Goal: Task Accomplishment & Management: Use online tool/utility

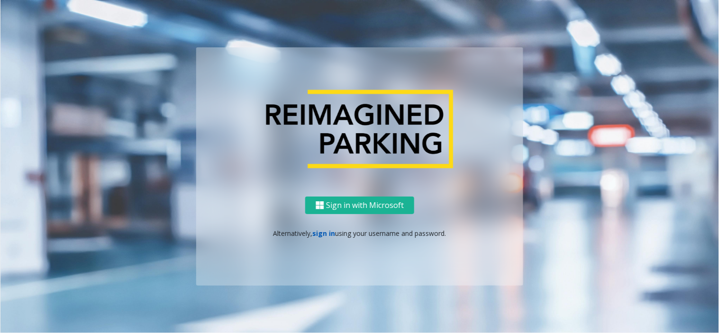
click at [327, 235] on link "sign in" at bounding box center [324, 233] width 23 height 9
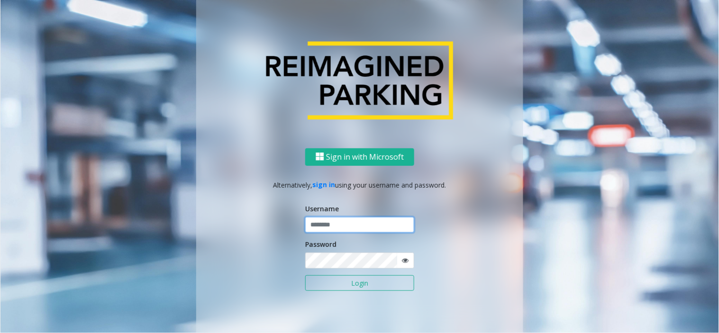
type input "**********"
click at [315, 280] on button "Login" at bounding box center [359, 283] width 109 height 16
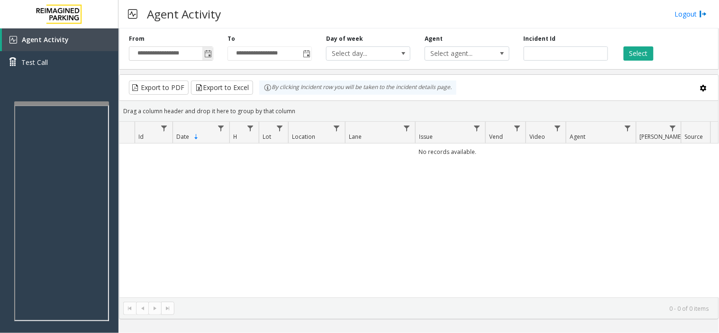
click at [207, 55] on span "Toggle popup" at bounding box center [208, 54] width 8 height 8
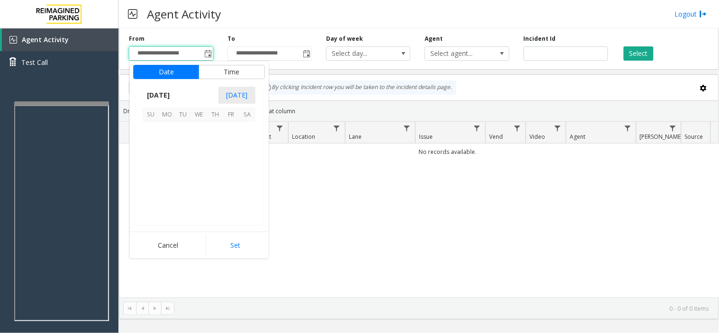
scroll to position [169949, 0]
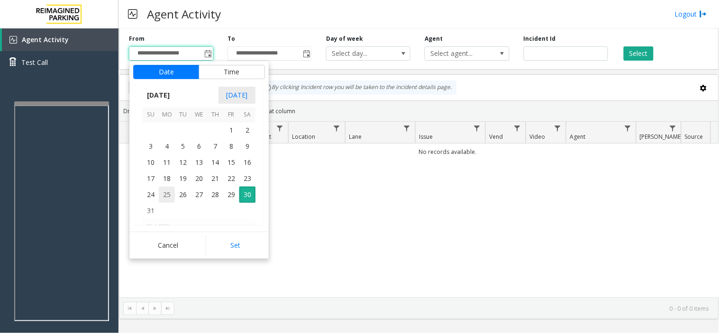
click at [164, 197] on span "25" at bounding box center [167, 195] width 16 height 16
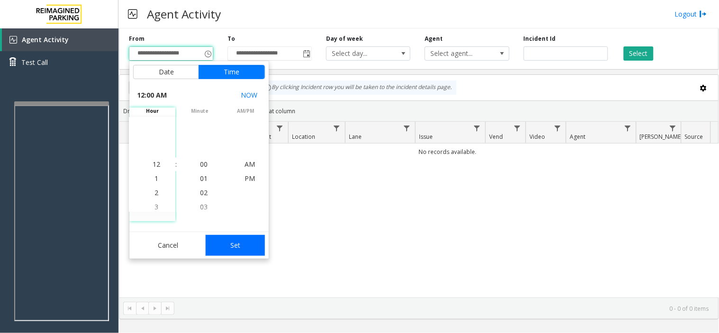
click at [243, 245] on button "Set" at bounding box center [236, 245] width 60 height 21
type input "**********"
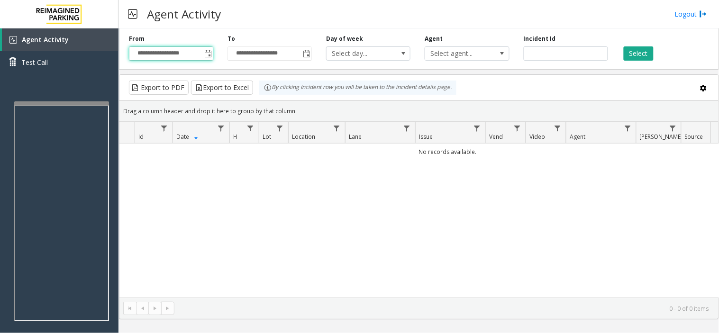
drag, startPoint x: 637, startPoint y: 51, endPoint x: 610, endPoint y: 86, distance: 44.3
click at [636, 50] on button "Select" at bounding box center [639, 53] width 30 height 14
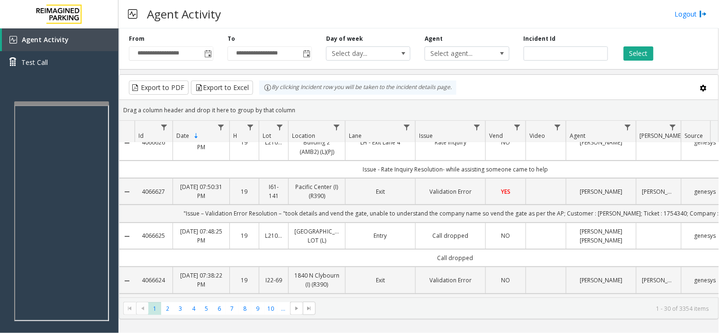
scroll to position [0, 0]
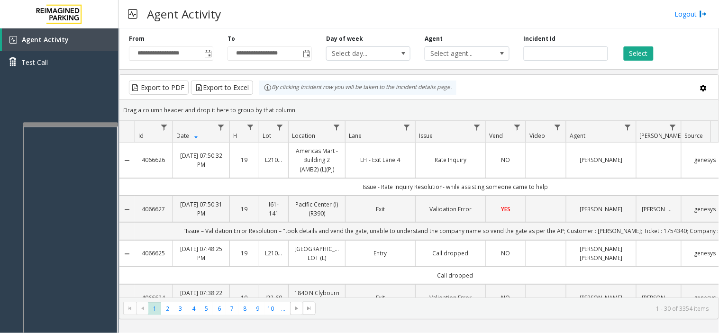
click at [78, 124] on div at bounding box center [70, 124] width 95 height 4
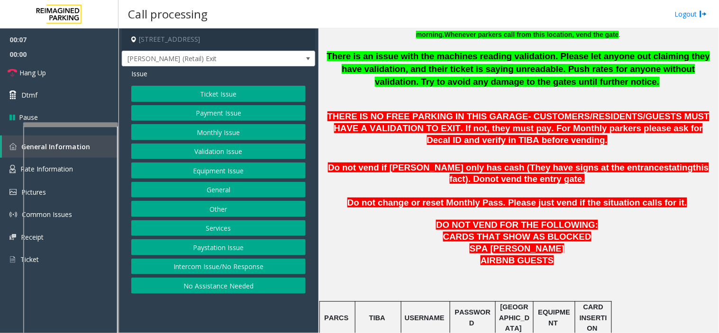
scroll to position [421, 0]
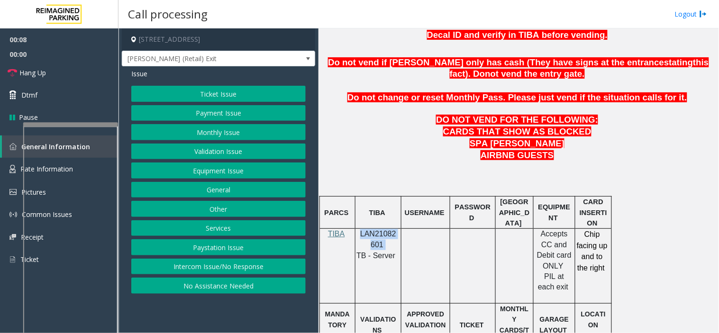
drag, startPoint x: 385, startPoint y: 248, endPoint x: 359, endPoint y: 235, distance: 29.7
click at [359, 235] on p "LAN21082601" at bounding box center [378, 239] width 39 height 21
copy p "LAN21082601"
click at [221, 263] on button "Intercom Issue/No Response" at bounding box center [218, 267] width 174 height 16
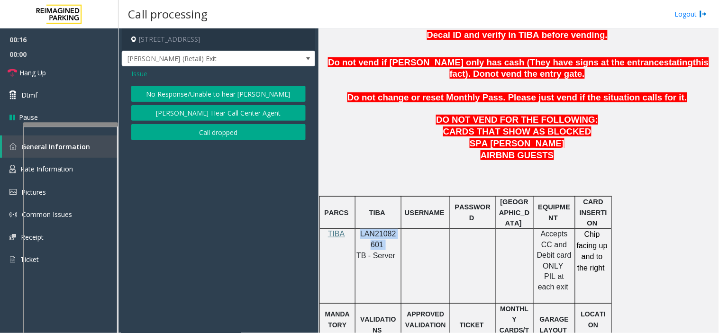
click at [212, 88] on button "No Response/Unable to hear [PERSON_NAME]" at bounding box center [218, 94] width 174 height 16
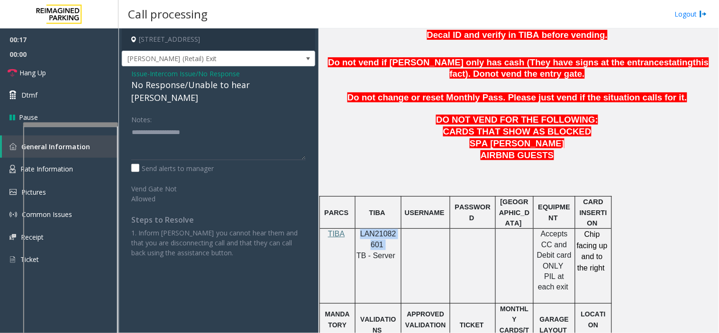
click at [212, 88] on div "No Response/Unable to hear [PERSON_NAME]" at bounding box center [218, 92] width 174 height 26
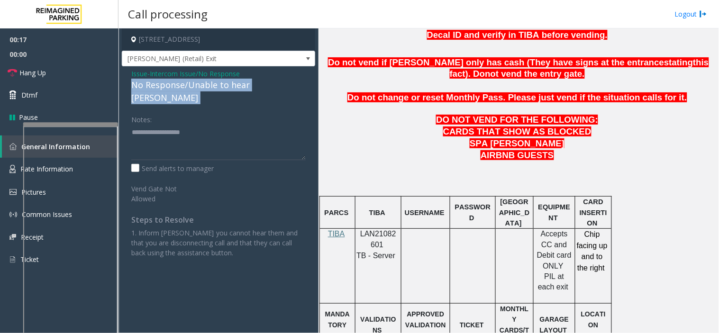
click at [212, 88] on div "No Response/Unable to hear [PERSON_NAME]" at bounding box center [218, 92] width 174 height 26
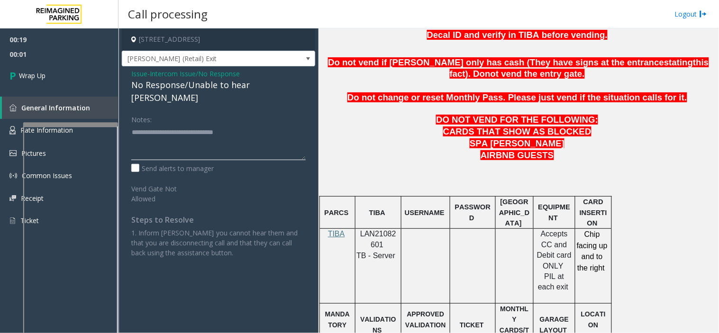
click at [268, 125] on textarea at bounding box center [218, 143] width 174 height 36
type textarea "**********"
click at [86, 64] on link "Wrap Up" at bounding box center [59, 76] width 118 height 28
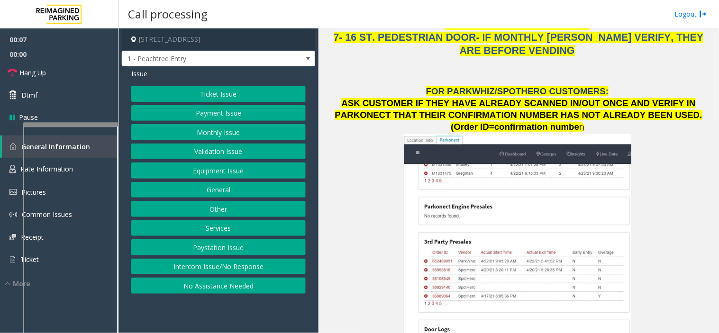
scroll to position [1053, 0]
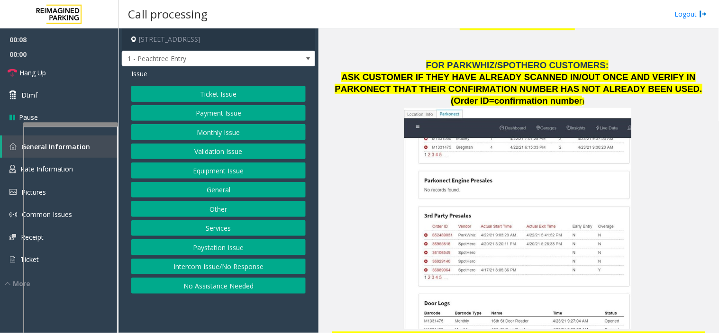
click at [265, 267] on button "Intercom Issue/No Response" at bounding box center [218, 267] width 174 height 16
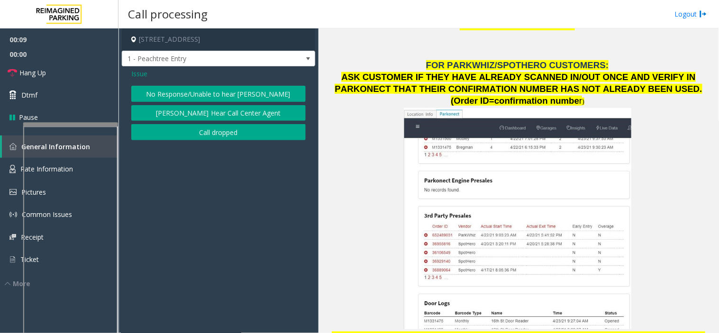
click at [192, 91] on button "No Response/Unable to hear [PERSON_NAME]" at bounding box center [218, 94] width 174 height 16
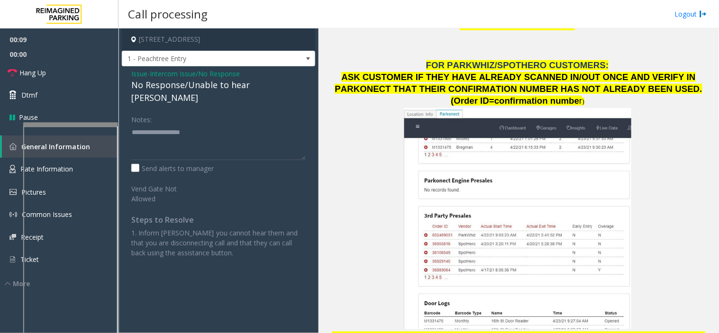
click at [188, 84] on div "No Response/Unable to hear [PERSON_NAME]" at bounding box center [218, 92] width 174 height 26
type textarea "**********"
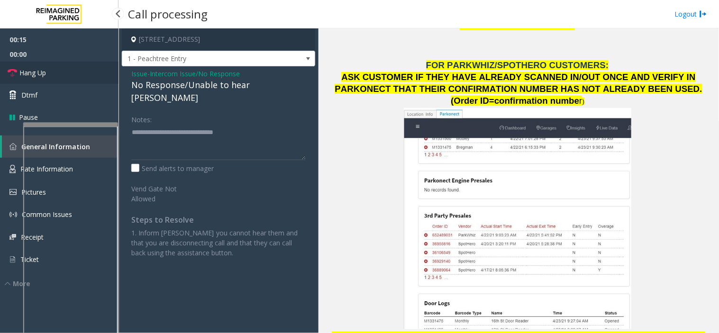
click at [34, 74] on span "Hang Up" at bounding box center [32, 73] width 27 height 10
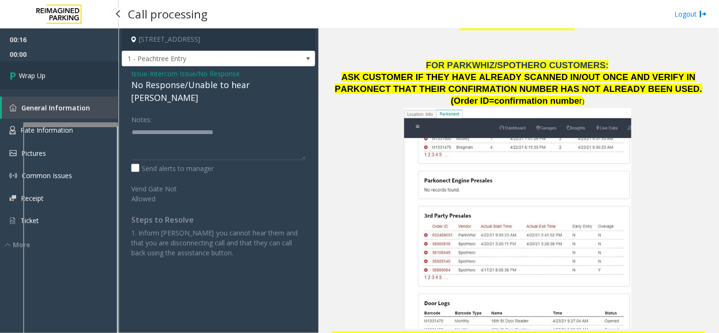
click at [34, 74] on span "Wrap Up" at bounding box center [32, 76] width 27 height 10
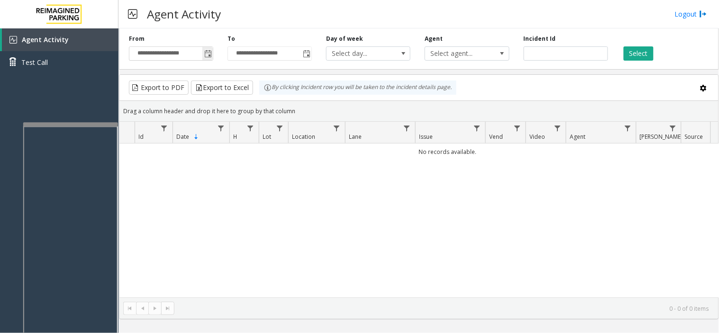
click at [202, 51] on span "Toggle popup" at bounding box center [207, 53] width 10 height 15
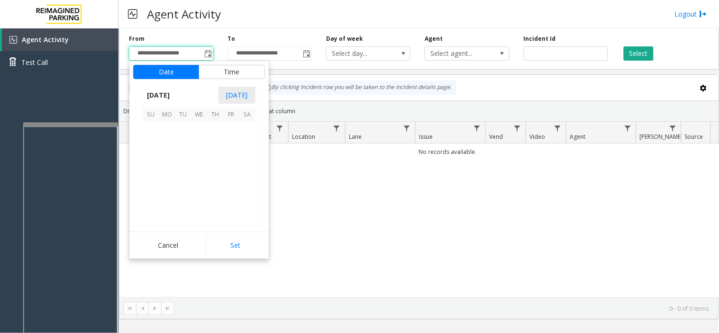
scroll to position [169949, 0]
click at [155, 195] on span "24" at bounding box center [151, 195] width 16 height 16
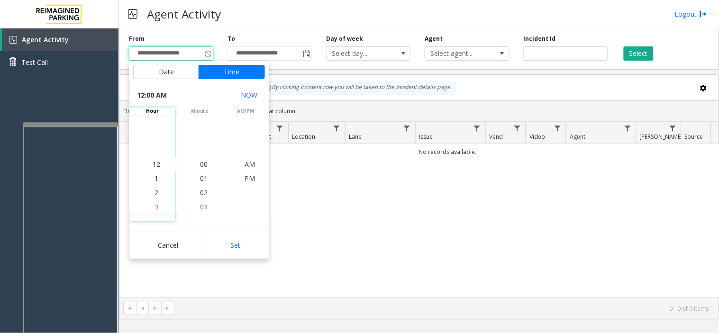
click at [269, 255] on div "No records available." at bounding box center [418, 221] width 599 height 154
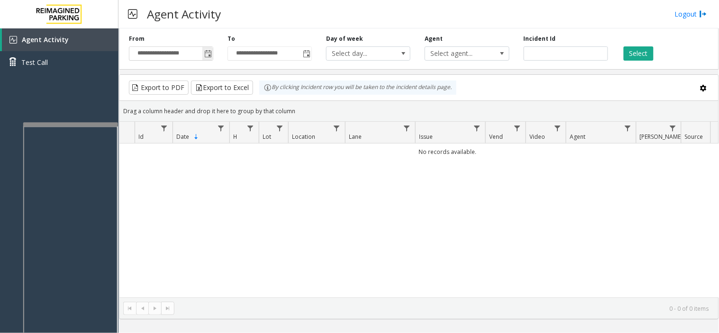
click at [208, 51] on span "Toggle popup" at bounding box center [208, 54] width 8 height 8
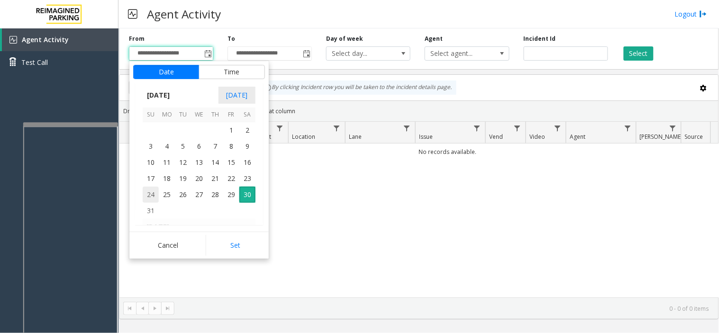
click at [152, 195] on span "24" at bounding box center [151, 195] width 16 height 16
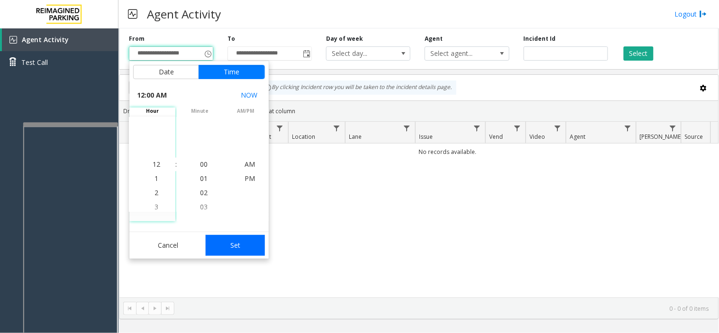
click at [242, 248] on button "Set" at bounding box center [236, 245] width 60 height 21
type input "**********"
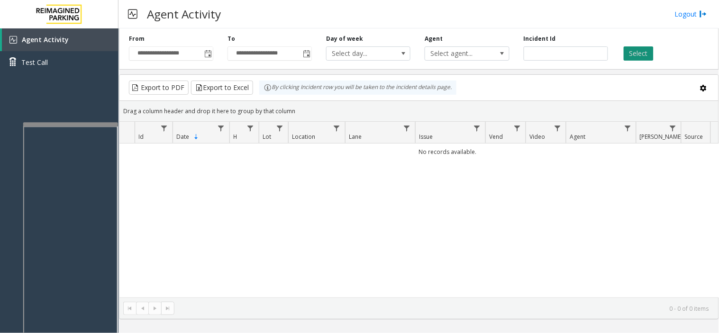
click at [642, 46] on button "Select" at bounding box center [639, 53] width 30 height 14
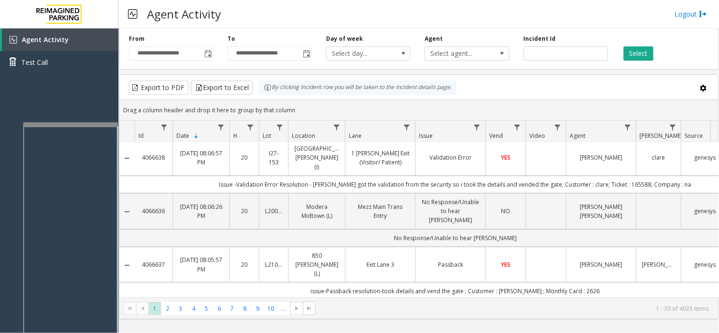
scroll to position [0, 0]
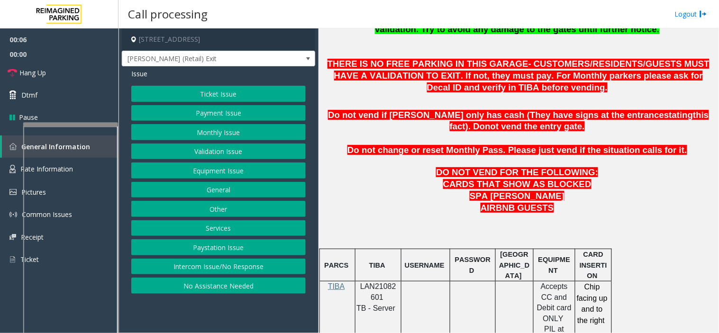
scroll to position [474, 0]
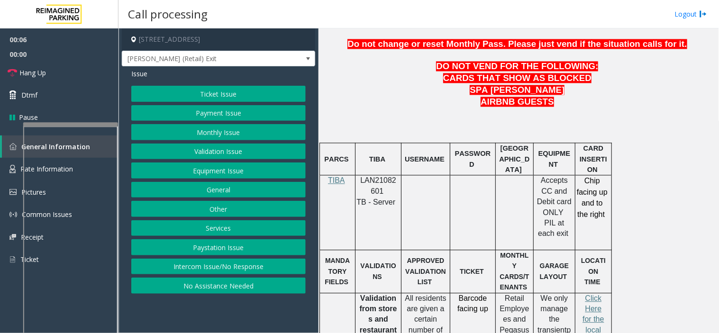
click at [373, 172] on td "TIBA" at bounding box center [378, 160] width 46 height 32
click at [378, 180] on span "LAN21082601" at bounding box center [378, 186] width 36 height 18
copy p "LAN21082601"
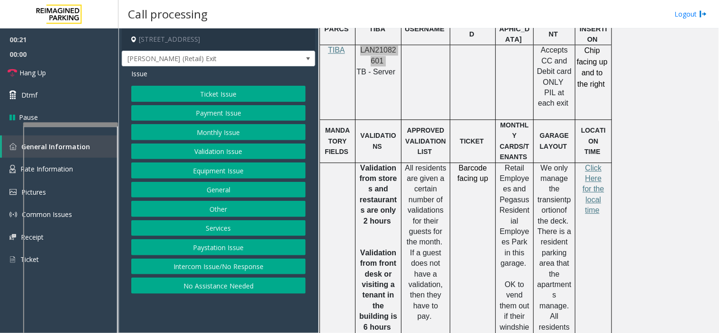
scroll to position [632, 0]
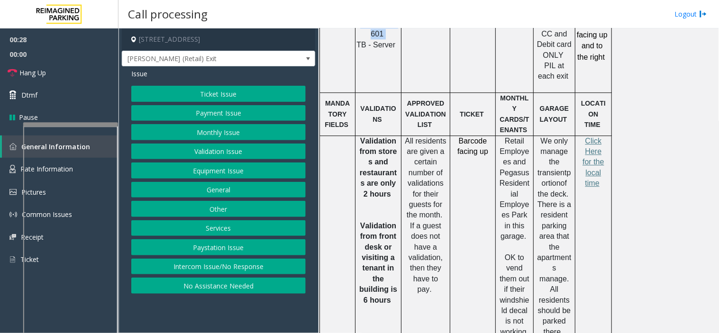
click at [223, 171] on button "Equipment Issue" at bounding box center [218, 171] width 174 height 16
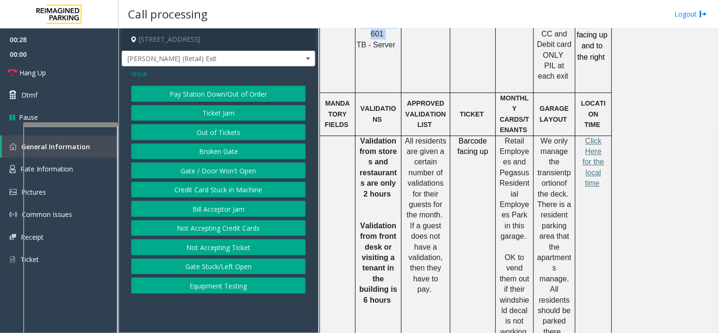
click at [223, 171] on button "Gate / Door Won't Open" at bounding box center [218, 171] width 174 height 16
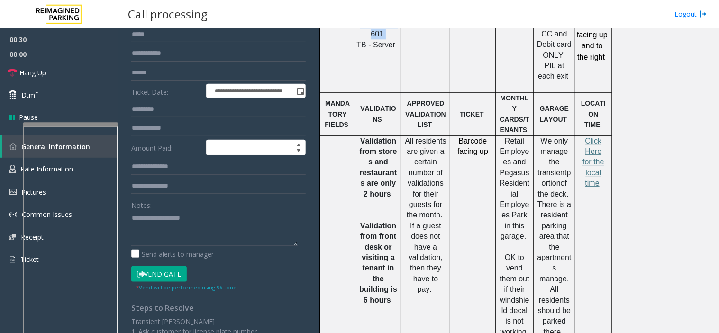
scroll to position [105, 0]
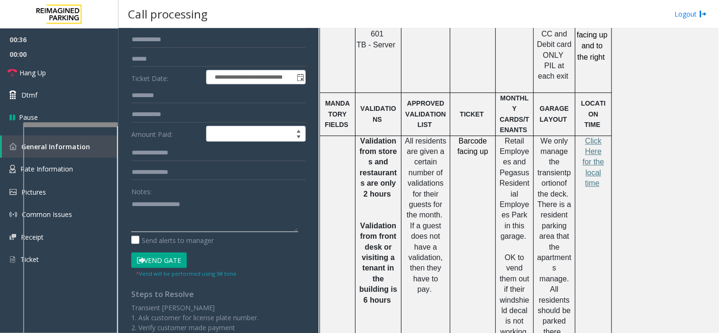
click at [159, 215] on textarea at bounding box center [214, 215] width 167 height 36
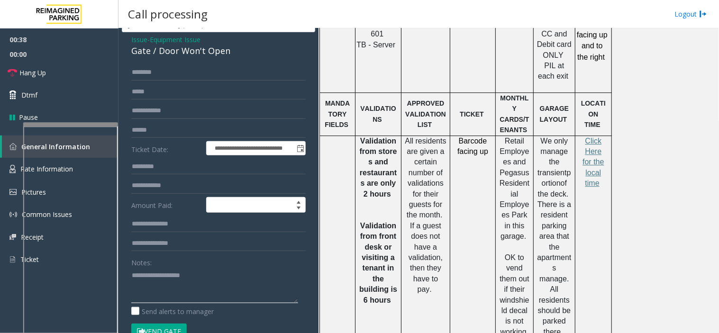
scroll to position [53, 0]
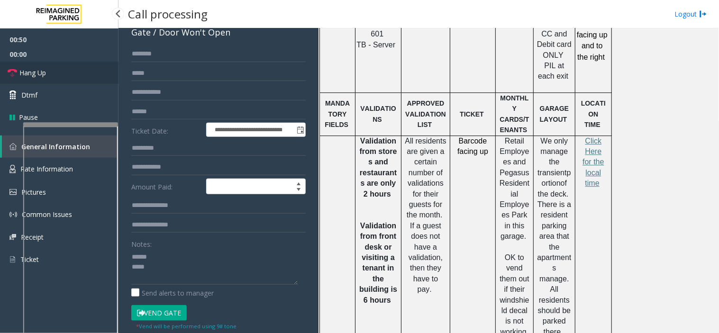
click at [59, 70] on link "Hang Up" at bounding box center [59, 73] width 118 height 22
click at [160, 260] on textarea at bounding box center [214, 267] width 167 height 36
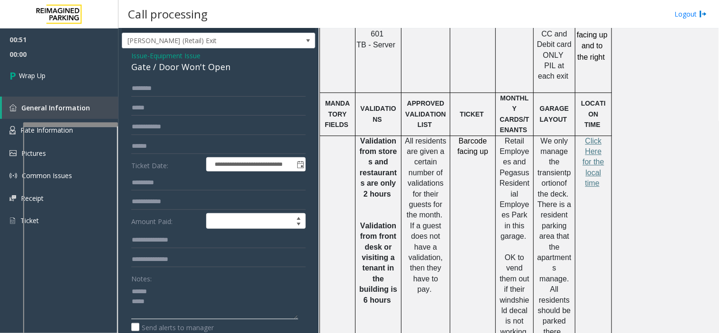
scroll to position [0, 0]
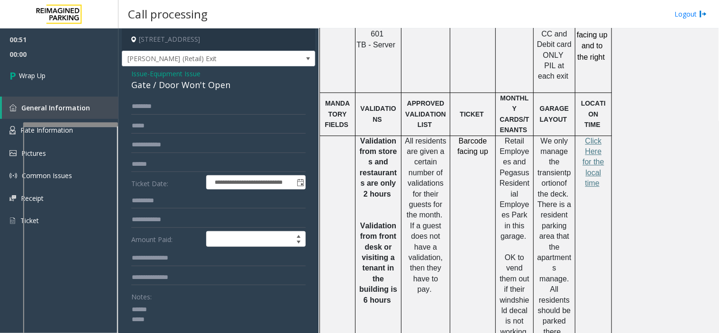
click at [157, 86] on div "Gate / Door Won't Open" at bounding box center [218, 85] width 174 height 13
copy div "Gate / Door Won't Open"
click at [162, 314] on textarea at bounding box center [214, 320] width 167 height 36
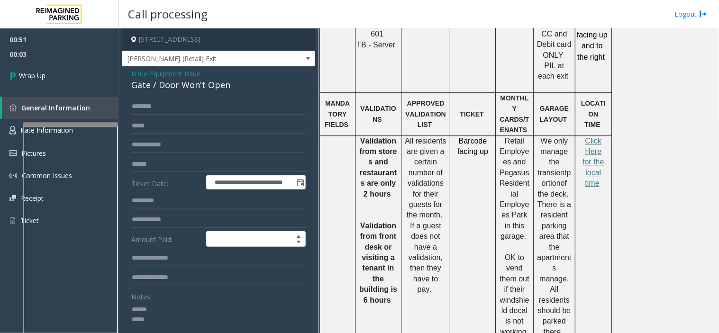
paste textarea "**********"
click at [155, 330] on textarea at bounding box center [214, 320] width 167 height 36
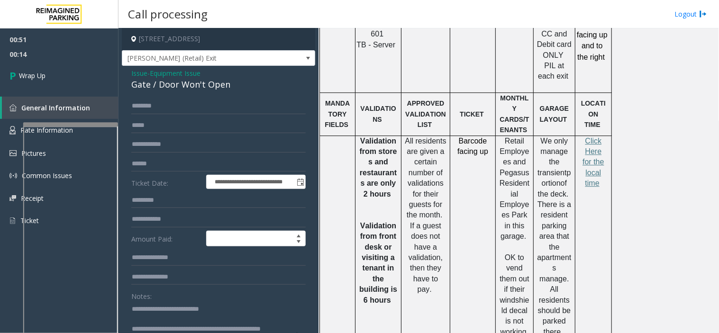
scroll to position [3, 0]
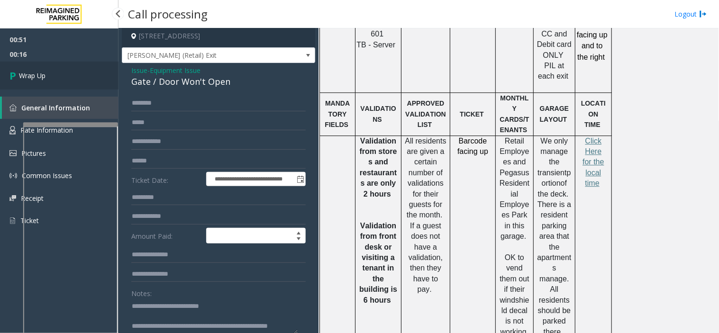
type textarea "**********"
click at [56, 83] on link "Wrap Up" at bounding box center [59, 76] width 118 height 28
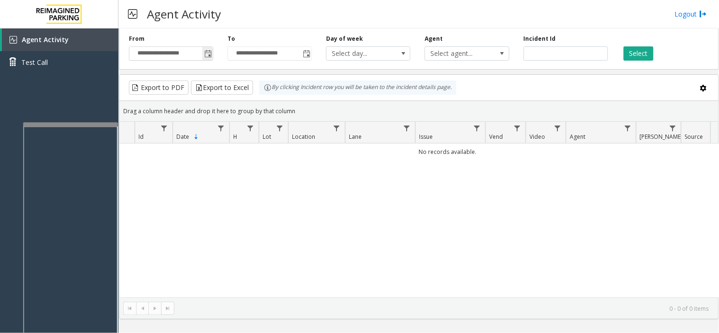
click at [203, 52] on span "Toggle popup" at bounding box center [207, 53] width 10 height 15
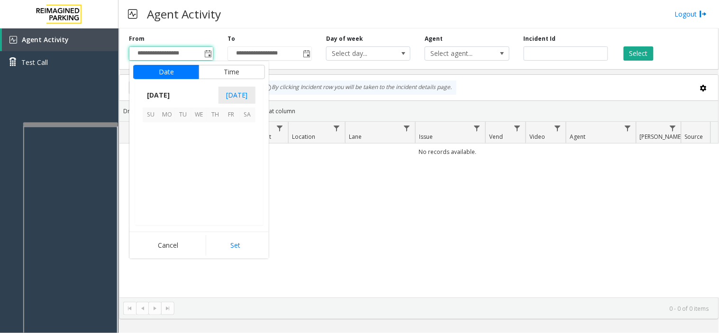
scroll to position [169949, 0]
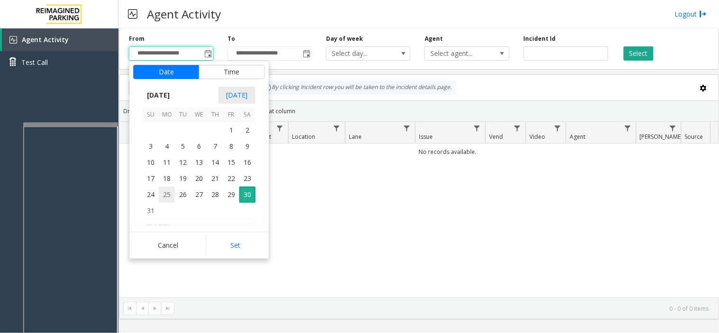
click at [164, 195] on span "25" at bounding box center [167, 195] width 16 height 16
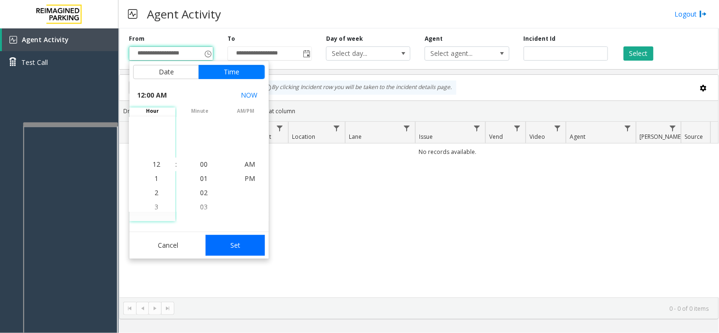
click at [240, 244] on button "Set" at bounding box center [236, 245] width 60 height 21
type input "**********"
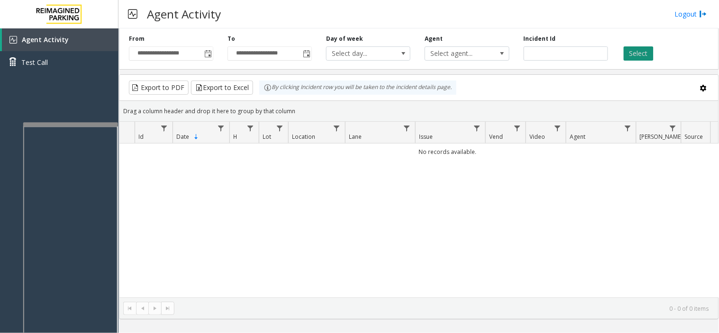
click at [638, 54] on button "Select" at bounding box center [639, 53] width 30 height 14
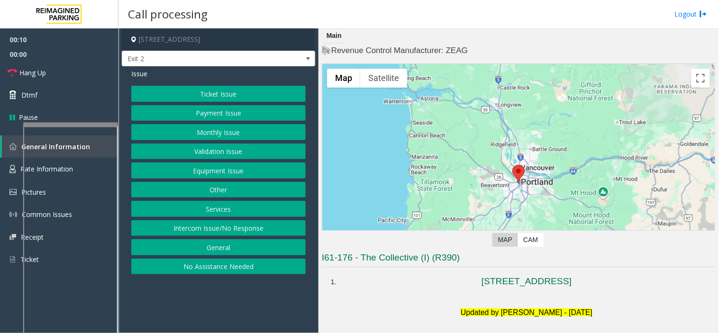
click at [230, 227] on button "Intercom Issue/No Response" at bounding box center [218, 228] width 174 height 16
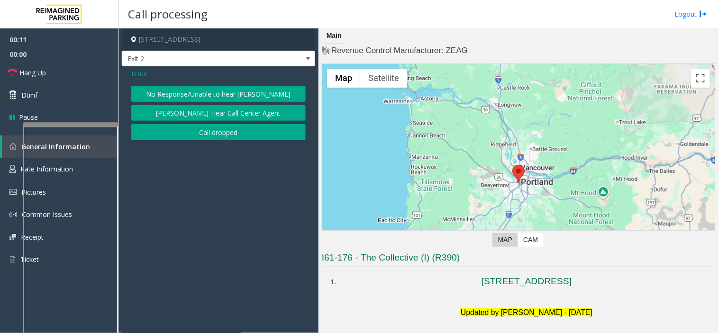
click at [188, 90] on button "No Response/Unable to hear [PERSON_NAME]" at bounding box center [218, 94] width 174 height 16
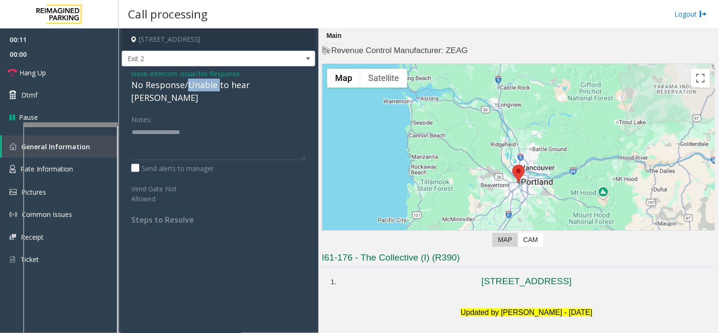
click at [188, 90] on div "No Response/Unable to hear [PERSON_NAME]" at bounding box center [218, 92] width 174 height 26
type textarea "**********"
click at [55, 72] on link "Hang Up" at bounding box center [59, 73] width 118 height 22
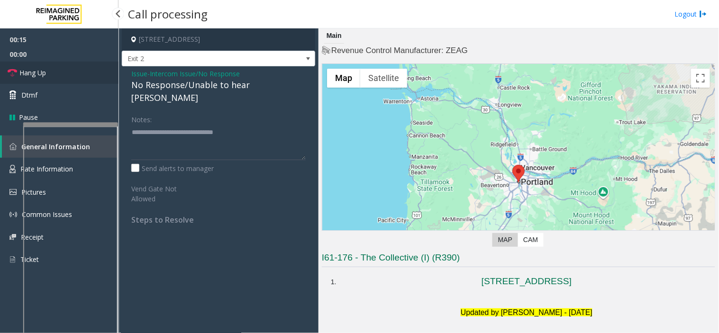
click at [58, 81] on link "Hang Up" at bounding box center [59, 73] width 118 height 22
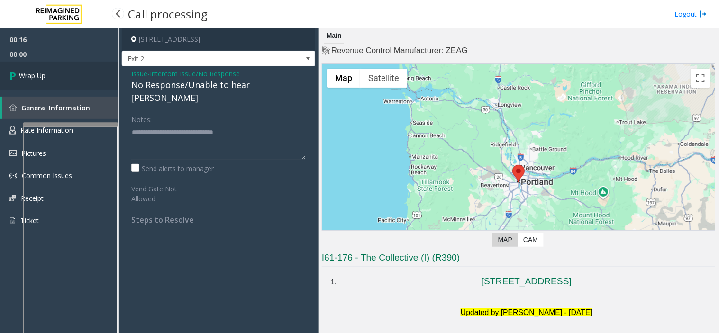
click at [58, 73] on link "Wrap Up" at bounding box center [59, 76] width 118 height 28
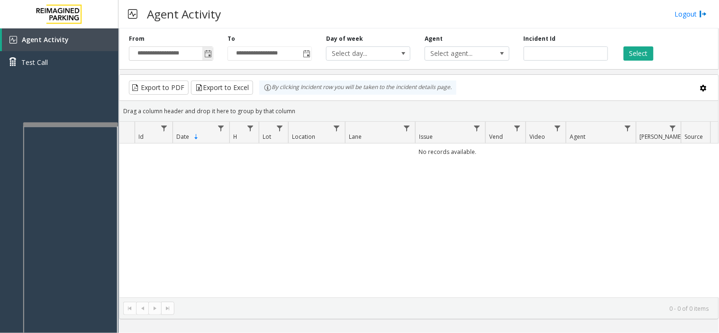
click at [204, 61] on span "Toggle popup" at bounding box center [207, 53] width 10 height 15
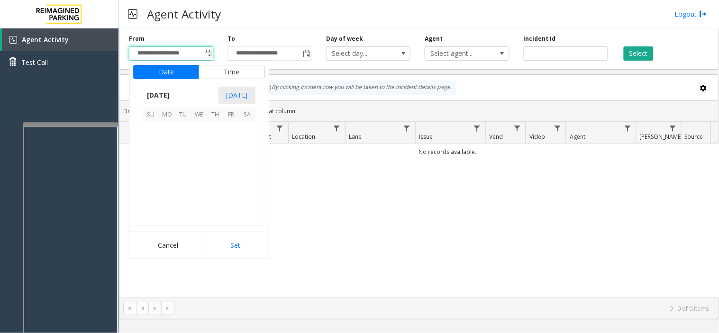
scroll to position [169949, 0]
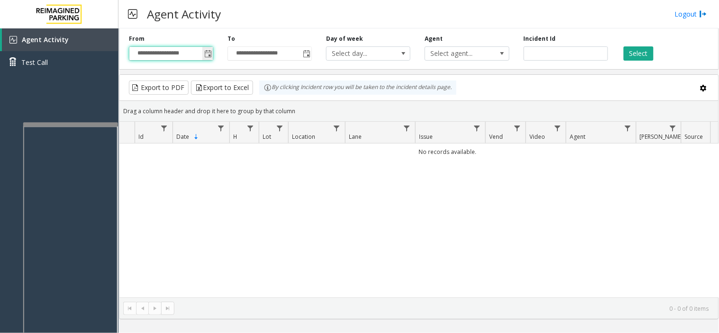
click at [206, 54] on span "Toggle popup" at bounding box center [208, 54] width 8 height 8
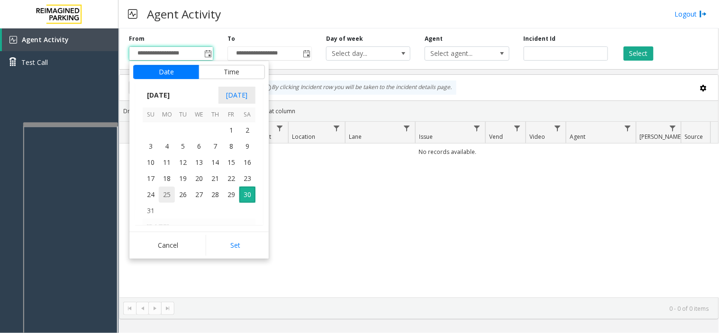
click at [168, 195] on span "25" at bounding box center [167, 195] width 16 height 16
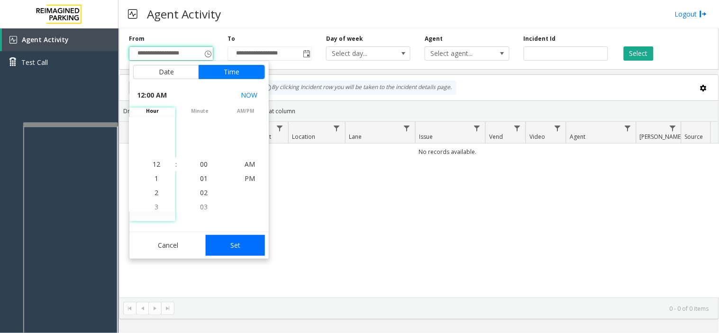
click at [256, 244] on button "Set" at bounding box center [236, 245] width 60 height 21
type input "**********"
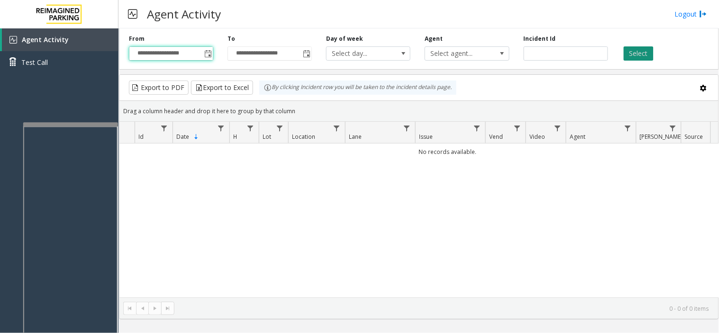
click at [631, 59] on button "Select" at bounding box center [639, 53] width 30 height 14
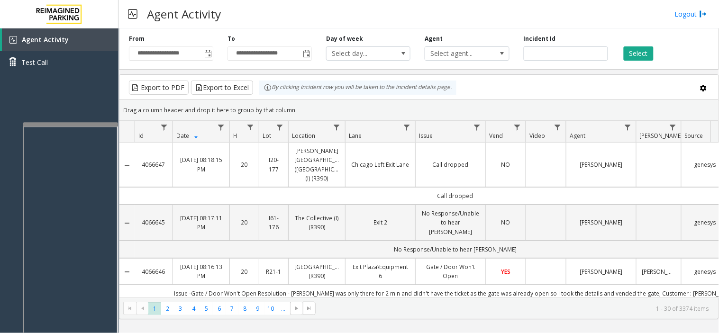
scroll to position [53, 0]
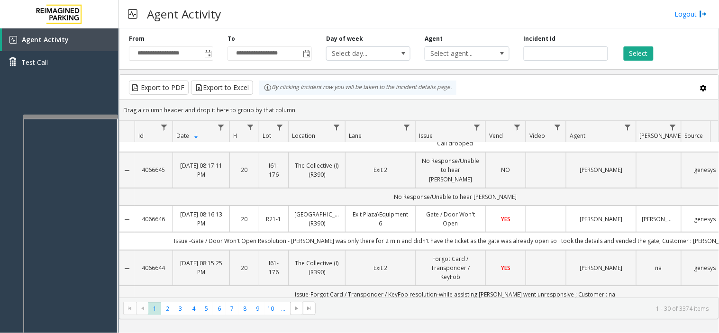
click at [112, 115] on div at bounding box center [70, 117] width 95 height 4
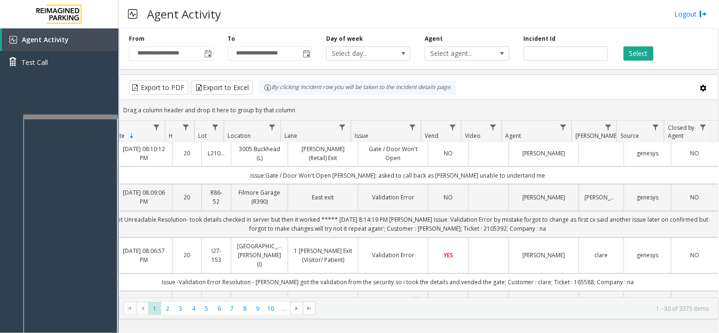
scroll to position [0, 55]
click at [281, 16] on div "Agent Activity Logout" at bounding box center [418, 14] width 600 height 28
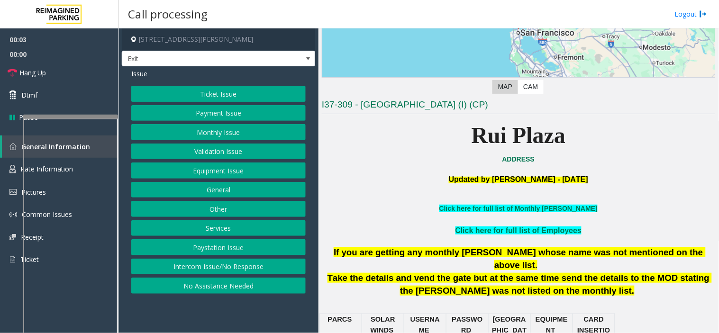
scroll to position [158, 0]
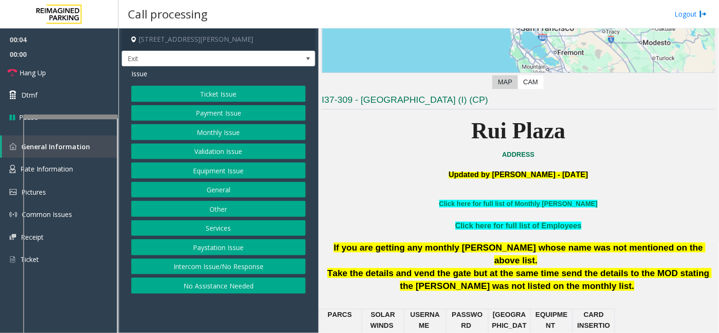
click at [208, 230] on button "Services" at bounding box center [218, 228] width 174 height 16
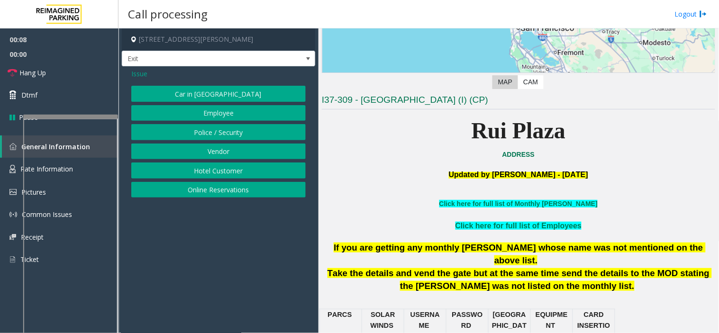
click at [497, 200] on b "Click here for full list of Monthly [PERSON_NAME]" at bounding box center [518, 204] width 158 height 8
click at [510, 207] on link "Click here for full list of Monthly [PERSON_NAME]" at bounding box center [518, 204] width 158 height 8
click at [143, 72] on span "Issue" at bounding box center [139, 74] width 16 height 10
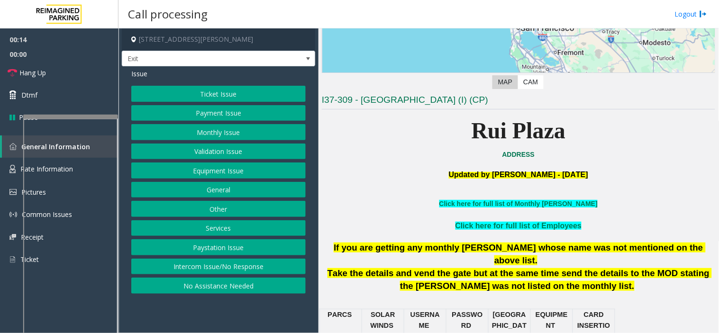
click at [205, 130] on button "Monthly Issue" at bounding box center [218, 132] width 174 height 16
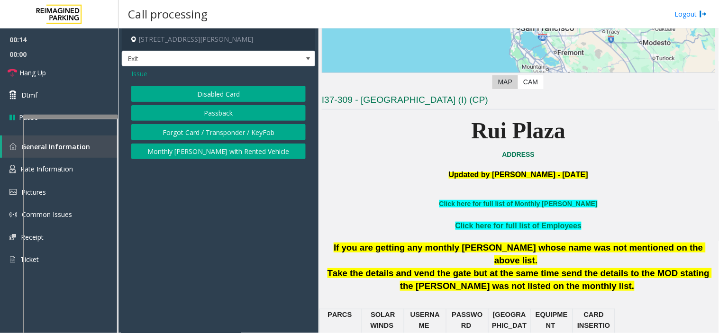
click at [209, 94] on button "Disabled Card" at bounding box center [218, 94] width 174 height 16
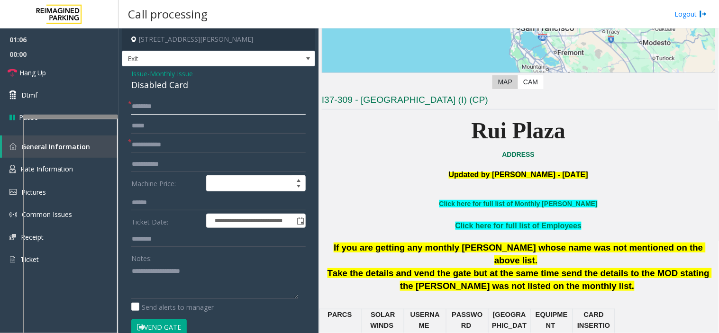
click at [175, 105] on input "text" at bounding box center [218, 107] width 174 height 16
paste input "**********"
type input "**********"
click at [183, 144] on input "text" at bounding box center [218, 145] width 174 height 16
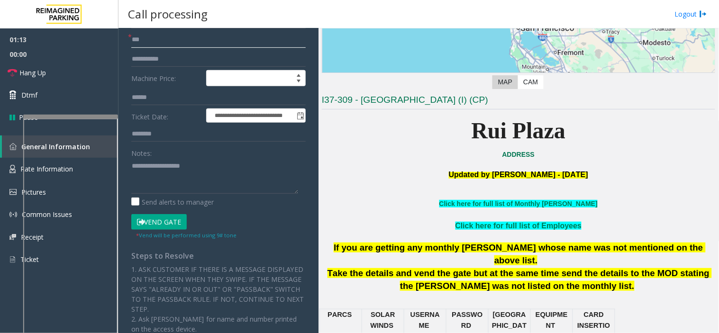
type input "***"
drag, startPoint x: 165, startPoint y: 222, endPoint x: 164, endPoint y: 163, distance: 59.3
click at [164, 218] on button "Vend Gate" at bounding box center [158, 222] width 55 height 16
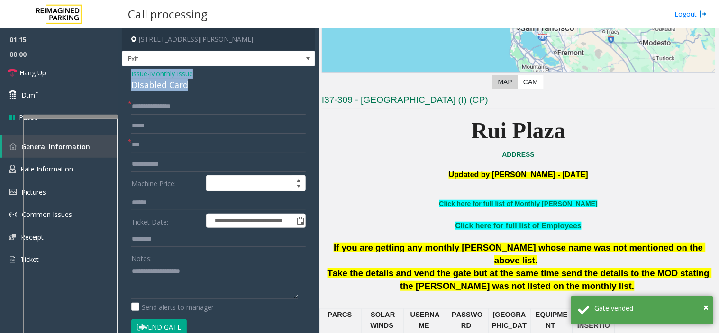
drag, startPoint x: 192, startPoint y: 91, endPoint x: 125, endPoint y: 75, distance: 69.1
copy div "Issue - Monthly Issue Disabled Card"
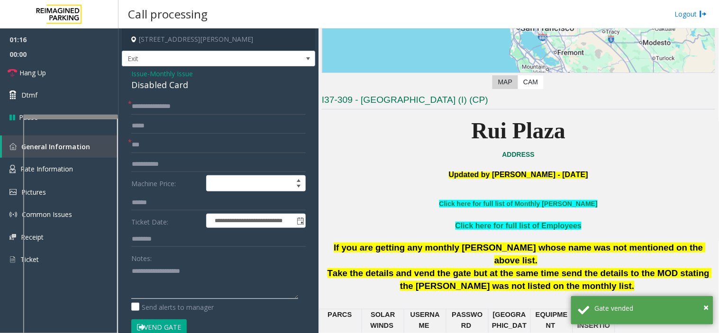
click at [172, 266] on textarea at bounding box center [214, 282] width 167 height 36
paste textarea "**********"
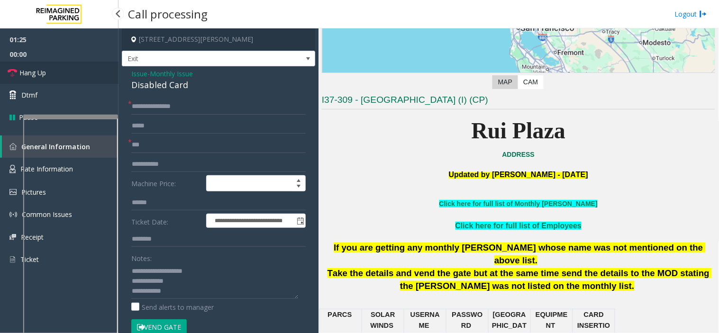
click at [95, 77] on link "Hang Up" at bounding box center [59, 73] width 118 height 22
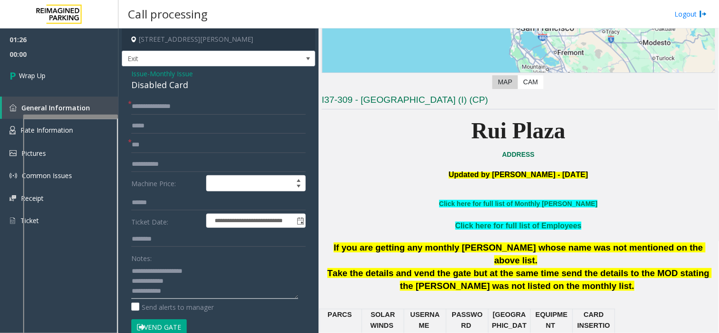
click at [193, 295] on textarea at bounding box center [214, 282] width 167 height 36
type textarea "**********"
click at [38, 76] on span "Wrap Up" at bounding box center [32, 76] width 27 height 10
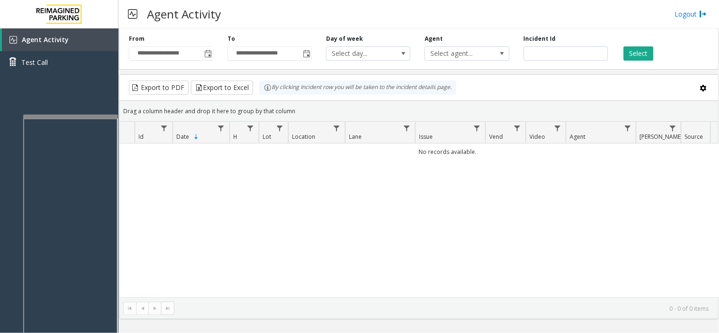
click at [214, 49] on div "**********" at bounding box center [171, 48] width 99 height 26
click at [206, 55] on span "Toggle popup" at bounding box center [208, 54] width 8 height 8
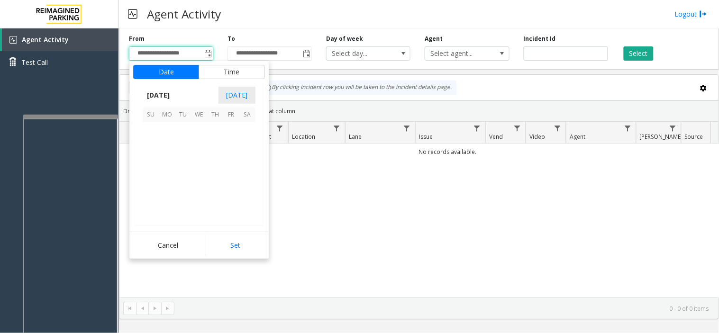
scroll to position [169949, 0]
click at [152, 200] on span "24" at bounding box center [151, 195] width 16 height 16
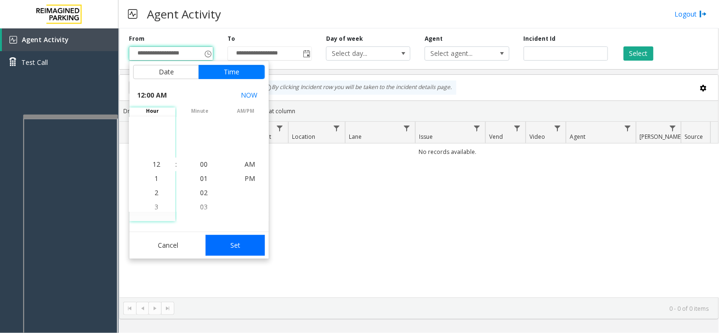
click at [231, 242] on button "Set" at bounding box center [236, 245] width 60 height 21
type input "**********"
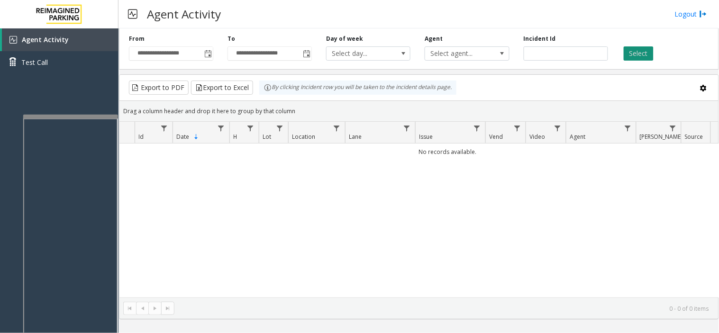
click at [636, 54] on button "Select" at bounding box center [639, 53] width 30 height 14
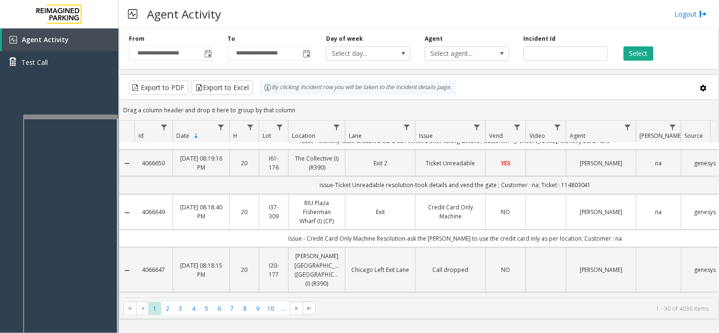
scroll to position [0, 0]
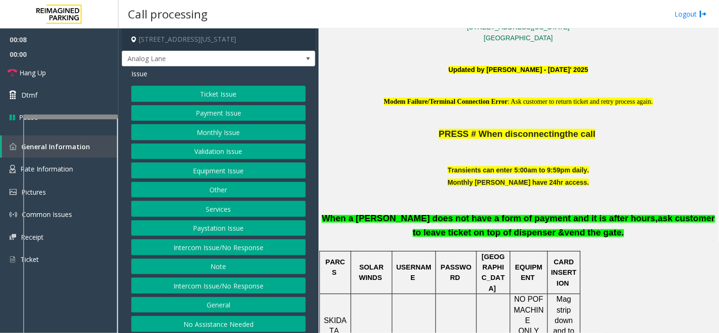
scroll to position [426, 0]
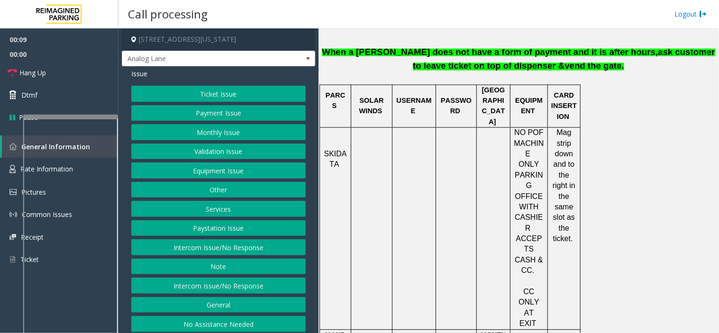
click at [193, 150] on button "Validation Issue" at bounding box center [218, 152] width 174 height 16
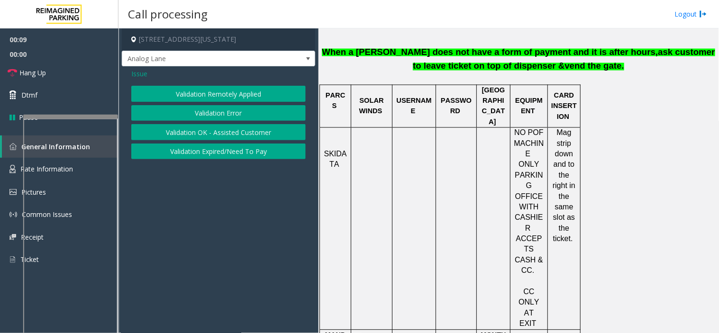
click at [202, 117] on button "Validation Error" at bounding box center [218, 113] width 174 height 16
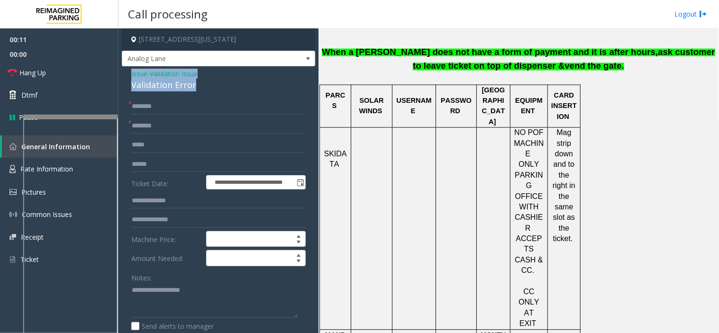
drag, startPoint x: 210, startPoint y: 82, endPoint x: 126, endPoint y: 72, distance: 84.9
copy div "Issue - Validation Issue Validation Error"
click at [152, 289] on textarea at bounding box center [214, 301] width 167 height 36
paste textarea "**********"
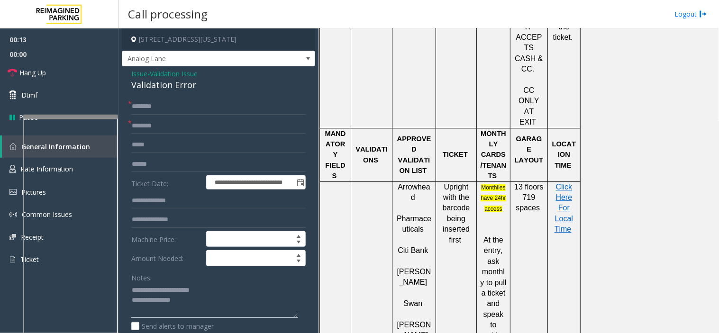
scroll to position [636, 0]
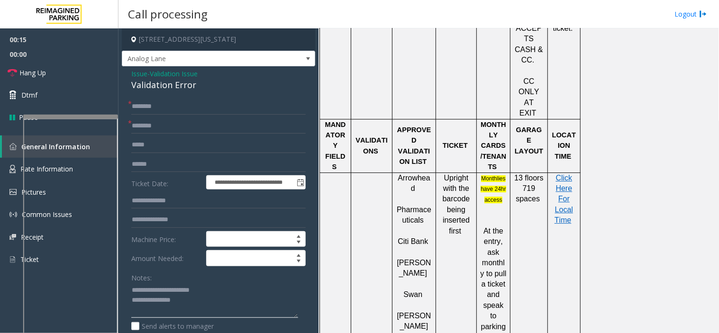
type textarea "**********"
drag, startPoint x: 426, startPoint y: 254, endPoint x: 396, endPoint y: 253, distance: 29.4
copy span "Hot Yoga"
click at [207, 125] on input "text" at bounding box center [218, 126] width 174 height 16
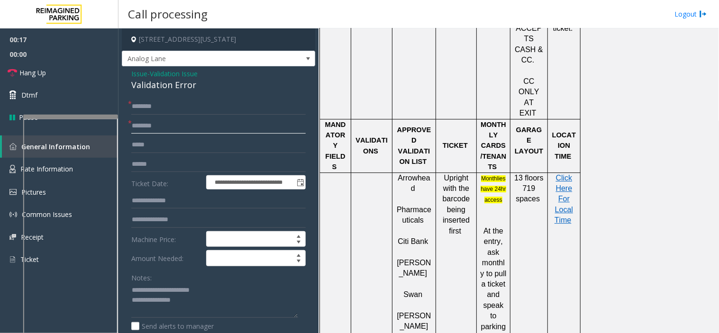
paste input "********"
type input "********"
click at [221, 302] on textarea at bounding box center [214, 301] width 167 height 36
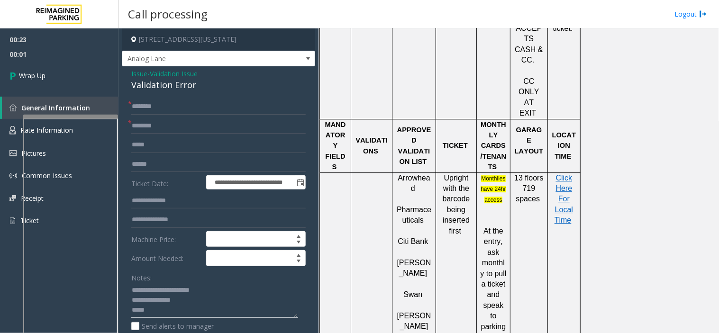
type textarea "**********"
click at [154, 111] on input "text" at bounding box center [218, 107] width 174 height 16
type input "**"
click at [145, 315] on textarea at bounding box center [214, 301] width 167 height 36
type textarea "**********"
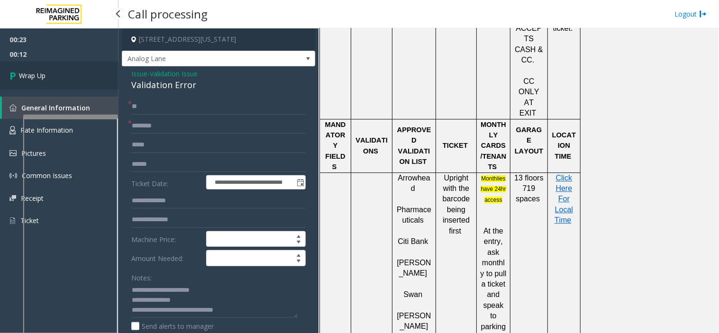
click at [100, 77] on link "Wrap Up" at bounding box center [59, 76] width 118 height 28
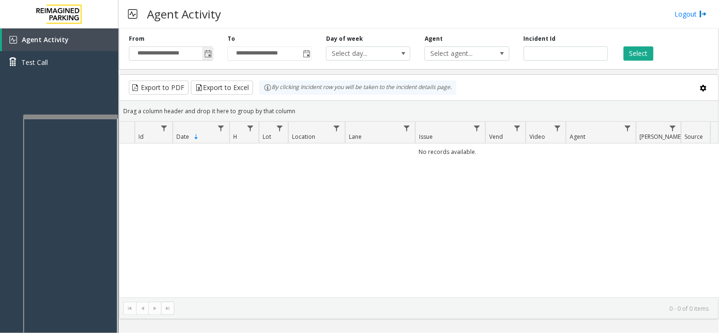
click at [213, 54] on span "**********" at bounding box center [171, 53] width 84 height 14
click at [206, 53] on span "Toggle popup" at bounding box center [208, 54] width 8 height 8
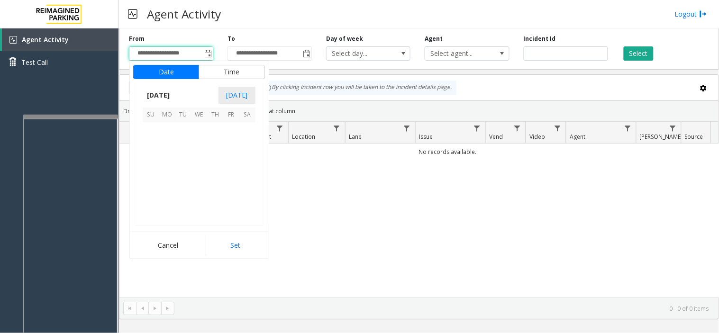
scroll to position [169949, 0]
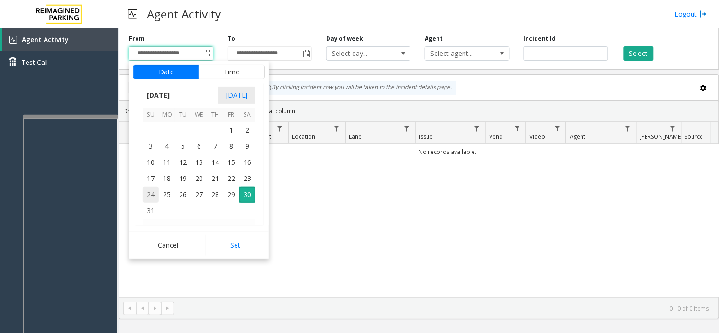
click at [149, 187] on span "24" at bounding box center [151, 195] width 16 height 16
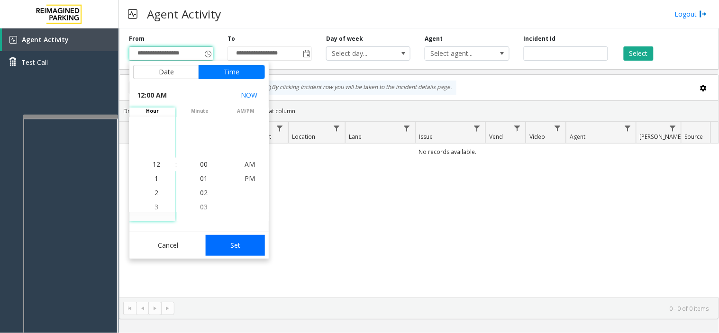
click at [233, 245] on button "Set" at bounding box center [236, 245] width 60 height 21
type input "**********"
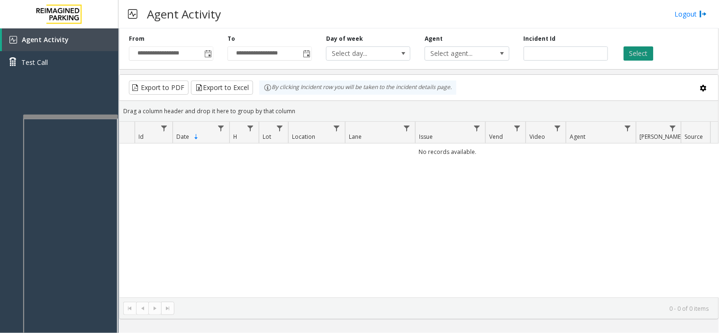
click at [641, 53] on button "Select" at bounding box center [639, 53] width 30 height 14
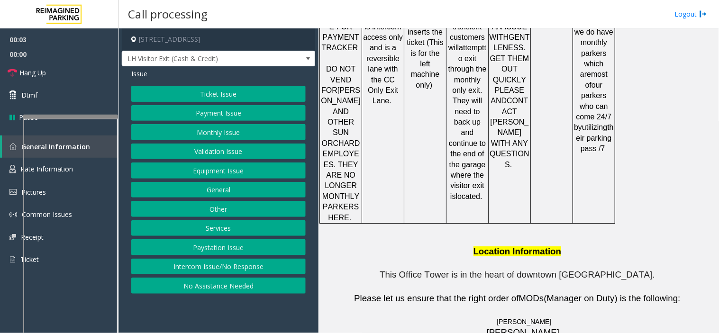
scroll to position [1627, 0]
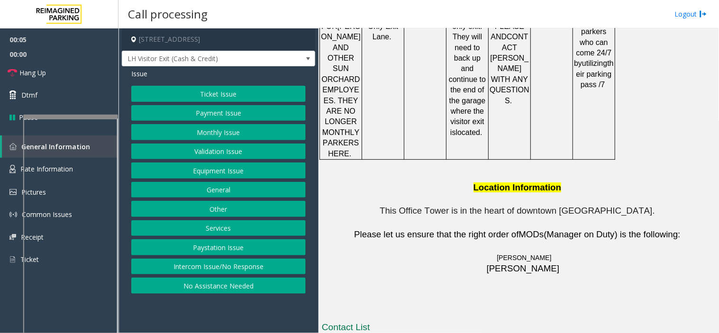
click at [252, 99] on button "Ticket Issue" at bounding box center [218, 94] width 174 height 16
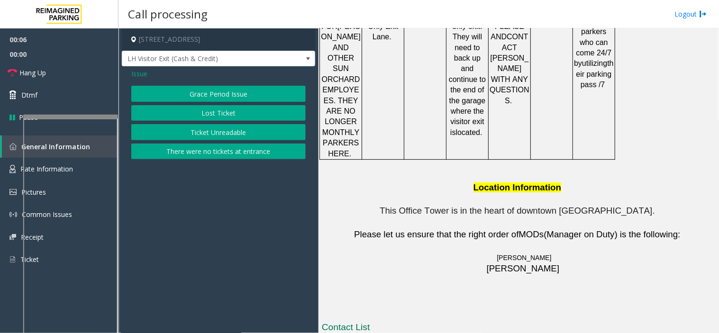
click at [221, 135] on button "Ticket Unreadable" at bounding box center [218, 132] width 174 height 16
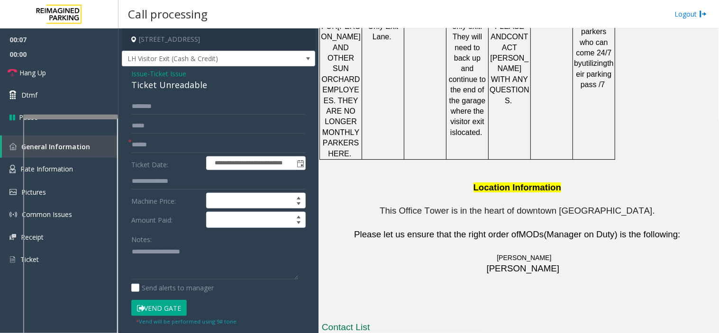
drag, startPoint x: 212, startPoint y: 93, endPoint x: 144, endPoint y: 82, distance: 69.1
click at [140, 81] on div "**********" at bounding box center [218, 277] width 193 height 423
click at [218, 97] on div "**********" at bounding box center [218, 277] width 193 height 423
drag, startPoint x: 215, startPoint y: 84, endPoint x: 122, endPoint y: 74, distance: 93.0
click at [122, 74] on div "**********" at bounding box center [218, 277] width 193 height 423
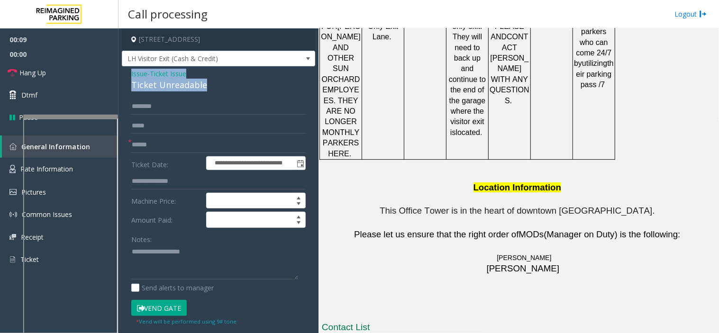
copy div "Issue - Ticket Issue Ticket Unreadable"
click at [168, 240] on div "Notes:" at bounding box center [218, 255] width 174 height 49
click at [168, 254] on textarea at bounding box center [214, 263] width 167 height 36
paste textarea "**********"
drag, startPoint x: 473, startPoint y: 261, endPoint x: 416, endPoint y: 263, distance: 56.9
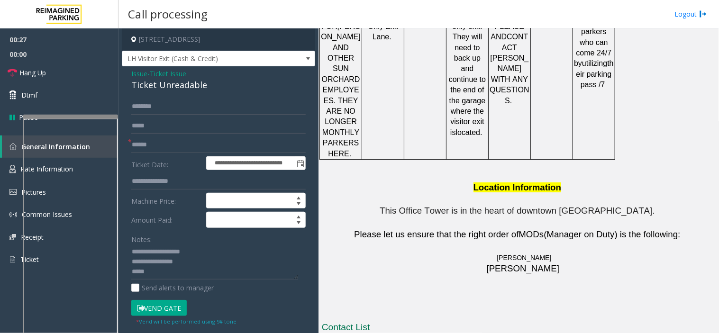
copy button "[PHONE_NUMBER]."
click at [158, 282] on div "Notes: Send alerts to manager" at bounding box center [218, 262] width 174 height 62
click at [152, 277] on textarea at bounding box center [214, 263] width 167 height 36
drag, startPoint x: 473, startPoint y: 281, endPoint x: 417, endPoint y: 282, distance: 55.9
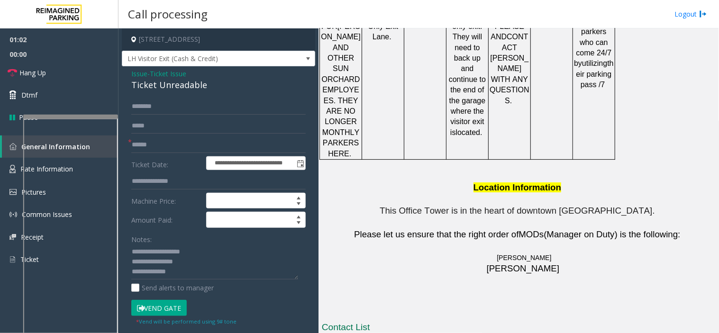
drag, startPoint x: 480, startPoint y: 296, endPoint x: 410, endPoint y: 297, distance: 69.7
copy tr "[PHONE_NUMBER]"
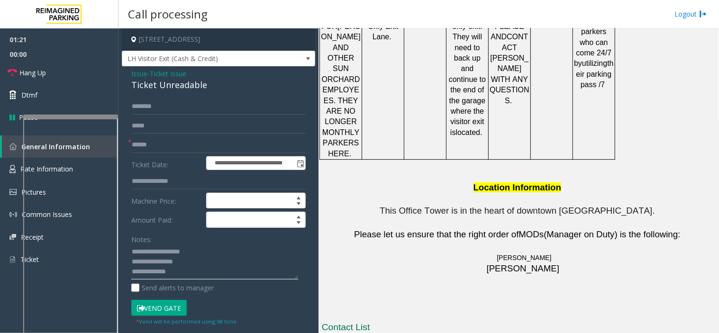
click at [186, 274] on textarea at bounding box center [214, 263] width 167 height 36
drag, startPoint x: 377, startPoint y: 257, endPoint x: 326, endPoint y: 257, distance: 51.2
copy td "[PERSON_NAME]"
click at [185, 275] on textarea at bounding box center [214, 263] width 167 height 36
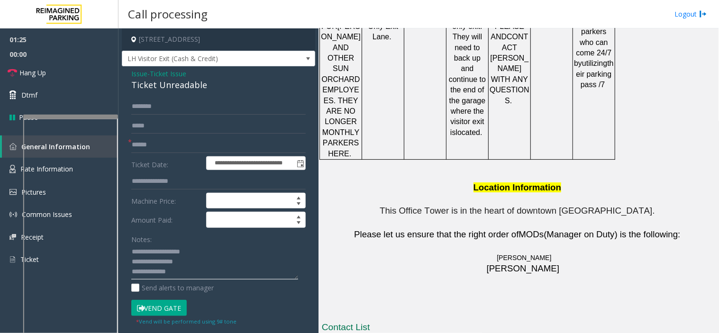
paste textarea "**********"
drag, startPoint x: 382, startPoint y: 295, endPoint x: 324, endPoint y: 294, distance: 57.8
click at [236, 273] on textarea at bounding box center [214, 263] width 167 height 36
paste textarea "**********"
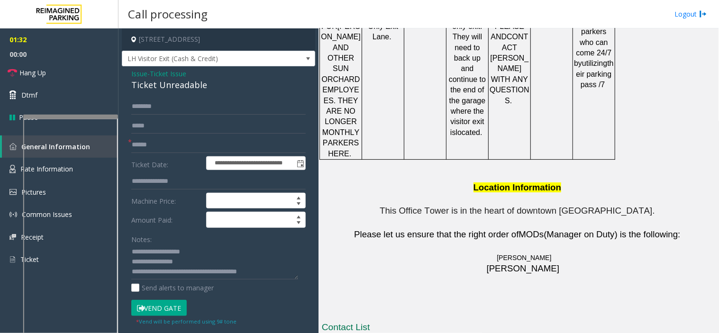
drag, startPoint x: 473, startPoint y: 315, endPoint x: 418, endPoint y: 307, distance: 55.6
drag, startPoint x: 372, startPoint y: 315, endPoint x: 320, endPoint y: 316, distance: 51.7
click at [320, 316] on div "Main Revenue Control Manufacturer: Skidata Previous Next CAM Map L21077700 - On…" at bounding box center [518, 180] width 400 height 305
click at [338, 325] on div "Main Revenue Control Manufacturer: Skidata Previous Next CAM Map L21077700 - On…" at bounding box center [518, 180] width 400 height 305
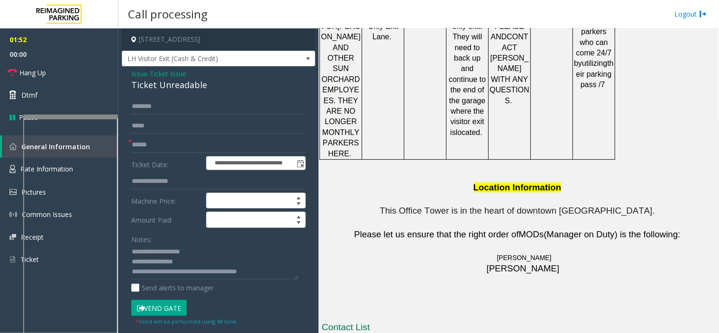
drag, startPoint x: 390, startPoint y: 314, endPoint x: 329, endPoint y: 310, distance: 61.3
click at [275, 271] on textarea at bounding box center [214, 263] width 167 height 36
paste textarea "**********"
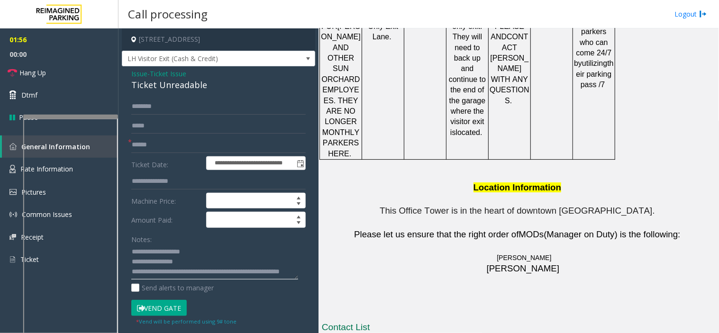
click at [153, 277] on textarea at bounding box center [214, 263] width 167 height 36
click at [155, 277] on textarea at bounding box center [214, 263] width 167 height 36
drag, startPoint x: 477, startPoint y: 275, endPoint x: 411, endPoint y: 276, distance: 65.9
drag, startPoint x: 474, startPoint y: 238, endPoint x: 421, endPoint y: 239, distance: 53.6
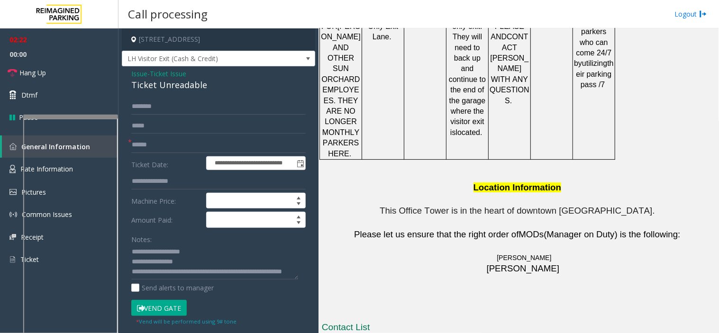
click at [202, 274] on textarea at bounding box center [214, 263] width 167 height 36
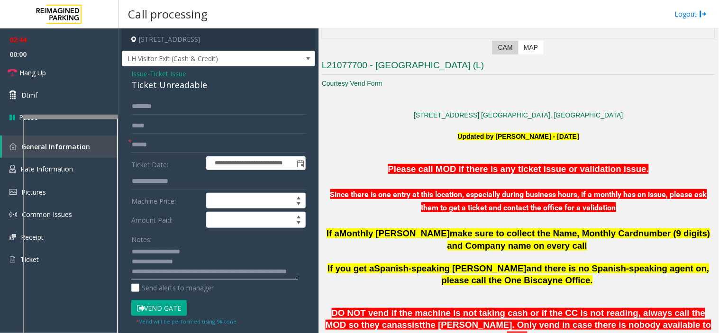
scroll to position [210, 0]
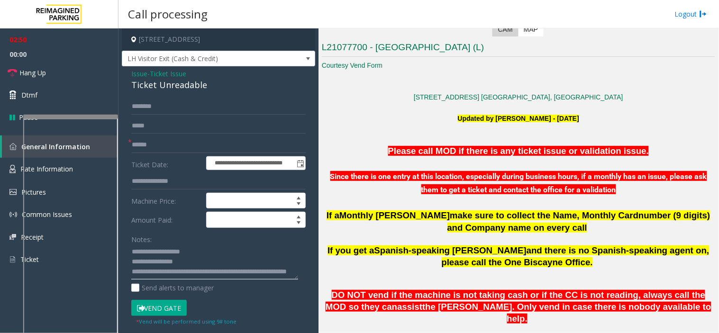
click at [204, 277] on textarea at bounding box center [214, 263] width 167 height 36
click at [164, 113] on input "text" at bounding box center [218, 107] width 174 height 16
click at [205, 271] on textarea at bounding box center [214, 263] width 167 height 36
click at [258, 275] on textarea at bounding box center [214, 263] width 167 height 36
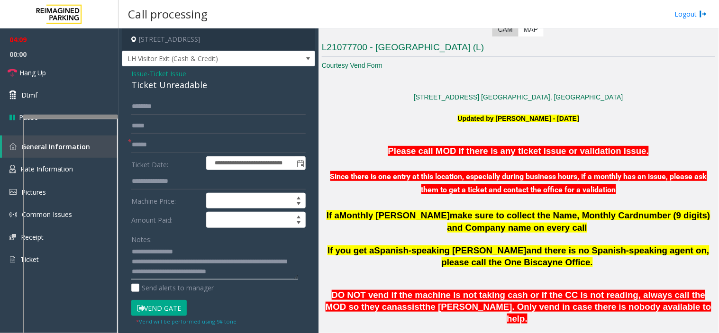
scroll to position [17, 0]
type textarea "**********"
click at [158, 145] on input "text" at bounding box center [218, 145] width 174 height 16
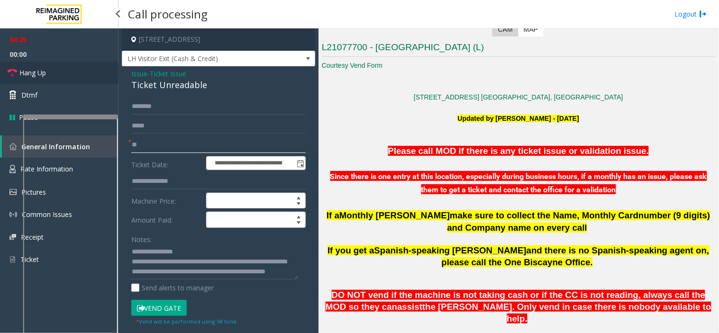
type input "**"
click at [90, 77] on link "Hang Up" at bounding box center [59, 73] width 118 height 22
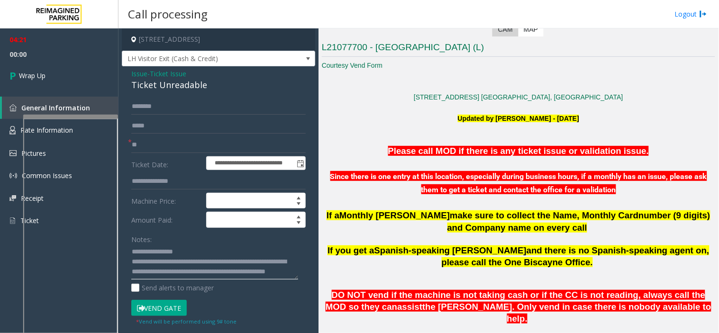
click at [218, 278] on textarea at bounding box center [214, 263] width 167 height 36
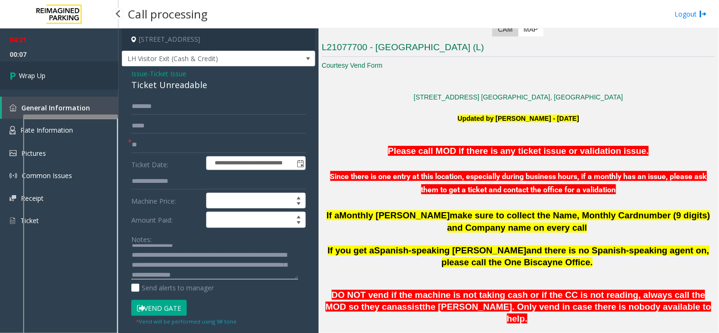
type textarea "**********"
click at [47, 69] on link "Wrap Up" at bounding box center [59, 76] width 118 height 28
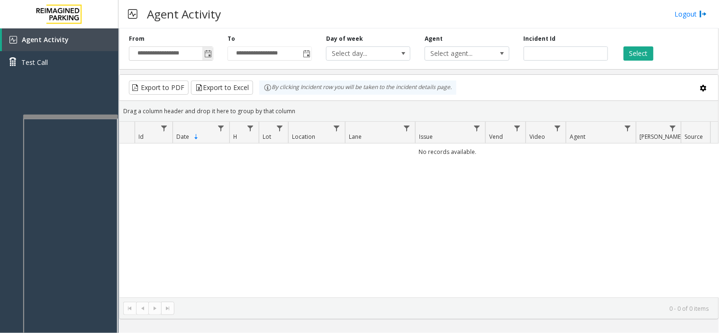
click at [210, 57] on span "Toggle popup" at bounding box center [208, 54] width 8 height 8
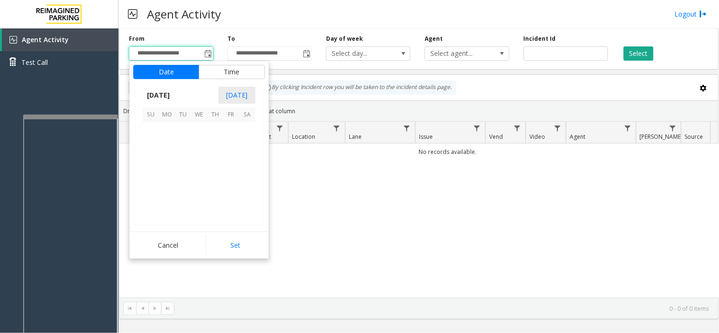
scroll to position [169949, 0]
click at [211, 190] on span "28" at bounding box center [215, 195] width 16 height 16
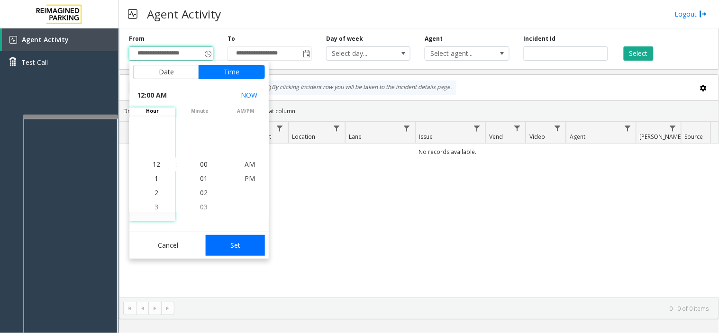
click at [244, 247] on button "Set" at bounding box center [236, 245] width 60 height 21
type input "**********"
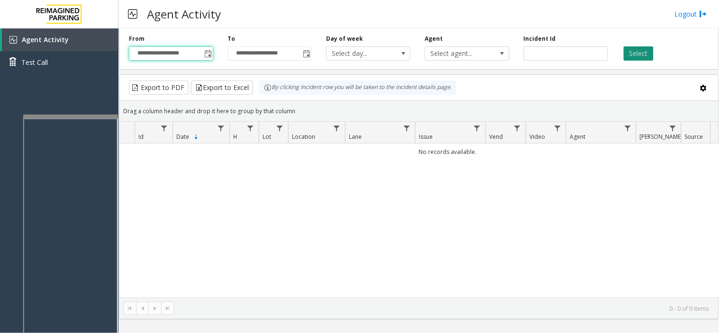
click at [645, 50] on button "Select" at bounding box center [639, 53] width 30 height 14
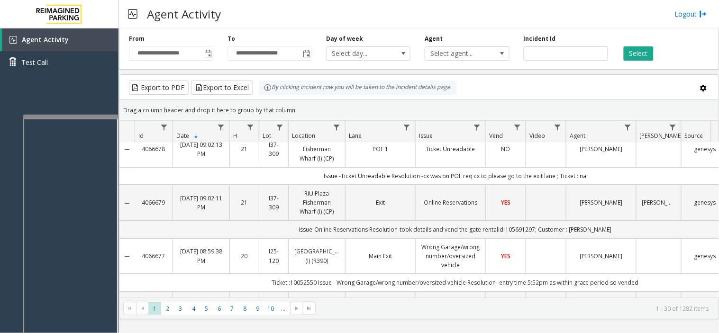
scroll to position [0, 0]
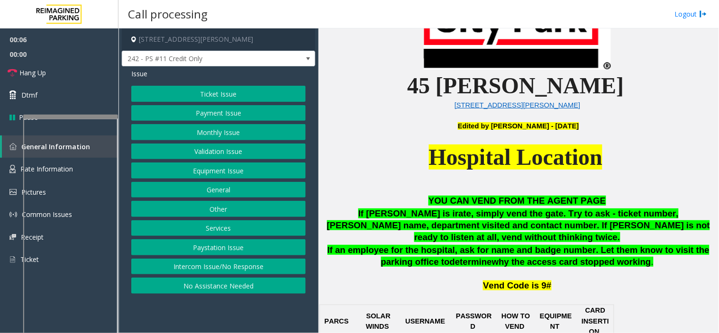
scroll to position [421, 0]
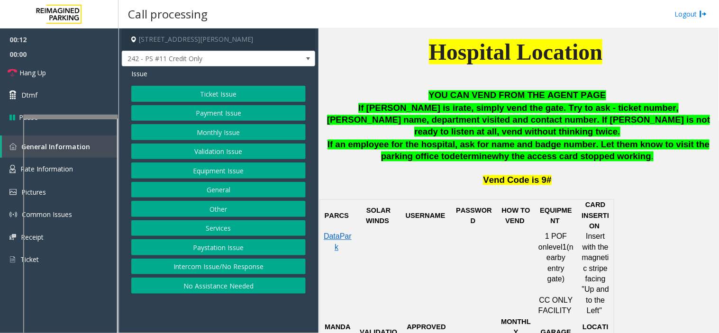
click at [204, 115] on button "Payment Issue" at bounding box center [218, 113] width 174 height 16
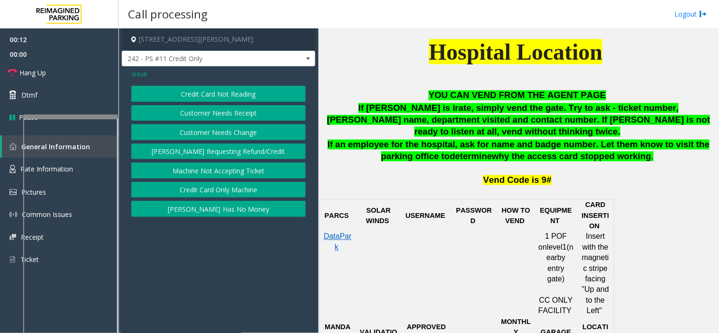
click at [202, 92] on button "Credit Card Not Reading" at bounding box center [218, 94] width 174 height 16
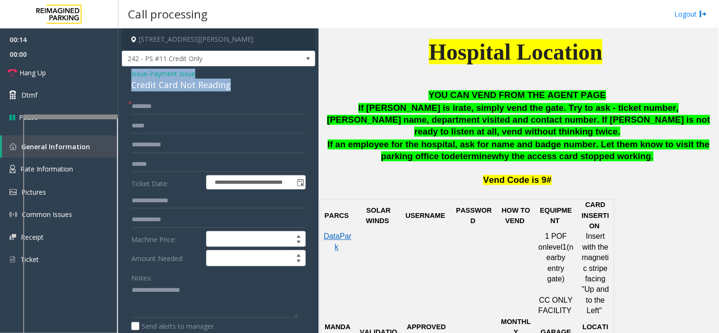
drag, startPoint x: 235, startPoint y: 84, endPoint x: 130, endPoint y: 78, distance: 105.4
click at [130, 78] on div "**********" at bounding box center [218, 311] width 193 height 491
click at [166, 290] on textarea at bounding box center [214, 301] width 167 height 36
paste textarea "**********"
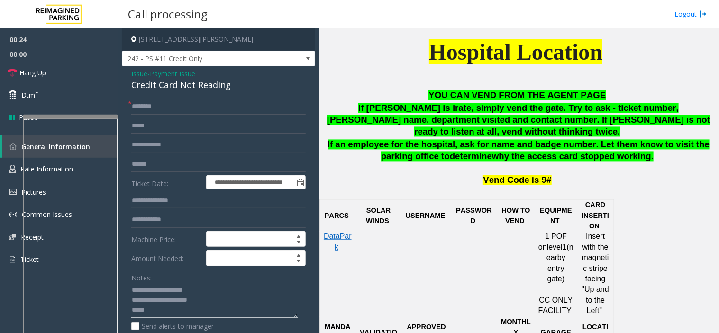
type textarea "**********"
click at [136, 73] on span "Issue" at bounding box center [139, 74] width 16 height 10
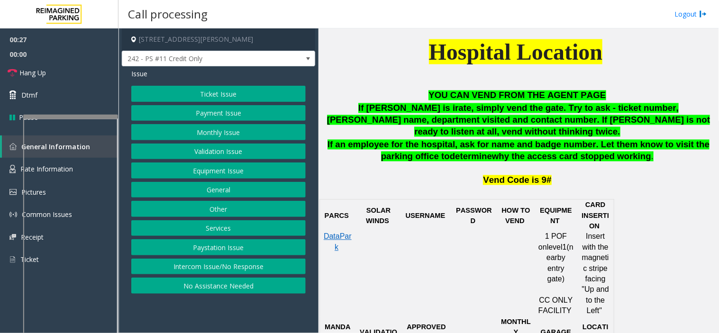
click at [235, 98] on button "Ticket Issue" at bounding box center [218, 94] width 174 height 16
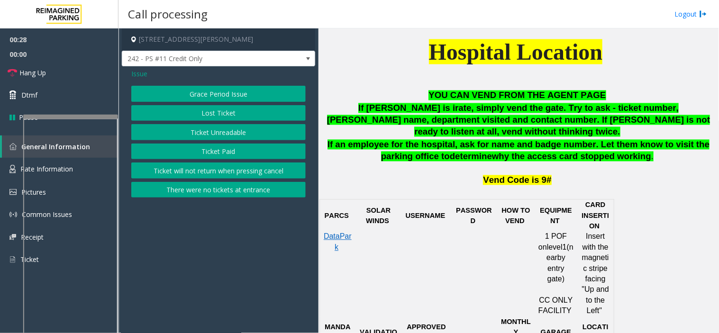
click at [143, 74] on span "Issue" at bounding box center [139, 74] width 16 height 10
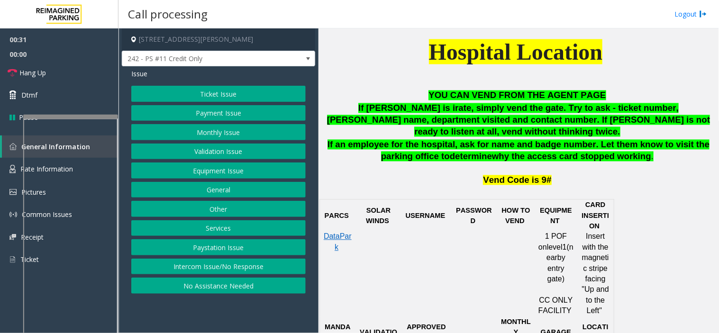
click at [189, 117] on button "Payment Issue" at bounding box center [218, 113] width 174 height 16
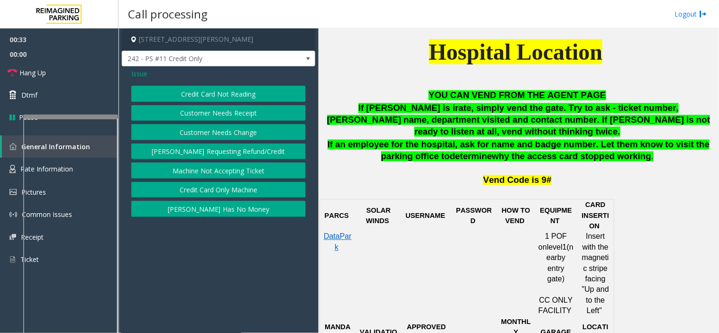
click at [207, 180] on div "Credit Card Not Reading Customer Needs Receipt Customer Needs Change Parker Req…" at bounding box center [218, 151] width 174 height 131
click at [209, 191] on button "Credit Card Only Machine" at bounding box center [218, 190] width 174 height 16
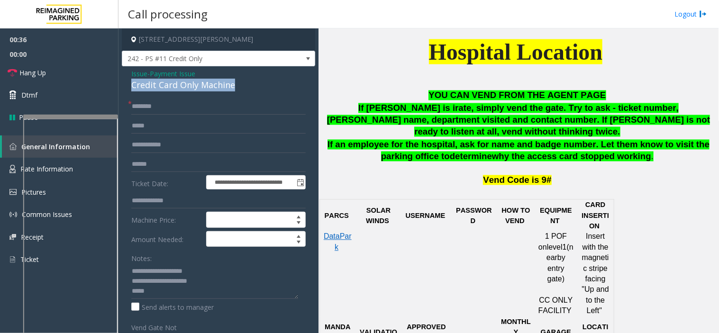
drag, startPoint x: 243, startPoint y: 79, endPoint x: 130, endPoint y: 89, distance: 113.2
click at [130, 89] on div "**********" at bounding box center [218, 285] width 193 height 439
drag, startPoint x: 127, startPoint y: 282, endPoint x: 208, endPoint y: 281, distance: 81.0
click at [206, 281] on div "**********" at bounding box center [218, 298] width 189 height 398
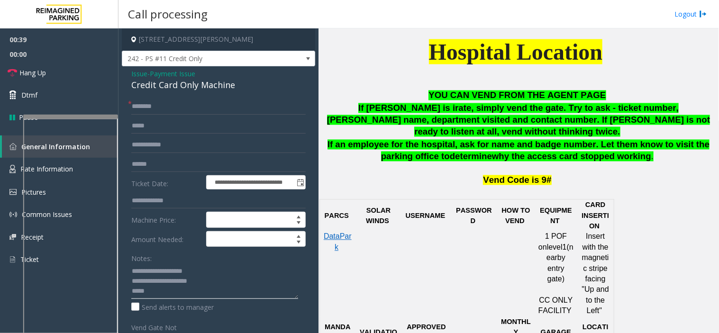
drag, startPoint x: 217, startPoint y: 280, endPoint x: 126, endPoint y: 281, distance: 91.5
click at [126, 281] on div "**********" at bounding box center [218, 298] width 189 height 398
paste textarea "*"
click at [163, 294] on textarea at bounding box center [214, 282] width 167 height 36
click at [181, 297] on textarea at bounding box center [214, 282] width 167 height 36
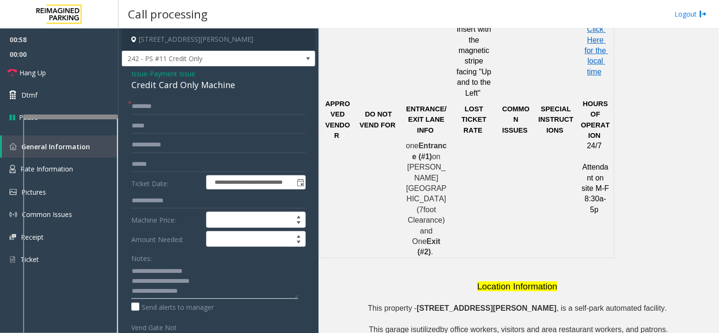
scroll to position [726, 0]
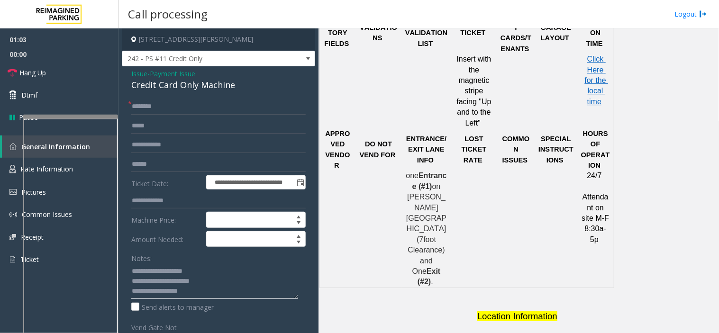
click at [230, 295] on textarea at bounding box center [214, 282] width 167 height 36
type textarea "**********"
click at [97, 73] on link "Hang Up" at bounding box center [59, 73] width 118 height 22
click at [167, 102] on input "text" at bounding box center [218, 107] width 174 height 16
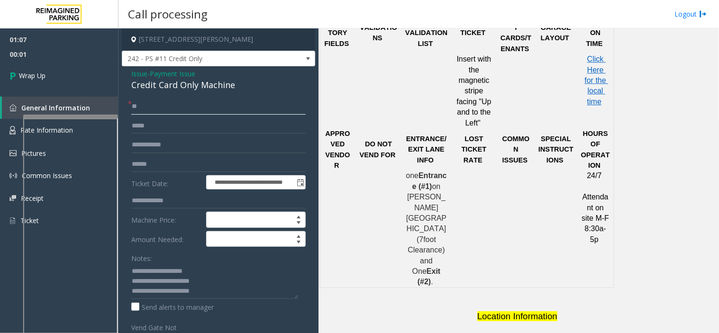
type input "**"
click at [249, 281] on textarea at bounding box center [214, 282] width 167 height 36
click at [249, 285] on textarea at bounding box center [214, 282] width 167 height 36
click at [245, 291] on textarea at bounding box center [214, 282] width 167 height 36
drag, startPoint x: 228, startPoint y: 296, endPoint x: 294, endPoint y: 38, distance: 266.2
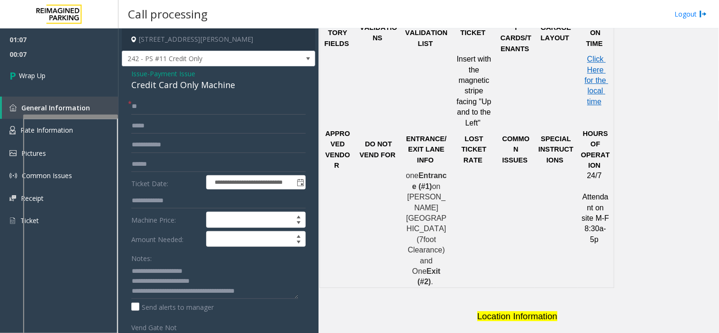
click at [294, 38] on h4 "[STREET_ADDRESS][PERSON_NAME]" at bounding box center [218, 39] width 193 height 22
type textarea "**********"
click at [77, 81] on link "Wrap Up" at bounding box center [59, 76] width 118 height 28
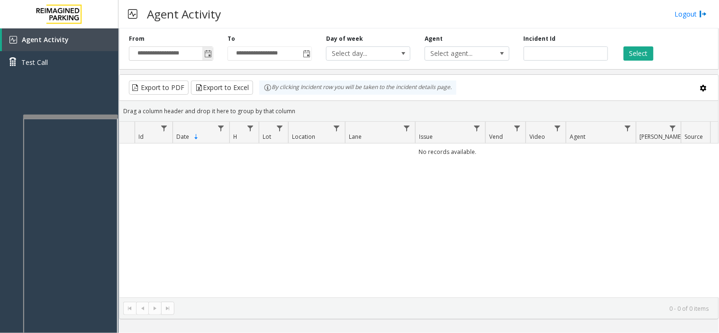
click at [209, 52] on span "Toggle popup" at bounding box center [208, 54] width 8 height 8
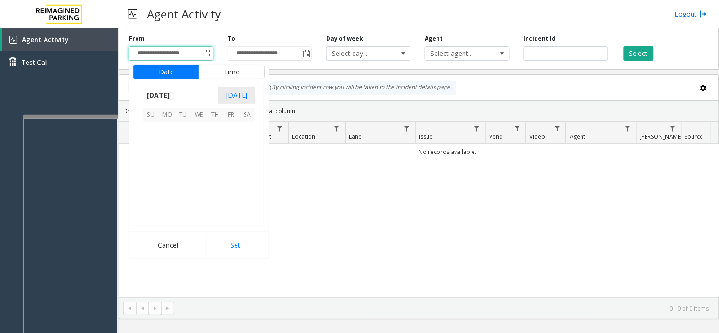
scroll to position [169949, 0]
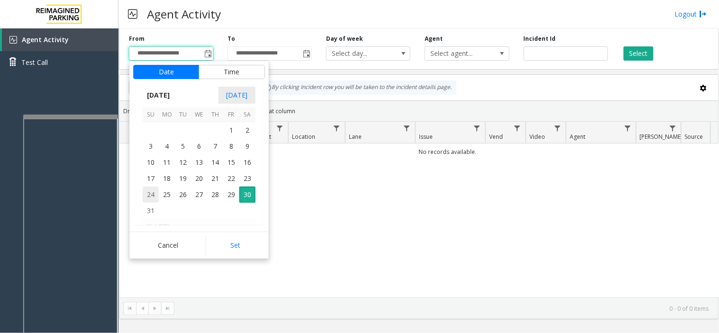
click at [148, 193] on span "24" at bounding box center [151, 195] width 16 height 16
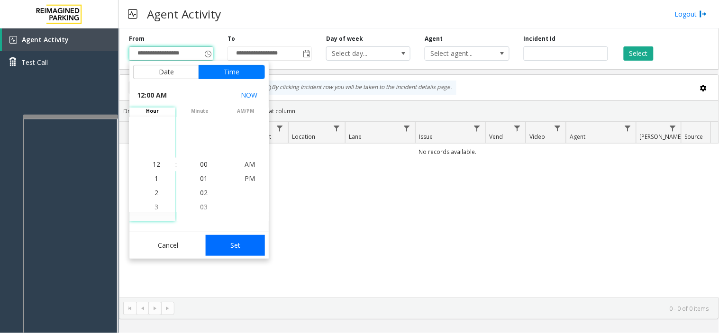
click at [234, 245] on button "Set" at bounding box center [236, 245] width 60 height 21
type input "**********"
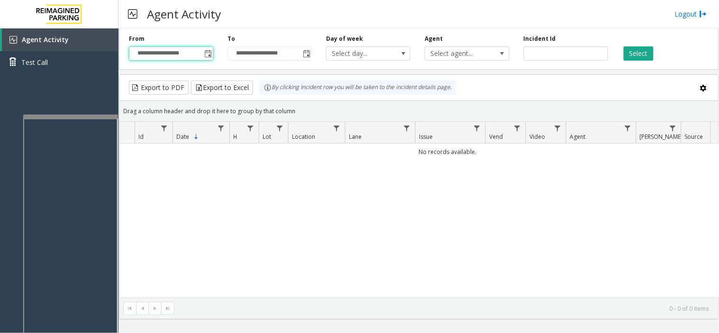
drag, startPoint x: 625, startPoint y: 51, endPoint x: 622, endPoint y: 74, distance: 22.9
click at [624, 51] on button "Select" at bounding box center [639, 53] width 30 height 14
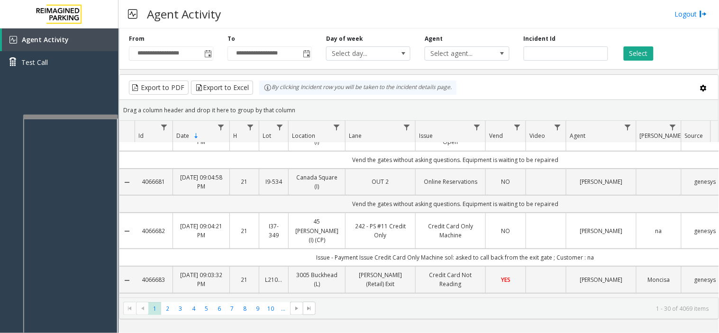
scroll to position [0, 0]
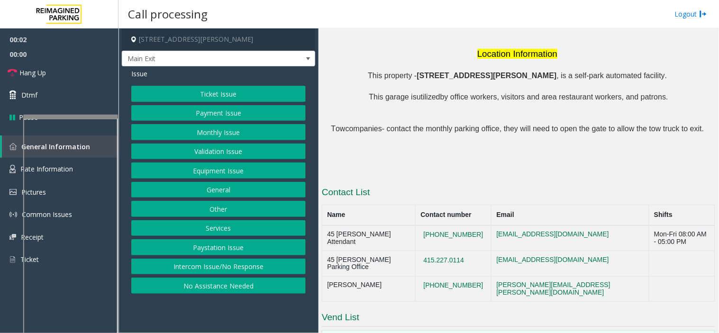
scroll to position [989, 0]
click at [222, 97] on button "Ticket Issue" at bounding box center [218, 94] width 174 height 16
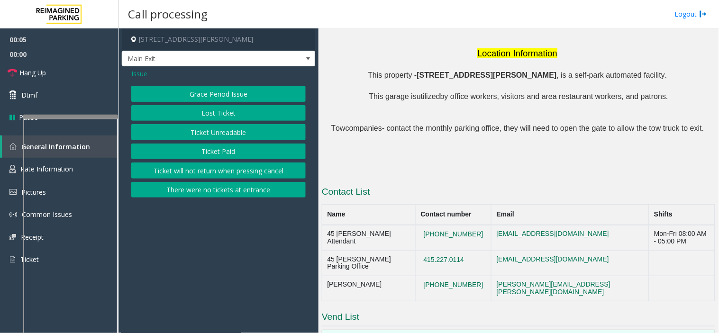
click at [214, 134] on button "Ticket Unreadable" at bounding box center [218, 132] width 174 height 16
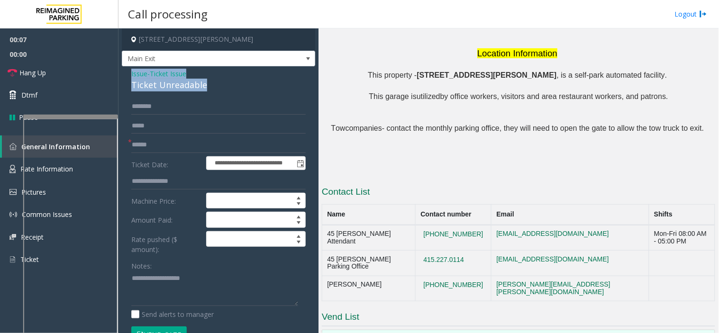
drag, startPoint x: 217, startPoint y: 88, endPoint x: 130, endPoint y: 73, distance: 88.0
click at [130, 73] on div "**********" at bounding box center [218, 285] width 193 height 439
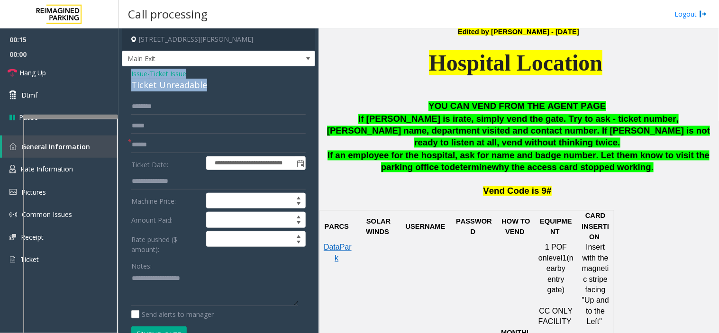
scroll to position [357, 0]
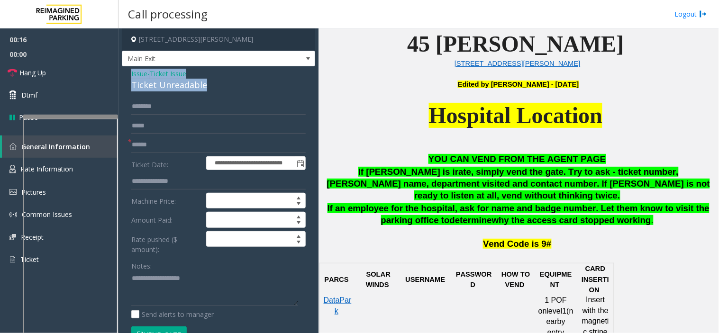
click at [141, 76] on span "Issue" at bounding box center [139, 74] width 16 height 10
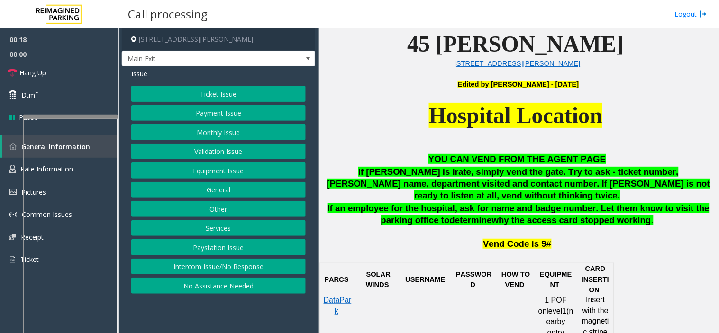
click at [198, 117] on button "Payment Issue" at bounding box center [218, 113] width 174 height 16
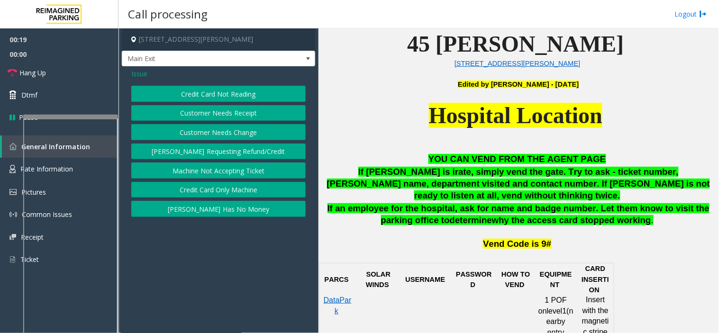
click at [216, 191] on button "Credit Card Only Machine" at bounding box center [218, 190] width 174 height 16
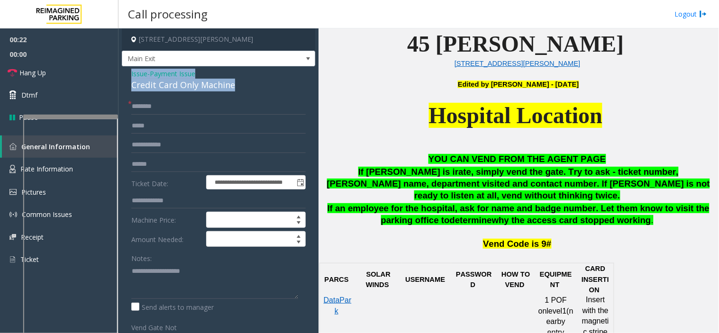
drag, startPoint x: 238, startPoint y: 87, endPoint x: 129, endPoint y: 70, distance: 110.4
click at [129, 70] on div "**********" at bounding box center [218, 285] width 193 height 439
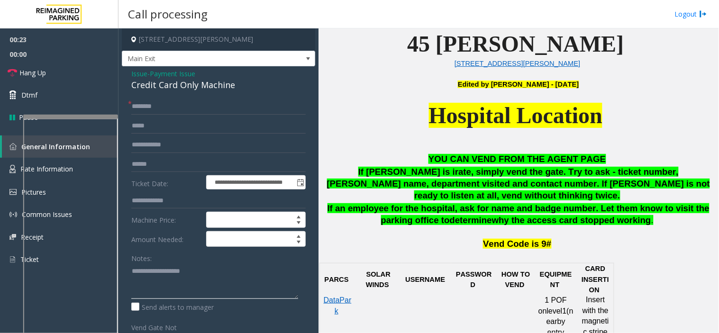
click at [182, 282] on textarea at bounding box center [214, 282] width 167 height 36
paste textarea "**********"
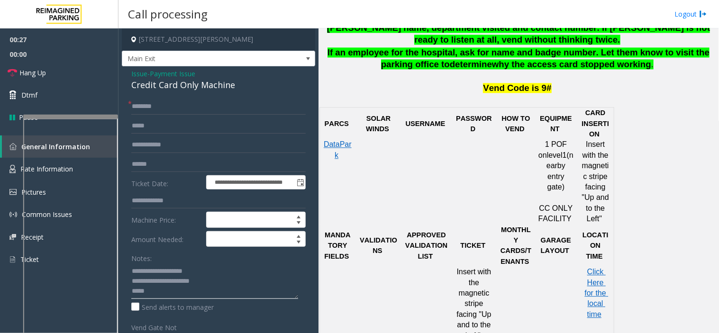
scroll to position [515, 0]
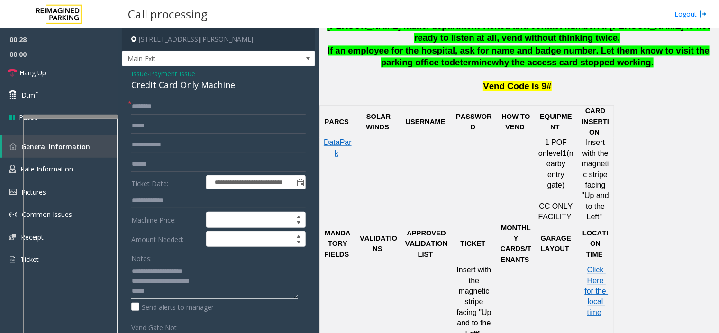
type textarea "**********"
click at [143, 101] on input "text" at bounding box center [218, 107] width 174 height 16
click at [162, 286] on textarea at bounding box center [214, 282] width 167 height 36
click at [160, 291] on textarea at bounding box center [214, 282] width 167 height 36
click at [186, 170] on input "text" at bounding box center [218, 164] width 174 height 16
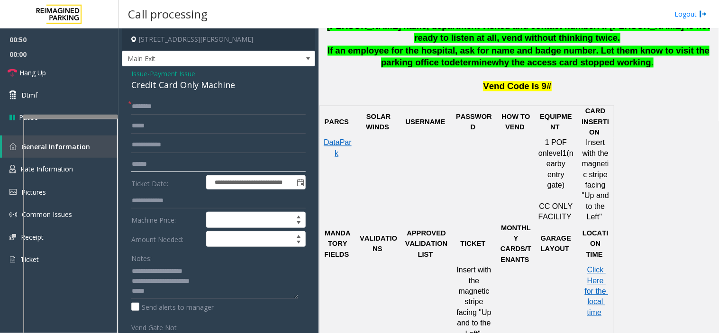
click at [186, 170] on input "text" at bounding box center [218, 164] width 174 height 16
type input "******"
click at [163, 106] on input "text" at bounding box center [218, 107] width 174 height 16
click at [164, 104] on input "text" at bounding box center [218, 107] width 174 height 16
drag, startPoint x: 160, startPoint y: 105, endPoint x: 148, endPoint y: 106, distance: 12.4
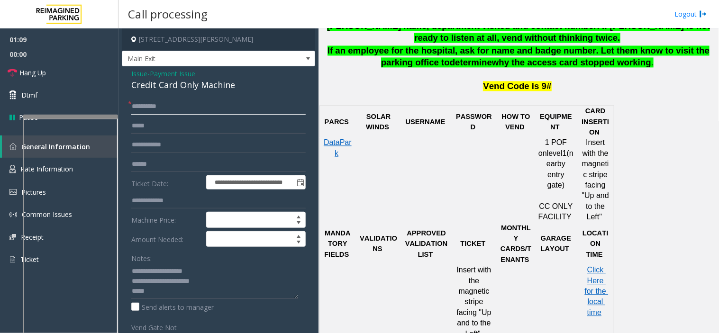
click at [148, 106] on input "**********" at bounding box center [218, 107] width 174 height 16
click at [155, 111] on input "*****" at bounding box center [218, 107] width 174 height 16
drag, startPoint x: 155, startPoint y: 110, endPoint x: 130, endPoint y: 109, distance: 24.6
click at [130, 109] on div "**********" at bounding box center [218, 298] width 189 height 398
click at [138, 112] on input "*****" at bounding box center [218, 107] width 174 height 16
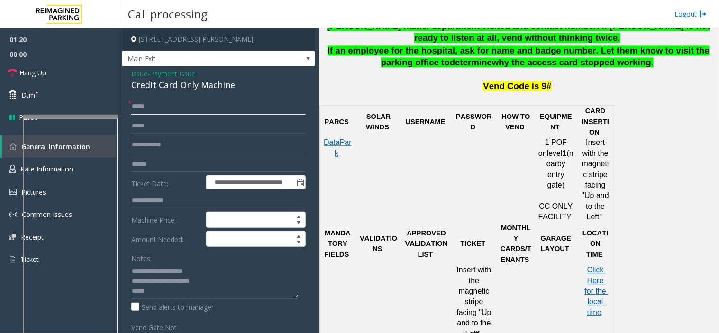
click at [140, 113] on input "*****" at bounding box center [218, 107] width 174 height 16
click at [144, 111] on input "*****" at bounding box center [218, 107] width 174 height 16
click at [153, 105] on input "*****" at bounding box center [218, 107] width 174 height 16
click at [146, 108] on input "*****" at bounding box center [218, 107] width 174 height 16
click at [141, 105] on input "*****" at bounding box center [218, 107] width 174 height 16
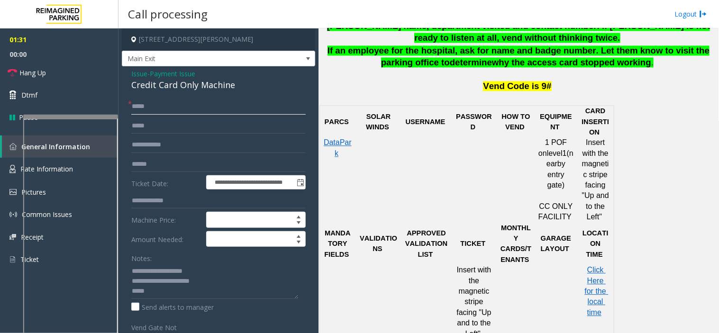
click at [153, 111] on input "*****" at bounding box center [218, 107] width 174 height 16
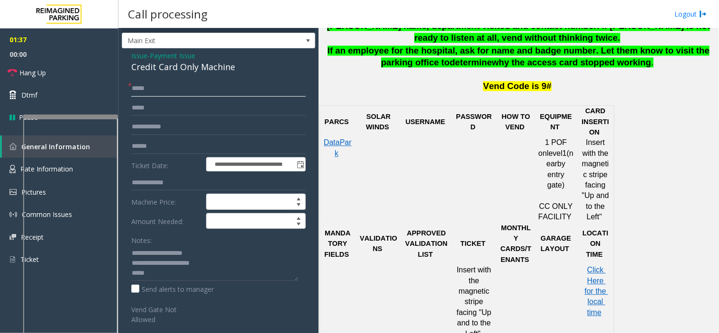
scroll to position [0, 0]
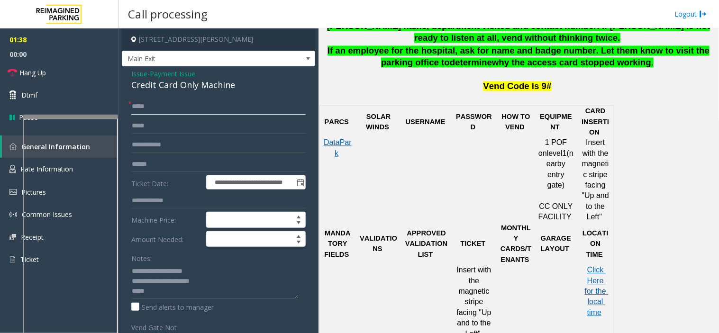
type input "*****"
click at [139, 74] on span "Issue" at bounding box center [139, 74] width 16 height 10
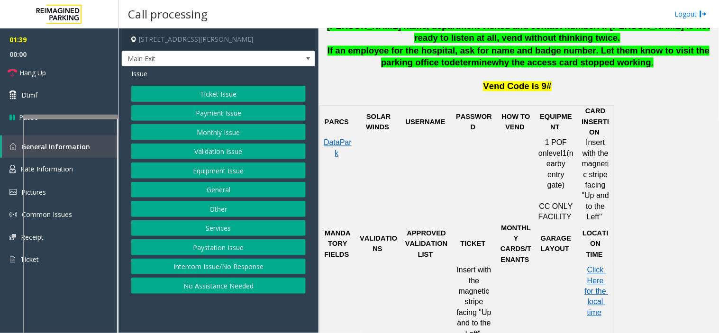
click at [162, 92] on button "Ticket Issue" at bounding box center [218, 94] width 174 height 16
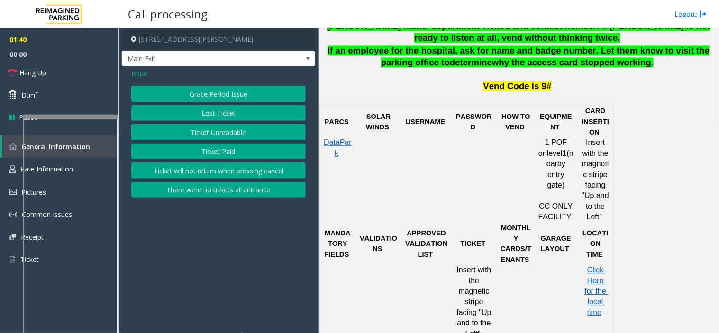
click at [187, 154] on button "Ticket Paid" at bounding box center [218, 152] width 174 height 16
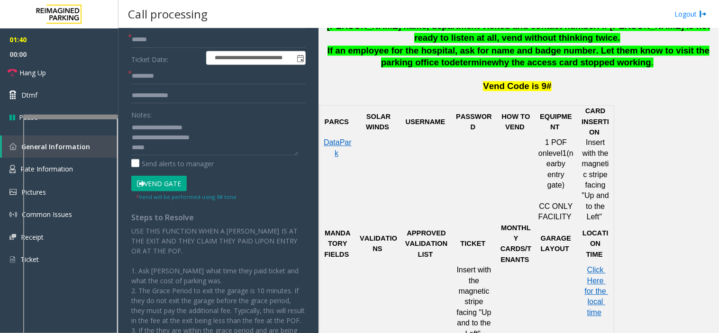
click at [175, 179] on button "Vend Gate" at bounding box center [158, 184] width 55 height 16
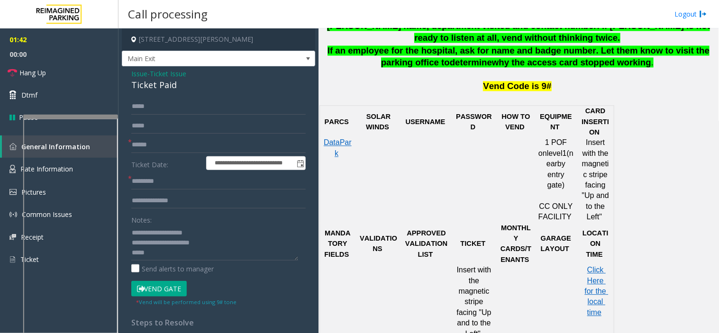
click at [141, 74] on span "Issue" at bounding box center [139, 74] width 16 height 10
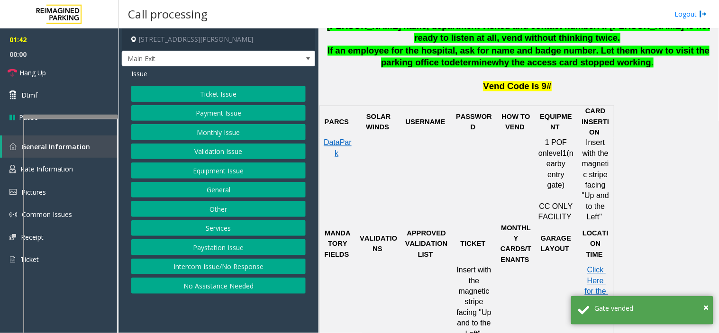
click at [189, 114] on button "Payment Issue" at bounding box center [218, 113] width 174 height 16
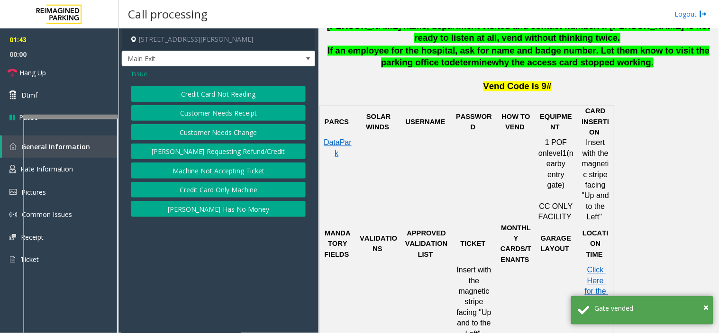
click at [197, 190] on button "Credit Card Only Machine" at bounding box center [218, 190] width 174 height 16
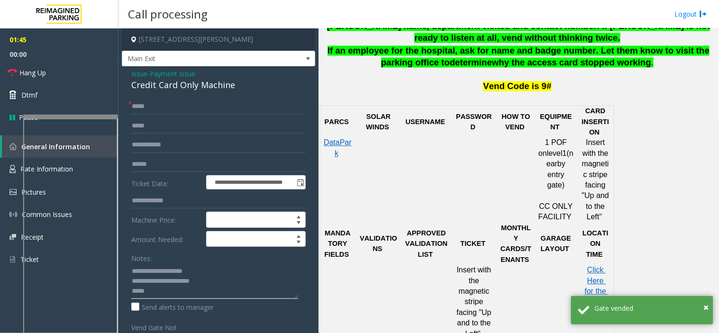
click at [164, 292] on textarea at bounding box center [214, 282] width 167 height 36
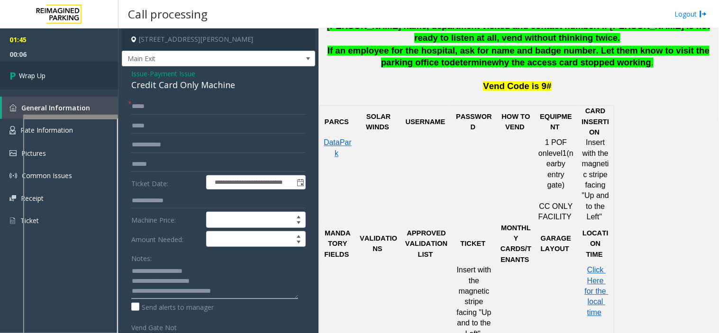
type textarea "**********"
click at [71, 73] on link "Wrap Up" at bounding box center [59, 76] width 118 height 28
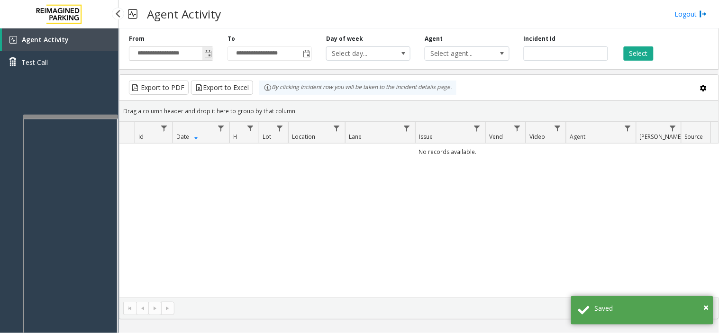
click at [207, 52] on span "Toggle popup" at bounding box center [208, 54] width 8 height 8
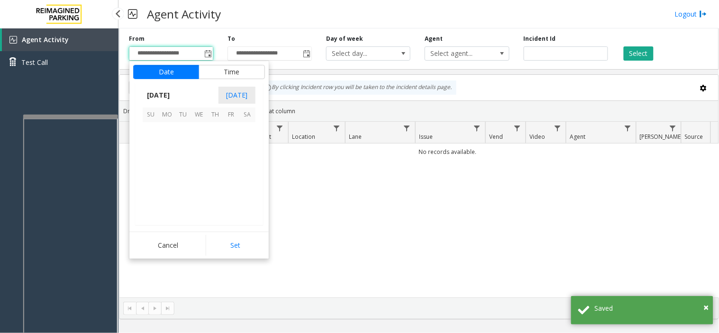
scroll to position [169949, 0]
click at [154, 191] on span "24" at bounding box center [151, 195] width 16 height 16
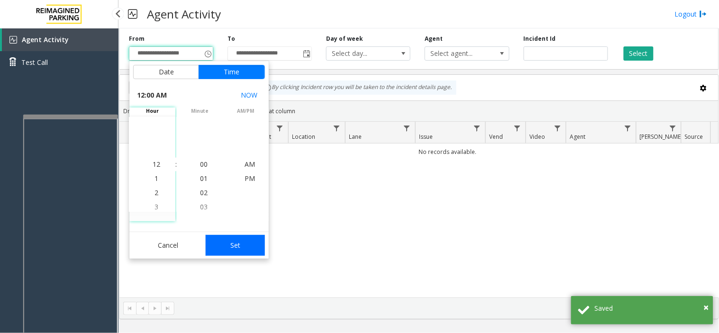
click at [238, 241] on button "Set" at bounding box center [236, 245] width 60 height 21
type input "**********"
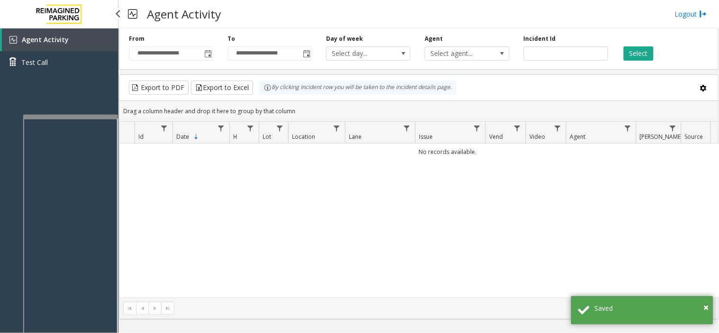
click at [623, 60] on div "Select" at bounding box center [664, 48] width 99 height 26
click at [633, 57] on button "Select" at bounding box center [639, 53] width 30 height 14
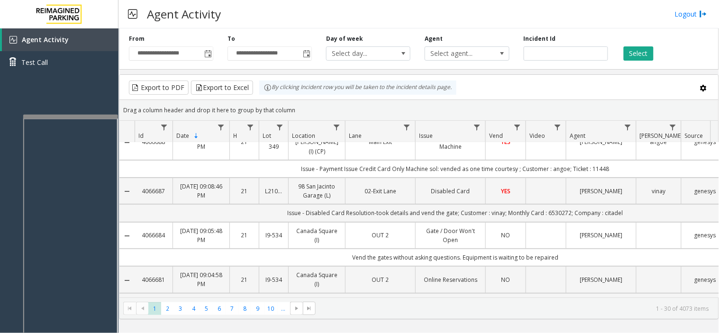
scroll to position [0, 0]
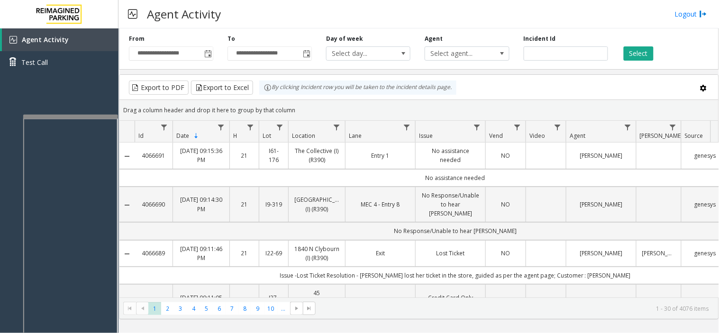
click at [183, 62] on div "**********" at bounding box center [419, 47] width 600 height 45
click at [191, 117] on div "Drag a column header and drop it here to group by that column" at bounding box center [418, 110] width 599 height 17
click at [245, 23] on div "Agent Activity Logout" at bounding box center [418, 14] width 600 height 28
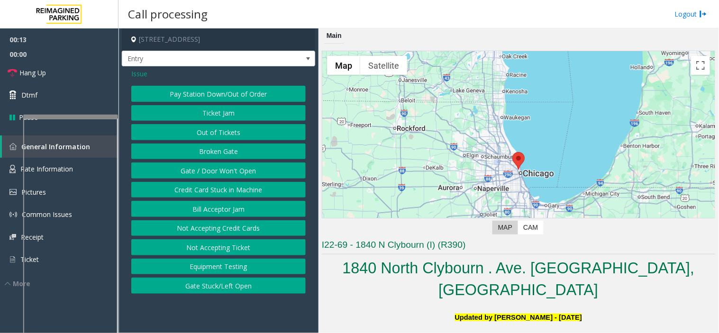
click at [220, 171] on button "Gate / Door Won't Open" at bounding box center [218, 171] width 174 height 16
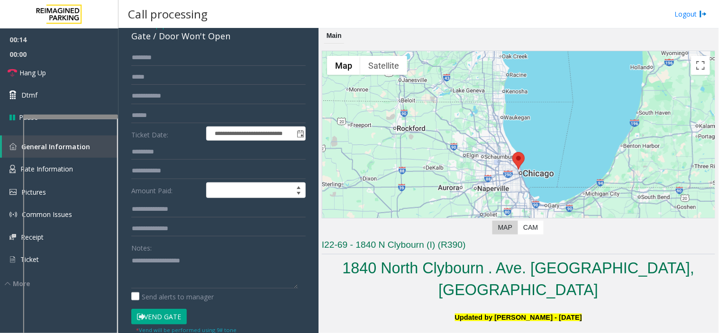
scroll to position [105, 0]
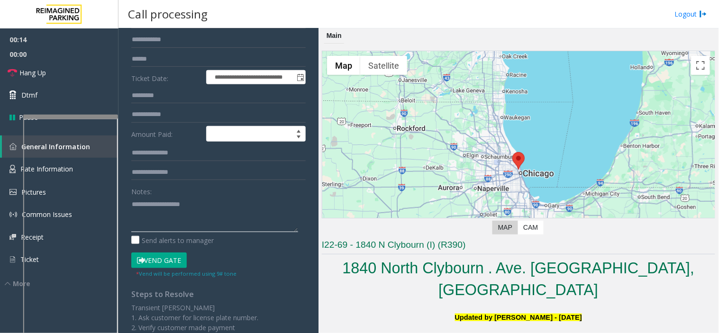
click at [211, 214] on textarea at bounding box center [214, 215] width 167 height 36
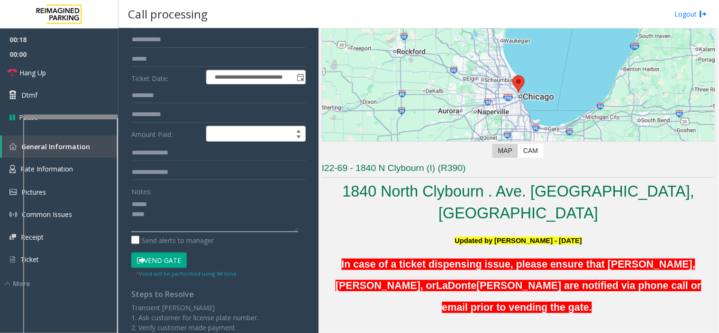
scroll to position [158, 0]
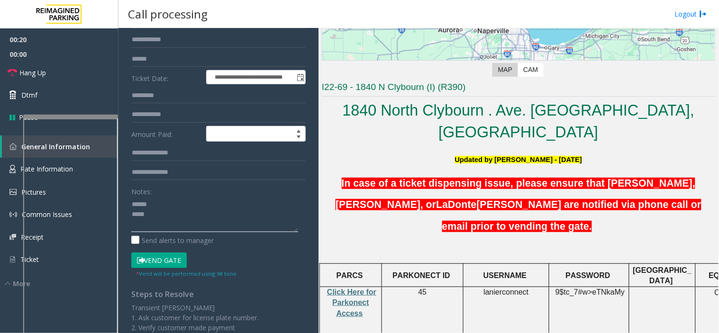
click at [187, 209] on textarea at bounding box center [214, 215] width 167 height 36
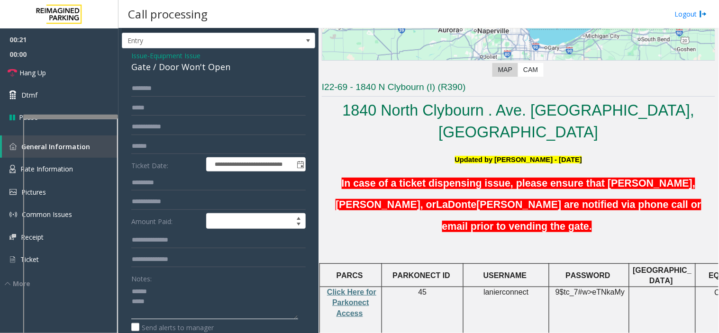
scroll to position [0, 0]
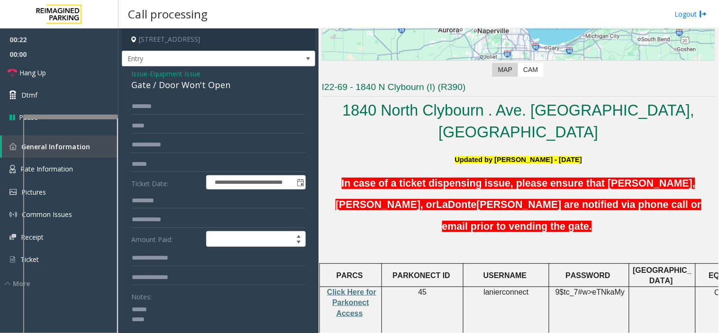
type textarea "****** ****"
click at [135, 72] on span "Issue" at bounding box center [139, 74] width 16 height 10
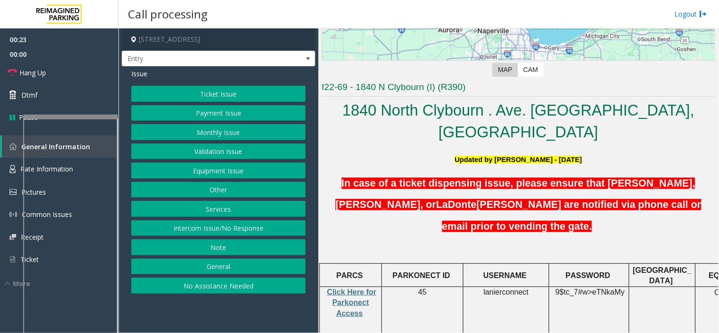
click at [177, 97] on button "Ticket Issue" at bounding box center [218, 94] width 174 height 16
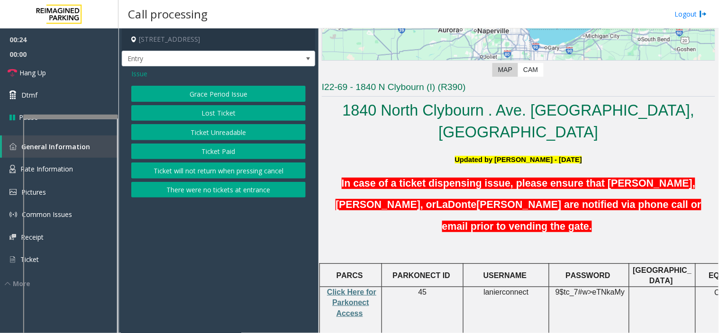
click at [207, 112] on button "Lost Ticket" at bounding box center [218, 113] width 174 height 16
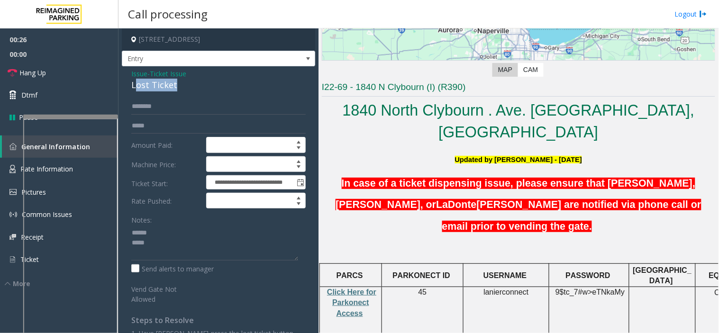
drag, startPoint x: 185, startPoint y: 88, endPoint x: 135, endPoint y: 88, distance: 50.2
click at [135, 88] on div "Lost Ticket" at bounding box center [218, 85] width 174 height 13
click at [140, 92] on div "**********" at bounding box center [218, 241] width 193 height 351
drag, startPoint x: 177, startPoint y: 86, endPoint x: 119, endPoint y: 88, distance: 58.3
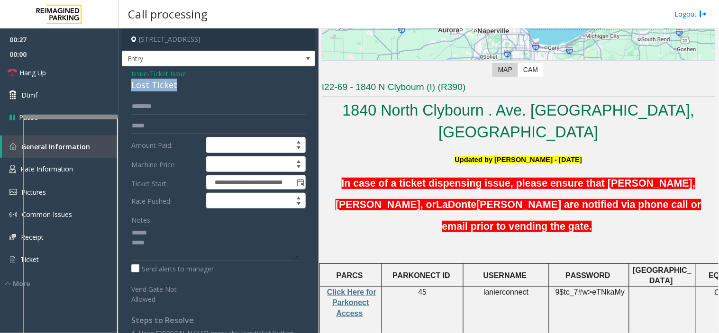
click at [119, 88] on app-call-processing-form "**********" at bounding box center [218, 180] width 200 height 305
copy div "Lost Ticket"
click at [173, 233] on textarea at bounding box center [214, 243] width 167 height 36
paste textarea "**********"
click at [150, 234] on textarea at bounding box center [214, 243] width 167 height 36
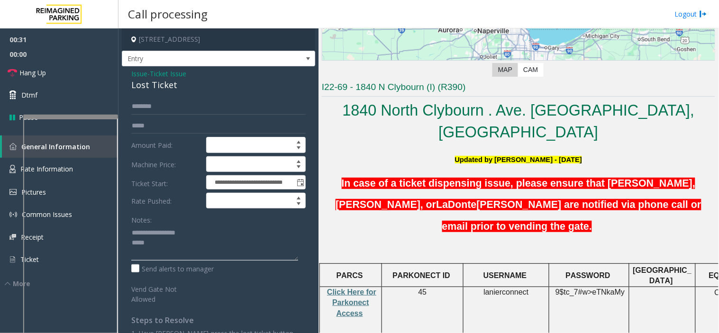
click at [193, 232] on textarea at bounding box center [214, 243] width 167 height 36
click at [209, 233] on textarea at bounding box center [214, 243] width 167 height 36
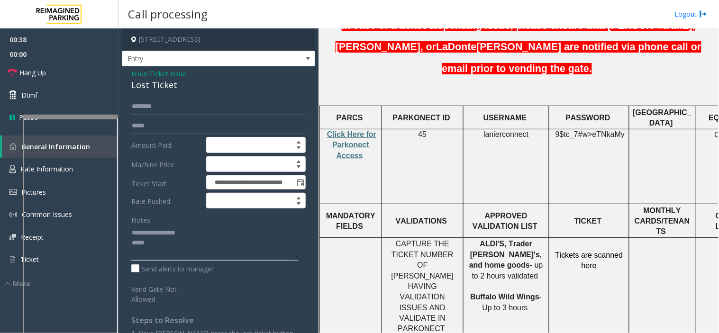
scroll to position [368, 0]
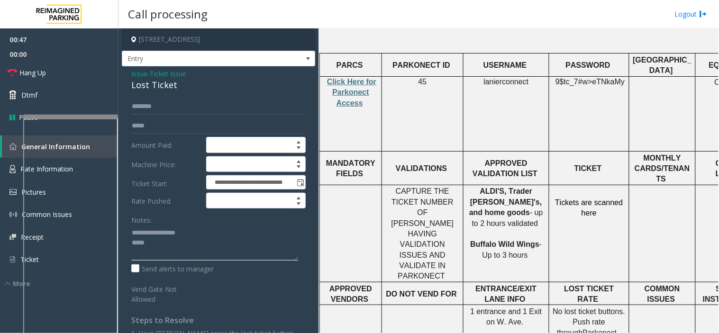
click at [215, 241] on textarea at bounding box center [214, 243] width 167 height 36
click at [66, 71] on link "Hang Up" at bounding box center [59, 73] width 118 height 22
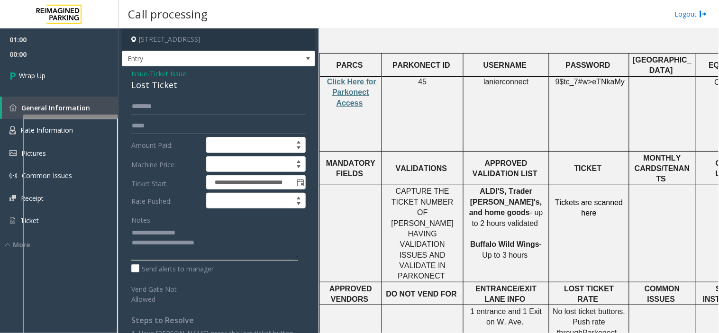
click at [243, 237] on textarea at bounding box center [214, 243] width 167 height 36
click at [248, 244] on textarea at bounding box center [214, 243] width 167 height 36
type textarea "**********"
click at [83, 91] on div "01:00 00:11 Wrap Up General Information Rate Information Pictures Common Issues…" at bounding box center [59, 138] width 118 height 221
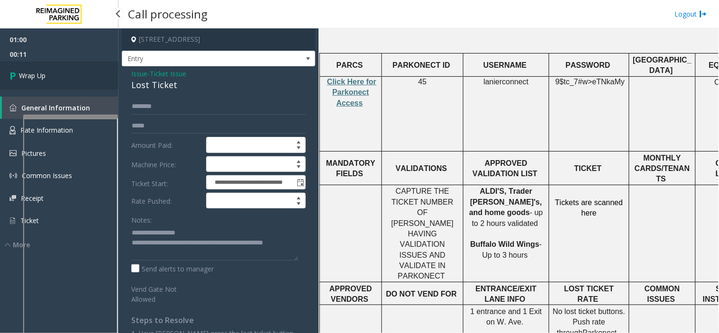
click at [67, 70] on link "Wrap Up" at bounding box center [59, 76] width 118 height 28
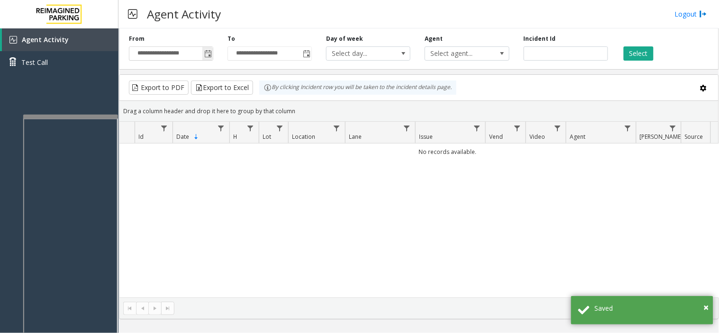
drag, startPoint x: 205, startPoint y: 55, endPoint x: 209, endPoint y: 59, distance: 5.7
click at [206, 55] on span "Toggle popup" at bounding box center [208, 54] width 8 height 8
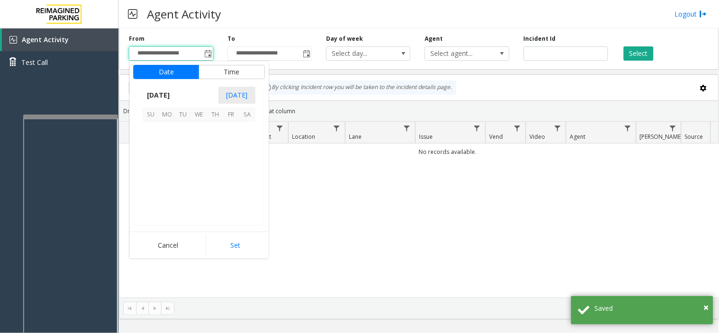
scroll to position [169949, 0]
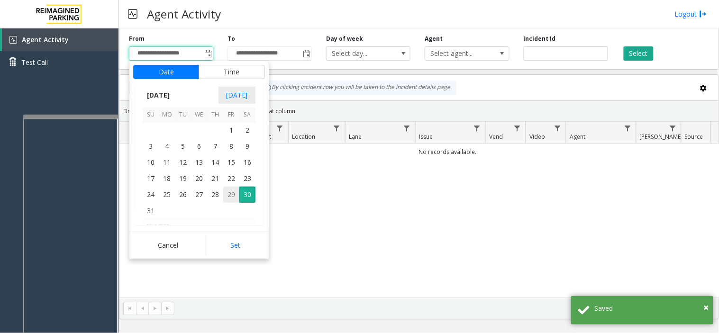
click at [234, 197] on span "29" at bounding box center [231, 195] width 16 height 16
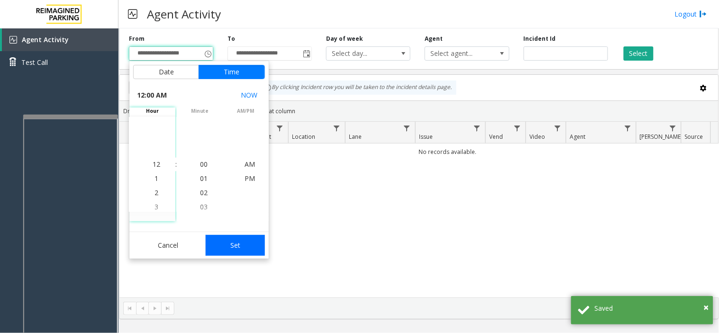
click at [242, 249] on button "Set" at bounding box center [236, 245] width 60 height 21
type input "**********"
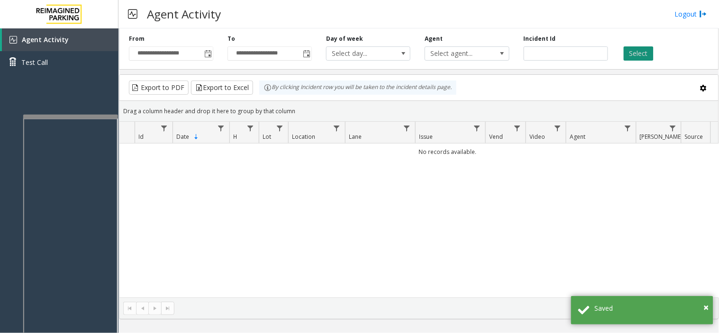
click at [647, 55] on button "Select" at bounding box center [639, 53] width 30 height 14
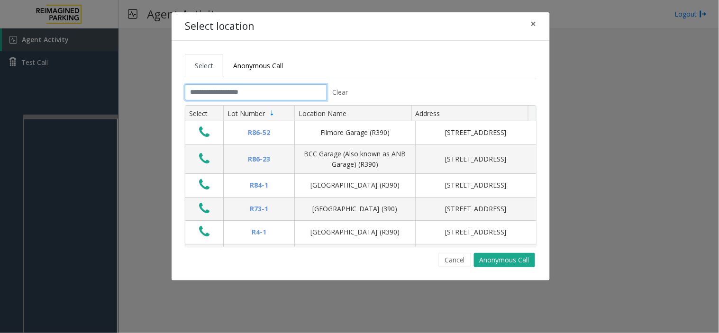
click at [231, 89] on input "text" at bounding box center [256, 92] width 142 height 16
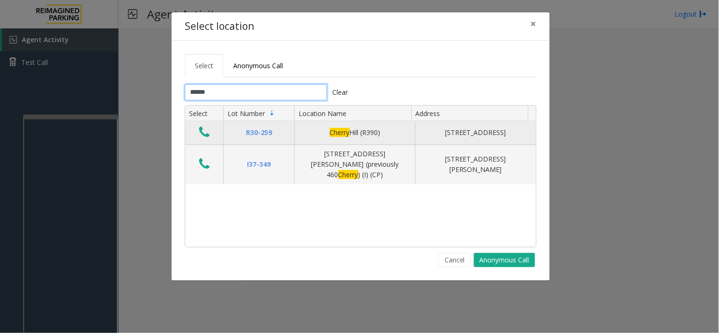
type input "******"
click at [202, 131] on icon "Data table" at bounding box center [204, 132] width 10 height 13
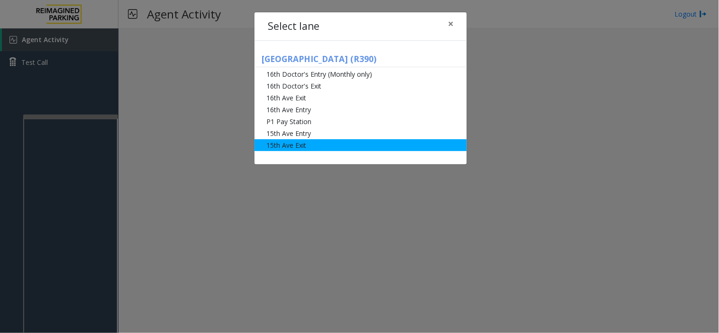
click at [299, 143] on li "15th Ave Exit" at bounding box center [361, 145] width 212 height 12
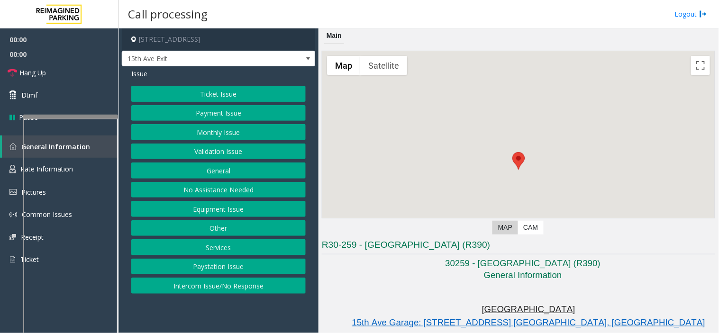
click at [257, 130] on button "Monthly Issue" at bounding box center [218, 132] width 174 height 16
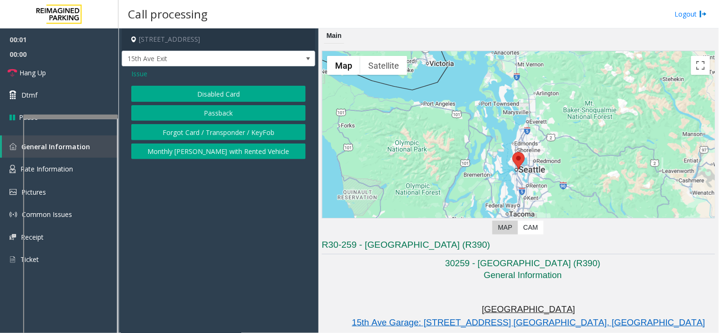
click at [216, 93] on button "Disabled Card" at bounding box center [218, 94] width 174 height 16
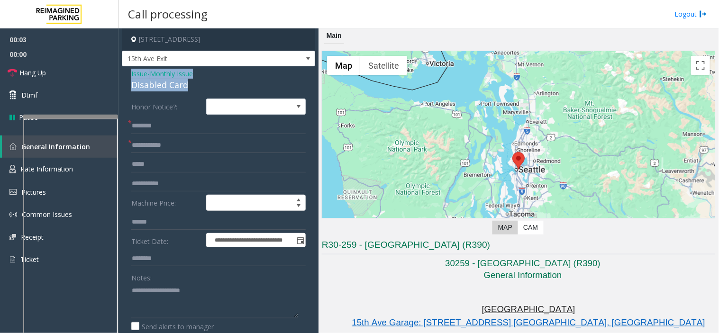
drag, startPoint x: 182, startPoint y: 83, endPoint x: 123, endPoint y: 78, distance: 59.4
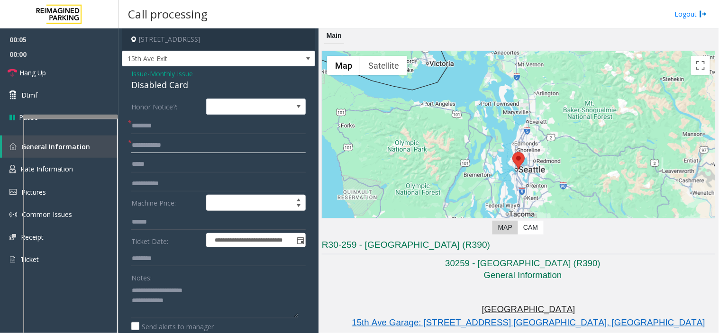
click at [159, 148] on input "text" at bounding box center [218, 145] width 174 height 16
click at [193, 307] on textarea at bounding box center [214, 301] width 167 height 36
type textarea "**********"
click at [193, 145] on input "text" at bounding box center [218, 145] width 174 height 16
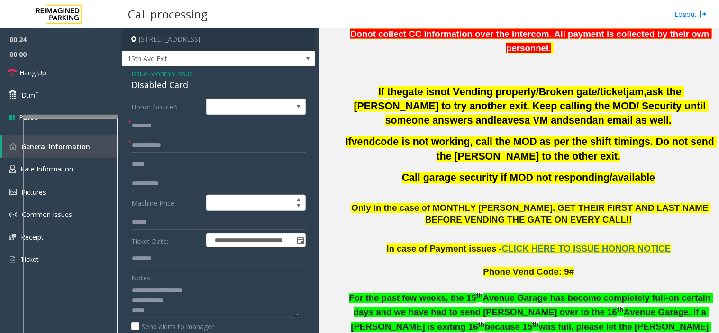
scroll to position [368, 0]
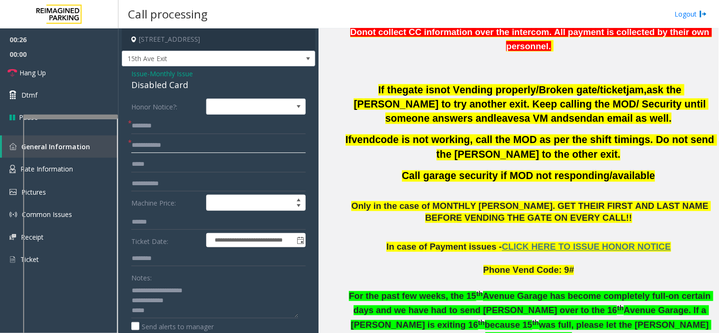
click at [205, 143] on input "text" at bounding box center [218, 145] width 174 height 16
click at [199, 143] on input "text" at bounding box center [218, 145] width 174 height 16
type input "******"
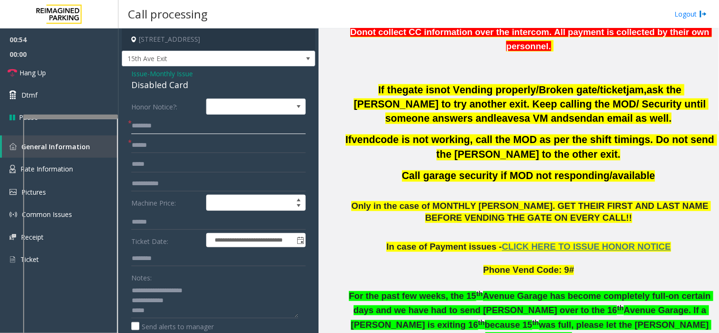
click at [191, 125] on input "text" at bounding box center [218, 126] width 174 height 16
click at [190, 121] on input "text" at bounding box center [218, 126] width 174 height 16
click at [187, 309] on textarea at bounding box center [214, 301] width 167 height 36
click at [141, 129] on input "text" at bounding box center [218, 126] width 174 height 16
drag, startPoint x: 145, startPoint y: 134, endPoint x: 135, endPoint y: 109, distance: 26.8
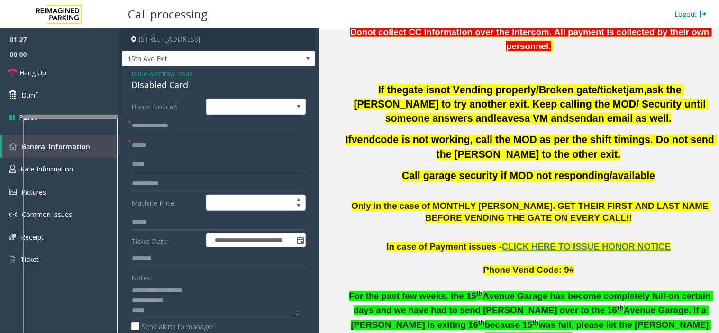
click at [135, 109] on label "Honor Notice?:" at bounding box center [166, 107] width 75 height 16
click at [168, 128] on input "**********" at bounding box center [218, 126] width 174 height 16
click at [199, 128] on input "**********" at bounding box center [218, 126] width 174 height 16
click at [196, 127] on input "**********" at bounding box center [218, 126] width 174 height 16
click at [166, 130] on input "**********" at bounding box center [218, 126] width 174 height 16
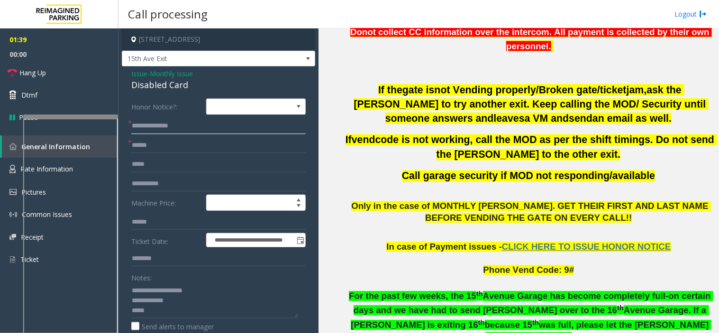
click at [190, 129] on input "**********" at bounding box center [218, 126] width 174 height 16
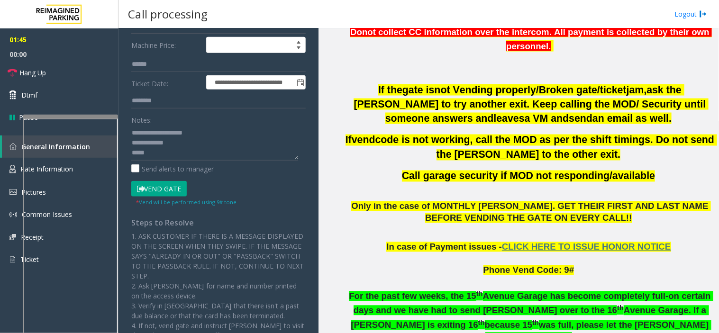
click at [171, 192] on button "Vend Gate" at bounding box center [158, 189] width 55 height 16
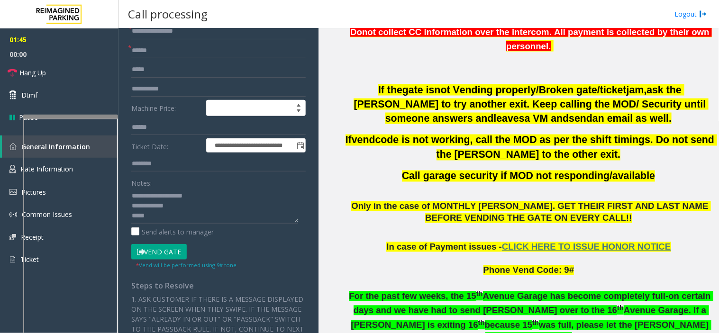
scroll to position [0, 0]
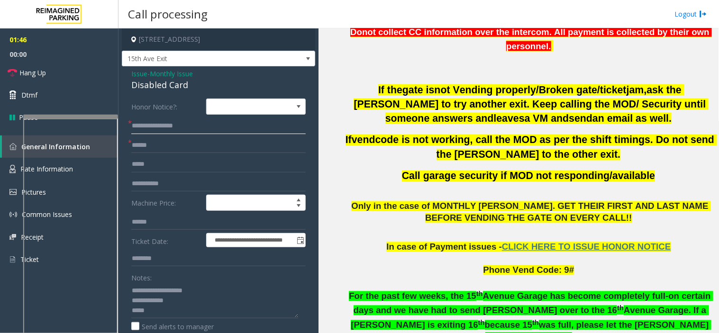
click at [179, 126] on input "**********" at bounding box center [218, 126] width 174 height 16
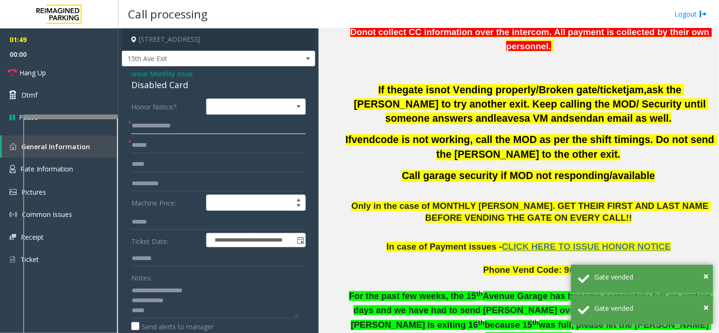
type input "**********"
click at [179, 307] on textarea at bounding box center [214, 301] width 167 height 36
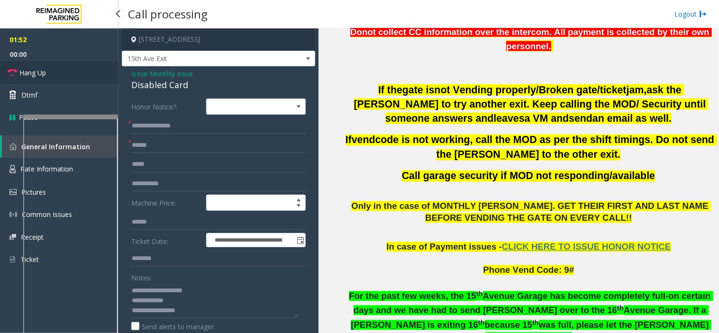
click at [39, 73] on span "Hang Up" at bounding box center [32, 73] width 27 height 10
click at [201, 318] on textarea at bounding box center [214, 301] width 167 height 36
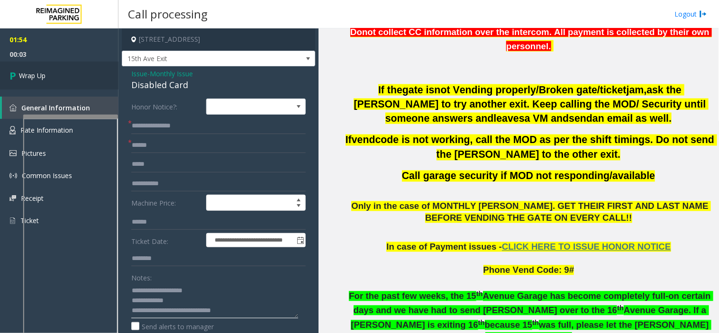
type textarea "**********"
click at [93, 81] on link "Wrap Up" at bounding box center [59, 76] width 118 height 28
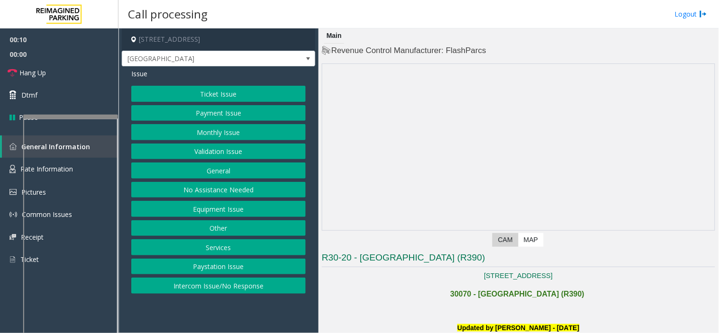
click at [225, 282] on button "Intercom Issue/No Response" at bounding box center [218, 286] width 174 height 16
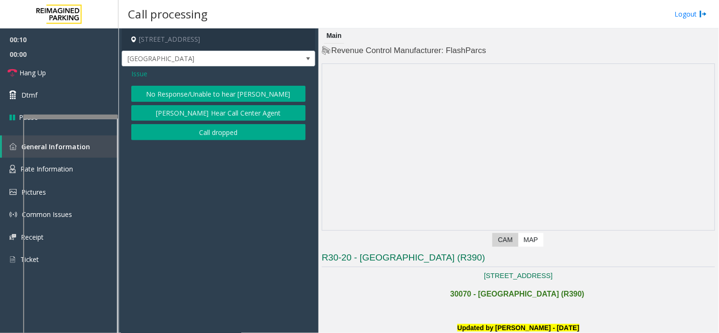
click at [192, 87] on button "No Response/Unable to hear [PERSON_NAME]" at bounding box center [218, 94] width 174 height 16
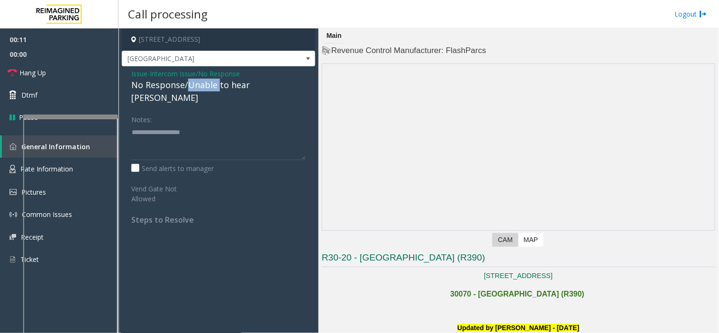
click at [192, 87] on div "No Response/Unable to hear [PERSON_NAME]" at bounding box center [218, 92] width 174 height 26
type textarea "**********"
click at [102, 73] on link "Hang Up" at bounding box center [59, 73] width 118 height 22
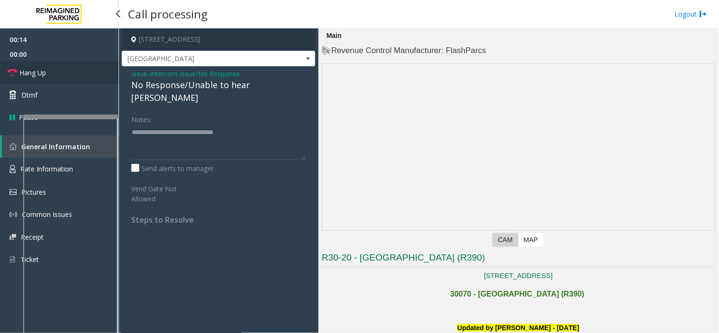
click at [102, 73] on link "Hang Up" at bounding box center [59, 73] width 118 height 22
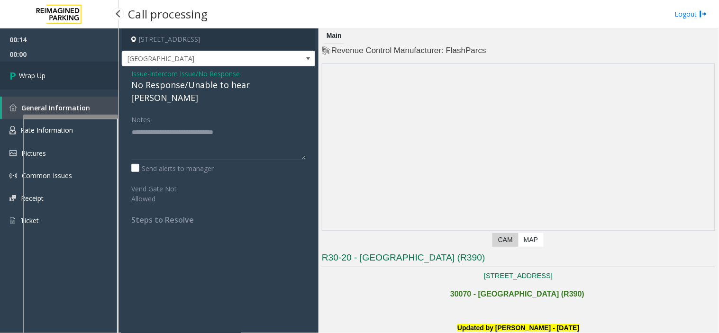
click at [102, 73] on link "Wrap Up" at bounding box center [59, 76] width 118 height 28
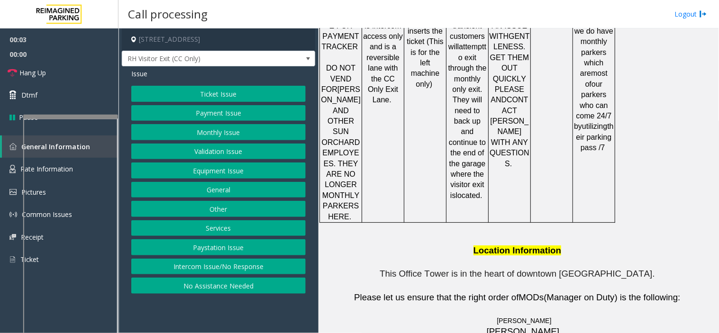
scroll to position [1627, 0]
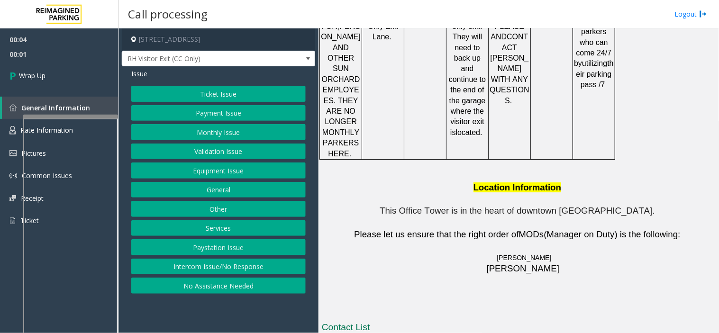
click at [269, 264] on button "Intercom Issue/No Response" at bounding box center [218, 267] width 174 height 16
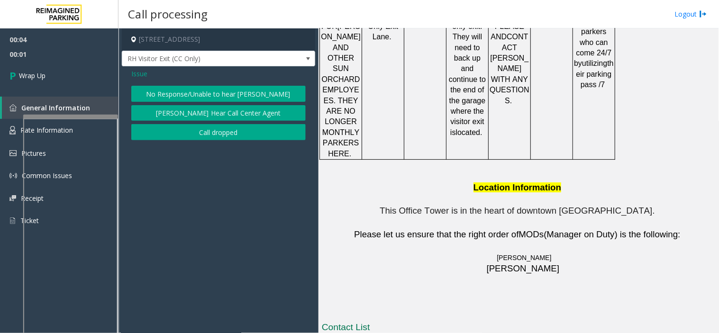
click at [211, 120] on button "[PERSON_NAME] Hear Call Center Agent" at bounding box center [218, 113] width 174 height 16
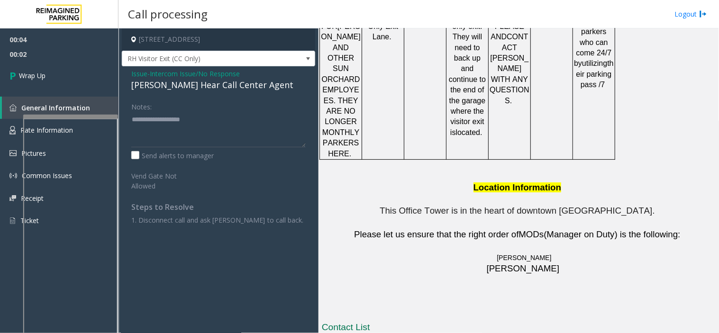
click at [139, 71] on span "Issue" at bounding box center [139, 74] width 16 height 10
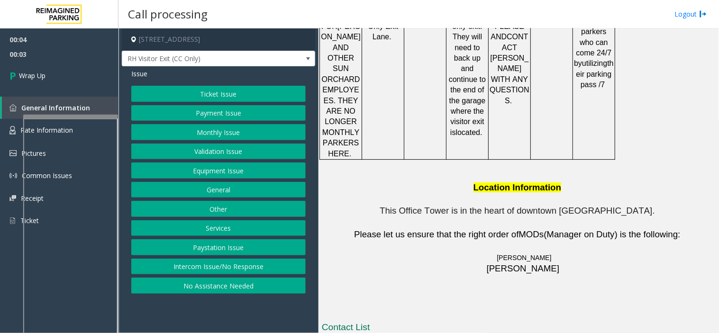
click at [239, 262] on button "Intercom Issue/No Response" at bounding box center [218, 267] width 174 height 16
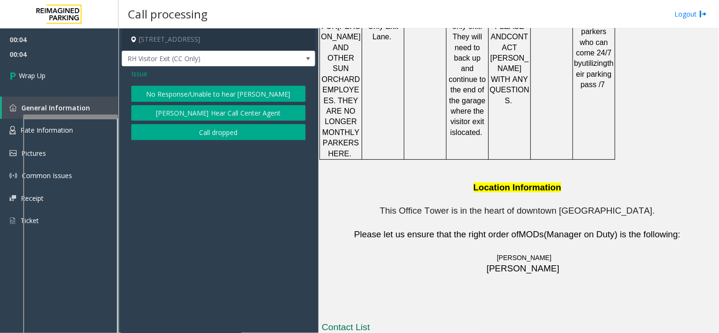
click at [185, 132] on button "Call dropped" at bounding box center [218, 132] width 174 height 16
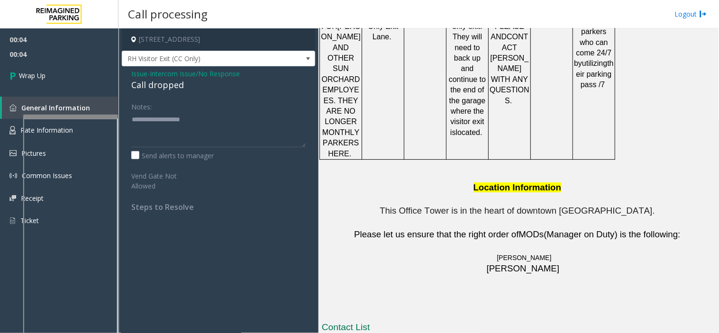
click at [164, 87] on div "Call dropped" at bounding box center [218, 85] width 174 height 13
type textarea "**********"
click at [53, 59] on span "00:05" at bounding box center [59, 54] width 118 height 15
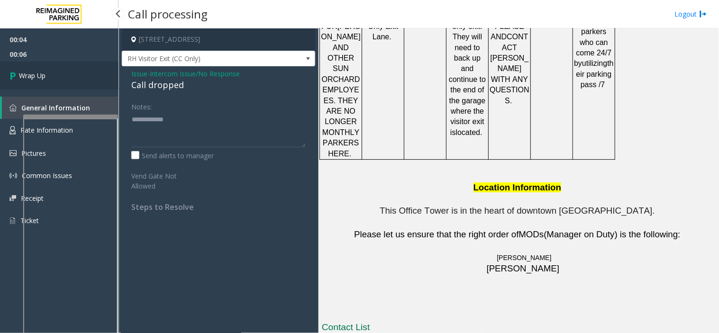
click at [71, 73] on link "Wrap Up" at bounding box center [59, 76] width 118 height 28
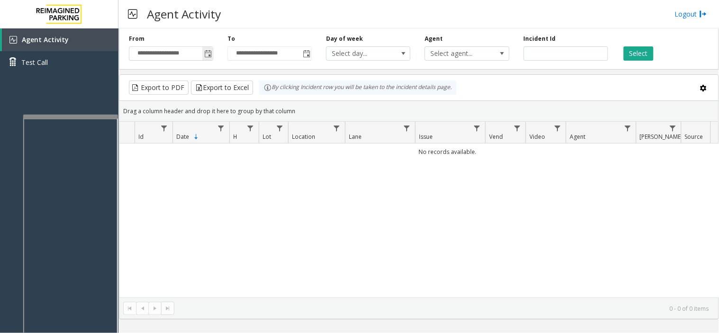
click at [209, 53] on span "Toggle popup" at bounding box center [208, 54] width 8 height 8
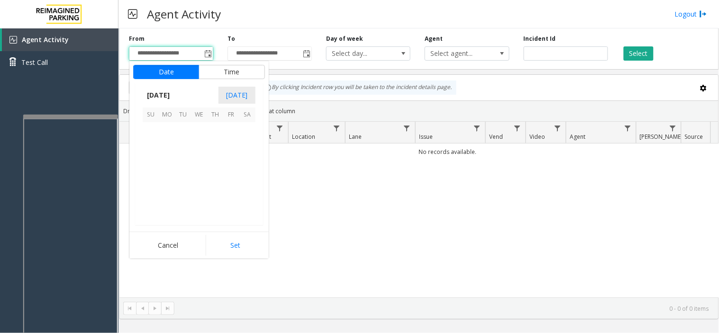
scroll to position [169949, 0]
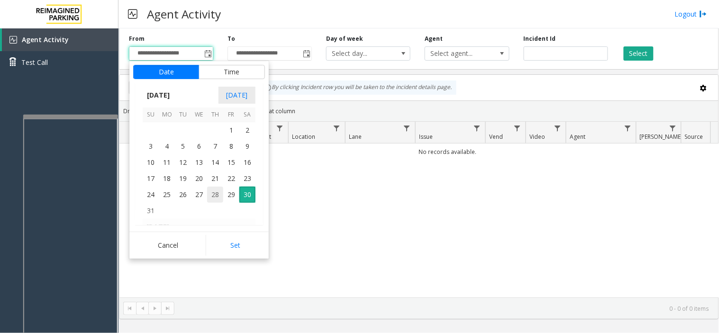
click at [207, 195] on span "28" at bounding box center [215, 195] width 16 height 16
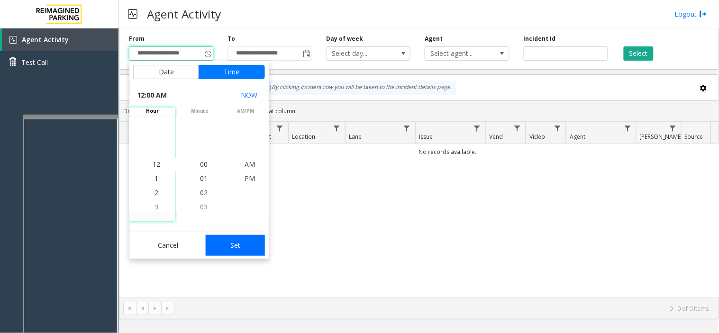
click at [243, 248] on button "Set" at bounding box center [236, 245] width 60 height 21
type input "**********"
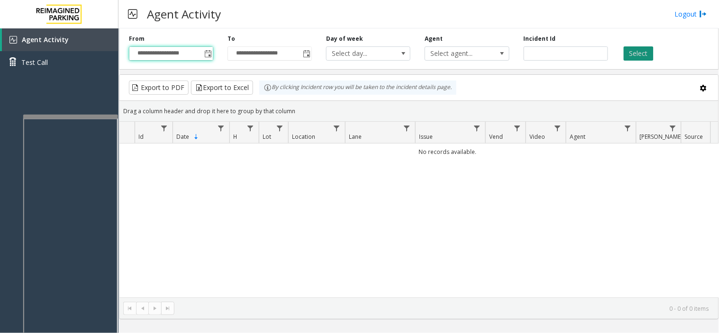
click at [633, 55] on button "Select" at bounding box center [639, 53] width 30 height 14
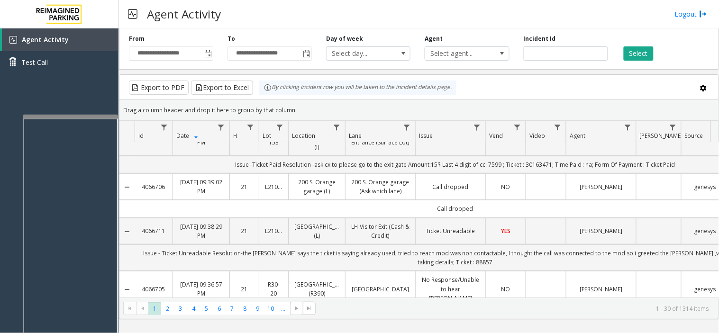
scroll to position [263, 0]
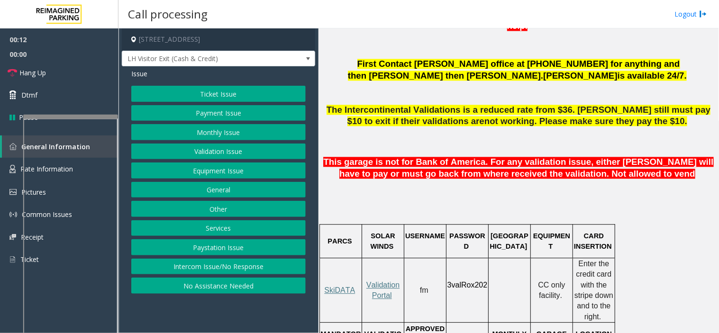
scroll to position [527, 0]
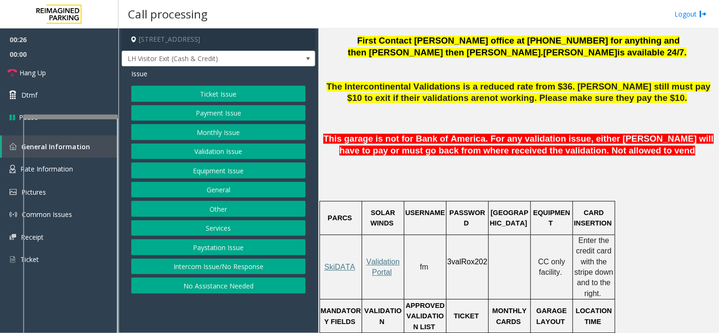
click at [269, 154] on button "Validation Issue" at bounding box center [218, 152] width 174 height 16
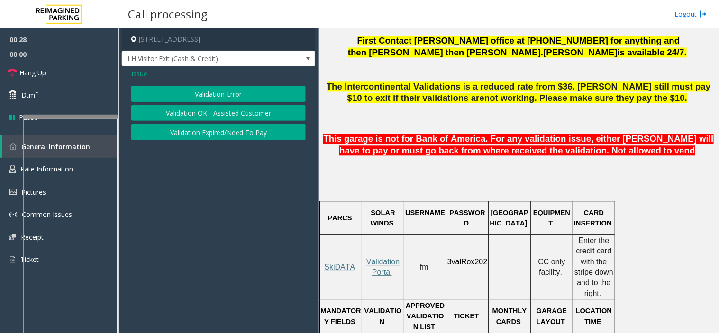
click at [220, 93] on button "Validation Error" at bounding box center [218, 94] width 174 height 16
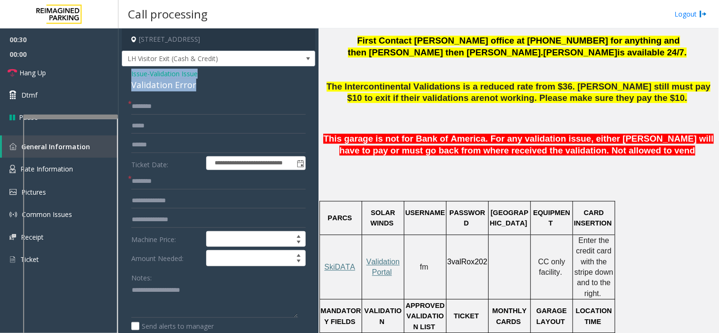
drag, startPoint x: 216, startPoint y: 88, endPoint x: 130, endPoint y: 70, distance: 87.8
click at [130, 70] on div "**********" at bounding box center [218, 276] width 193 height 421
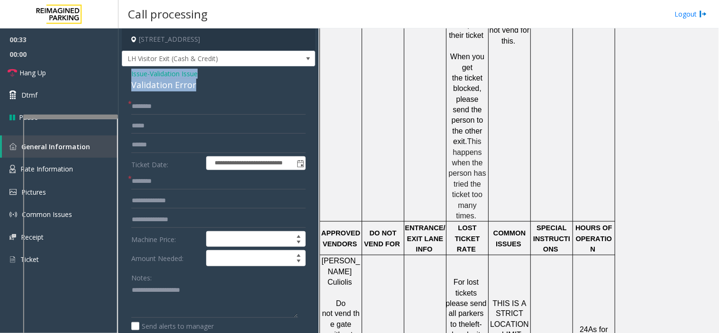
scroll to position [1264, 0]
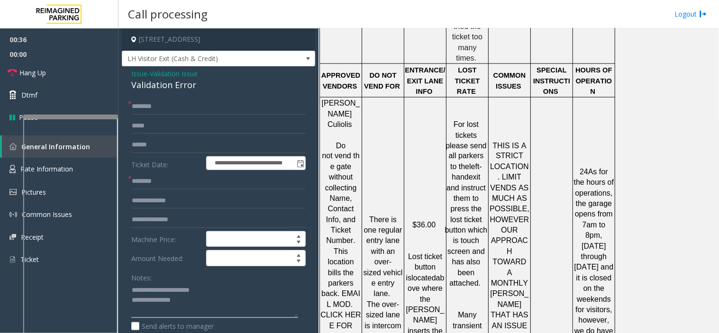
click at [185, 300] on textarea at bounding box center [214, 301] width 167 height 36
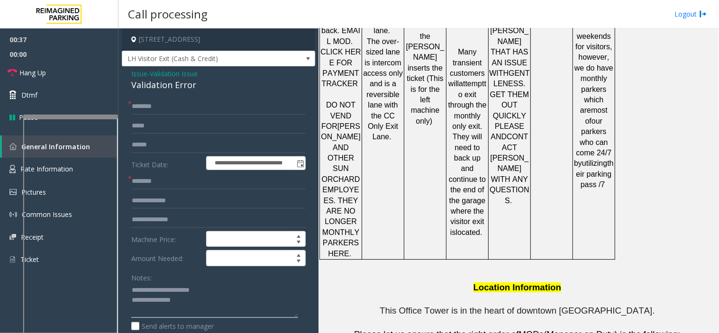
scroll to position [1627, 0]
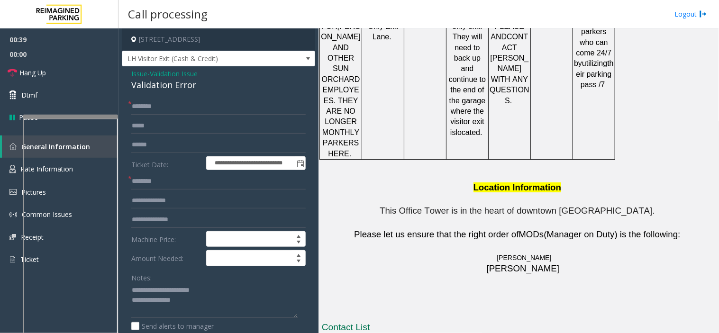
drag, startPoint x: 479, startPoint y: 276, endPoint x: 417, endPoint y: 273, distance: 62.2
copy button "786.910.0764"
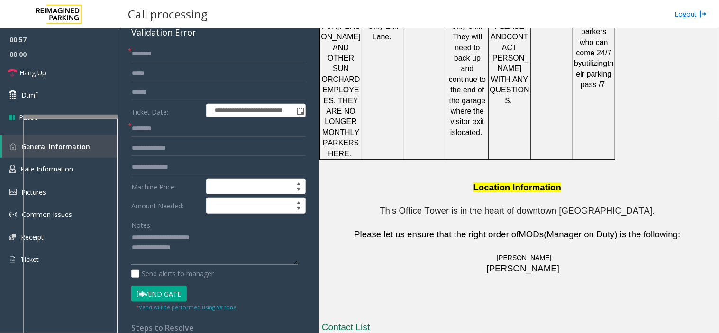
click at [197, 256] on textarea at bounding box center [214, 248] width 167 height 36
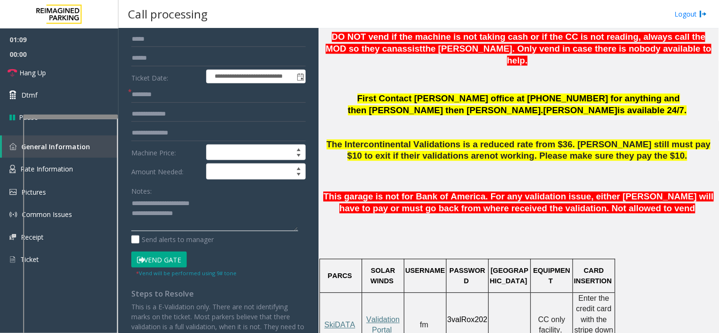
scroll to position [105, 0]
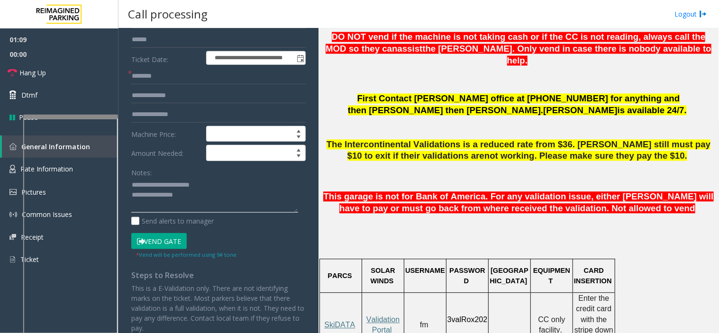
click at [211, 195] on textarea at bounding box center [214, 196] width 167 height 36
type textarea "**********"
drag, startPoint x: 408, startPoint y: 132, endPoint x: 342, endPoint y: 133, distance: 65.4
click at [342, 140] on span "The Intercontinental Validations is a reduced rate from $36. [PERSON_NAME] stil…" at bounding box center [519, 151] width 384 height 22
click at [347, 140] on span "The Intercontinental Validations is a reduced rate from $36. [PERSON_NAME] stil…" at bounding box center [519, 151] width 384 height 22
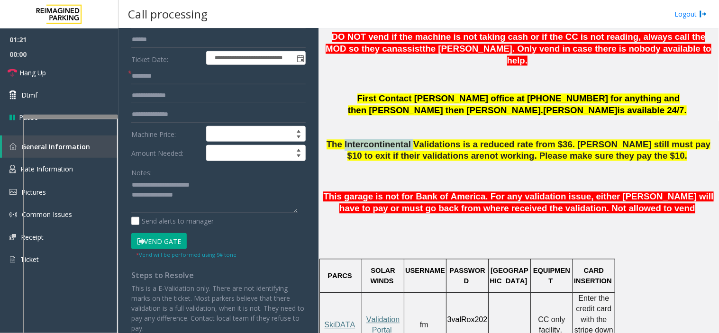
drag, startPoint x: 347, startPoint y: 136, endPoint x: 408, endPoint y: 133, distance: 60.8
click at [408, 140] on span "The Intercontinental Validations is a reduced rate from $36. [PERSON_NAME] stil…" at bounding box center [519, 151] width 384 height 22
copy span "Intercontinental"
click at [164, 78] on input "text" at bounding box center [218, 76] width 174 height 16
paste input "**********"
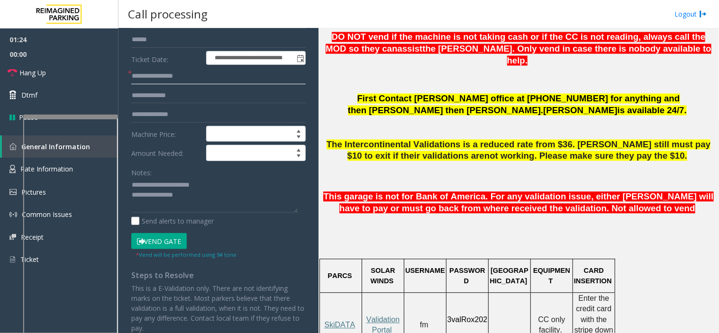
type input "**********"
click at [201, 198] on textarea at bounding box center [214, 196] width 167 height 36
click at [188, 197] on textarea at bounding box center [214, 196] width 167 height 36
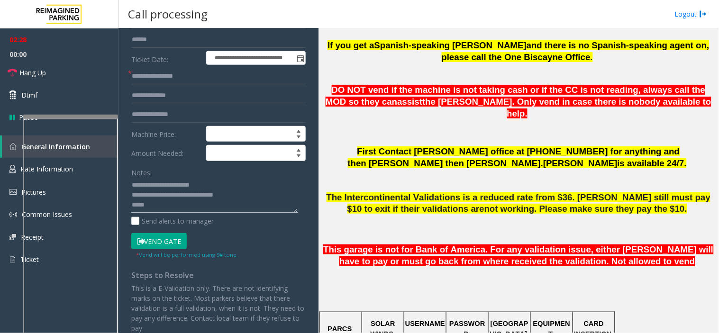
click at [252, 195] on textarea at bounding box center [214, 196] width 167 height 36
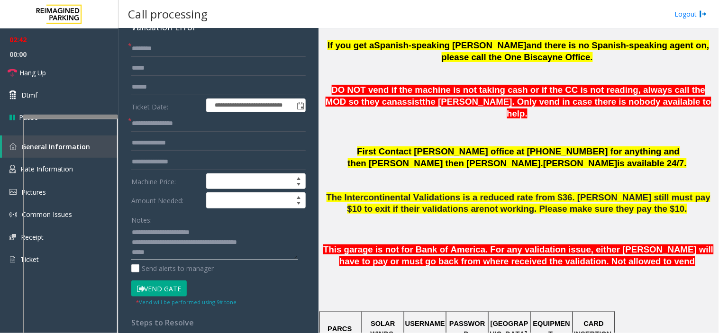
scroll to position [0, 0]
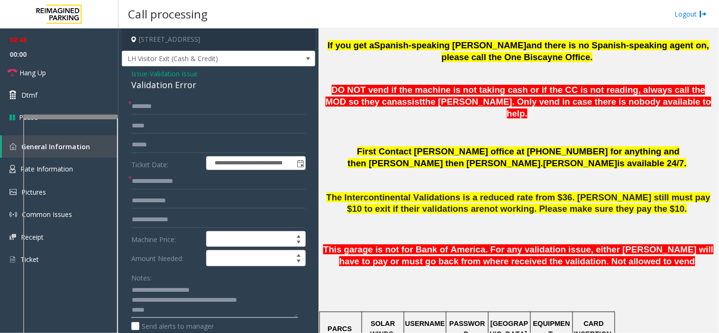
type textarea "**********"
click at [198, 104] on input "text" at bounding box center [218, 107] width 174 height 16
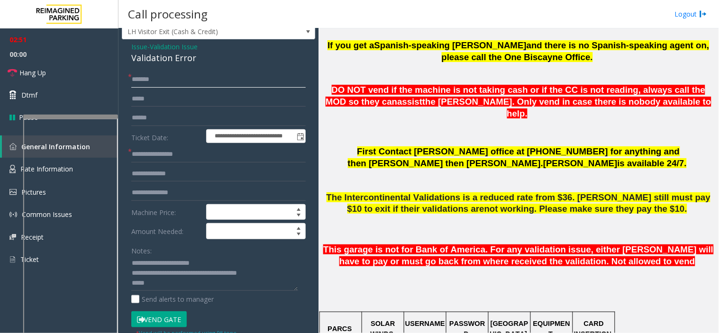
scroll to position [53, 0]
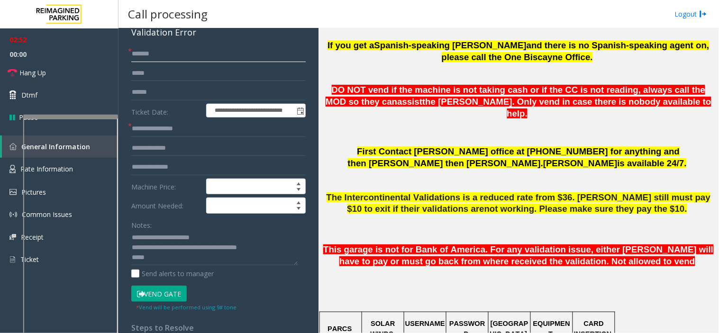
type input "*******"
click at [278, 249] on textarea at bounding box center [214, 248] width 167 height 36
click at [195, 257] on textarea at bounding box center [214, 248] width 167 height 36
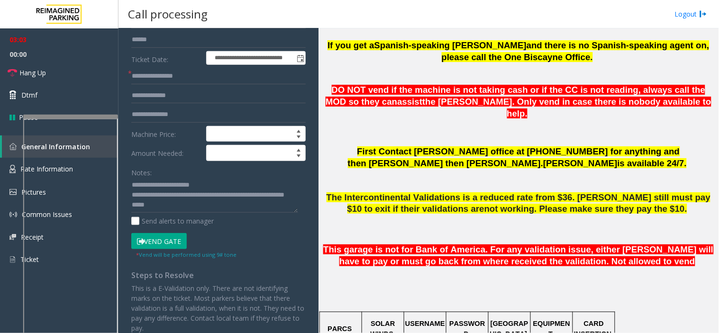
click at [170, 243] on button "Vend Gate" at bounding box center [158, 241] width 55 height 16
click at [160, 214] on div "Notes: Send alerts to manager" at bounding box center [218, 195] width 174 height 62
click at [152, 209] on textarea at bounding box center [214, 196] width 167 height 36
click at [39, 54] on span "00:00" at bounding box center [59, 54] width 118 height 15
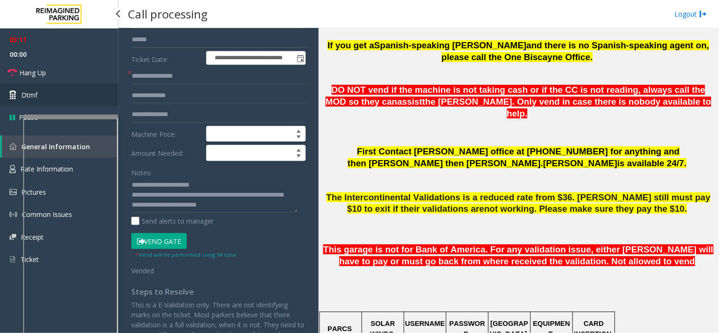
click at [60, 84] on link "Dtmf" at bounding box center [59, 95] width 118 height 22
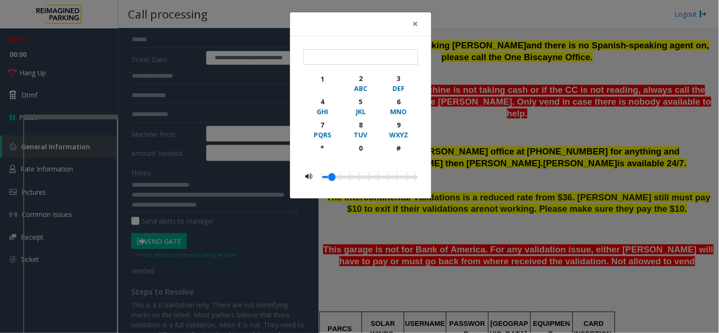
click at [60, 77] on div "× 1 2 ABC 3 DEF 4 GHI 5 JKL 6 MNO 7 PQRS 8 TUV 9 WXYZ * 0 #" at bounding box center [359, 166] width 719 height 333
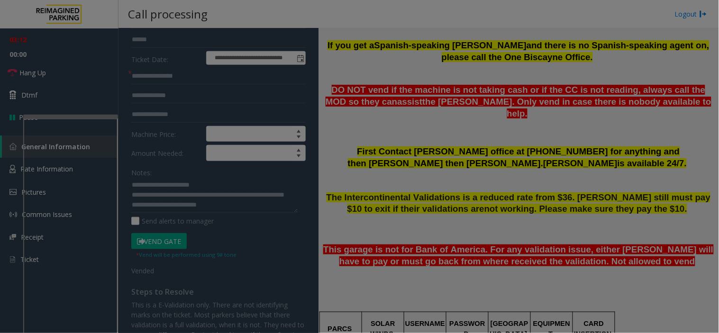
click at [60, 77] on div "× 1 2 ABC 3 DEF 4 GHI 5 JKL 6 MNO 7 PQRS 8 TUV 9 WXYZ * 0 #" at bounding box center [359, 166] width 719 height 333
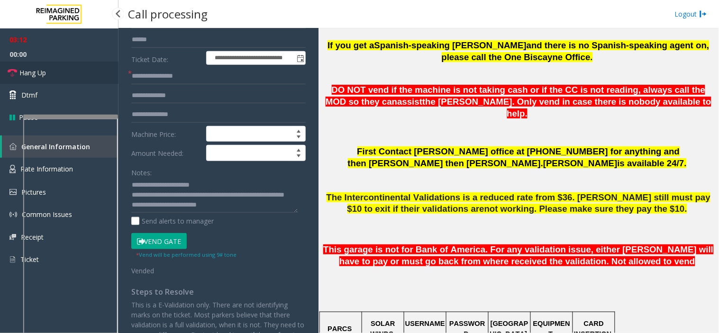
click at [60, 77] on link "Hang Up" at bounding box center [59, 73] width 118 height 22
click at [230, 207] on textarea at bounding box center [214, 196] width 167 height 36
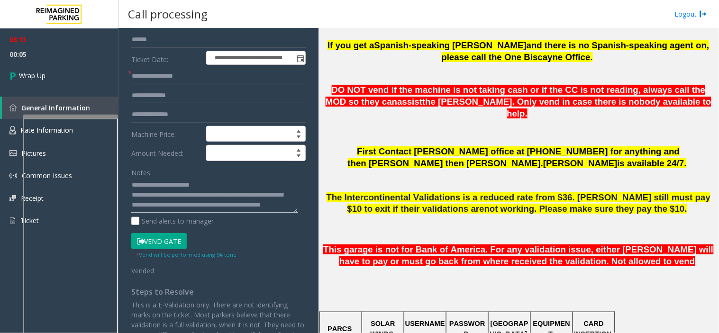
scroll to position [17, 0]
type textarea "**********"
click at [34, 76] on span "Wrap Up" at bounding box center [32, 76] width 27 height 10
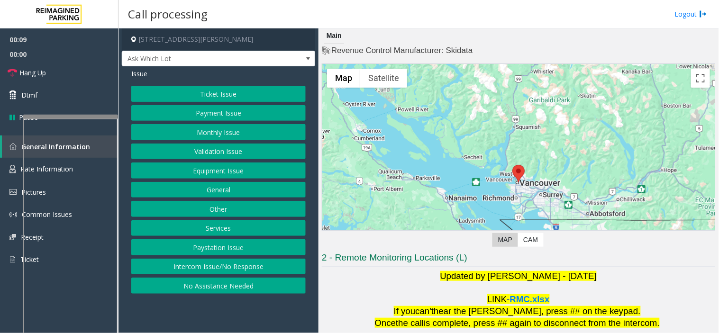
click at [247, 271] on button "Intercom Issue/No Response" at bounding box center [218, 267] width 174 height 16
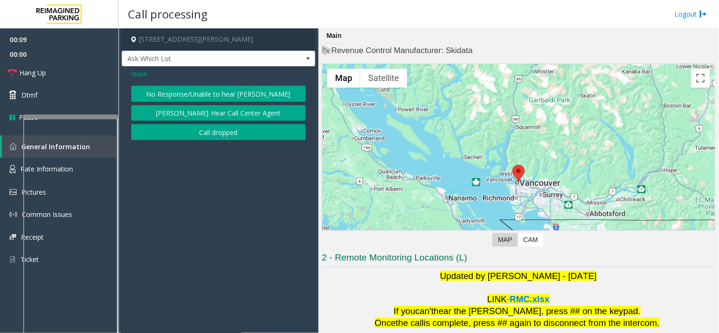
click at [200, 87] on button "No Response/Unable to hear [PERSON_NAME]" at bounding box center [218, 94] width 174 height 16
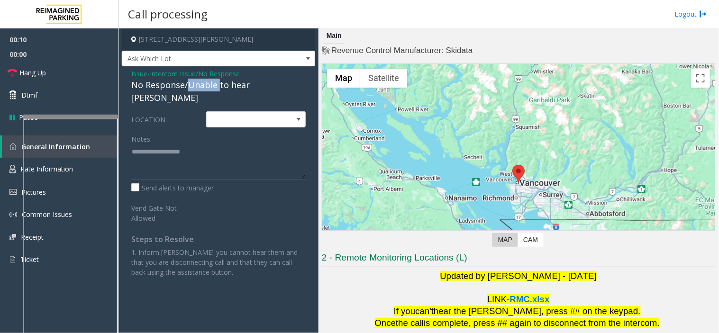
click at [200, 87] on div "No Response/Unable to hear [PERSON_NAME]" at bounding box center [218, 92] width 174 height 26
type textarea "**********"
click at [86, 73] on link "Hang Up" at bounding box center [59, 73] width 118 height 22
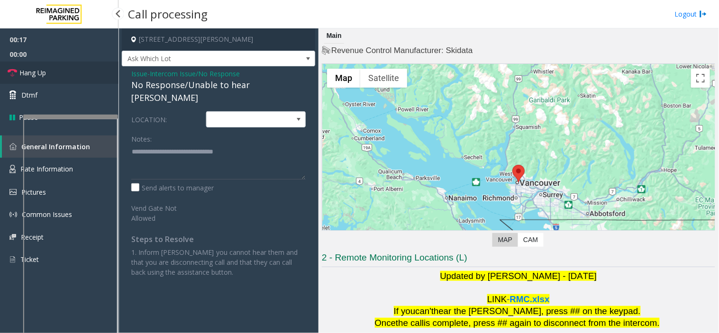
click at [86, 73] on link "Hang Up" at bounding box center [59, 73] width 118 height 22
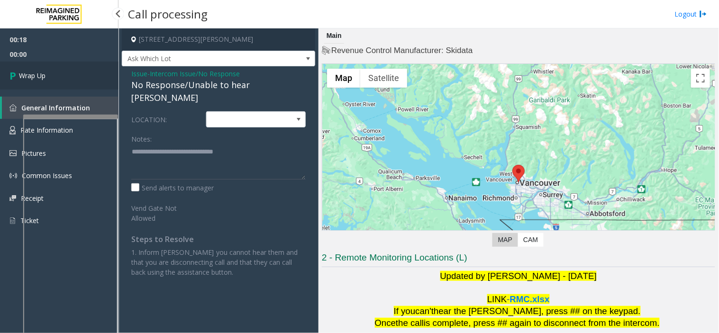
click at [86, 73] on link "Wrap Up" at bounding box center [59, 76] width 118 height 28
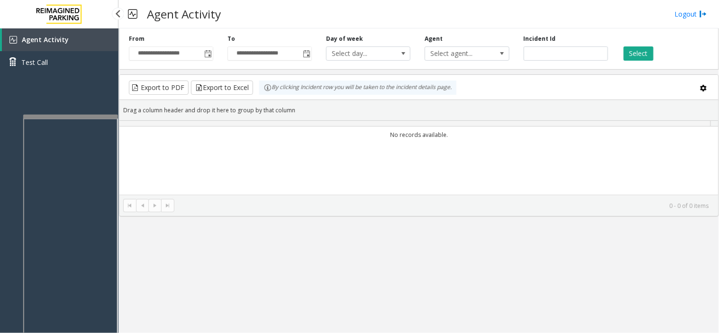
click at [86, 73] on div "Agent Activity Test Call" at bounding box center [59, 54] width 118 height 52
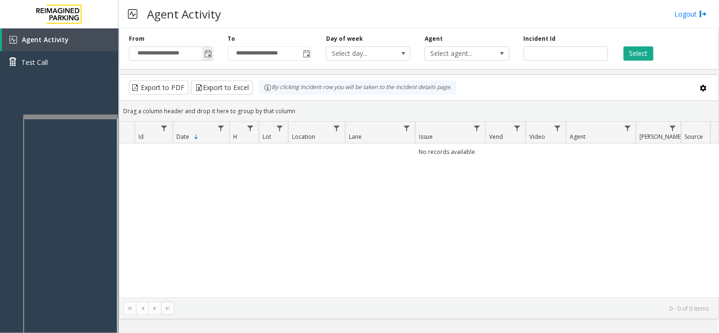
click at [207, 58] on span "Toggle popup" at bounding box center [207, 53] width 10 height 15
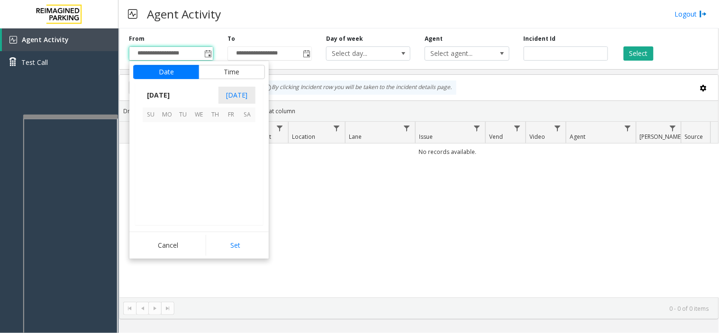
scroll to position [169949, 0]
click at [190, 196] on span "26" at bounding box center [183, 195] width 16 height 16
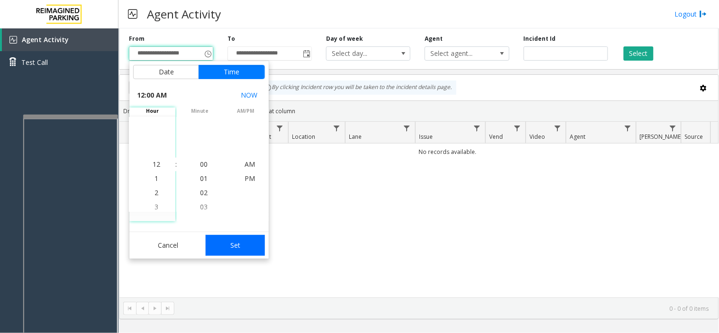
click at [230, 245] on button "Set" at bounding box center [236, 245] width 60 height 21
type input "**********"
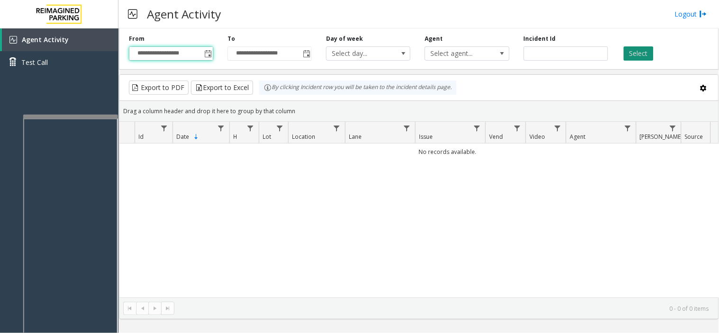
click at [638, 51] on button "Select" at bounding box center [639, 53] width 30 height 14
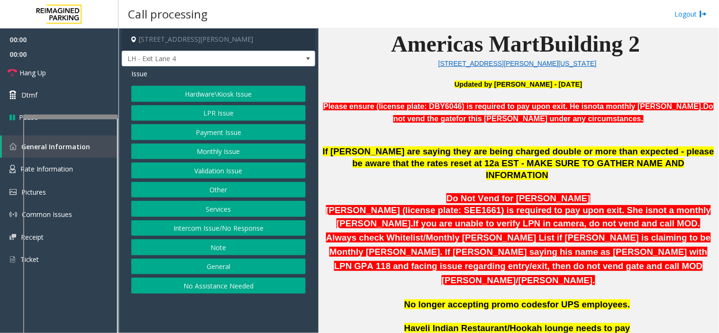
scroll to position [421, 0]
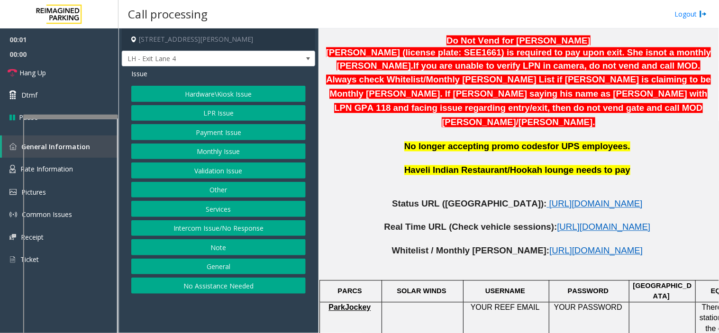
click at [489, 210] on p at bounding box center [518, 216] width 393 height 12
click at [549, 199] on span "[URL][DOMAIN_NAME]" at bounding box center [595, 204] width 93 height 10
click at [218, 93] on button "Hardware\Kiosk Issue" at bounding box center [218, 94] width 174 height 16
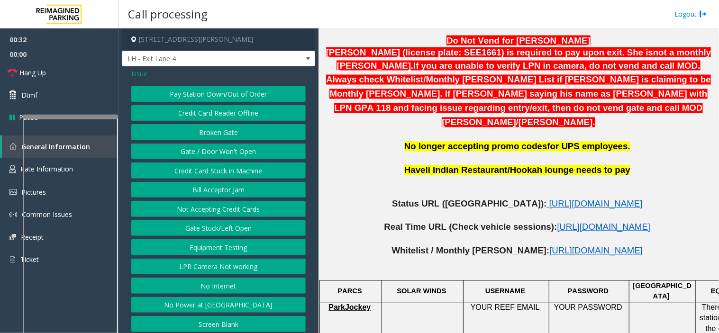
click at [212, 153] on button "Gate / Door Won't Open" at bounding box center [218, 152] width 174 height 16
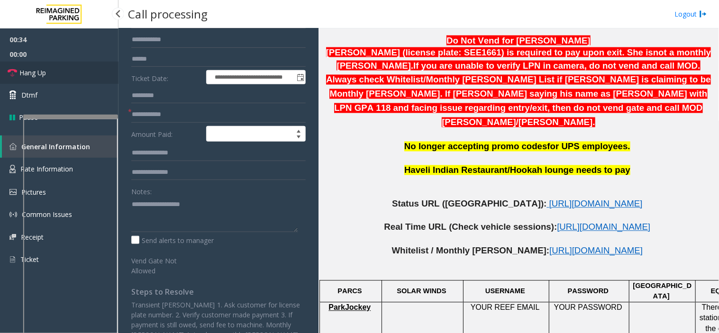
click at [70, 76] on link "Hang Up" at bounding box center [59, 73] width 118 height 22
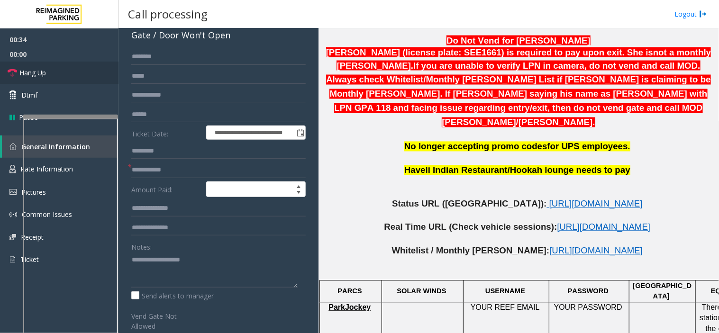
scroll to position [0, 0]
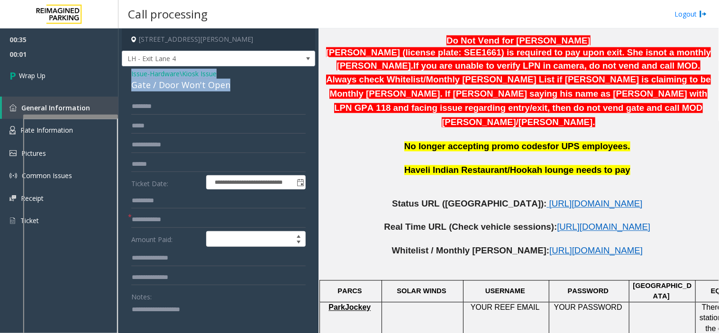
drag, startPoint x: 238, startPoint y: 83, endPoint x: 130, endPoint y: 70, distance: 109.3
click at [130, 70] on div "**********" at bounding box center [218, 285] width 193 height 438
copy div "Issue - Hardware\Kiosk Issue Gate / Door Won't Open"
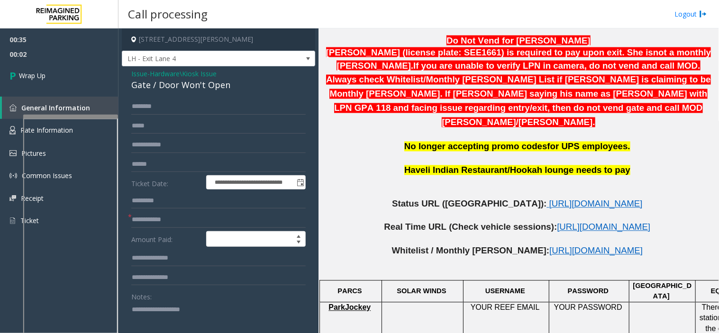
click at [175, 302] on textarea at bounding box center [214, 320] width 167 height 36
paste textarea "**********"
type textarea "**********"
click at [145, 228] on form "**********" at bounding box center [218, 240] width 174 height 282
click at [147, 221] on input "text" at bounding box center [218, 220] width 174 height 16
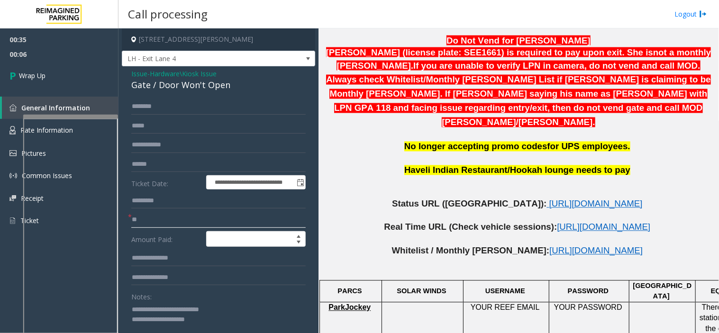
type input "**"
click at [204, 323] on textarea at bounding box center [214, 320] width 167 height 36
click at [206, 324] on textarea at bounding box center [214, 320] width 167 height 36
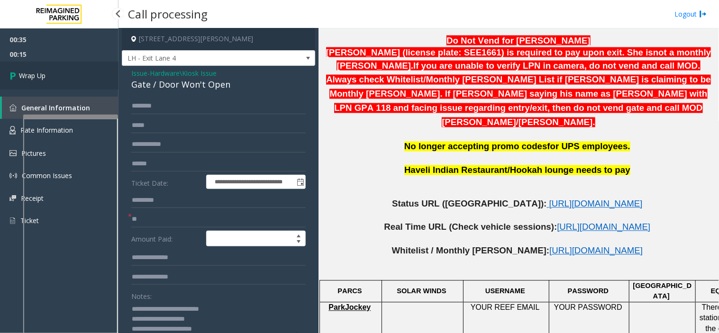
type textarea "**********"
click at [57, 77] on link "Wrap Up" at bounding box center [59, 76] width 118 height 28
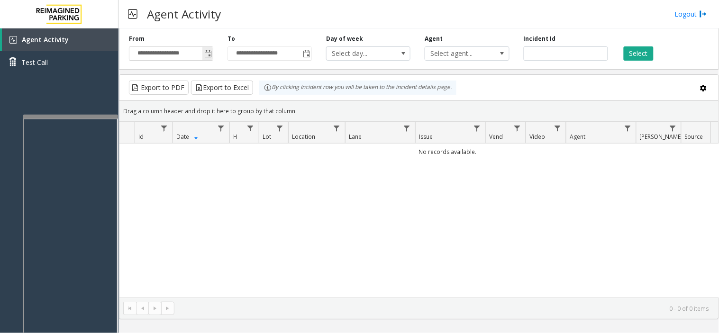
click at [207, 61] on span "Toggle popup" at bounding box center [207, 53] width 10 height 15
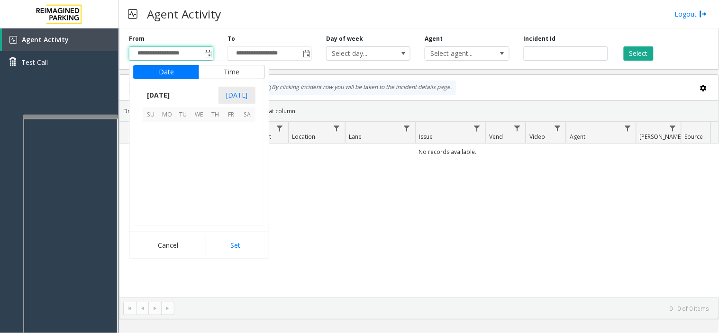
scroll to position [169949, 0]
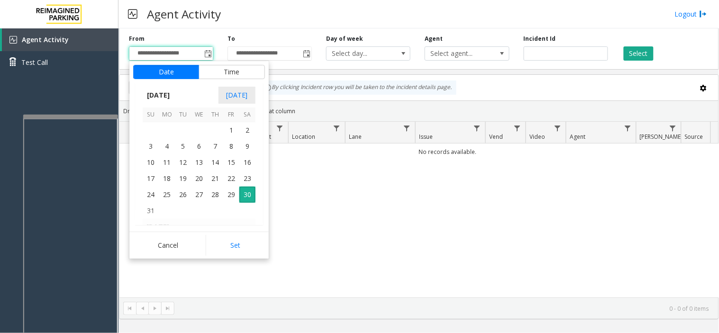
drag, startPoint x: 152, startPoint y: 189, endPoint x: 182, endPoint y: 218, distance: 41.9
click at [151, 190] on span "24" at bounding box center [151, 195] width 16 height 16
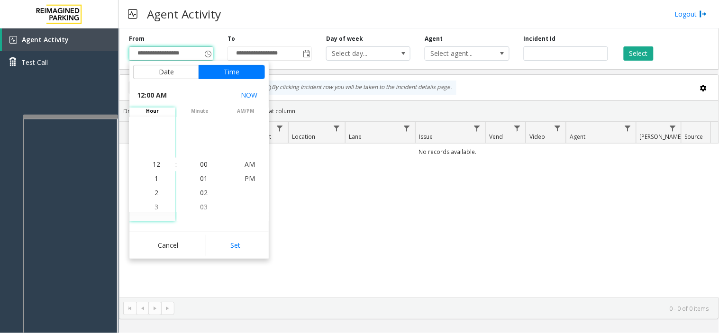
click at [229, 229] on div "Date Time August 2025 Today Su Mo Tu We Th Fr Sa August 2025 1 2 3 4 5 6 7 8 9 …" at bounding box center [198, 160] width 139 height 198
drag, startPoint x: 235, startPoint y: 239, endPoint x: 245, endPoint y: 238, distance: 9.5
click at [236, 239] on button "Set" at bounding box center [236, 245] width 60 height 21
type input "**********"
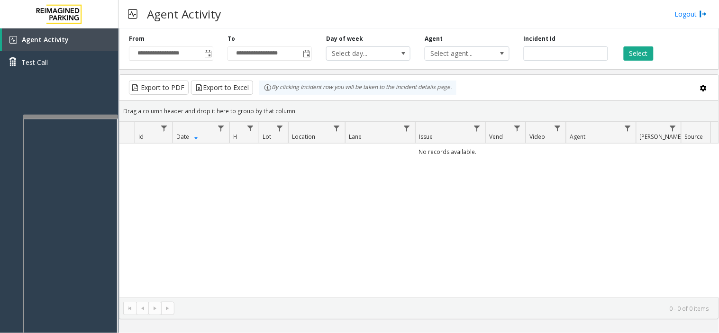
click at [627, 61] on div "**********" at bounding box center [419, 47] width 600 height 45
click at [642, 55] on button "Select" at bounding box center [639, 53] width 30 height 14
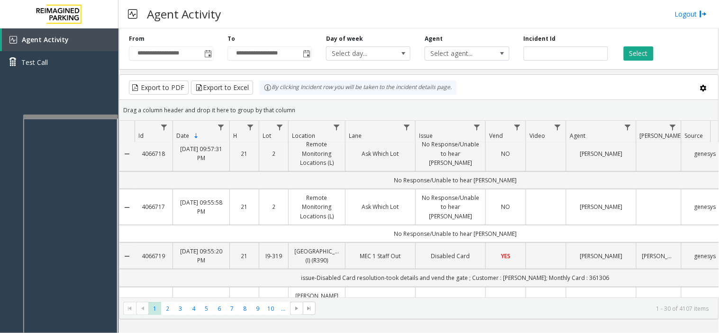
scroll to position [0, 0]
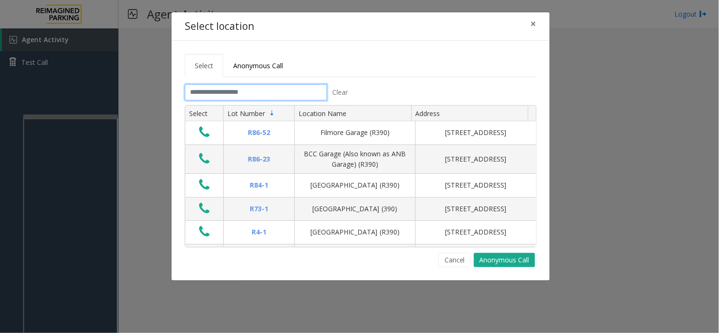
click at [193, 92] on input "text" at bounding box center [256, 92] width 142 height 16
click at [233, 93] on input "text" at bounding box center [256, 92] width 142 height 16
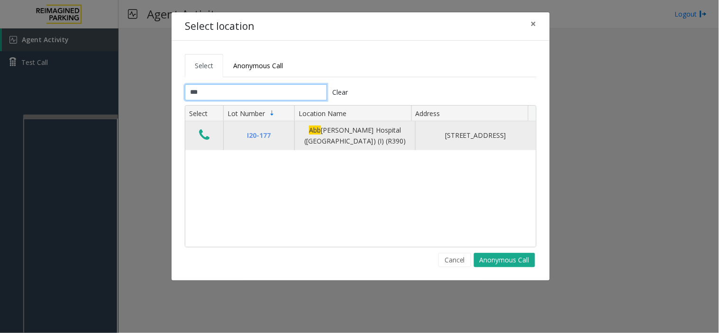
type input "***"
click at [200, 138] on icon "Data table" at bounding box center [204, 134] width 10 height 13
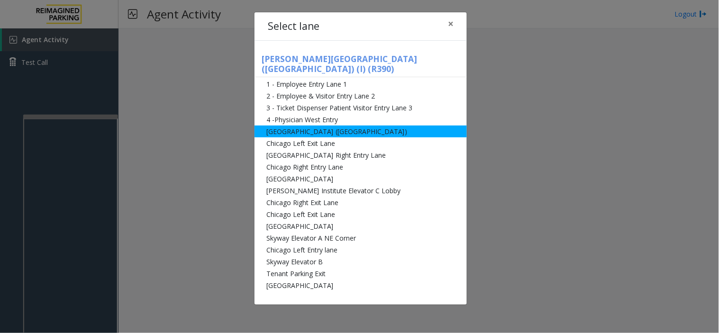
click at [275, 126] on li "[GEOGRAPHIC_DATA] ([GEOGRAPHIC_DATA])" at bounding box center [361, 132] width 212 height 12
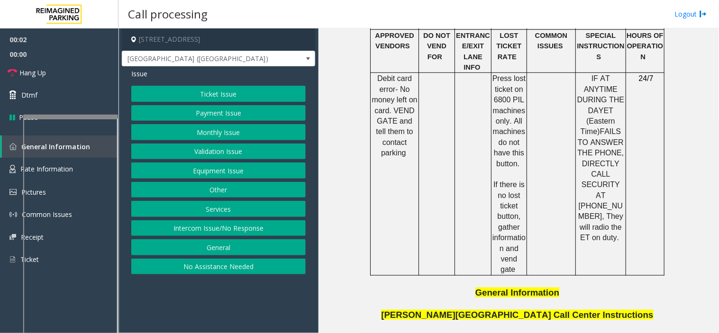
scroll to position [1264, 0]
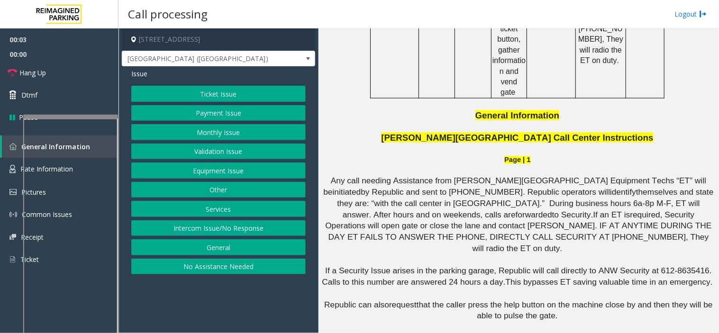
click at [190, 92] on button "Ticket Issue" at bounding box center [218, 94] width 174 height 16
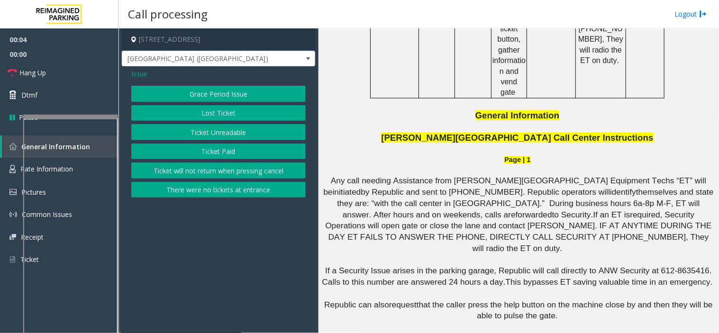
click at [198, 134] on button "Ticket Unreadable" at bounding box center [218, 132] width 174 height 16
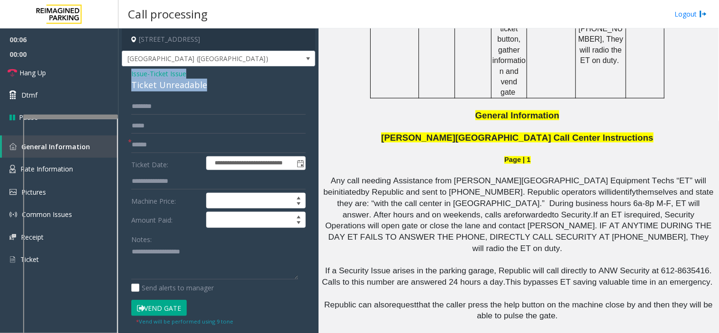
drag, startPoint x: 209, startPoint y: 86, endPoint x: 119, endPoint y: 72, distance: 91.6
click at [119, 72] on app-call-processing-form "**********" at bounding box center [218, 180] width 200 height 305
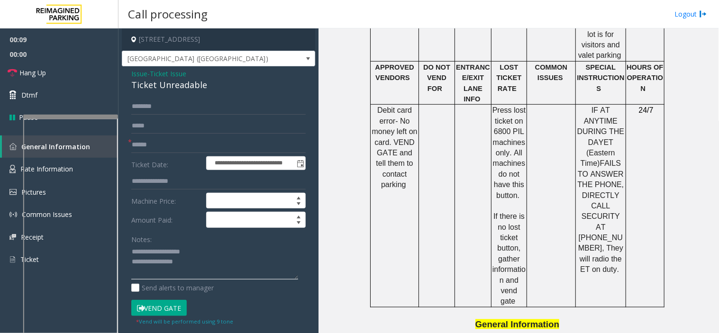
scroll to position [1000, 0]
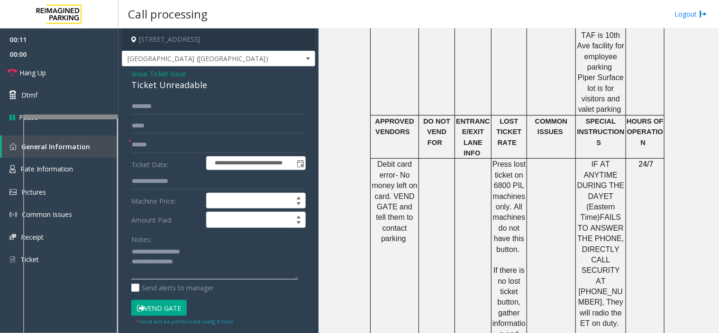
click at [224, 266] on textarea at bounding box center [214, 263] width 167 height 36
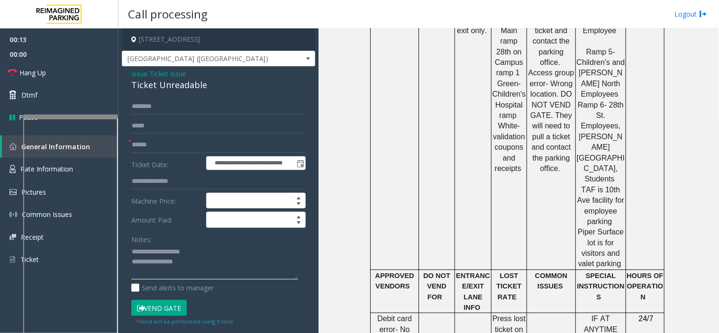
scroll to position [842, 0]
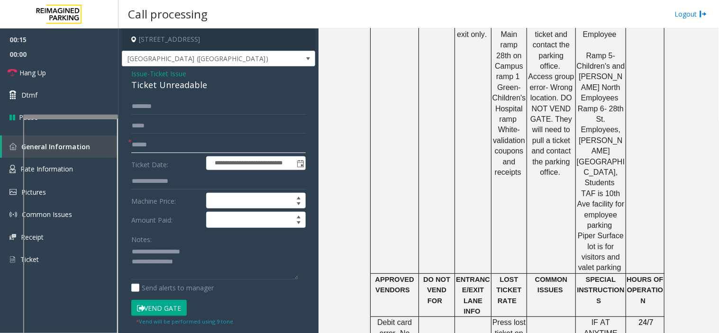
click at [171, 140] on input "text" at bounding box center [218, 145] width 174 height 16
click at [162, 140] on input "text" at bounding box center [218, 145] width 174 height 16
click at [193, 264] on textarea at bounding box center [214, 263] width 167 height 36
click at [144, 142] on input "text" at bounding box center [218, 145] width 174 height 16
click at [176, 280] on textarea at bounding box center [214, 263] width 167 height 36
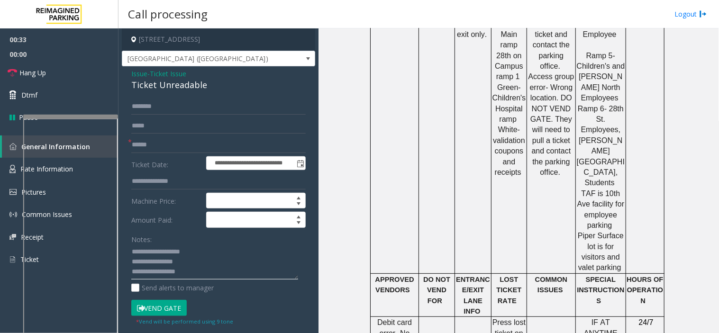
type textarea "**********"
click at [161, 147] on input "text" at bounding box center [218, 145] width 174 height 16
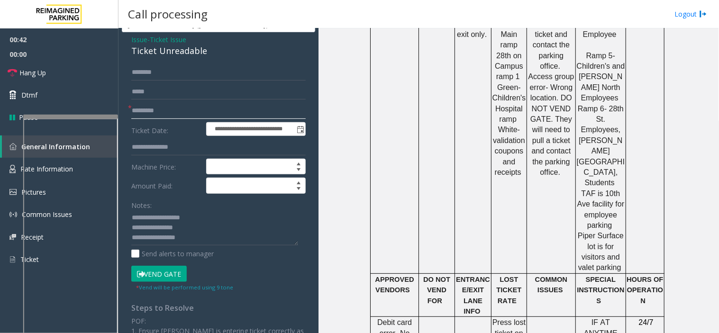
scroll to position [53, 0]
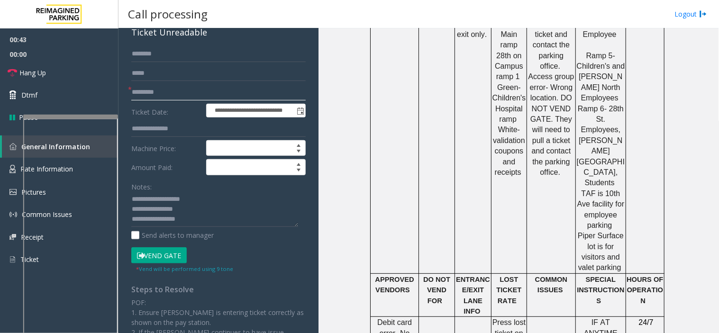
type input "*********"
click at [176, 260] on button "Vend Gate" at bounding box center [158, 255] width 55 height 16
click at [193, 225] on textarea at bounding box center [214, 210] width 167 height 36
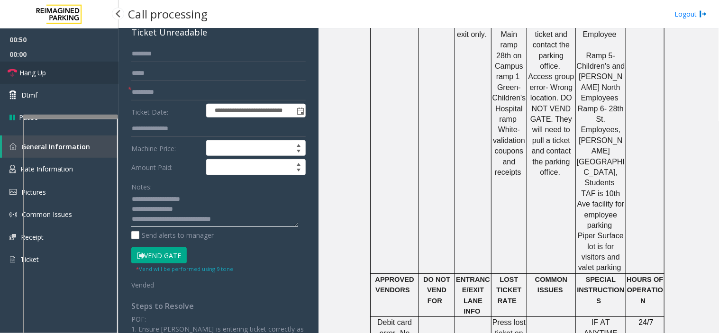
type textarea "**********"
click at [70, 74] on link "Hang Up" at bounding box center [59, 73] width 118 height 22
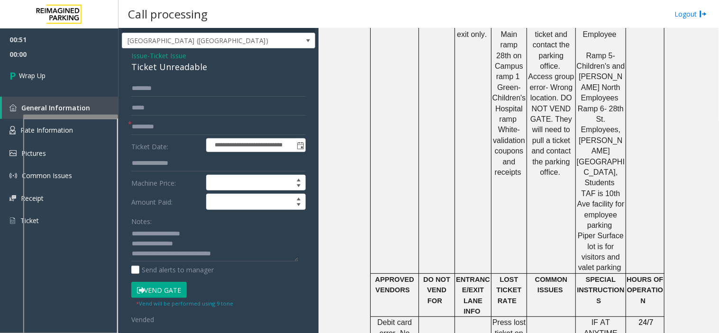
scroll to position [0, 0]
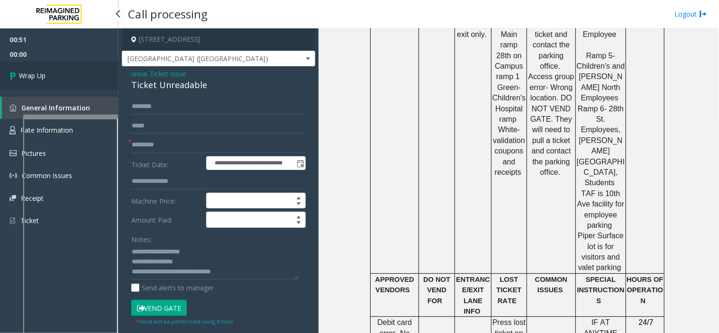
click at [59, 73] on link "Wrap Up" at bounding box center [59, 76] width 118 height 28
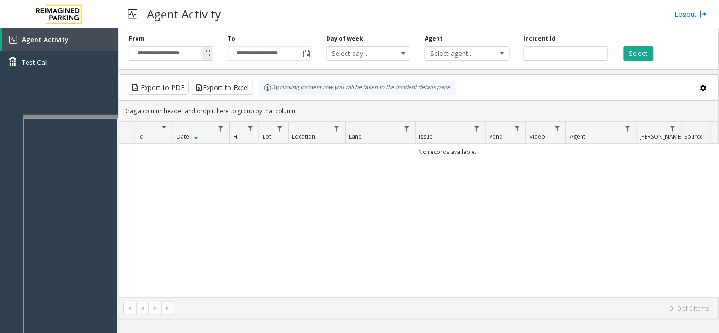
click at [206, 60] on span "Toggle popup" at bounding box center [207, 53] width 10 height 15
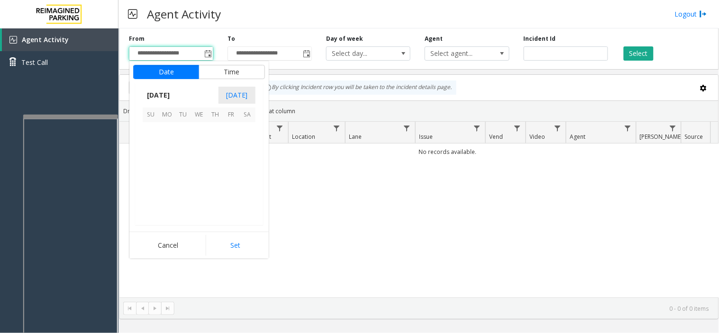
scroll to position [169949, 0]
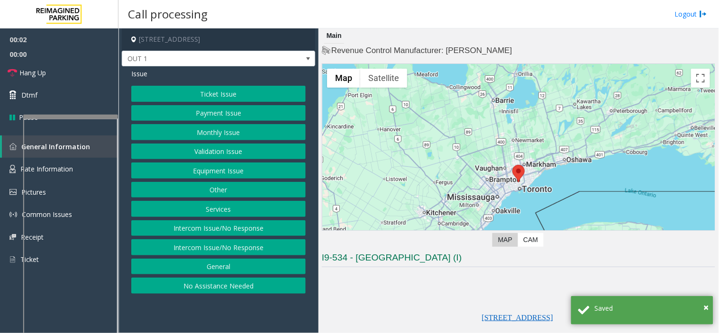
click at [245, 172] on button "Equipment Issue" at bounding box center [218, 171] width 174 height 16
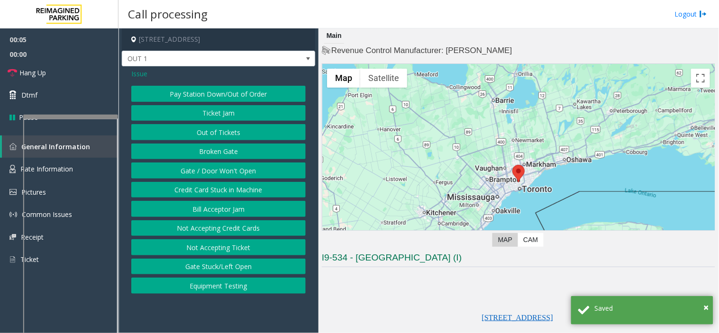
click at [233, 174] on button "Gate / Door Won't Open" at bounding box center [218, 171] width 174 height 16
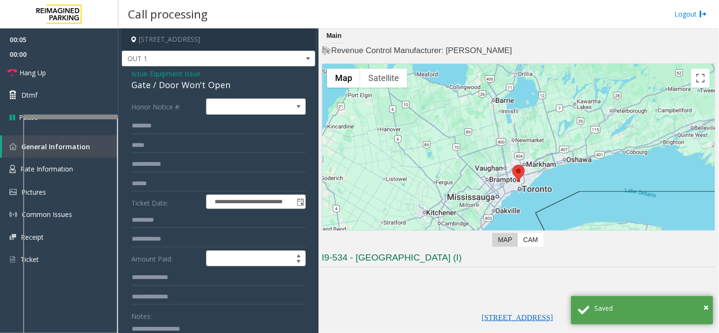
click at [233, 174] on form "**********" at bounding box center [218, 251] width 174 height 304
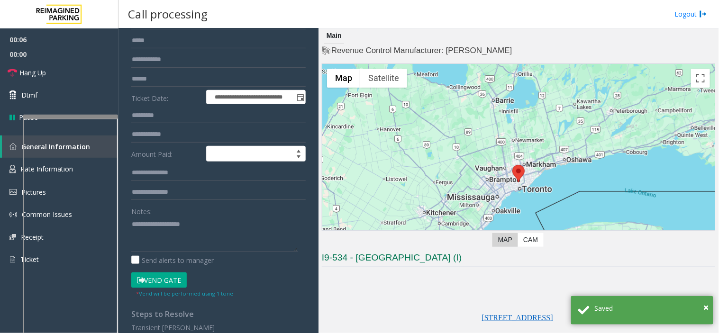
scroll to position [105, 0]
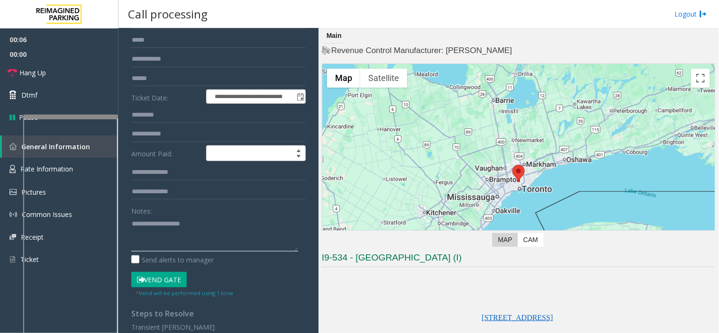
click at [180, 235] on textarea at bounding box center [214, 234] width 167 height 36
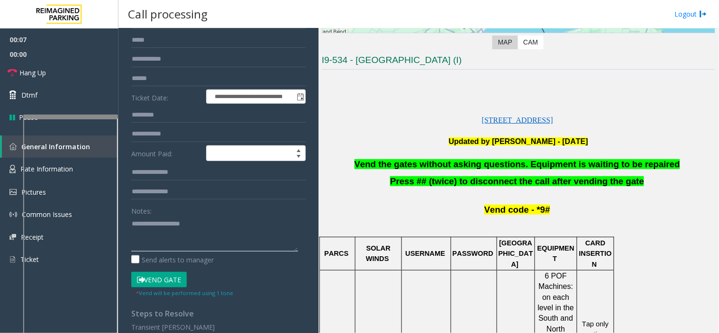
scroll to position [210, 0]
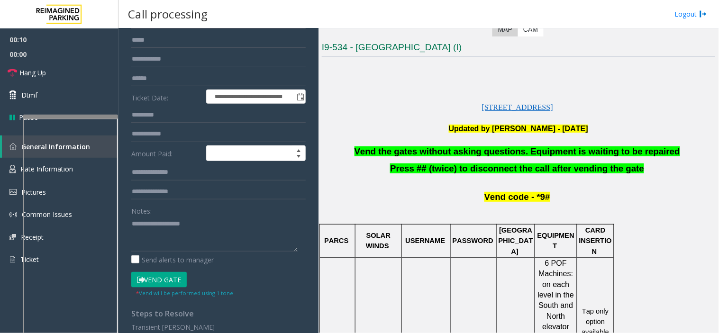
click at [400, 148] on span "Vend the gates without asking questions. Equipment is waiting to be repaired" at bounding box center [518, 151] width 326 height 10
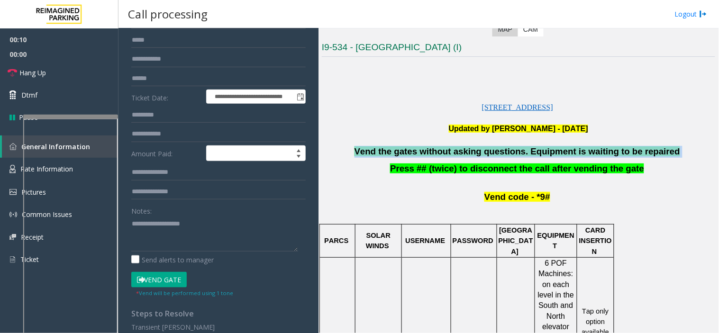
click at [400, 148] on span "Vend the gates without asking questions. Equipment is waiting to be repaired" at bounding box center [518, 151] width 326 height 10
copy p "Vend the gates without asking questions. Equipment is waiting to be repaired"
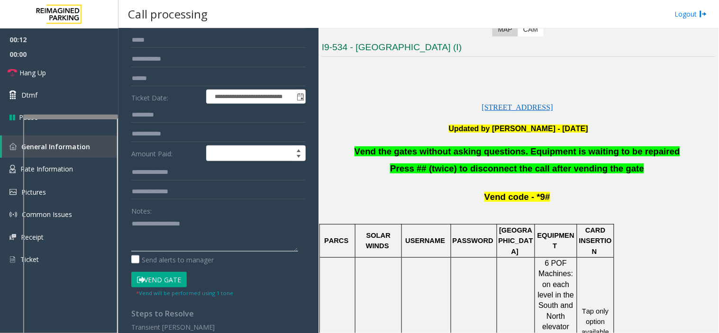
click at [181, 241] on textarea at bounding box center [214, 234] width 167 height 36
paste textarea "**********"
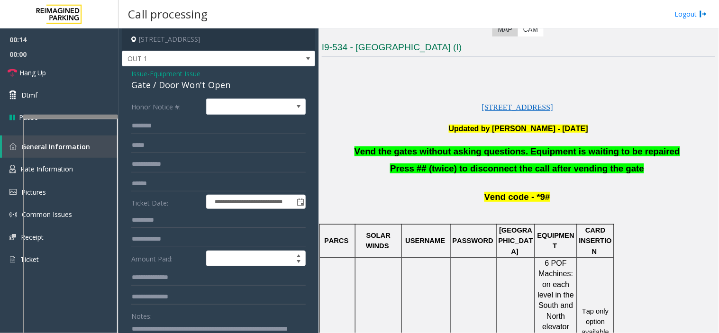
type textarea "**********"
click at [142, 75] on span "Issue" at bounding box center [139, 74] width 16 height 10
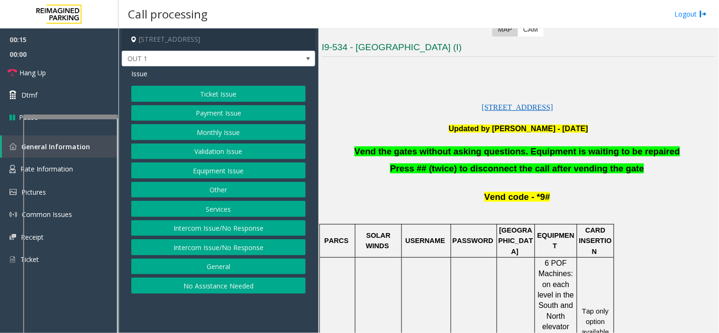
click at [190, 152] on button "Validation Issue" at bounding box center [218, 152] width 174 height 16
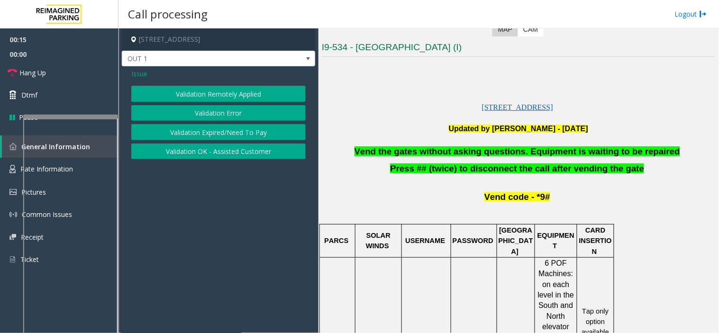
click at [193, 107] on button "Validation Error" at bounding box center [218, 113] width 174 height 16
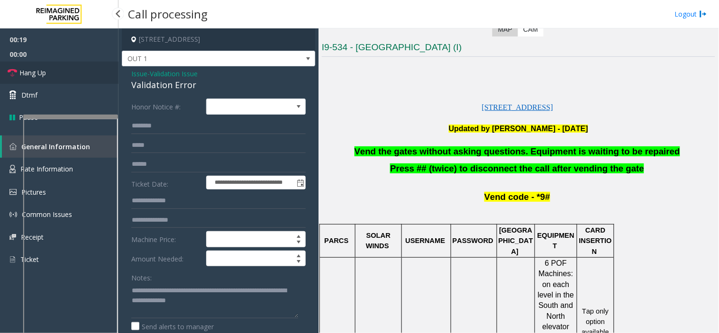
click at [73, 79] on link "Hang Up" at bounding box center [59, 73] width 118 height 22
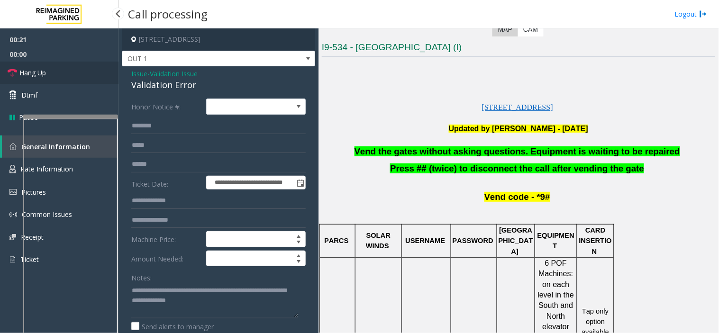
click at [73, 79] on link "Hang Up" at bounding box center [59, 73] width 118 height 22
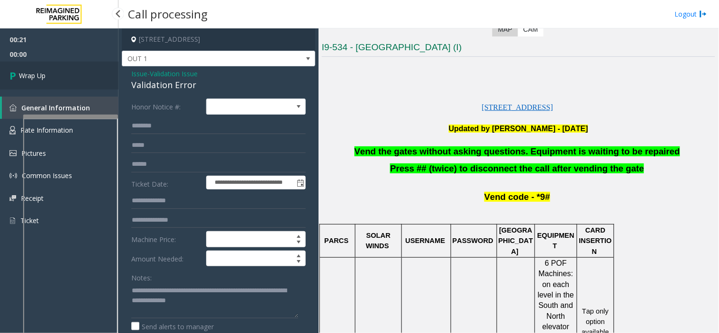
click at [73, 79] on link "Wrap Up" at bounding box center [59, 76] width 118 height 28
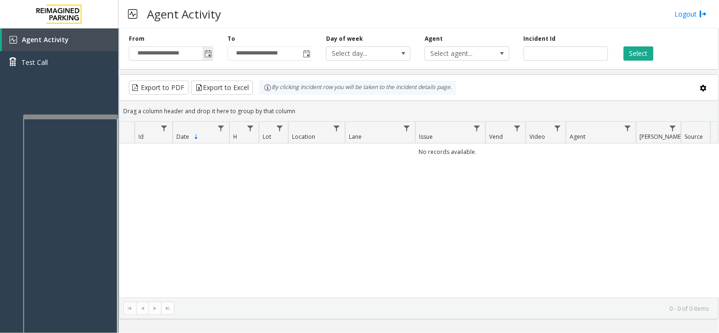
click at [207, 54] on span "Toggle popup" at bounding box center [208, 54] width 8 height 8
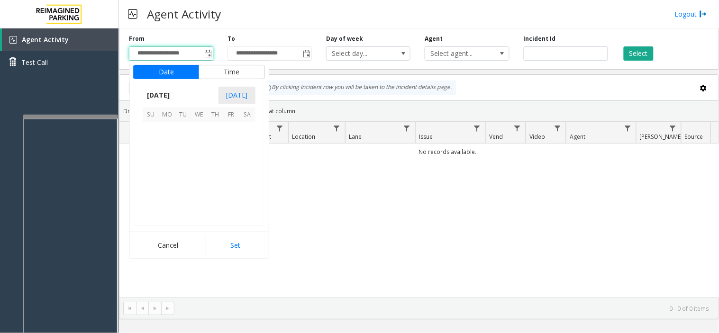
scroll to position [169949, 0]
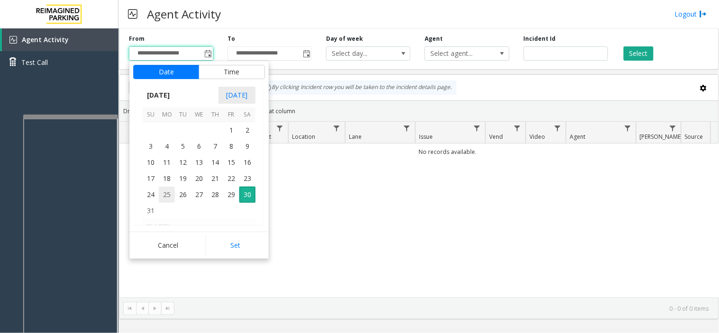
click at [168, 187] on span "25" at bounding box center [167, 195] width 16 height 16
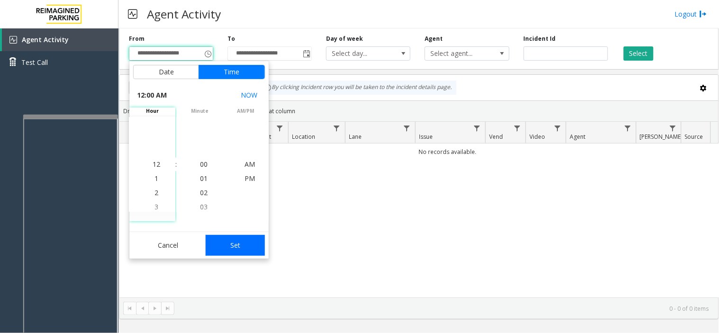
click at [229, 245] on button "Set" at bounding box center [236, 245] width 60 height 21
type input "**********"
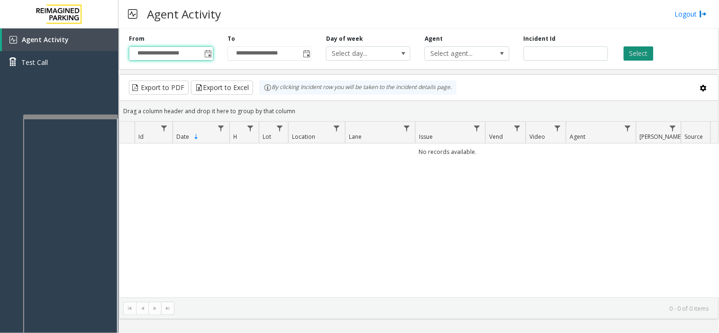
click at [640, 55] on button "Select" at bounding box center [639, 53] width 30 height 14
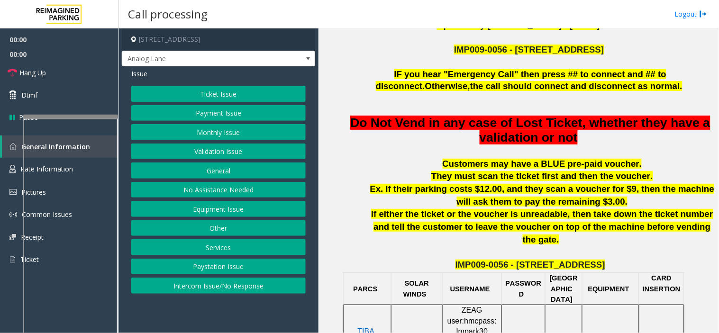
scroll to position [421, 0]
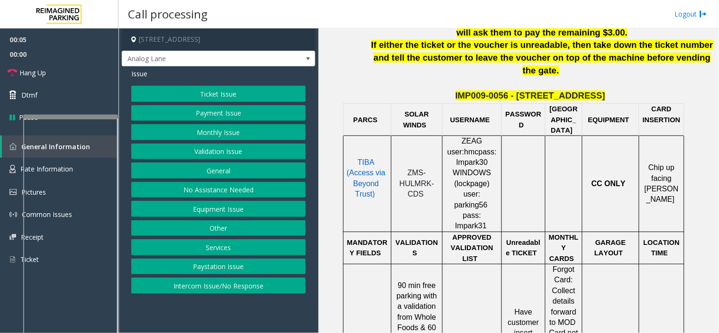
click at [268, 284] on button "Intercom Issue/No Response" at bounding box center [218, 286] width 174 height 16
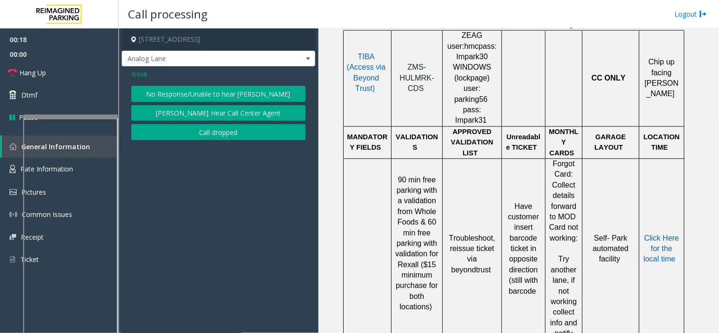
scroll to position [474, 0]
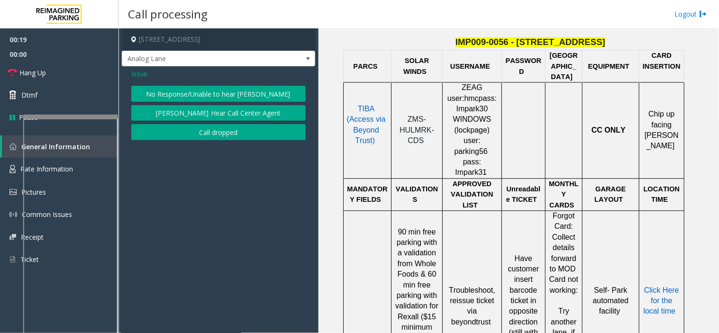
click at [414, 116] on span "ZMS-HULMRK-CDS" at bounding box center [417, 130] width 35 height 29
copy p "ZMS-HULMRK-CDS"
click at [142, 73] on span "Issue" at bounding box center [139, 74] width 16 height 10
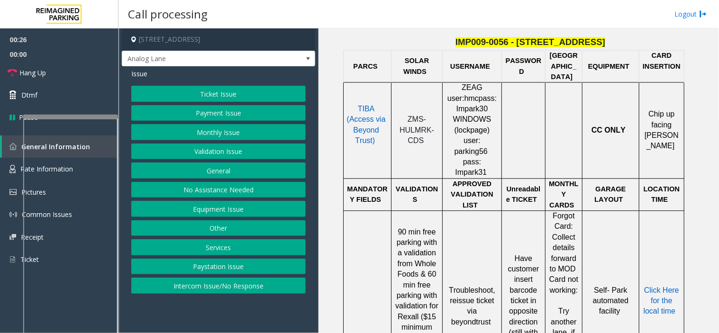
click at [187, 94] on button "Ticket Issue" at bounding box center [218, 94] width 174 height 16
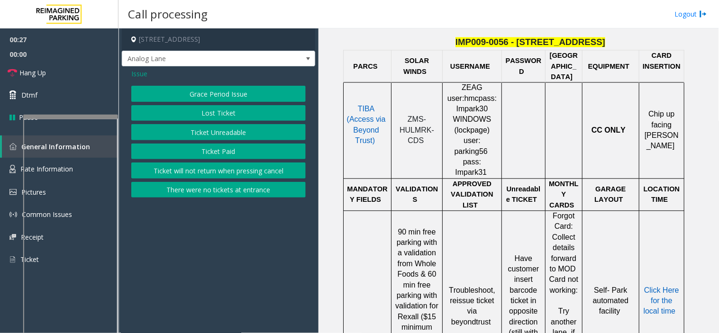
click at [207, 129] on button "Ticket Unreadable" at bounding box center [218, 132] width 174 height 16
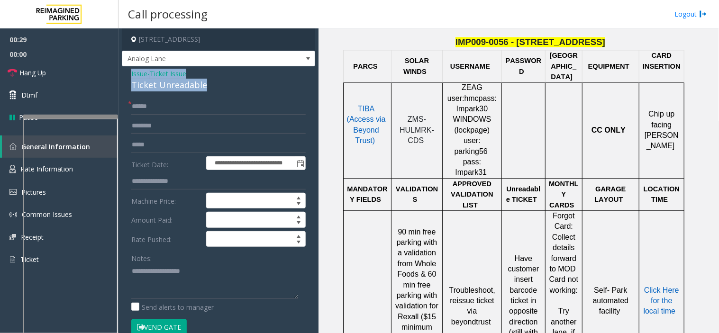
drag, startPoint x: 218, startPoint y: 85, endPoint x: 129, endPoint y: 74, distance: 89.8
click at [129, 74] on div "**********" at bounding box center [218, 316] width 193 height 501
copy div "Issue - Ticket Issue Ticket Unreadable"
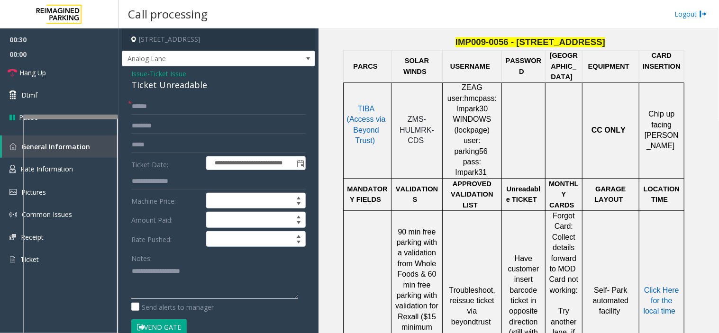
click at [146, 273] on textarea at bounding box center [214, 282] width 167 height 36
paste textarea "**********"
type textarea "**********"
click at [147, 112] on input "text" at bounding box center [218, 107] width 174 height 16
type input "********"
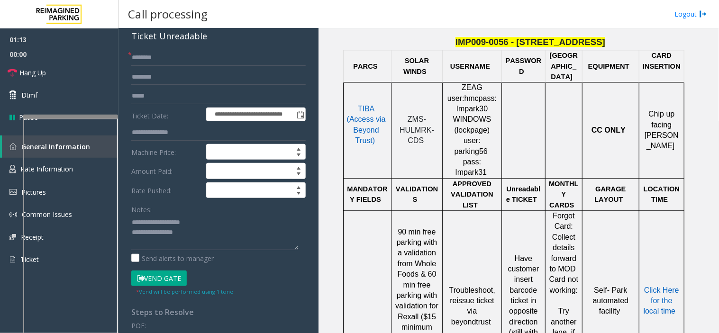
scroll to position [158, 0]
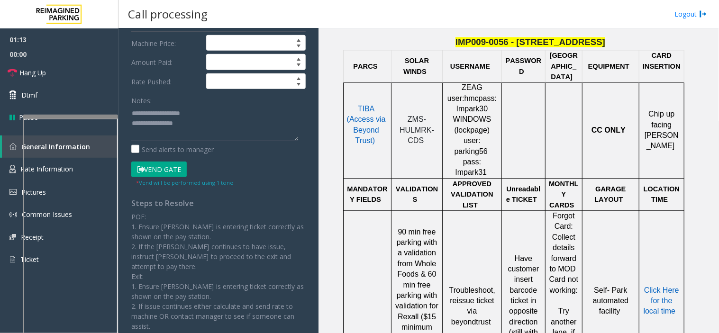
click at [176, 166] on button "Vend Gate" at bounding box center [158, 170] width 55 height 16
click at [209, 120] on textarea at bounding box center [214, 124] width 167 height 36
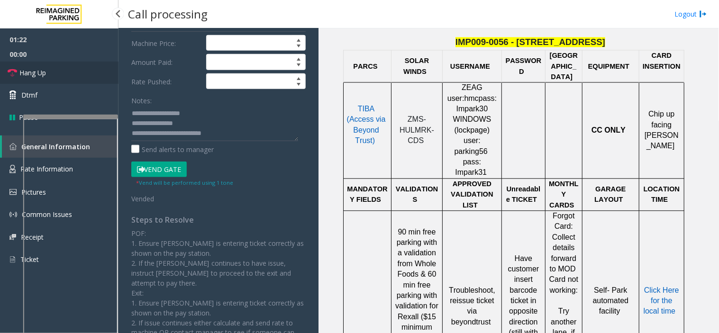
click at [98, 73] on link "Hang Up" at bounding box center [59, 73] width 118 height 22
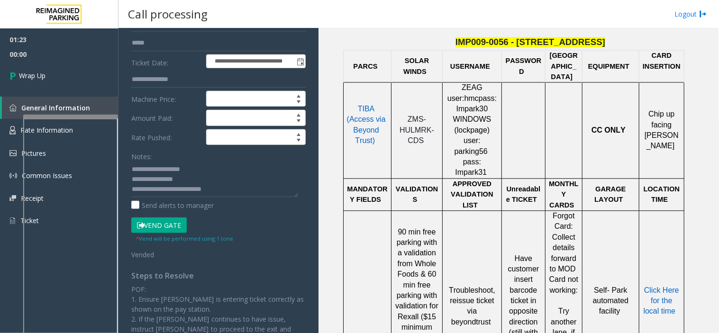
scroll to position [105, 0]
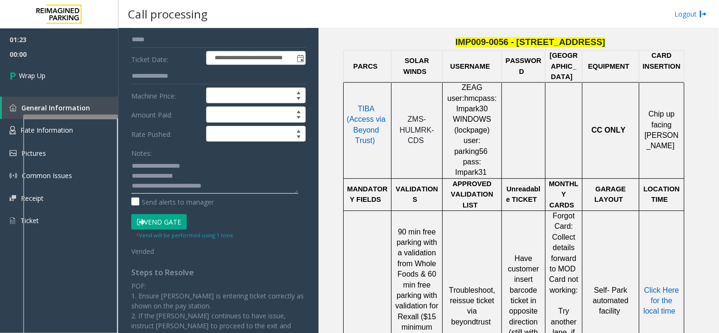
click at [220, 188] on textarea at bounding box center [214, 176] width 167 height 36
type textarea "**********"
click at [99, 68] on link "Wrap Up" at bounding box center [59, 76] width 118 height 28
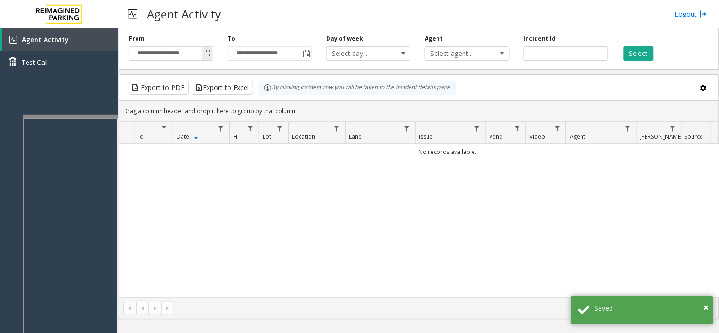
click at [206, 53] on span "Toggle popup" at bounding box center [208, 54] width 8 height 8
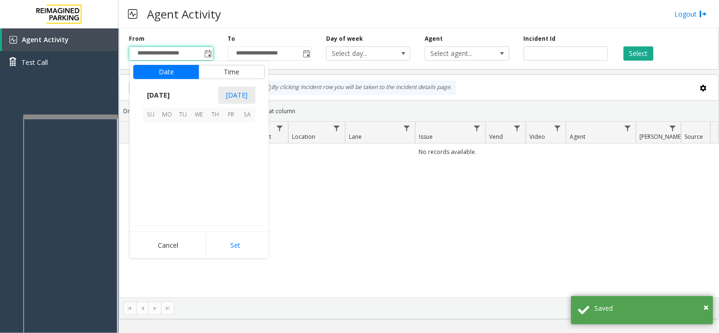
scroll to position [169949, 0]
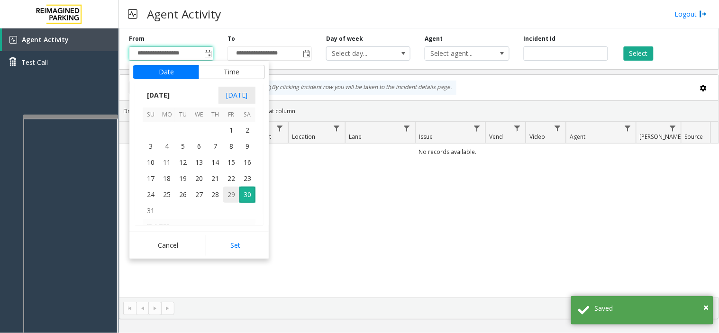
click at [224, 191] on span "29" at bounding box center [231, 195] width 16 height 16
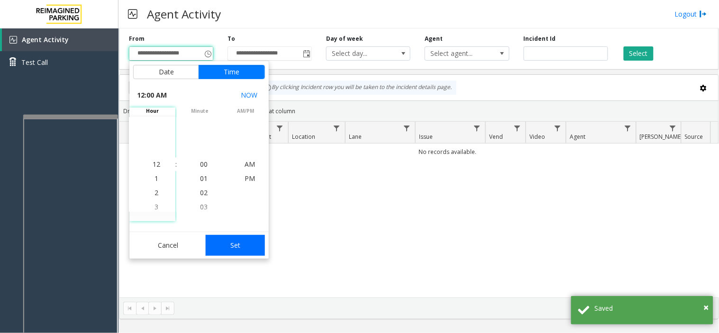
click at [245, 238] on button "Set" at bounding box center [236, 245] width 60 height 21
type input "**********"
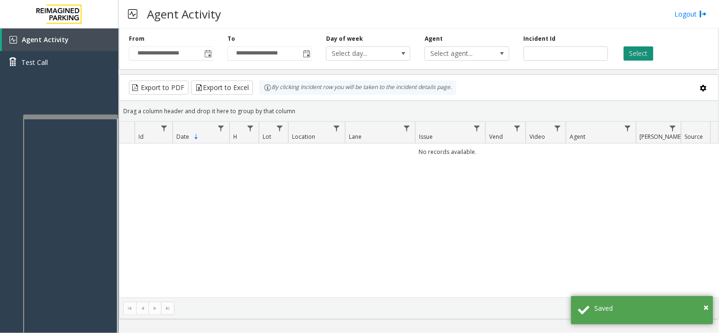
click at [648, 55] on button "Select" at bounding box center [639, 53] width 30 height 14
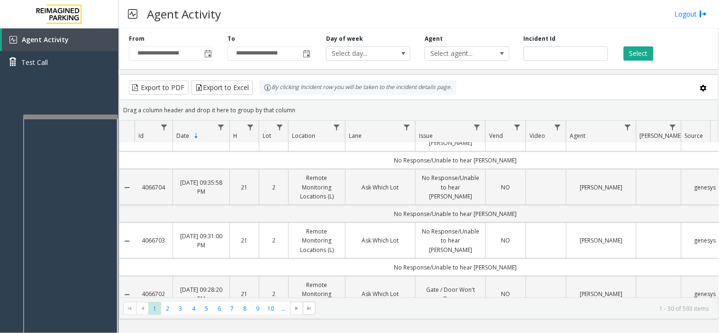
scroll to position [1201, 0]
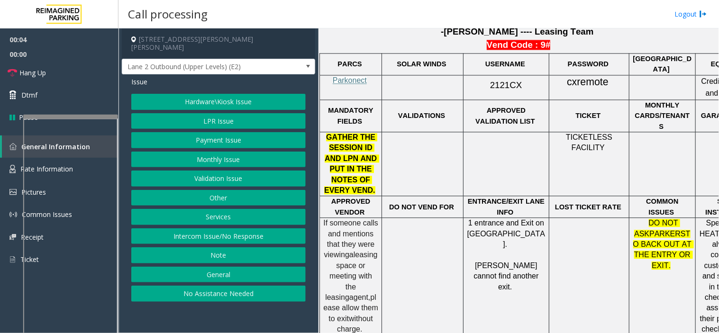
scroll to position [527, 0]
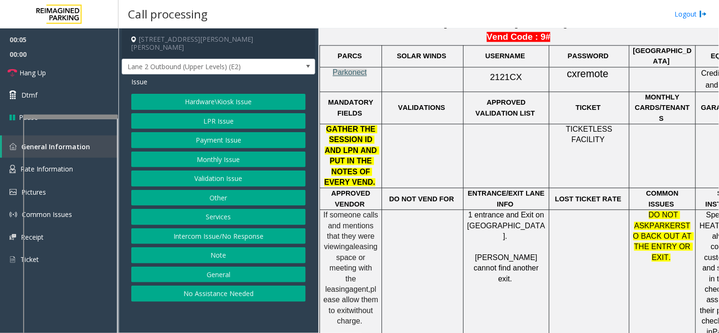
click at [355, 70] on span "Parkonect" at bounding box center [350, 72] width 34 height 8
drag, startPoint x: 528, startPoint y: 74, endPoint x: 482, endPoint y: 78, distance: 46.6
click at [482, 78] on p "2121CX" at bounding box center [506, 75] width 79 height 17
copy p "2121CX"
drag, startPoint x: 617, startPoint y: 72, endPoint x: 563, endPoint y: 74, distance: 54.6
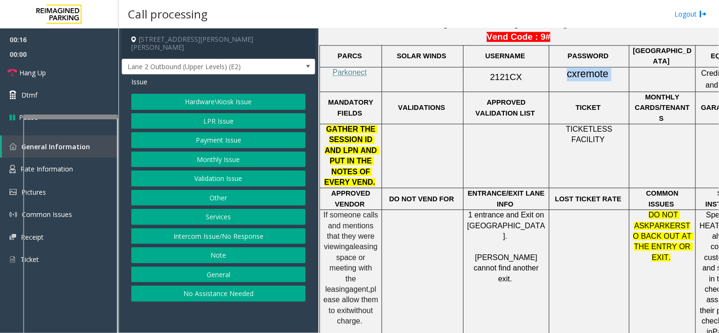
click at [563, 74] on p "cxremote" at bounding box center [589, 74] width 73 height 14
click at [621, 76] on p "cxremote" at bounding box center [589, 74] width 73 height 14
drag, startPoint x: 618, startPoint y: 75, endPoint x: 564, endPoint y: 73, distance: 54.1
click at [564, 73] on p "cxremote" at bounding box center [589, 74] width 73 height 14
copy p "cxremote"
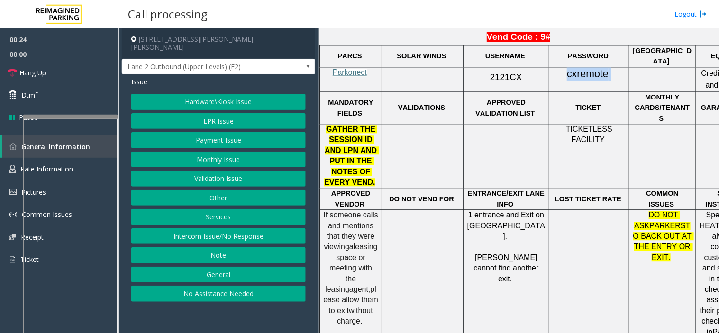
scroll to position [527, 128]
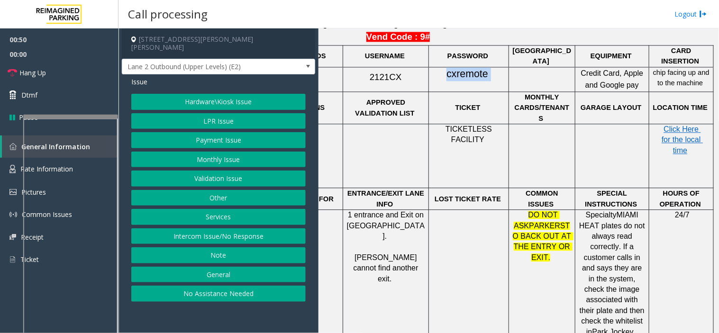
click at [245, 133] on button "Payment Issue" at bounding box center [218, 140] width 174 height 16
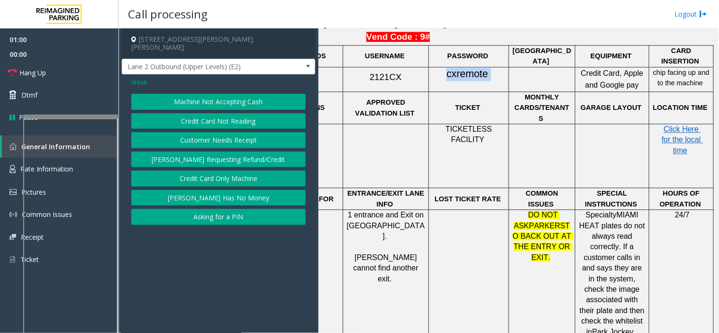
click at [231, 171] on button "Credit Card Only Machine" at bounding box center [218, 179] width 174 height 16
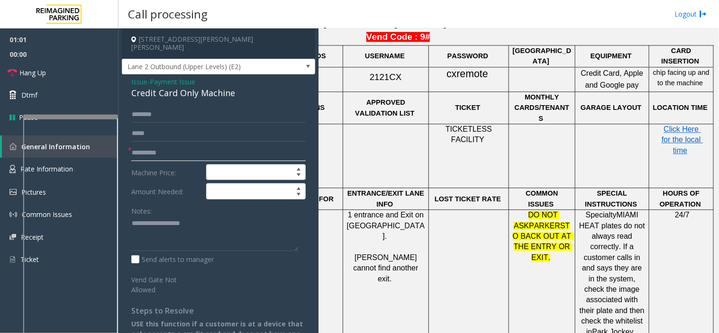
click at [193, 146] on input "text" at bounding box center [218, 153] width 174 height 16
click at [154, 230] on textarea at bounding box center [214, 234] width 167 height 36
click at [170, 220] on textarea at bounding box center [214, 234] width 167 height 36
paste textarea "******"
click at [189, 221] on textarea at bounding box center [214, 234] width 167 height 36
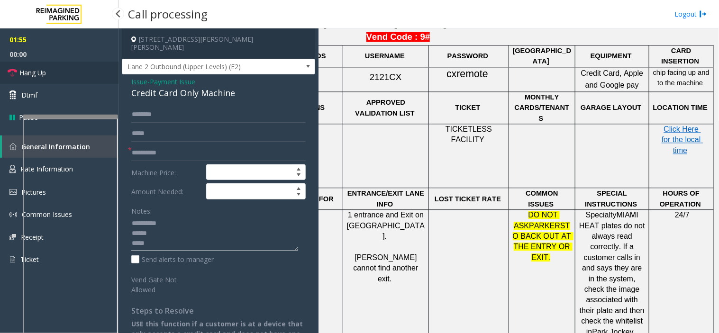
type textarea "**********"
click at [96, 77] on link "Hang Up" at bounding box center [59, 73] width 118 height 22
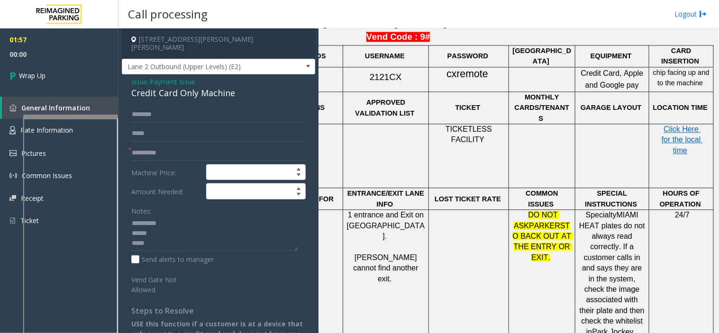
click at [135, 77] on span "Issue" at bounding box center [139, 82] width 16 height 10
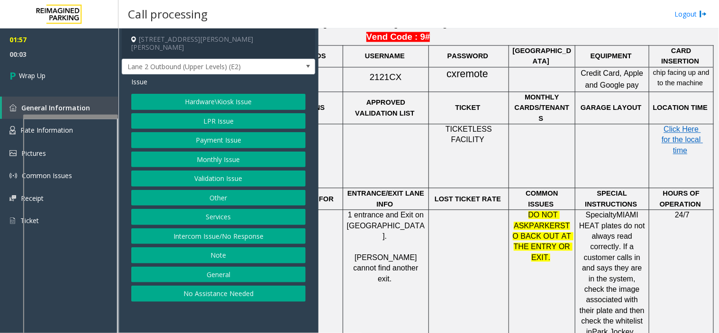
click at [196, 132] on button "Payment Issue" at bounding box center [218, 140] width 174 height 16
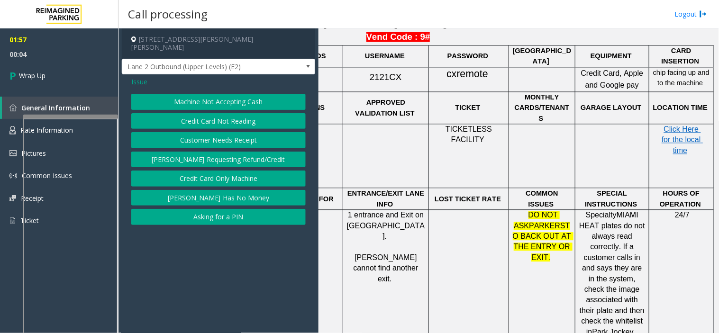
click at [202, 116] on button "Credit Card Not Reading" at bounding box center [218, 121] width 174 height 16
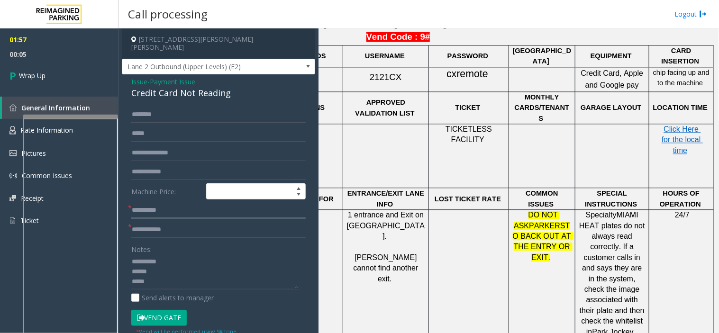
click at [163, 203] on input "text" at bounding box center [218, 211] width 174 height 16
type input "**"
click at [154, 222] on input "text" at bounding box center [218, 230] width 174 height 16
type input "**"
click at [163, 265] on textarea at bounding box center [214, 273] width 167 height 36
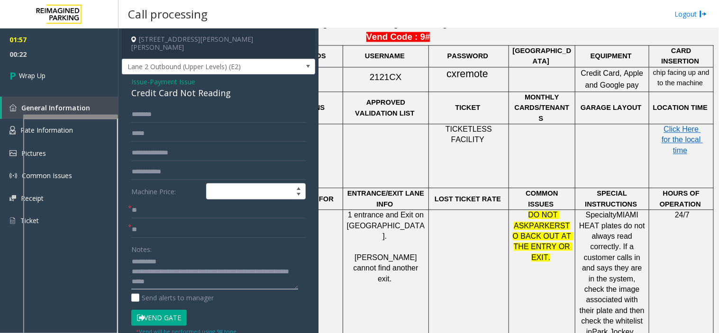
scroll to position [10, 0]
click at [168, 269] on textarea at bounding box center [214, 273] width 167 height 36
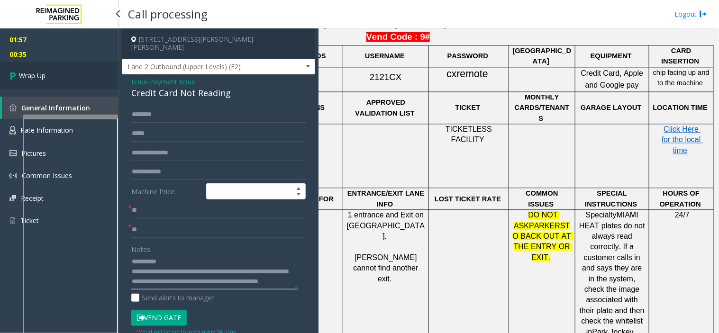
type textarea "**********"
click at [94, 73] on link "Wrap Up" at bounding box center [59, 76] width 118 height 28
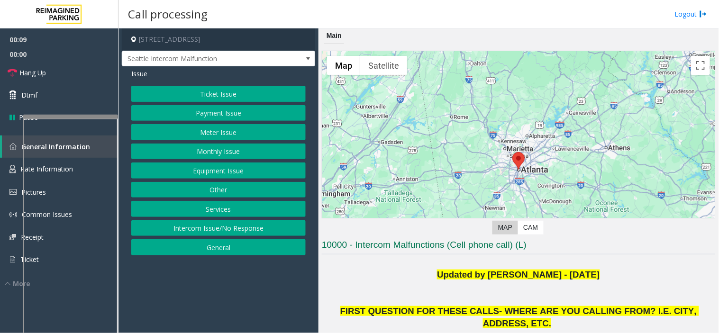
click at [158, 95] on button "Ticket Issue" at bounding box center [218, 94] width 174 height 16
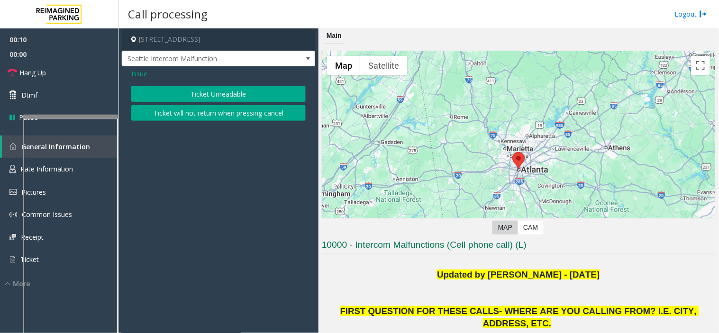
click at [158, 95] on button "Ticket Unreadable" at bounding box center [218, 94] width 174 height 16
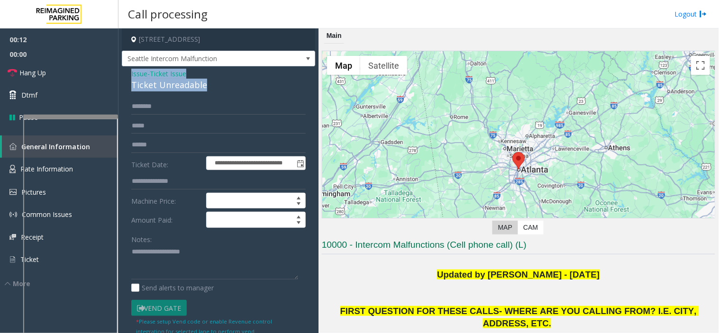
drag, startPoint x: 225, startPoint y: 88, endPoint x: 126, endPoint y: 72, distance: 100.4
click at [126, 72] on div "**********" at bounding box center [218, 292] width 193 height 453
copy div "Issue - Ticket Issue Ticket Unreadable"
click at [147, 253] on textarea at bounding box center [214, 263] width 167 height 36
paste textarea "**********"
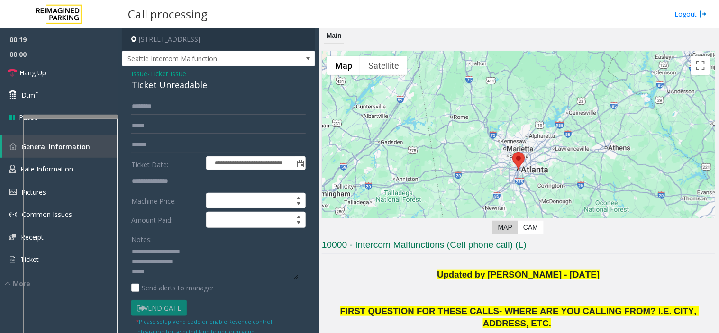
scroll to position [158, 0]
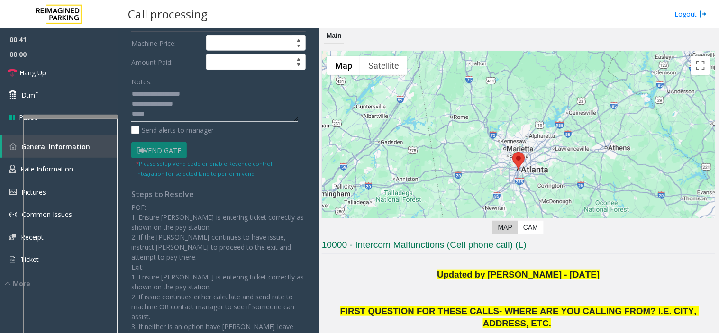
click at [190, 118] on textarea at bounding box center [214, 105] width 167 height 36
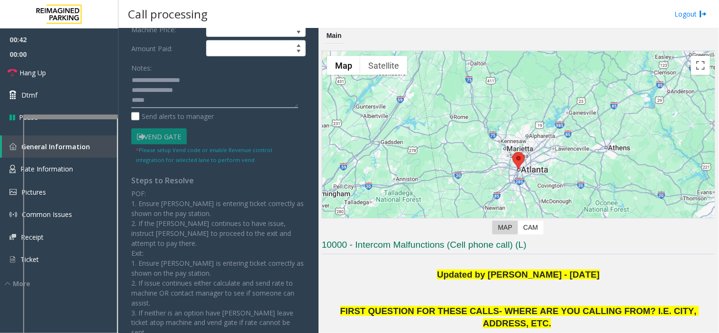
scroll to position [176, 0]
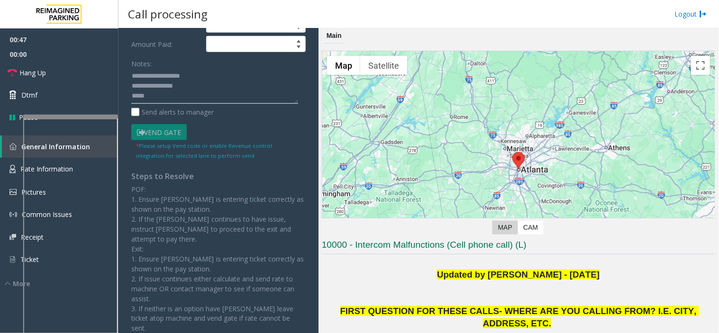
click at [150, 97] on textarea at bounding box center [214, 87] width 167 height 36
click at [151, 98] on textarea at bounding box center [214, 87] width 167 height 36
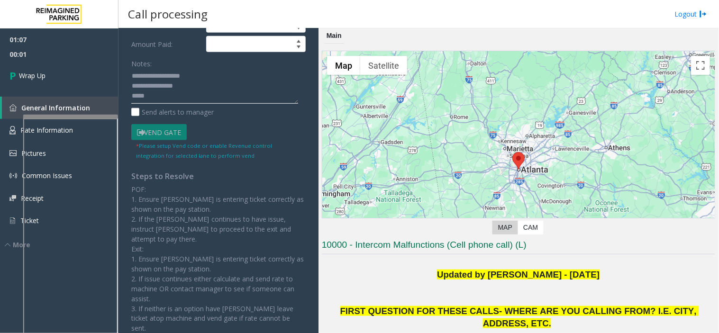
click at [155, 95] on textarea at bounding box center [214, 87] width 167 height 36
click at [191, 100] on textarea at bounding box center [214, 87] width 167 height 36
click at [162, 102] on textarea at bounding box center [214, 87] width 167 height 36
paste textarea "**********"
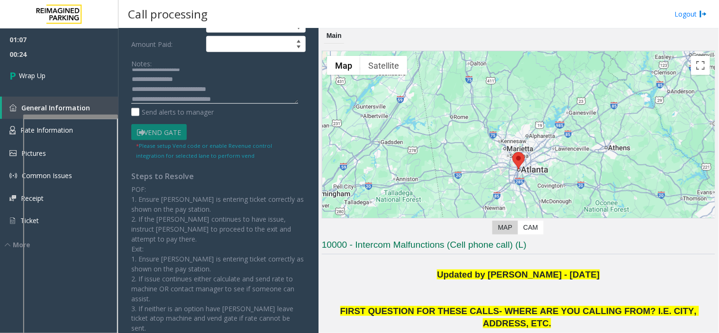
scroll to position [0, 0]
type textarea "**********"
click at [78, 58] on span "00:24" at bounding box center [59, 54] width 118 height 15
click at [77, 67] on link "Wrap Up" at bounding box center [59, 76] width 118 height 28
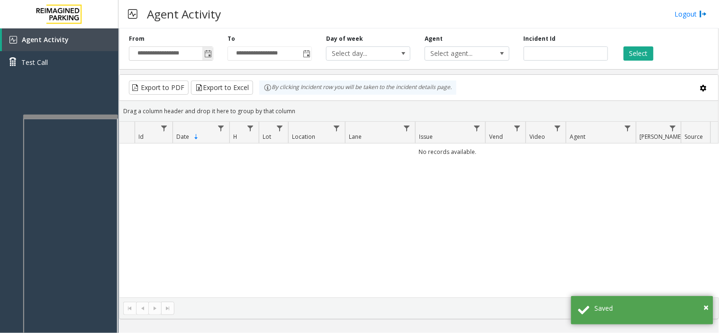
click at [212, 58] on span "Toggle popup" at bounding box center [207, 53] width 10 height 15
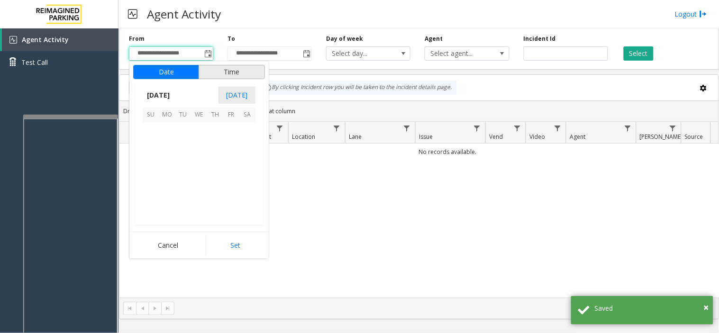
scroll to position [169949, 0]
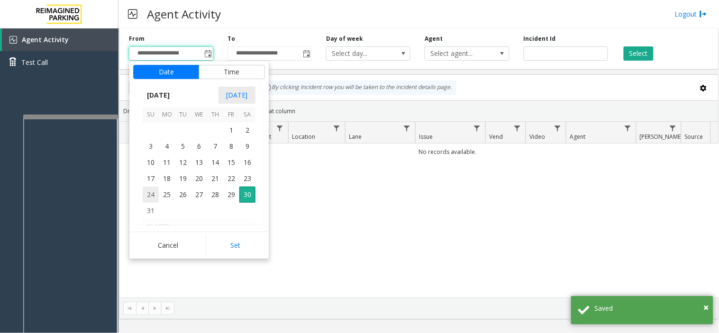
click at [147, 191] on span "24" at bounding box center [151, 195] width 16 height 16
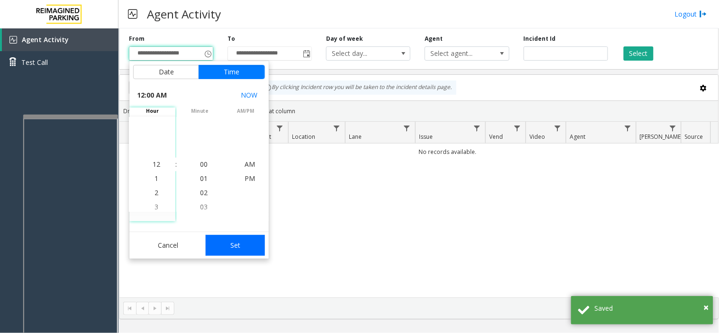
click at [239, 246] on button "Set" at bounding box center [236, 245] width 60 height 21
type input "**********"
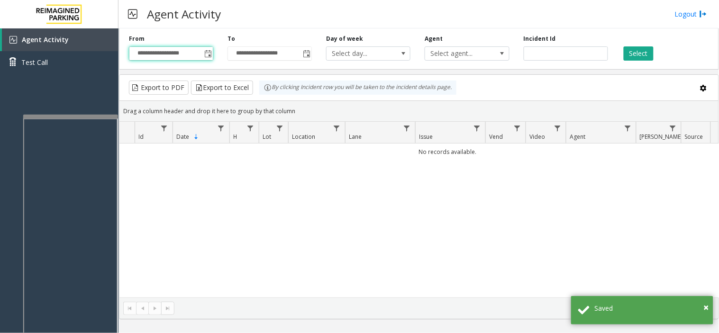
click at [644, 45] on div "Select" at bounding box center [664, 48] width 99 height 26
click at [641, 53] on button "Select" at bounding box center [639, 53] width 30 height 14
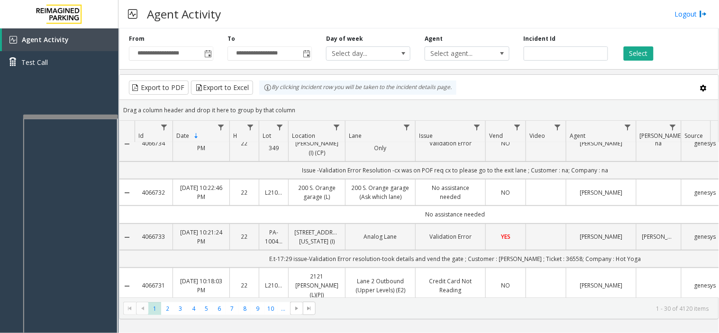
scroll to position [0, 0]
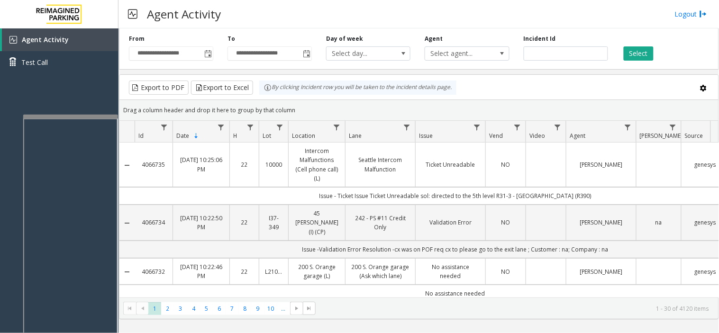
click at [0, 168] on html "**********" at bounding box center [359, 166] width 719 height 333
click at [0, 93] on div "Agent Activity Test Call" at bounding box center [59, 194] width 118 height 333
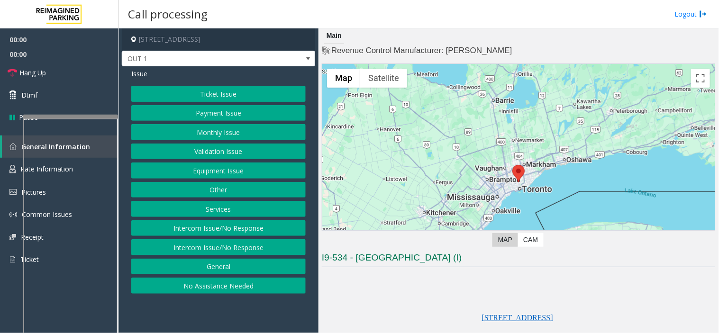
click at [246, 169] on button "Equipment Issue" at bounding box center [218, 171] width 174 height 16
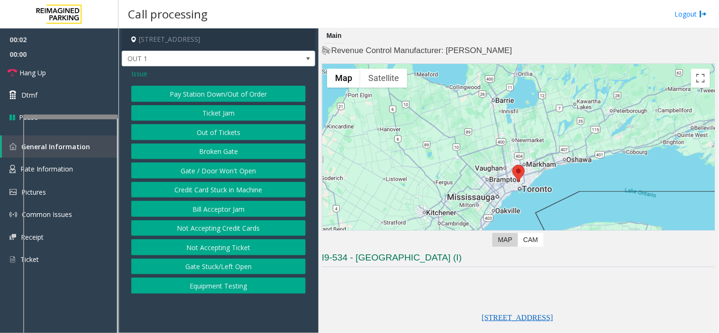
click at [145, 79] on div "Issue Pay Station Down/Out of Order Ticket Jam Out of Tickets Broken Gate Gate …" at bounding box center [218, 182] width 193 height 232
click at [142, 76] on span "Issue" at bounding box center [139, 74] width 16 height 10
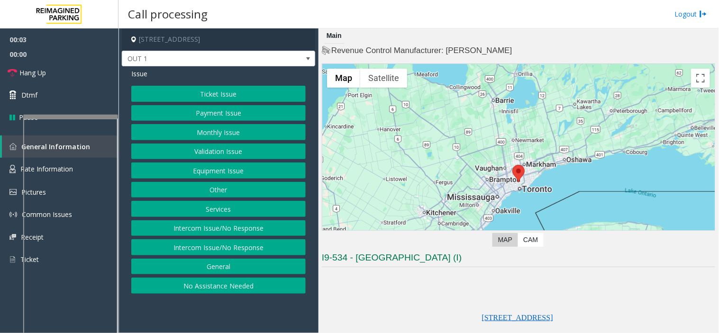
click at [193, 146] on button "Validation Issue" at bounding box center [218, 152] width 174 height 16
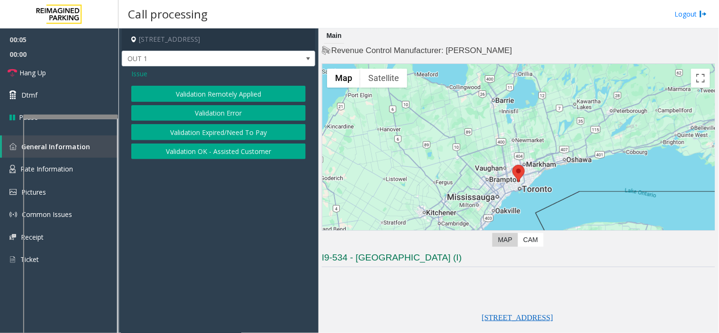
click at [215, 112] on button "Validation Error" at bounding box center [218, 113] width 174 height 16
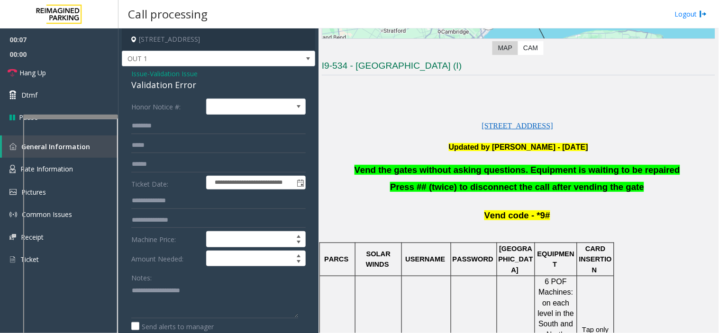
scroll to position [210, 0]
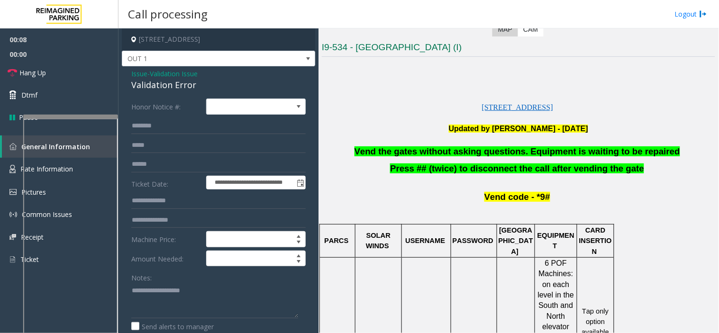
click at [471, 155] on span "Vend the gates without asking questions. Equipment is waiting to be repaired" at bounding box center [518, 151] width 326 height 10
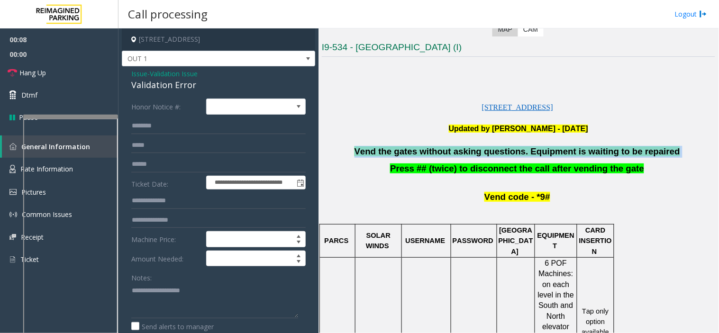
click at [471, 155] on span "Vend the gates without asking questions. Equipment is waiting to be repaired" at bounding box center [518, 151] width 326 height 10
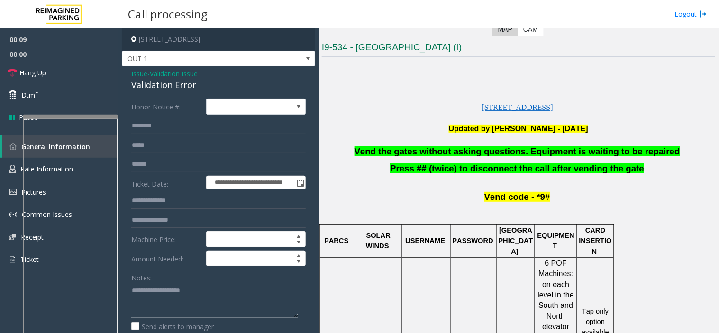
click at [193, 303] on textarea at bounding box center [214, 301] width 167 height 36
paste textarea "**********"
type textarea "**********"
click at [80, 78] on link "Hang Up" at bounding box center [59, 73] width 118 height 22
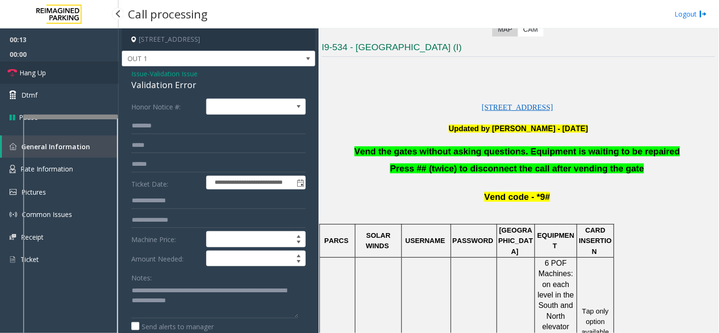
click at [80, 78] on link "Hang Up" at bounding box center [59, 73] width 118 height 22
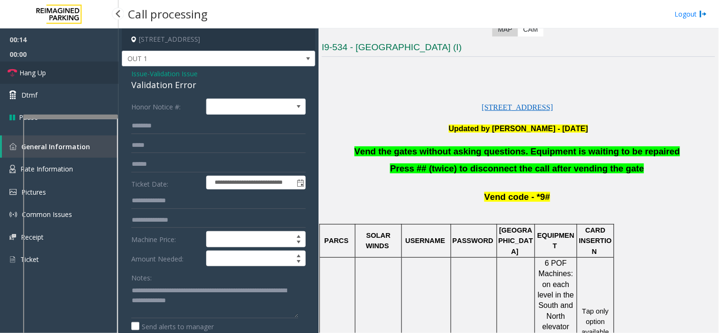
click at [80, 78] on link "Hang Up" at bounding box center [59, 73] width 118 height 22
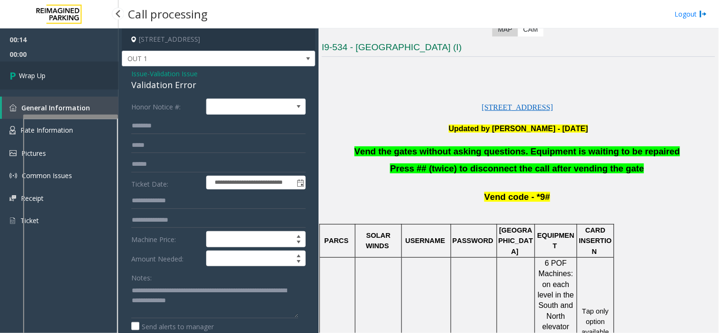
click at [80, 78] on link "Wrap Up" at bounding box center [59, 76] width 118 height 28
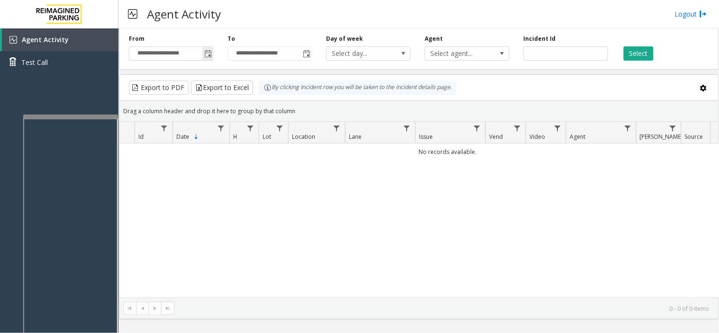
click at [209, 52] on span "Toggle popup" at bounding box center [208, 54] width 8 height 8
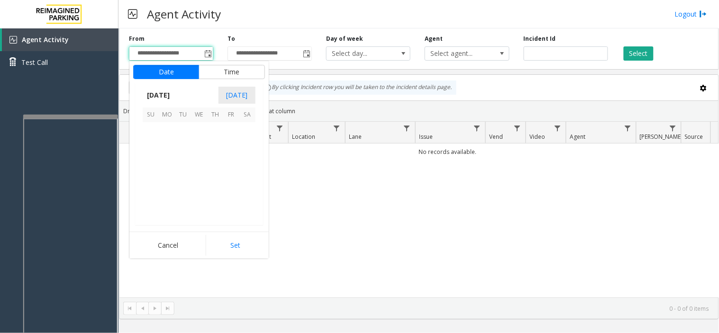
scroll to position [169949, 0]
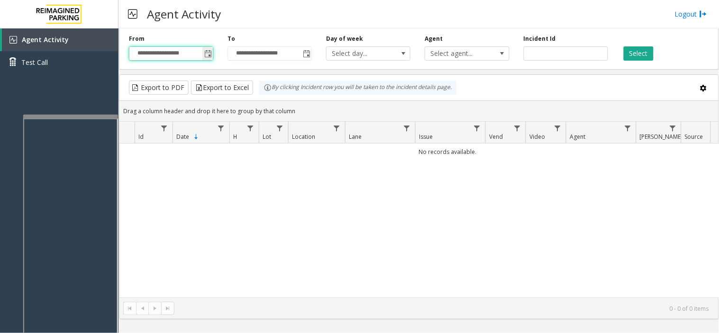
click at [200, 55] on input "**********" at bounding box center [170, 53] width 83 height 13
click at [213, 62] on div "**********" at bounding box center [419, 47] width 600 height 45
click at [210, 60] on span "Toggle popup" at bounding box center [207, 53] width 10 height 15
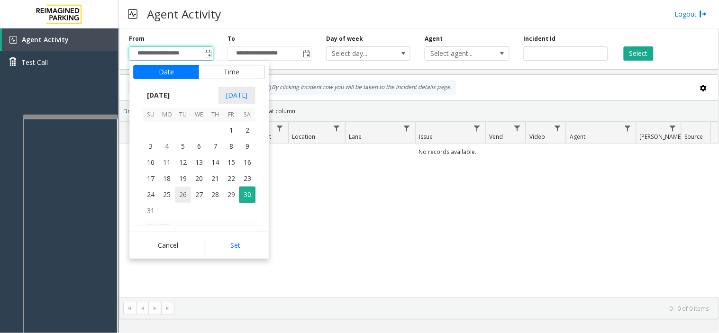
click at [177, 188] on span "26" at bounding box center [183, 195] width 16 height 16
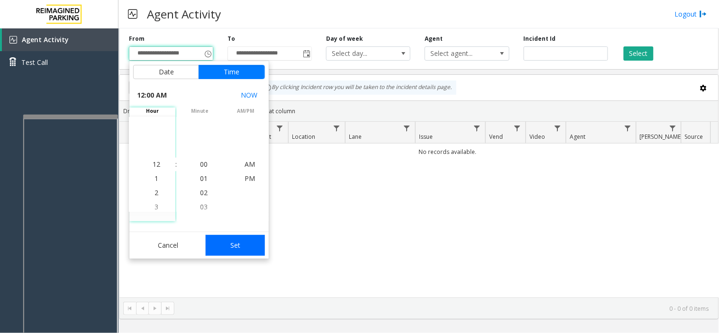
click at [227, 237] on button "Set" at bounding box center [236, 245] width 60 height 21
type input "**********"
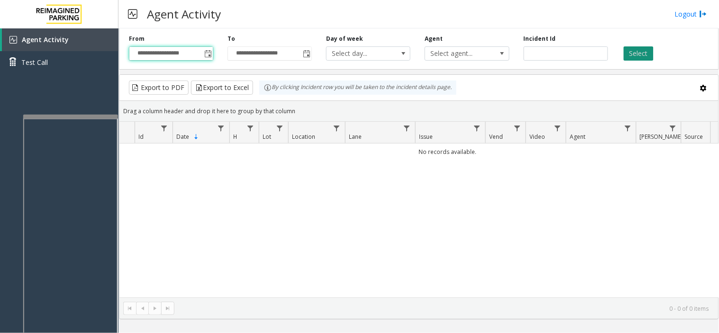
click at [641, 48] on button "Select" at bounding box center [639, 53] width 30 height 14
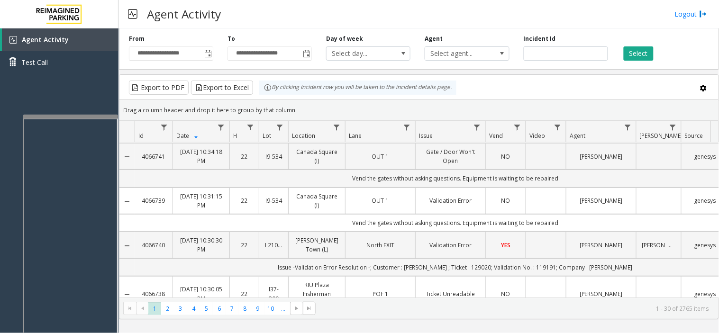
scroll to position [0, 0]
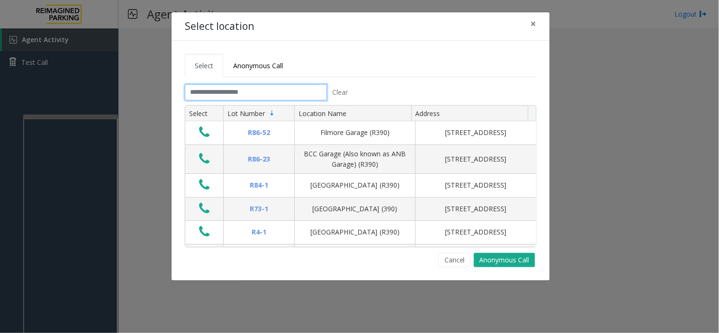
click at [223, 93] on input "text" at bounding box center [256, 92] width 142 height 16
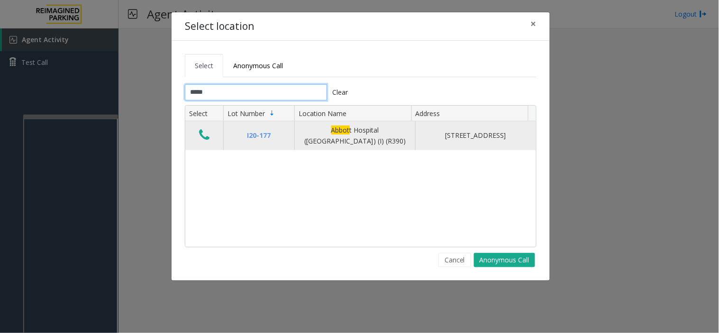
type input "*****"
click at [206, 143] on button "Data table" at bounding box center [204, 135] width 16 height 15
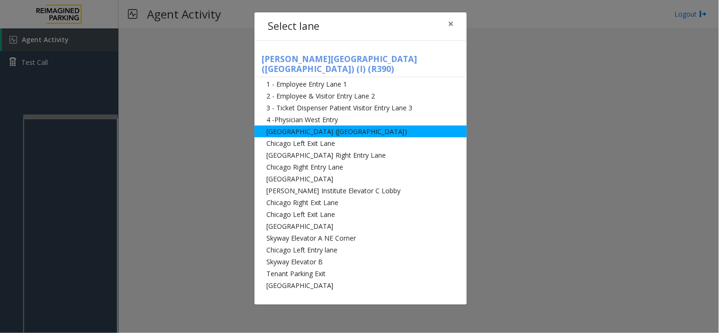
click at [285, 126] on li "[GEOGRAPHIC_DATA] ([GEOGRAPHIC_DATA])" at bounding box center [361, 132] width 212 height 12
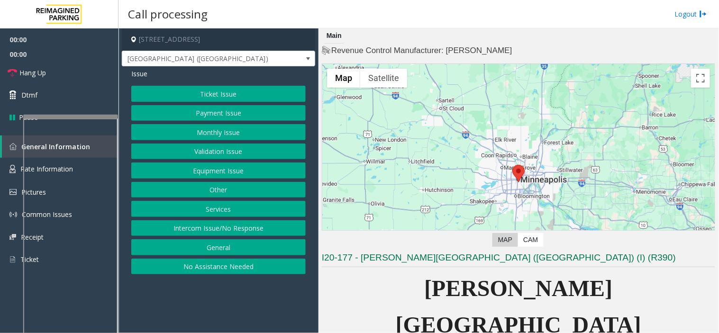
click at [269, 173] on button "Equipment Issue" at bounding box center [218, 171] width 174 height 16
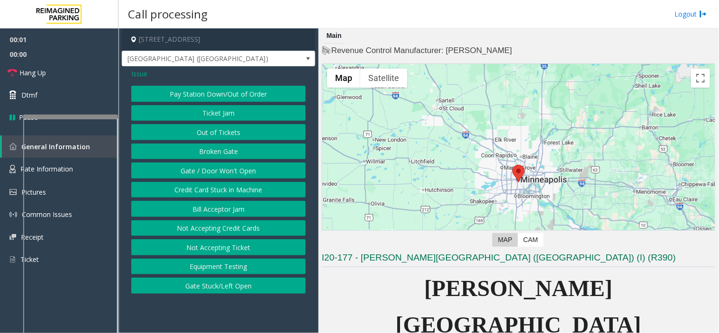
click at [263, 171] on button "Gate / Door Won't Open" at bounding box center [218, 171] width 174 height 16
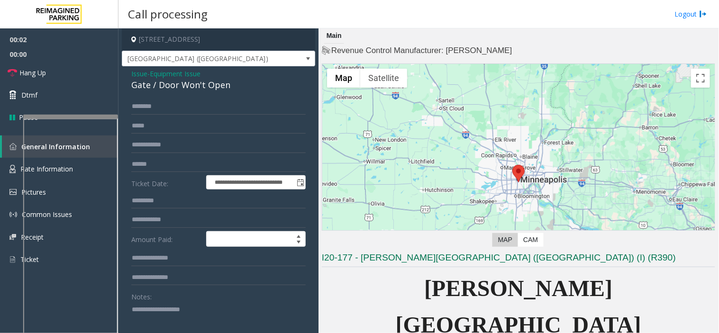
scroll to position [105, 0]
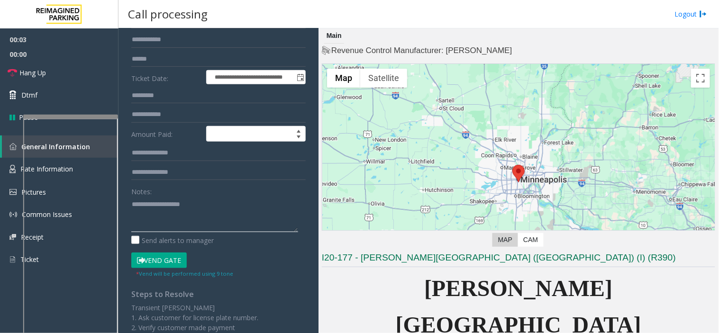
click at [227, 217] on textarea at bounding box center [214, 215] width 167 height 36
click at [165, 263] on button "Vend Gate" at bounding box center [158, 261] width 55 height 16
click at [166, 227] on textarea at bounding box center [214, 215] width 167 height 36
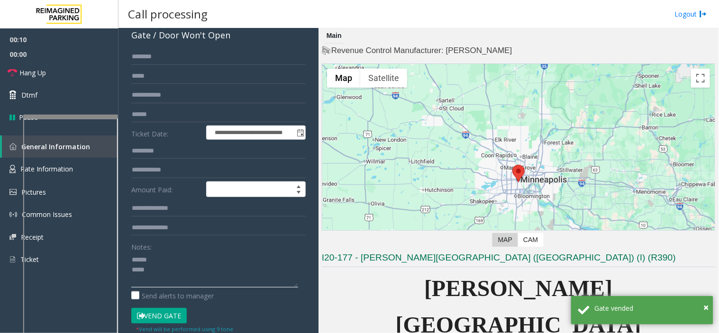
scroll to position [0, 0]
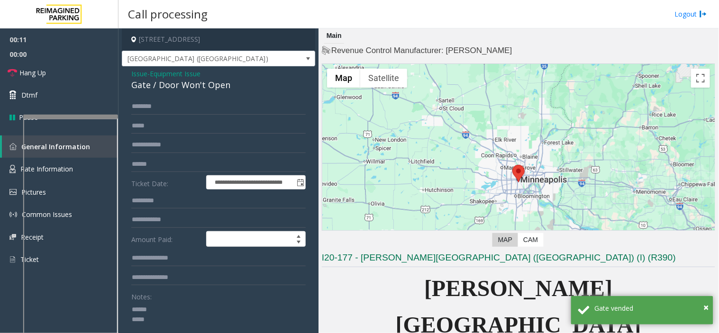
click at [177, 87] on div "Gate / Door Won't Open" at bounding box center [218, 85] width 174 height 13
click at [163, 307] on textarea at bounding box center [214, 320] width 167 height 36
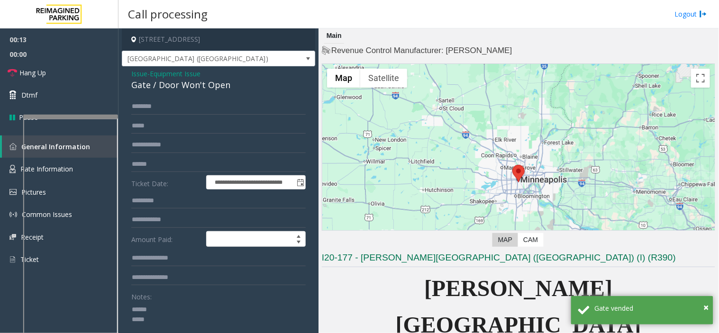
paste textarea "**********"
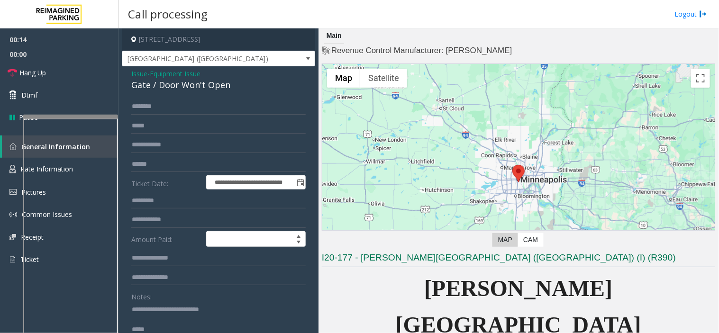
click at [149, 311] on textarea at bounding box center [214, 320] width 167 height 36
click at [44, 73] on span "Hang Up" at bounding box center [32, 73] width 27 height 10
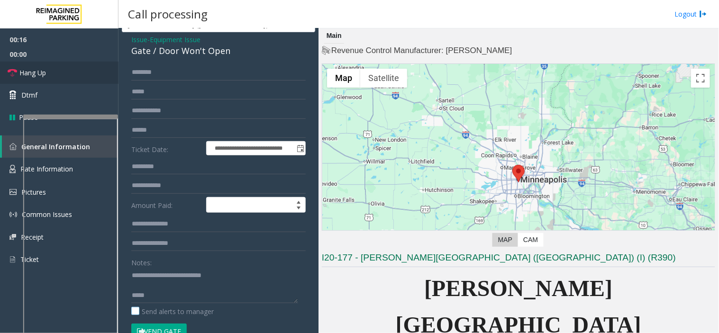
scroll to position [53, 0]
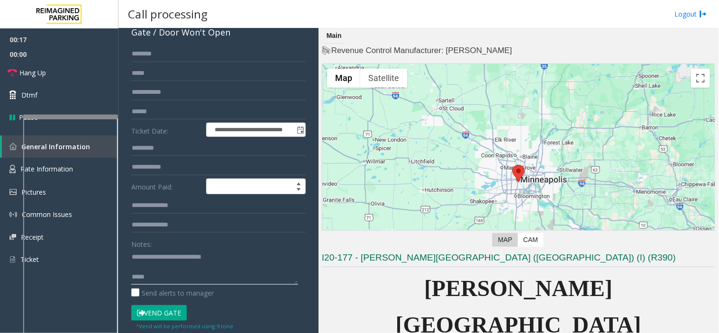
click at [177, 283] on textarea at bounding box center [214, 267] width 167 height 36
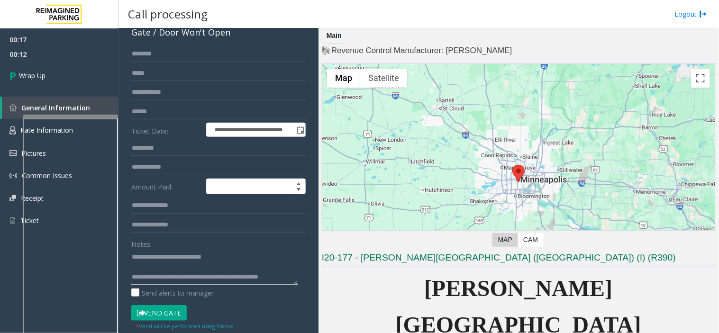
scroll to position [7, 0]
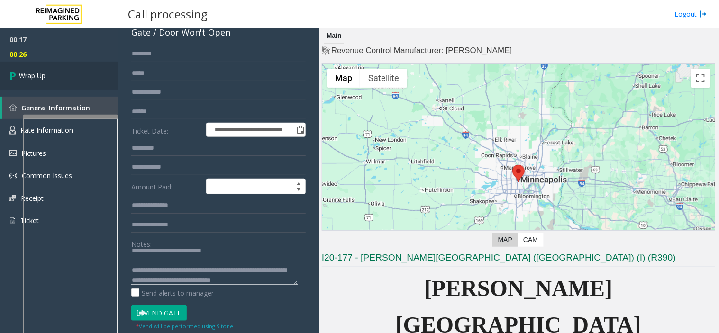
type textarea "**********"
click at [62, 83] on link "Wrap Up" at bounding box center [59, 76] width 118 height 28
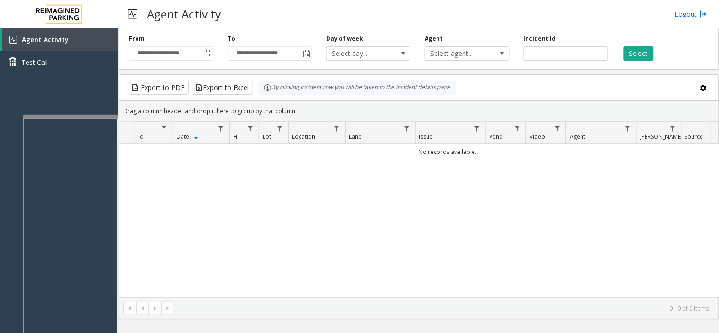
click at [262, 25] on div "Agent Activity Logout" at bounding box center [418, 14] width 600 height 28
click at [206, 54] on span "Toggle popup" at bounding box center [208, 54] width 8 height 8
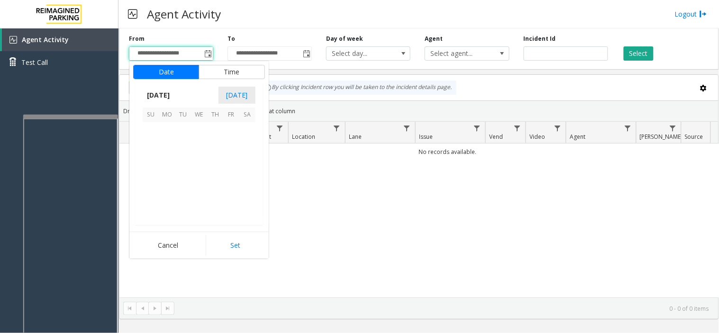
scroll to position [169949, 0]
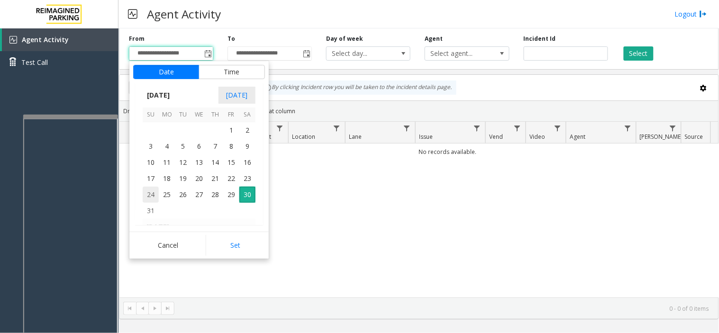
click at [145, 191] on span "24" at bounding box center [151, 195] width 16 height 16
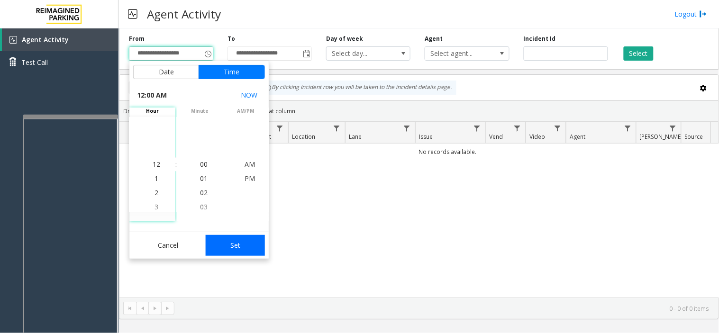
click at [261, 247] on button "Set" at bounding box center [236, 245] width 60 height 21
type input "**********"
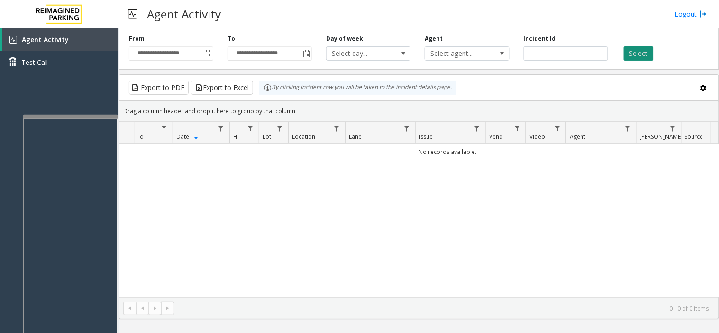
click at [640, 56] on button "Select" at bounding box center [639, 53] width 30 height 14
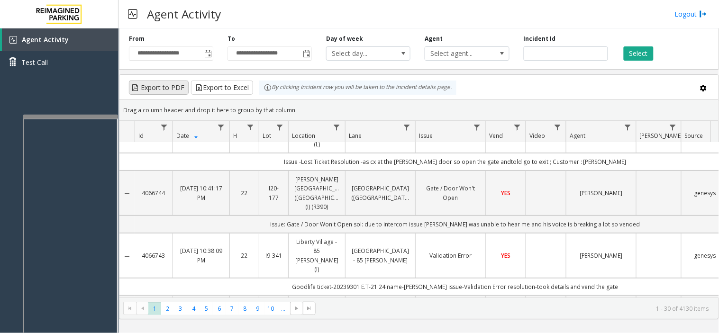
scroll to position [53, 0]
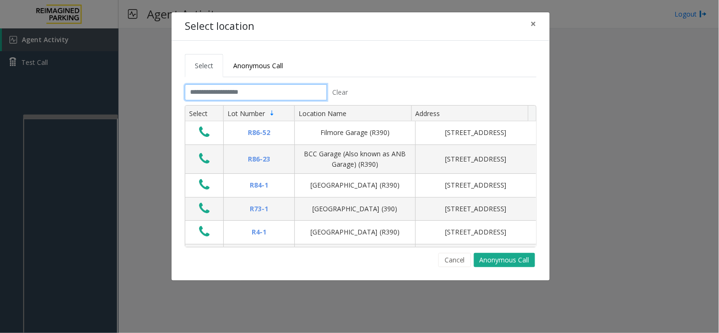
click at [262, 86] on input "text" at bounding box center [256, 92] width 142 height 16
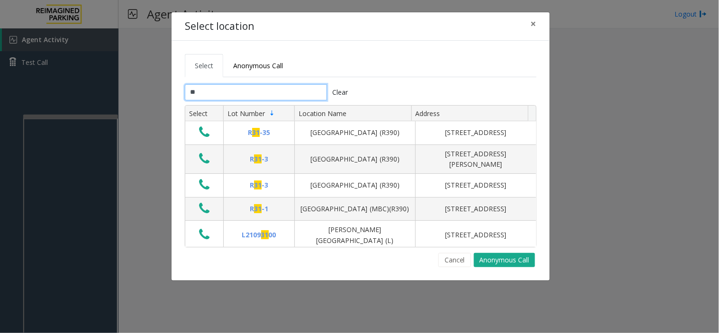
type input "*"
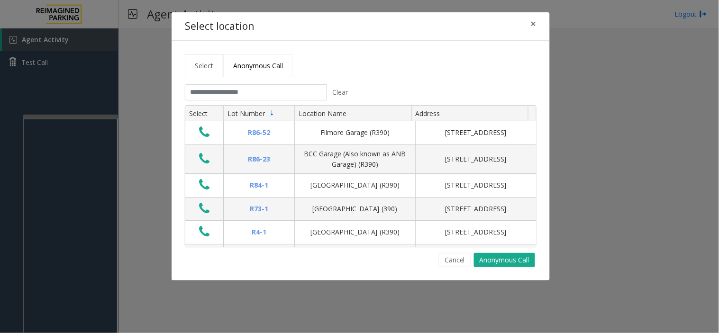
click at [254, 67] on span "Anonymous Call" at bounding box center [258, 65] width 50 height 9
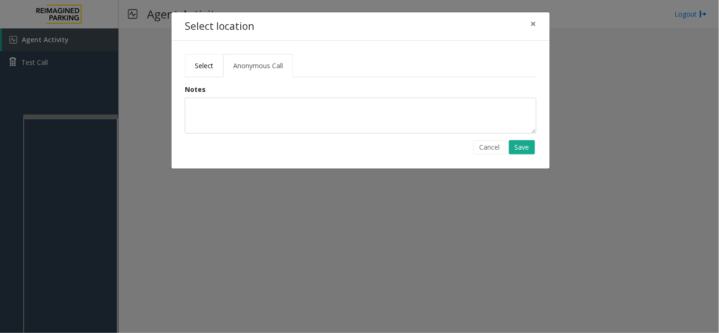
click at [189, 63] on link "Select" at bounding box center [204, 65] width 38 height 23
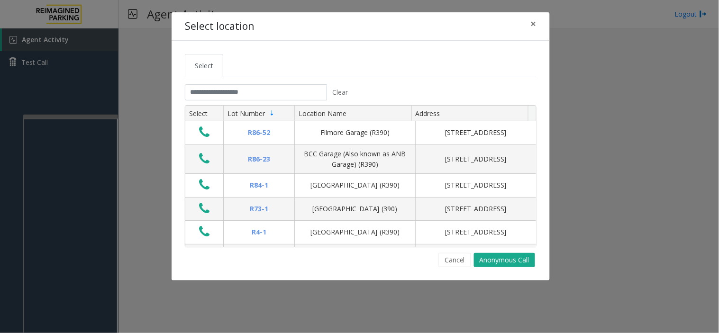
click at [253, 63] on ul "Select" at bounding box center [361, 65] width 352 height 23
click at [210, 96] on input "text" at bounding box center [256, 92] width 142 height 16
click at [532, 29] on span "×" at bounding box center [534, 23] width 6 height 13
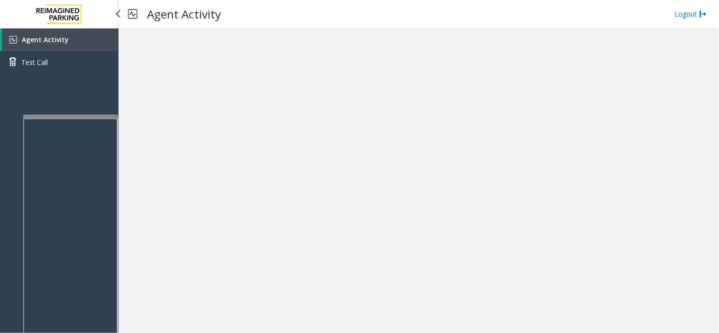
click at [55, 35] on span "Agent Activity" at bounding box center [45, 39] width 47 height 9
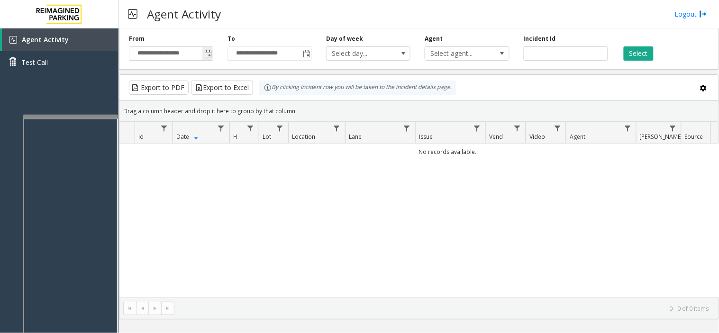
click at [212, 60] on span "Toggle popup" at bounding box center [207, 53] width 10 height 15
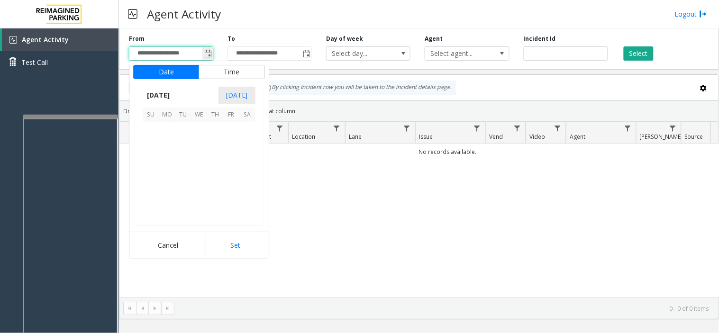
scroll to position [169949, 0]
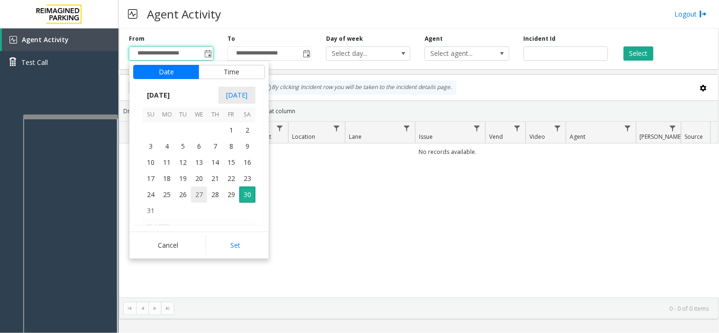
click at [195, 201] on span "27" at bounding box center [199, 195] width 16 height 16
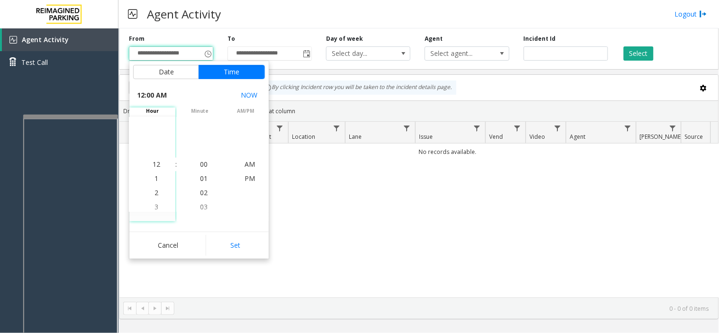
click at [235, 254] on button "Set" at bounding box center [236, 245] width 60 height 21
type input "**********"
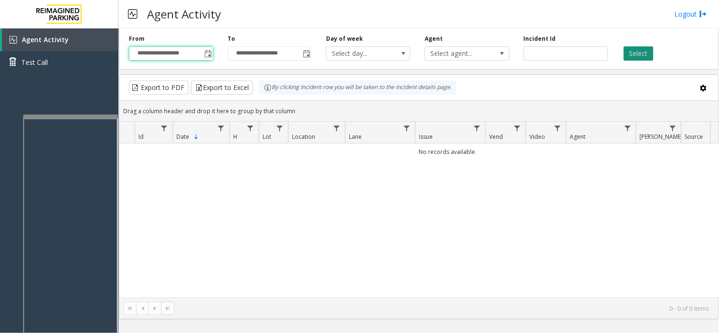
click at [644, 59] on button "Select" at bounding box center [639, 53] width 30 height 14
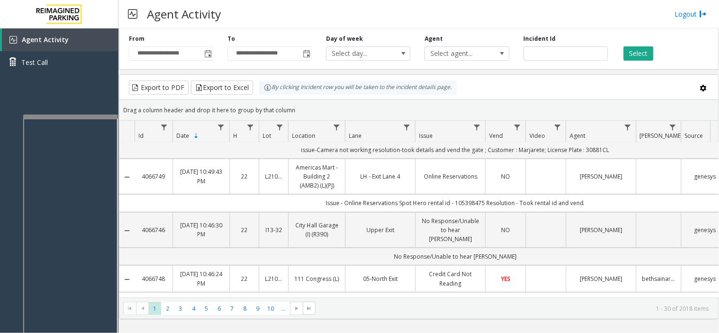
scroll to position [0, 0]
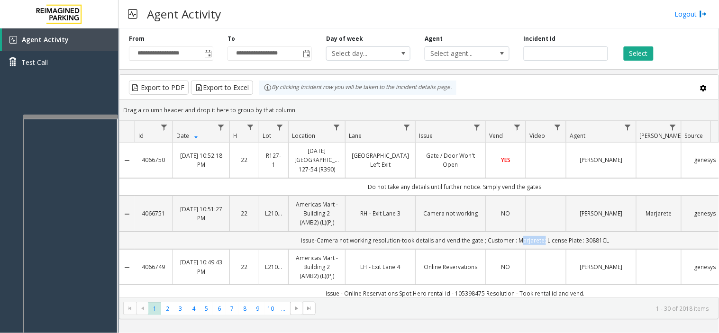
drag, startPoint x: 542, startPoint y: 244, endPoint x: 518, endPoint y: 240, distance: 24.0
click at [518, 240] on td "issue-Camera not working resolution-took details and vend the gate ; Customer :…" at bounding box center [455, 241] width 641 height 18
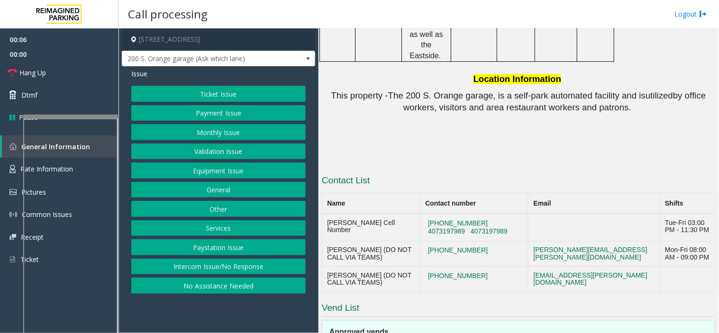
scroll to position [1469, 0]
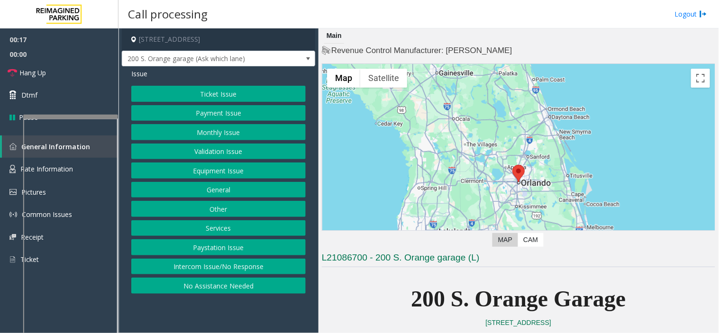
click at [229, 98] on button "Ticket Issue" at bounding box center [218, 94] width 174 height 16
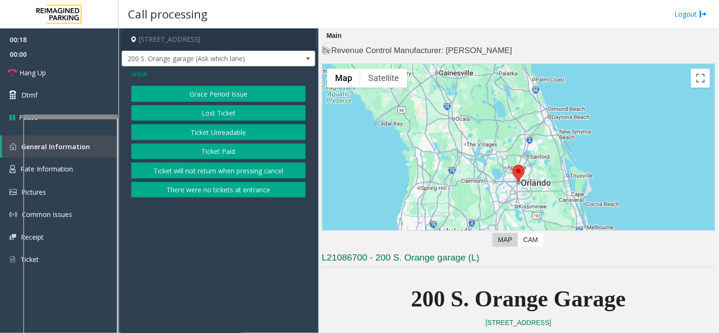
click at [237, 145] on button "Ticket Paid" at bounding box center [218, 152] width 174 height 16
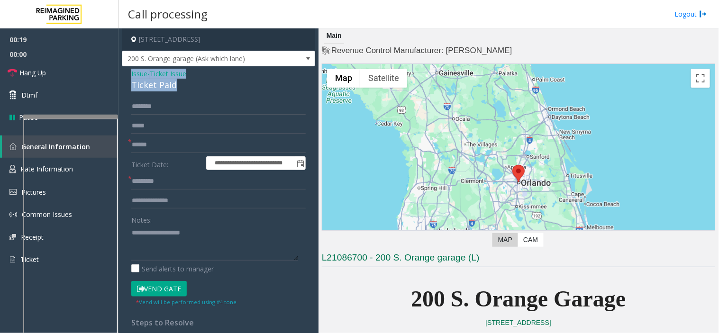
drag, startPoint x: 188, startPoint y: 83, endPoint x: 127, endPoint y: 74, distance: 62.3
click at [127, 74] on div "**********" at bounding box center [218, 287] width 193 height 443
copy div "Issue - Ticket Issue Ticket Paid"
click at [171, 249] on textarea at bounding box center [214, 243] width 167 height 36
paste textarea "**********"
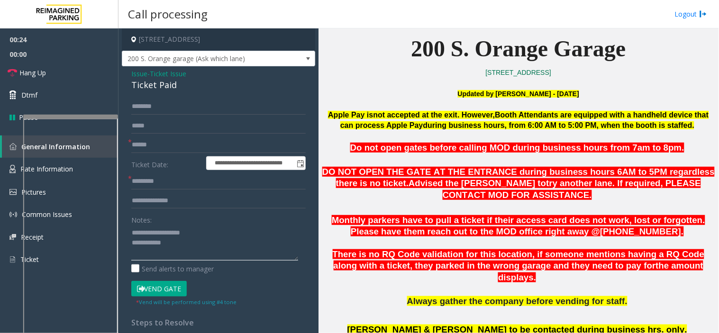
scroll to position [263, 0]
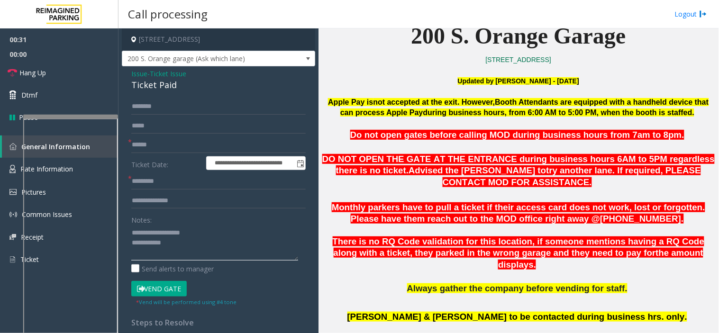
click at [201, 252] on textarea at bounding box center [214, 243] width 167 height 36
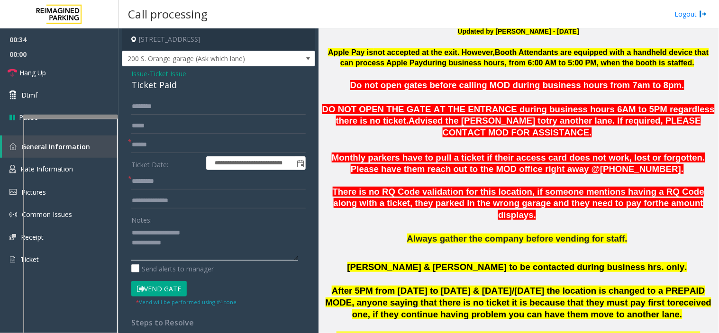
scroll to position [421, 0]
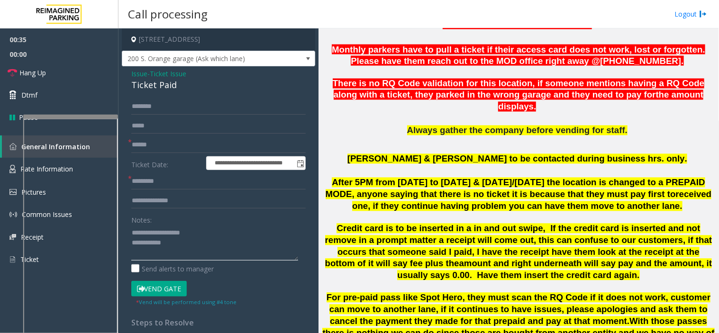
click at [222, 254] on textarea at bounding box center [214, 243] width 167 height 36
type textarea "*"
click at [138, 74] on span "Issue" at bounding box center [139, 74] width 16 height 10
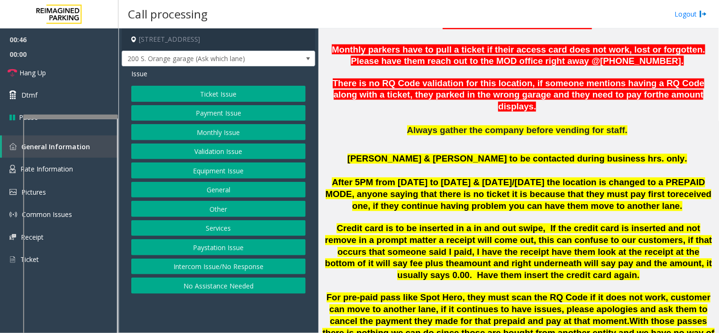
scroll to position [474, 0]
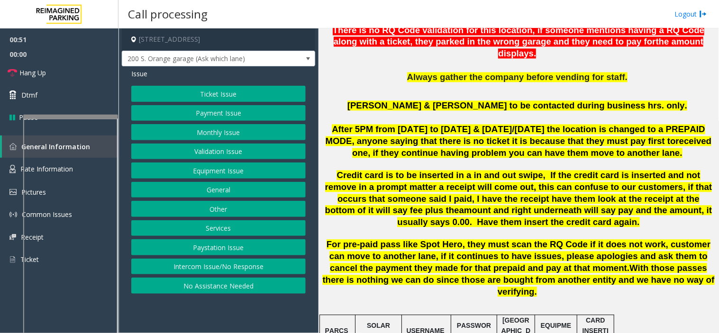
click at [233, 226] on button "Services" at bounding box center [218, 228] width 174 height 16
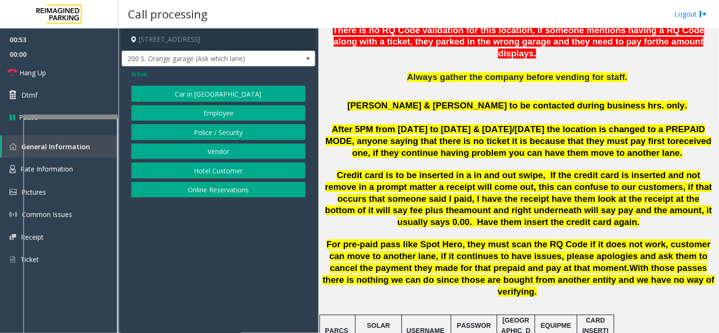
click at [209, 191] on button "Online Reservations" at bounding box center [218, 190] width 174 height 16
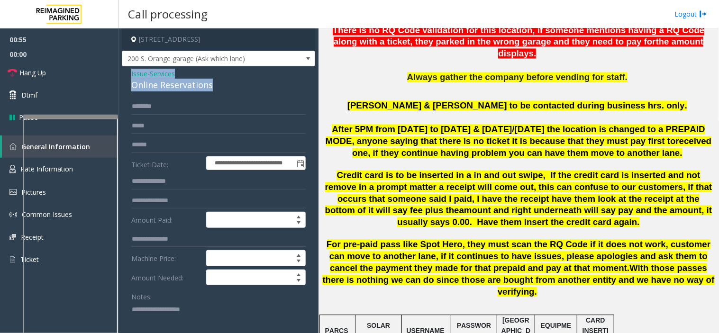
drag, startPoint x: 217, startPoint y: 88, endPoint x: 130, endPoint y: 73, distance: 88.0
copy div "Issue - Services Online Reservations"
click at [160, 307] on textarea at bounding box center [214, 320] width 167 height 36
paste textarea "**********"
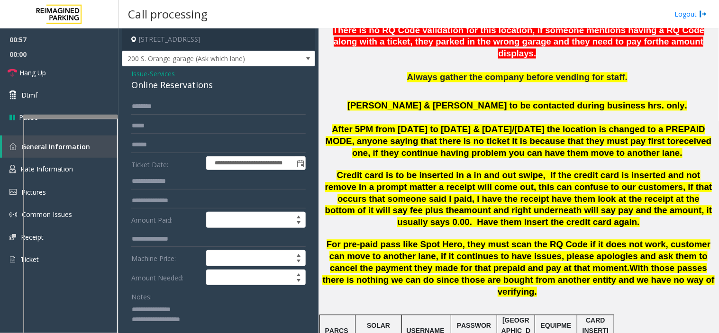
scroll to position [0, 0]
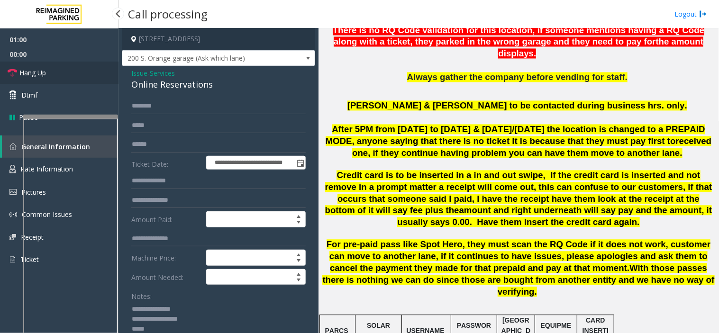
click at [74, 77] on link "Hang Up" at bounding box center [59, 73] width 118 height 22
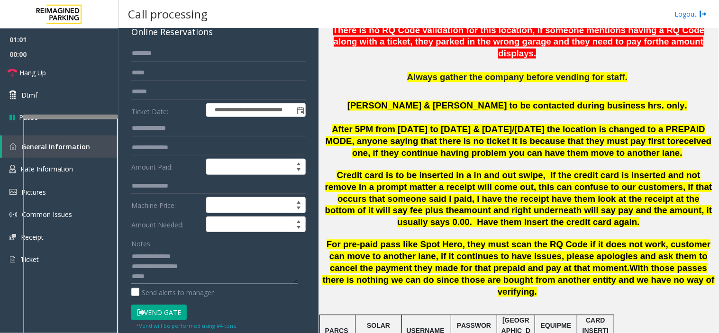
click at [178, 275] on textarea at bounding box center [214, 267] width 167 height 36
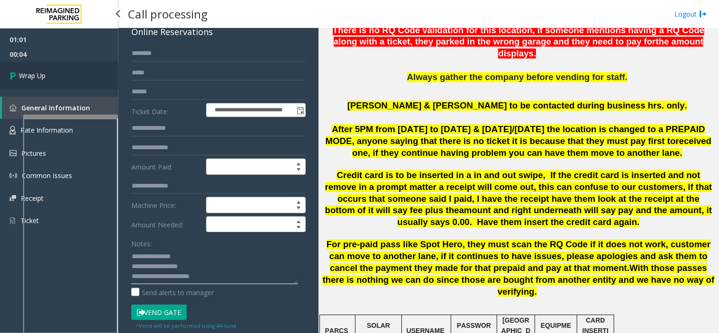
type textarea "**********"
click at [79, 83] on link "Wrap Up" at bounding box center [59, 76] width 118 height 28
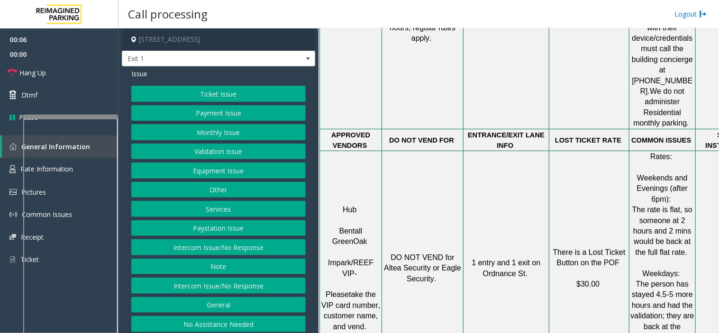
scroll to position [1106, 0]
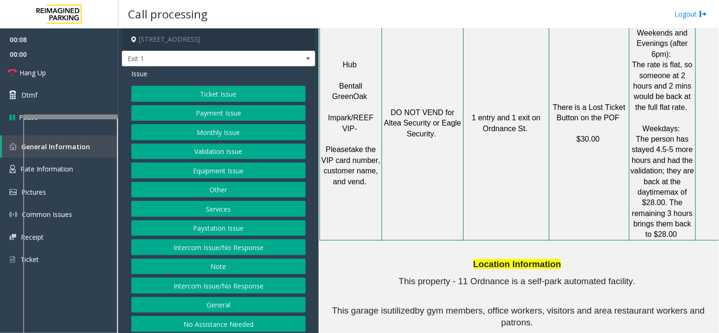
click at [274, 245] on button "Intercom Issue/No Response" at bounding box center [218, 247] width 174 height 16
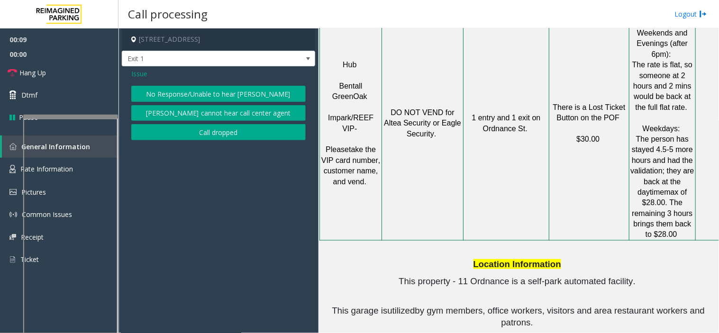
click at [191, 89] on button "No Response/Unable to hear [PERSON_NAME]" at bounding box center [218, 94] width 174 height 16
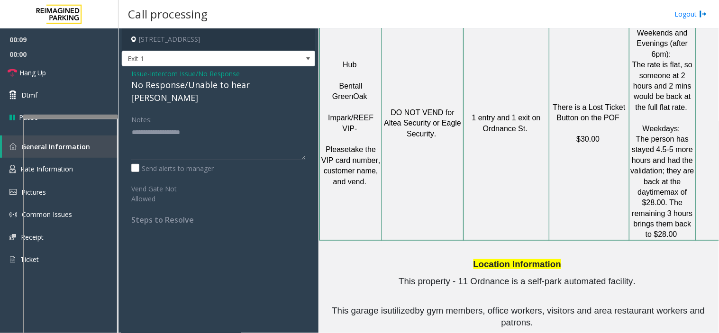
click at [191, 89] on div "No Response/Unable to hear [PERSON_NAME]" at bounding box center [218, 92] width 174 height 26
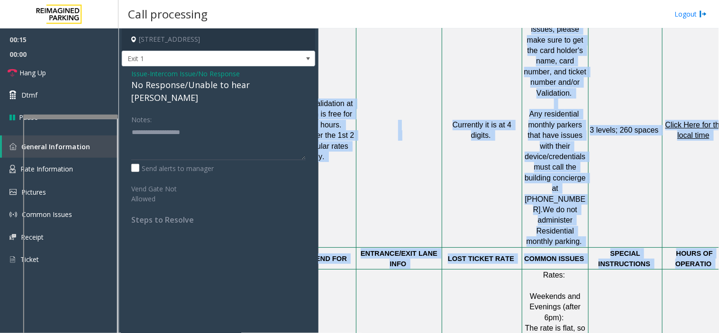
scroll to position [842, 128]
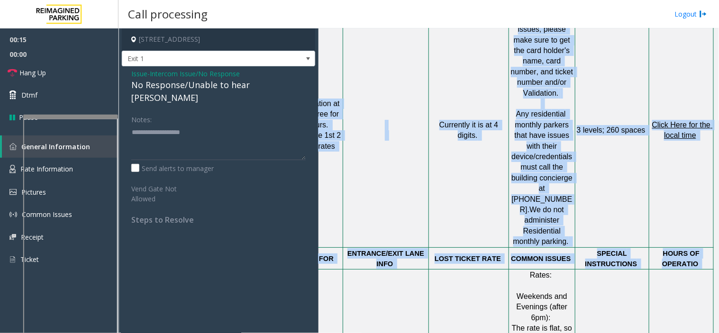
drag, startPoint x: 557, startPoint y: 250, endPoint x: 718, endPoint y: 229, distance: 162.4
click at [718, 229] on div "Main Revenue Control Manufacturer: Skidata ← Move left → Move right ↑ Move up ↓…" at bounding box center [518, 180] width 400 height 305
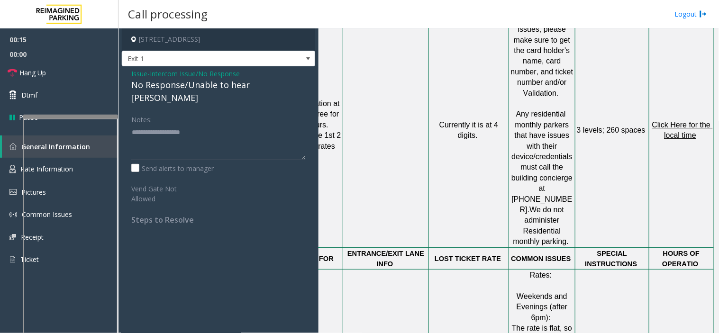
click at [652, 268] on div at bounding box center [681, 269] width 64 height 3
click at [675, 121] on span "Click Here for the local time" at bounding box center [682, 130] width 61 height 18
click at [144, 72] on span "Issue" at bounding box center [139, 74] width 16 height 10
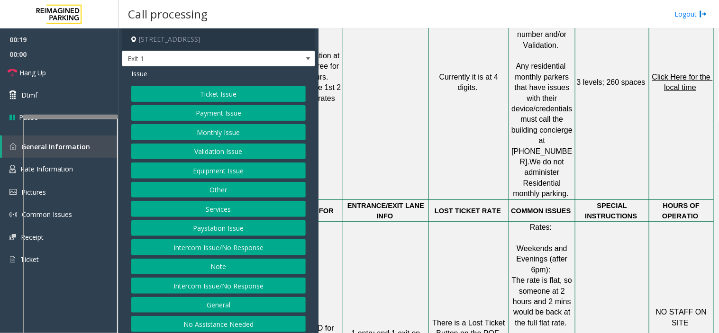
scroll to position [948, 128]
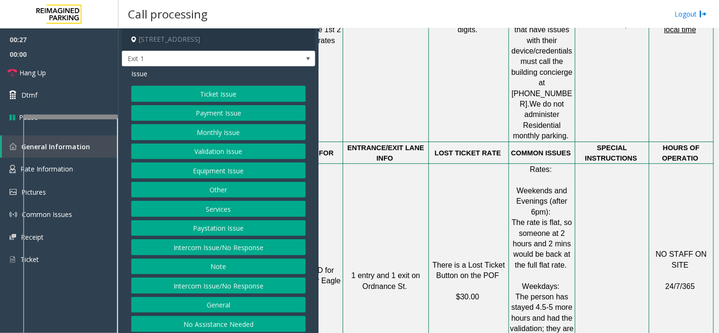
click at [224, 91] on button "Ticket Issue" at bounding box center [218, 94] width 174 height 16
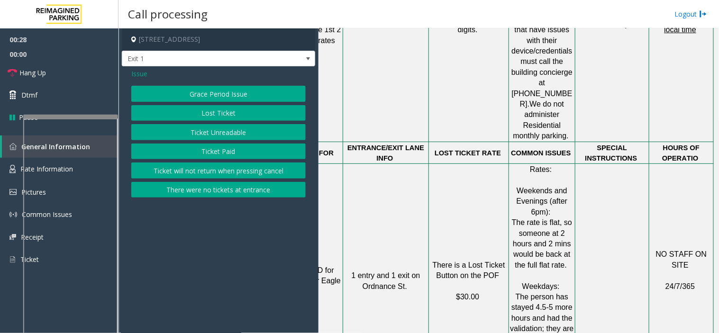
click at [217, 111] on button "Lost Ticket" at bounding box center [218, 113] width 174 height 16
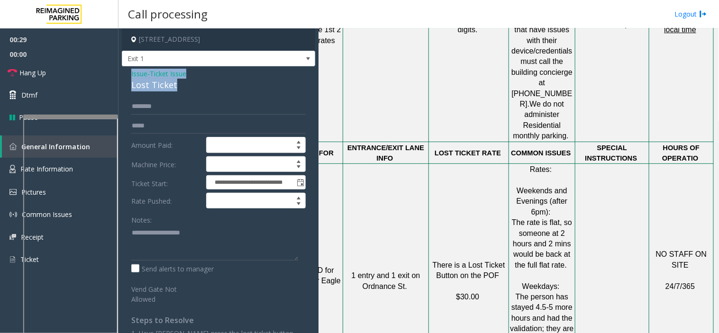
drag, startPoint x: 198, startPoint y: 89, endPoint x: 125, endPoint y: 73, distance: 74.8
click at [125, 73] on div "**********" at bounding box center [218, 221] width 193 height 311
copy div "Issue - Ticket Issue Lost Ticket"
click at [167, 226] on textarea at bounding box center [214, 243] width 167 height 36
paste textarea "**********"
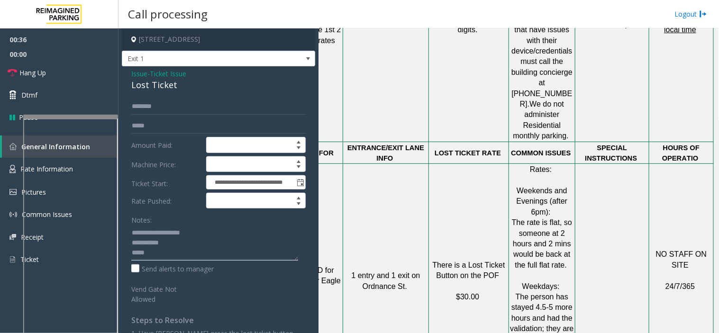
scroll to position [45, 0]
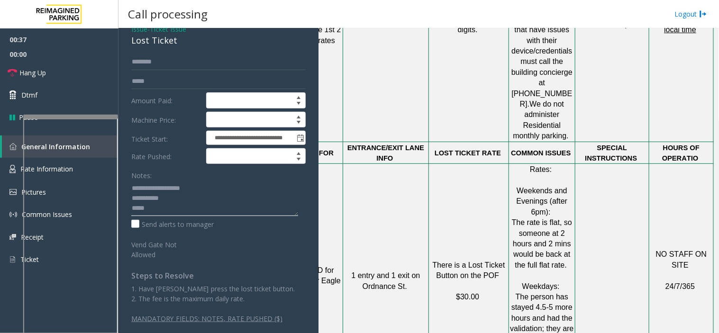
click at [155, 209] on textarea at bounding box center [214, 199] width 167 height 36
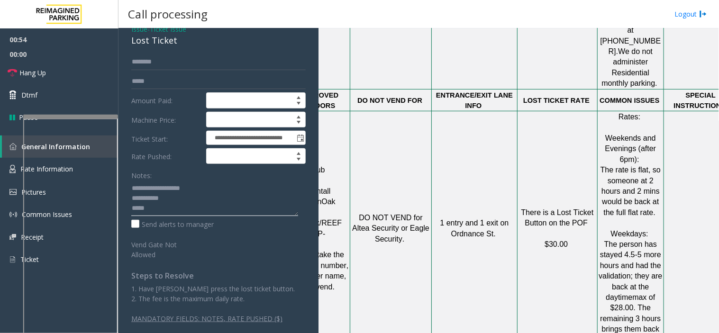
scroll to position [1000, 0]
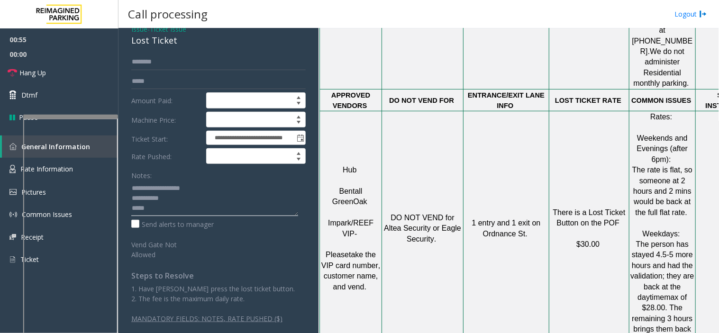
click at [193, 211] on textarea at bounding box center [214, 199] width 167 height 36
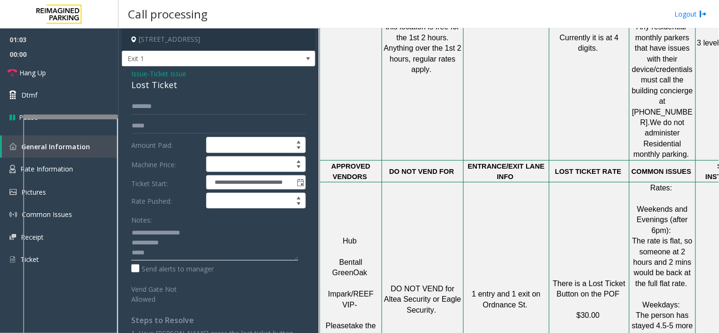
scroll to position [948, 0]
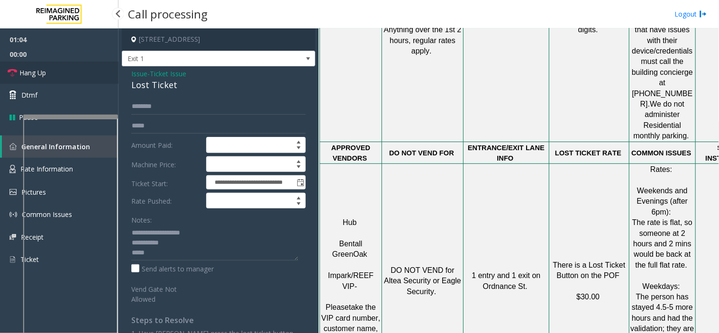
click at [64, 81] on link "Hang Up" at bounding box center [59, 73] width 118 height 22
drag, startPoint x: 203, startPoint y: 263, endPoint x: 194, endPoint y: 254, distance: 12.1
click at [202, 263] on div "Notes: Send alerts to manager" at bounding box center [218, 243] width 174 height 62
click at [194, 253] on textarea at bounding box center [214, 243] width 167 height 36
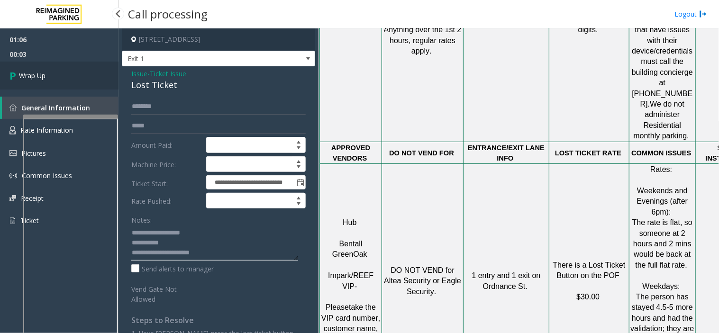
type textarea "**********"
click at [59, 74] on link "Wrap Up" at bounding box center [59, 76] width 118 height 28
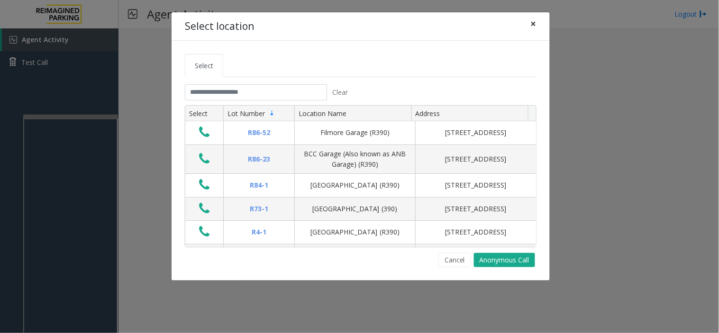
click at [526, 27] on button "×" at bounding box center [533, 23] width 19 height 23
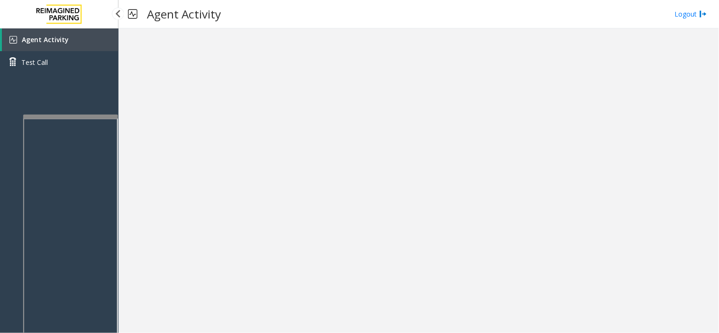
drag, startPoint x: 58, startPoint y: 40, endPoint x: 85, endPoint y: 5, distance: 44.6
click at [58, 40] on span "Agent Activity" at bounding box center [45, 39] width 47 height 9
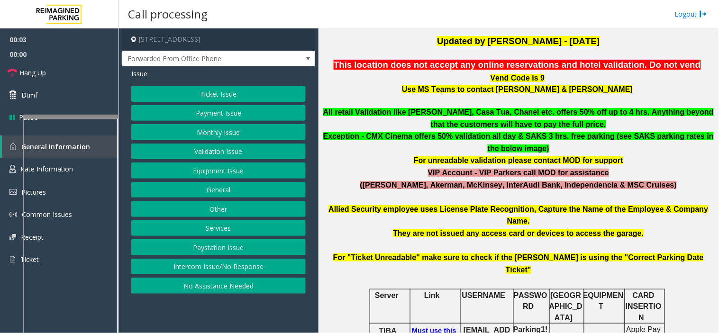
scroll to position [421, 0]
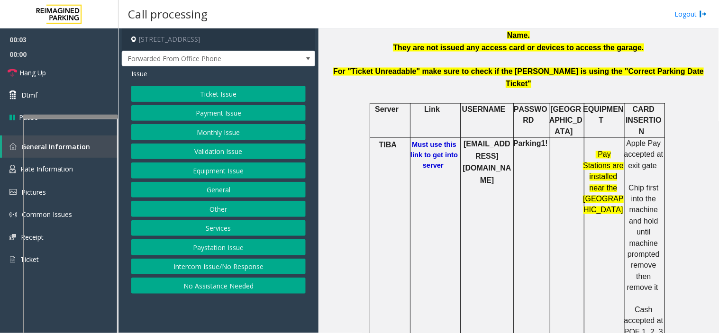
click at [419, 141] on b "Must use this link to get into server" at bounding box center [433, 155] width 47 height 28
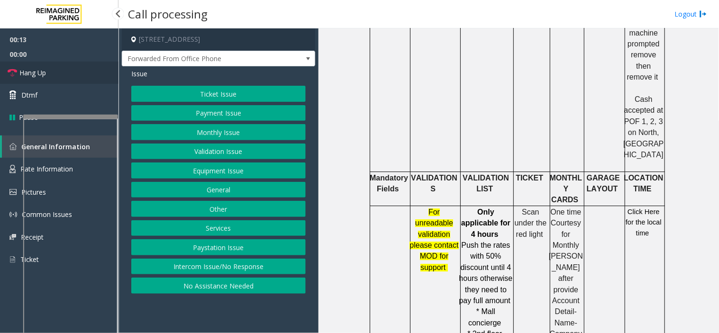
drag, startPoint x: 93, startPoint y: 70, endPoint x: 156, endPoint y: 148, distance: 100.7
click at [93, 70] on link "Hang Up" at bounding box center [59, 73] width 118 height 22
click at [229, 282] on button "No Assistance Needed" at bounding box center [218, 286] width 174 height 16
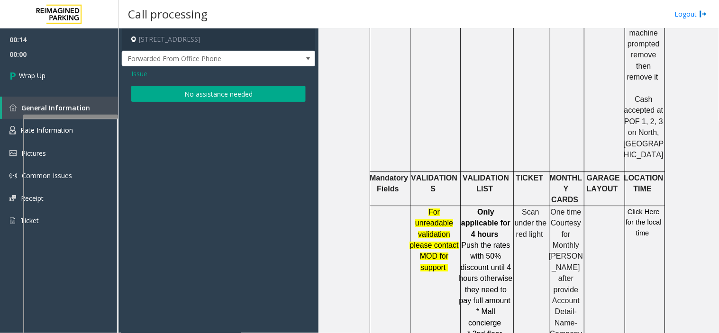
click at [147, 95] on button "No assistance needed" at bounding box center [218, 94] width 174 height 16
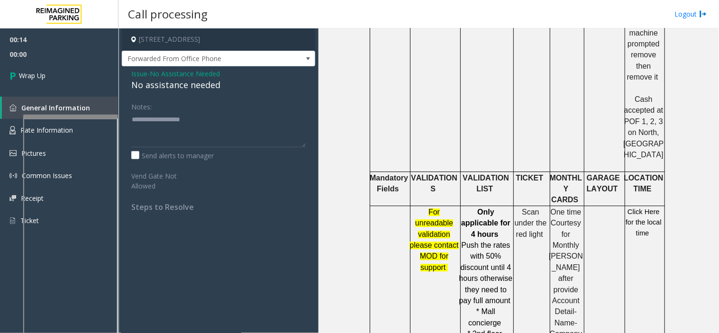
click at [142, 86] on div "No assistance needed" at bounding box center [218, 85] width 174 height 13
type textarea "**********"
click at [59, 70] on link "Wrap Up" at bounding box center [59, 76] width 118 height 28
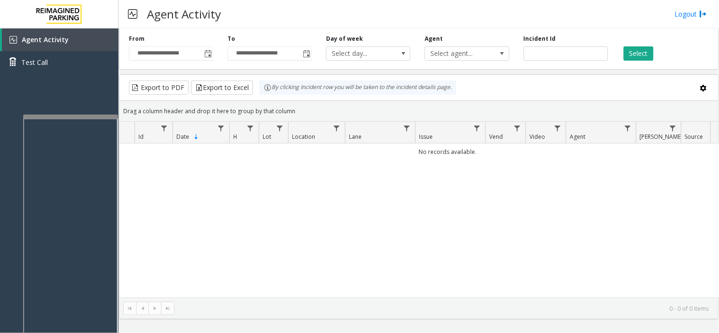
click at [209, 65] on div "**********" at bounding box center [419, 47] width 600 height 45
click at [209, 57] on span "Toggle popup" at bounding box center [208, 54] width 8 height 8
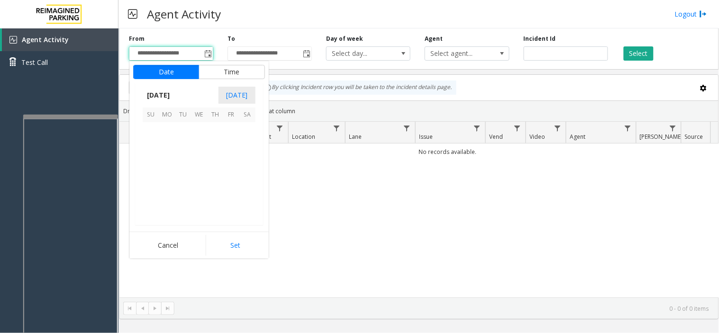
scroll to position [169949, 0]
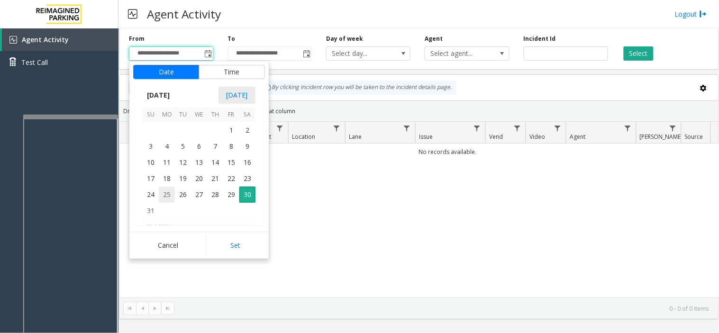
click at [171, 191] on span "25" at bounding box center [167, 195] width 16 height 16
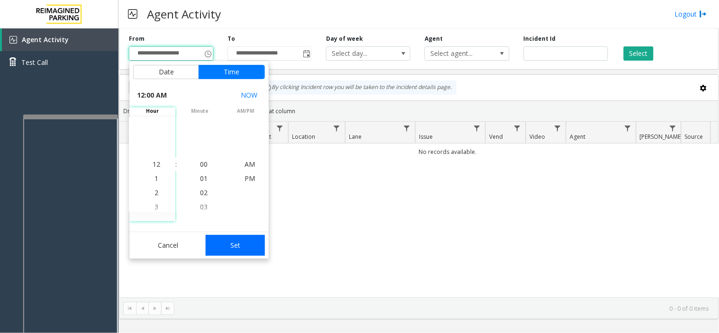
click at [243, 244] on button "Set" at bounding box center [236, 245] width 60 height 21
type input "**********"
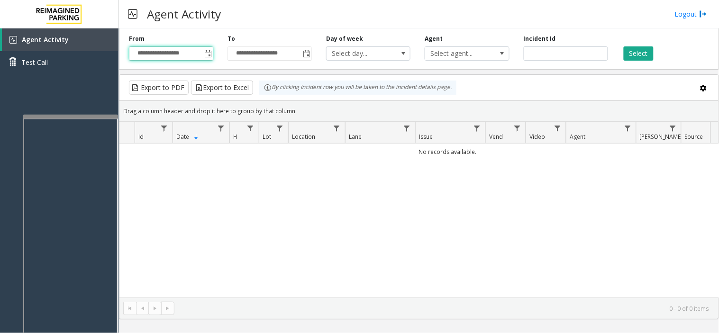
click at [664, 49] on div "Select" at bounding box center [664, 48] width 99 height 26
click at [636, 53] on button "Select" at bounding box center [639, 53] width 30 height 14
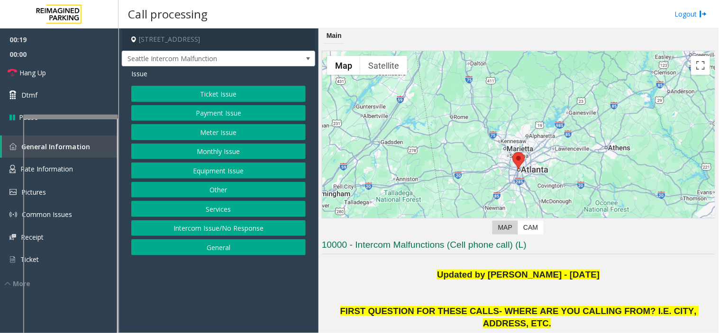
click at [201, 117] on button "Payment Issue" at bounding box center [218, 113] width 174 height 16
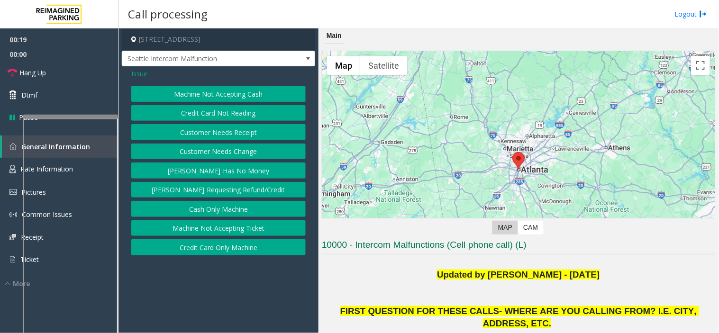
click at [202, 116] on button "Credit Card Not Reading" at bounding box center [218, 113] width 174 height 16
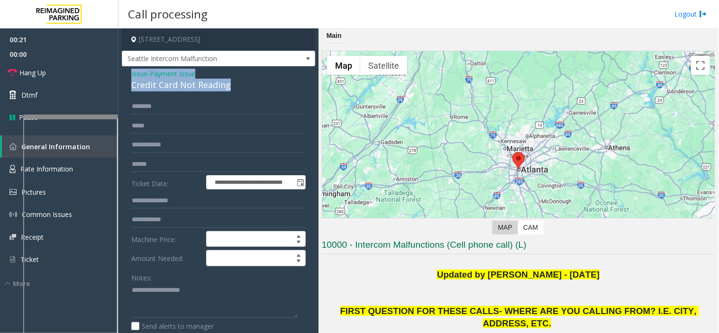
drag, startPoint x: 246, startPoint y: 87, endPoint x: 127, endPoint y: 73, distance: 120.6
click at [127, 73] on div "**********" at bounding box center [218, 296] width 193 height 461
click at [140, 79] on div "Credit Card Not Reading" at bounding box center [218, 85] width 174 height 13
click at [144, 74] on span "Issue" at bounding box center [139, 74] width 16 height 10
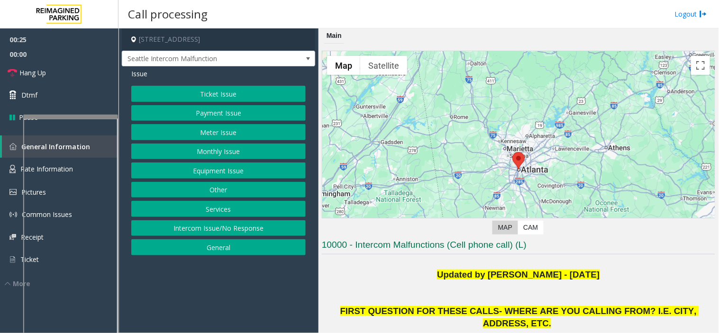
click at [218, 171] on button "Equipment Issue" at bounding box center [218, 171] width 174 height 16
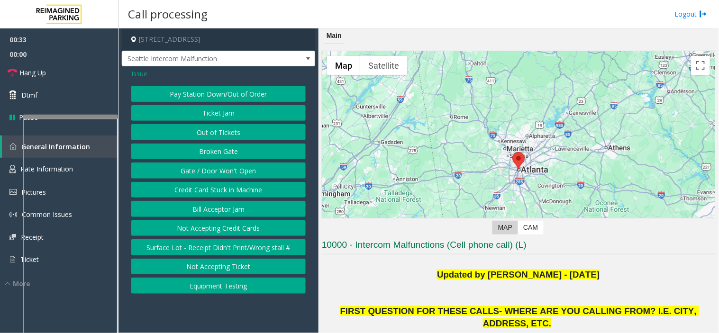
click at [223, 173] on button "Gate / Door Won't Open" at bounding box center [218, 171] width 174 height 16
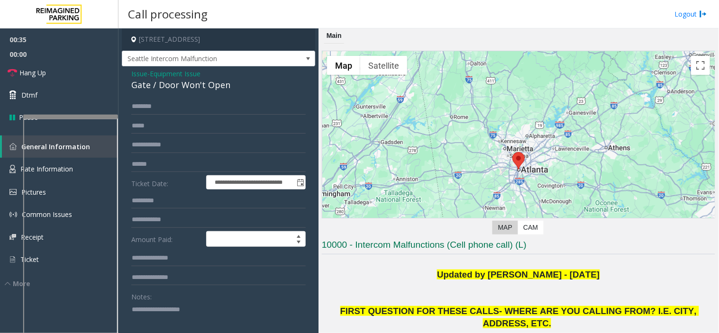
click at [142, 79] on div "Gate / Door Won't Open" at bounding box center [218, 85] width 174 height 13
click at [138, 73] on span "Issue" at bounding box center [139, 74] width 16 height 10
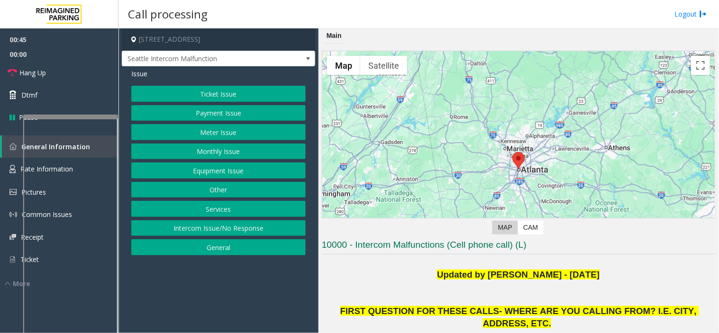
click at [213, 172] on button "Equipment Issue" at bounding box center [218, 171] width 174 height 16
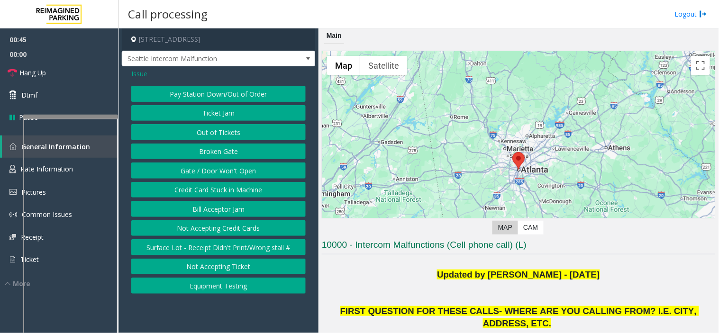
click at [208, 96] on button "Pay Station Down/Out of Order" at bounding box center [218, 94] width 174 height 16
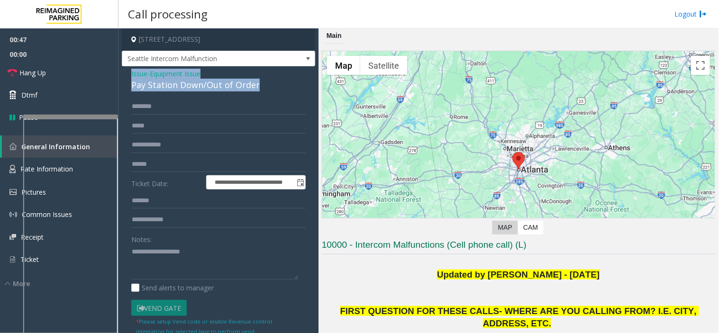
drag, startPoint x: 245, startPoint y: 85, endPoint x: 128, endPoint y: 72, distance: 117.3
click at [128, 72] on div "**********" at bounding box center [218, 262] width 193 height 393
copy div "Issue - Equipment Issue Pay Station Down/Out of Order"
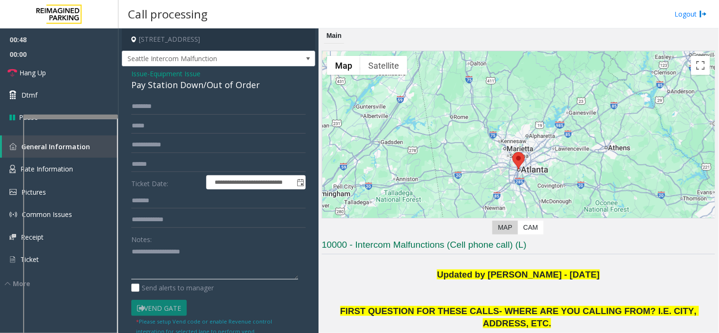
click at [161, 248] on textarea at bounding box center [214, 263] width 167 height 36
paste textarea "**********"
click at [88, 73] on link "Hang Up" at bounding box center [59, 73] width 118 height 22
click at [176, 278] on textarea at bounding box center [214, 263] width 167 height 36
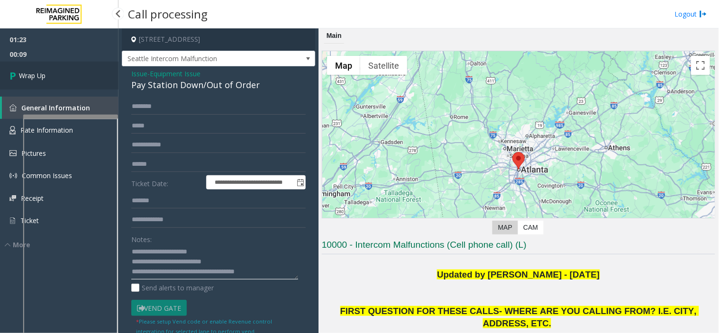
type textarea "**********"
click at [53, 78] on link "Wrap Up" at bounding box center [59, 76] width 118 height 28
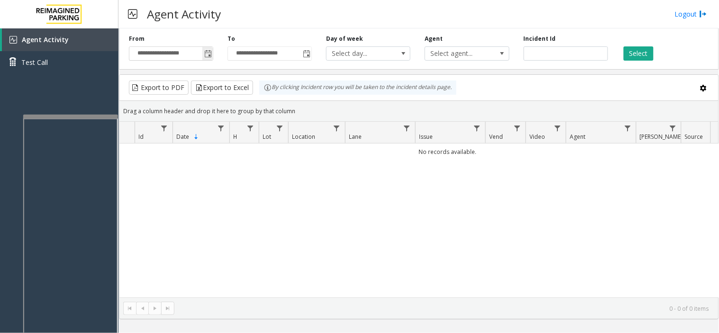
click at [206, 55] on span "Toggle popup" at bounding box center [208, 54] width 8 height 8
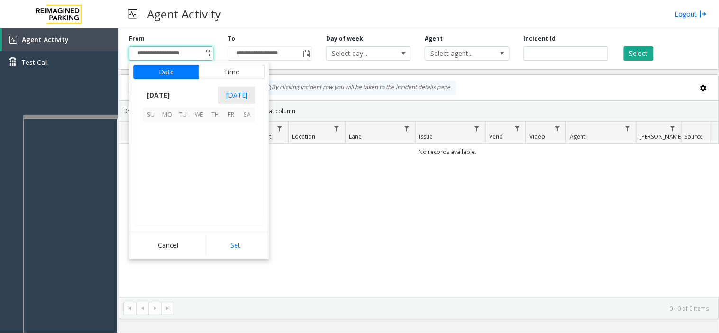
scroll to position [169949, 0]
click at [186, 190] on span "26" at bounding box center [183, 195] width 16 height 16
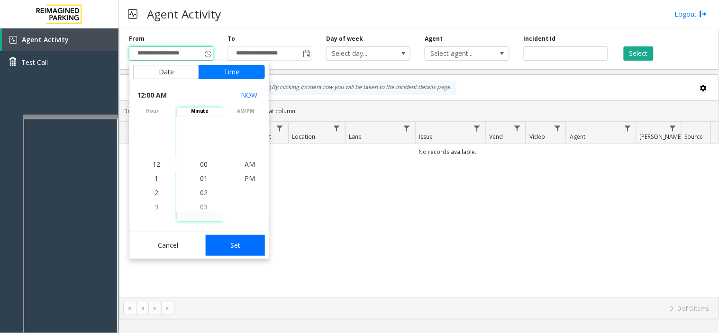
click at [242, 252] on button "Set" at bounding box center [236, 245] width 60 height 21
type input "**********"
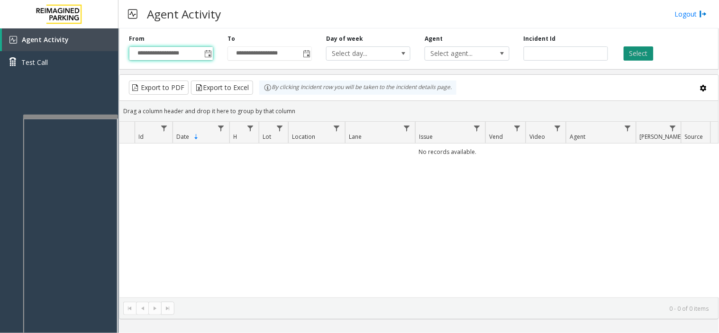
click at [641, 54] on button "Select" at bounding box center [639, 53] width 30 height 14
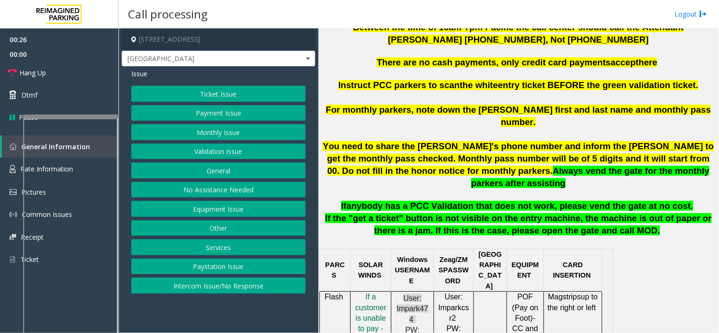
scroll to position [347, 0]
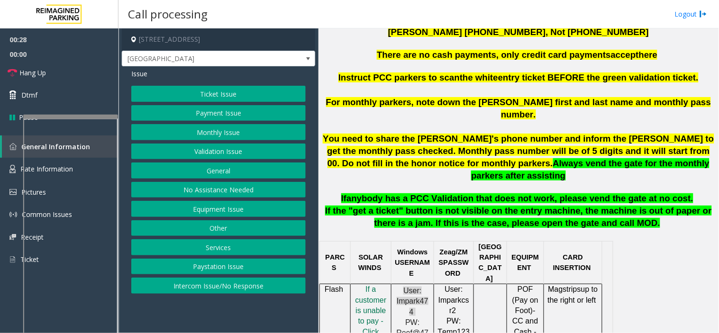
click at [212, 204] on button "Equipment Issue" at bounding box center [218, 209] width 174 height 16
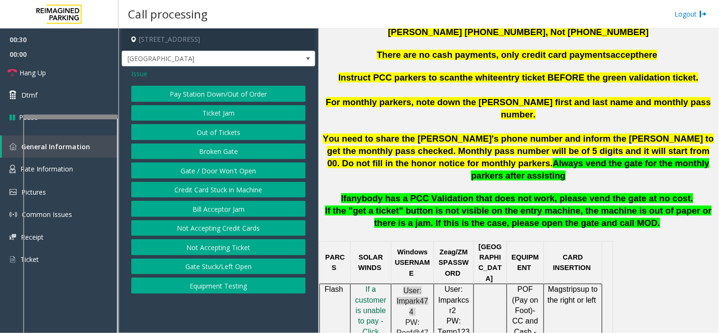
click at [200, 172] on button "Gate / Door Won't Open" at bounding box center [218, 171] width 174 height 16
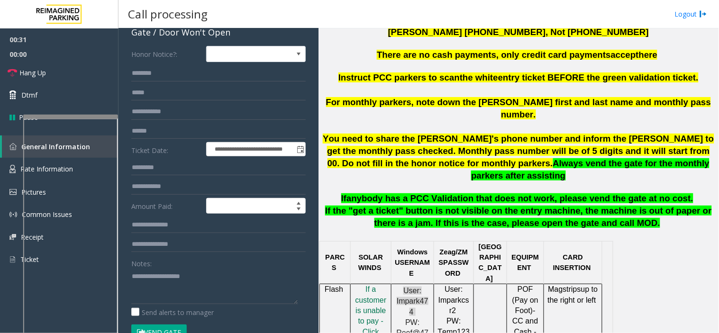
scroll to position [158, 0]
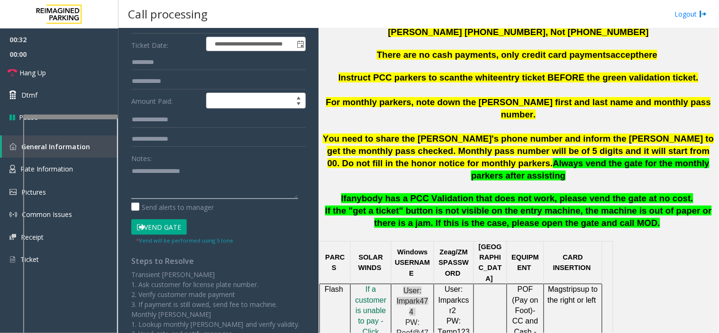
click at [199, 187] on textarea at bounding box center [214, 182] width 167 height 36
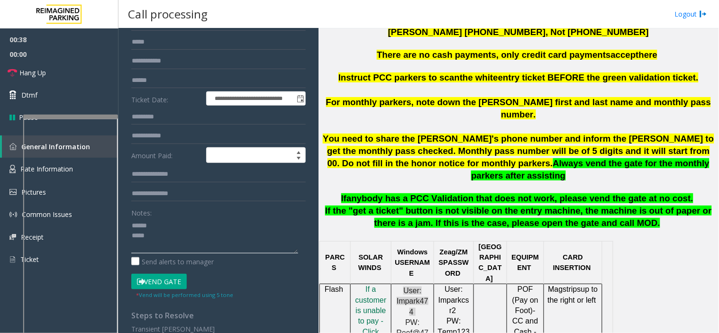
scroll to position [53, 0]
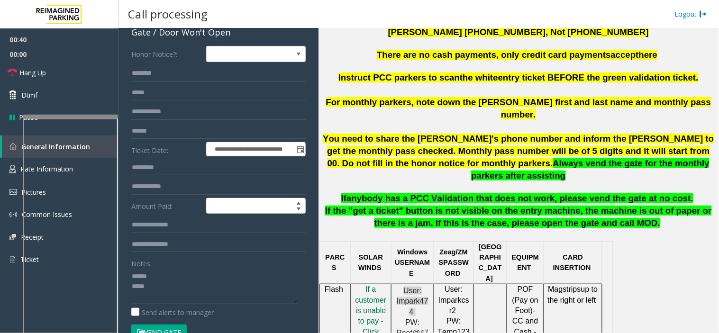
click at [176, 32] on div "Gate / Door Won't Open" at bounding box center [218, 32] width 174 height 13
copy div "Gate / Door Won't Open"
click at [169, 271] on textarea at bounding box center [214, 287] width 167 height 36
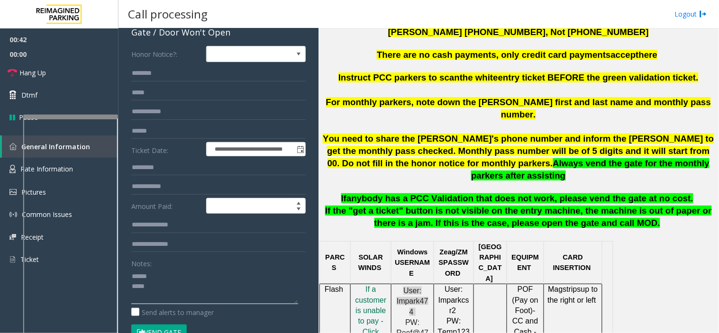
paste textarea "**********"
click at [151, 278] on textarea at bounding box center [214, 287] width 167 height 36
click at [93, 69] on link "Hang Up" at bounding box center [59, 73] width 118 height 22
click at [148, 292] on textarea at bounding box center [214, 287] width 167 height 36
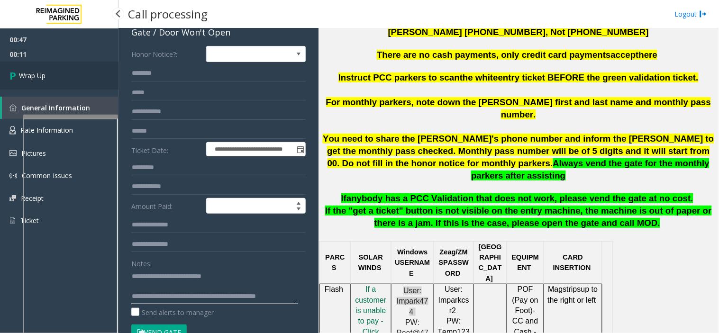
type textarea "**********"
click at [23, 67] on link "Wrap Up" at bounding box center [59, 76] width 118 height 28
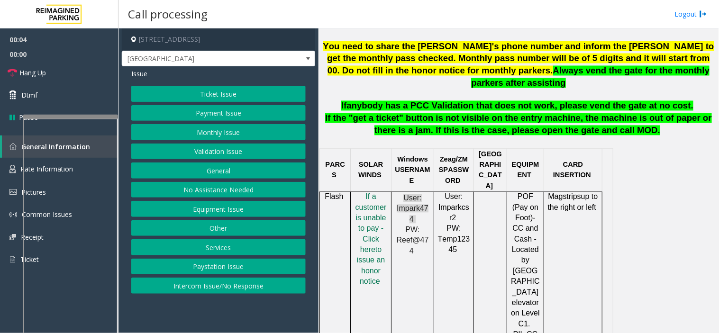
scroll to position [474, 0]
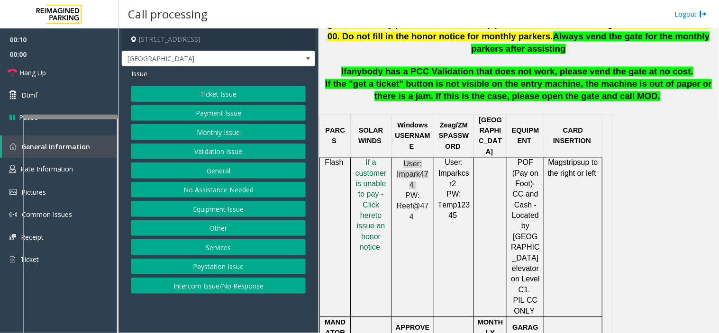
click at [219, 118] on button "Payment Issue" at bounding box center [218, 113] width 174 height 16
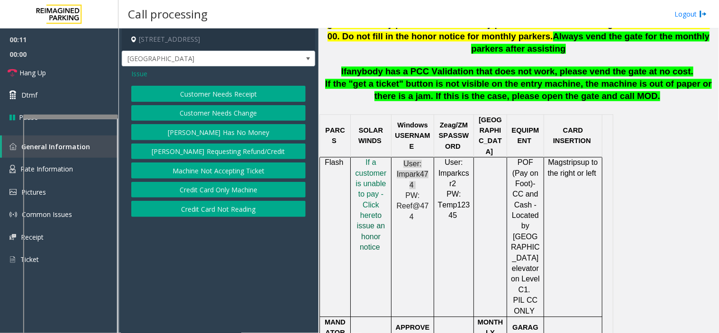
click at [374, 212] on span "to issue an honor notice" at bounding box center [371, 232] width 28 height 40
click at [211, 193] on button "Credit Card Only Machine" at bounding box center [218, 190] width 174 height 16
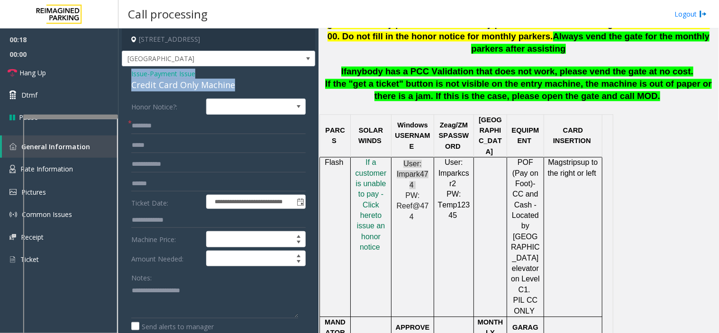
drag, startPoint x: 236, startPoint y: 86, endPoint x: 130, endPoint y: 72, distance: 107.0
click at [130, 72] on div "**********" at bounding box center [218, 300] width 193 height 469
copy div "Issue - Payment Issue Credit Card Only Machine"
click at [168, 300] on textarea at bounding box center [214, 301] width 167 height 36
paste textarea "**********"
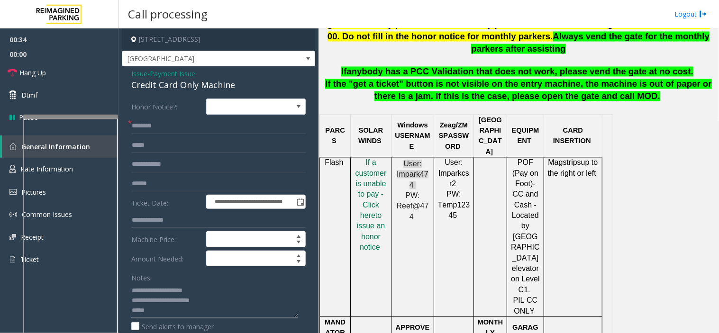
type textarea "**********"
click at [207, 119] on input "text" at bounding box center [218, 126] width 174 height 16
type input "**"
click at [173, 309] on textarea at bounding box center [214, 301] width 167 height 36
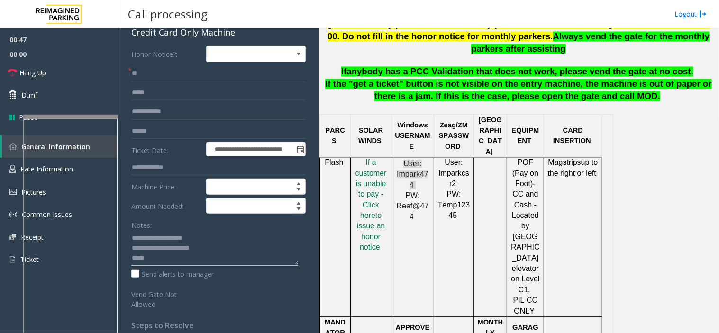
click at [171, 252] on textarea at bounding box center [214, 248] width 167 height 36
click at [172, 254] on textarea at bounding box center [214, 248] width 167 height 36
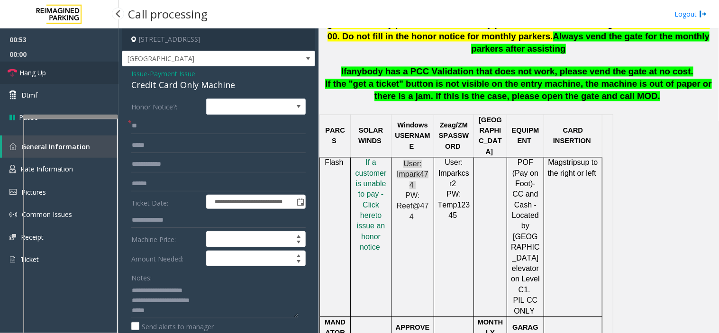
click at [65, 81] on link "Hang Up" at bounding box center [59, 73] width 118 height 22
click at [172, 315] on textarea at bounding box center [214, 301] width 167 height 36
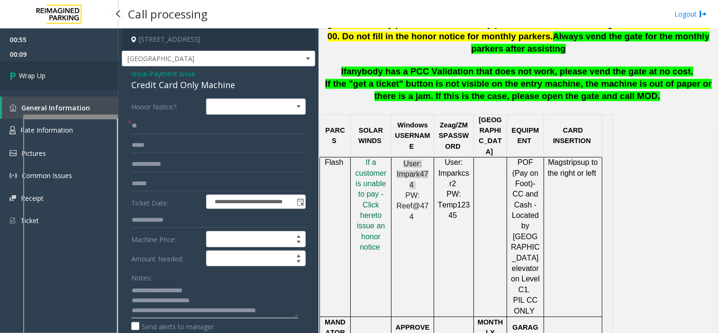
type textarea "**********"
click at [87, 70] on link "Wrap Up" at bounding box center [59, 76] width 118 height 28
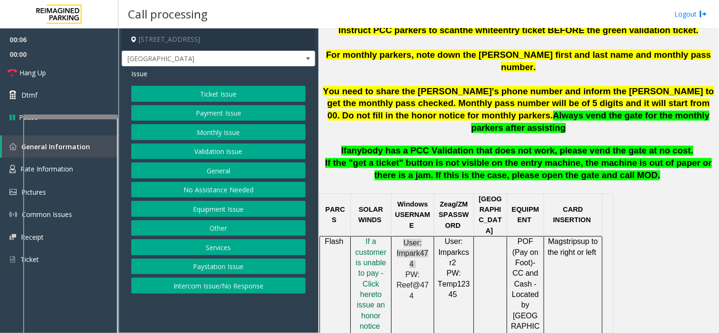
scroll to position [474, 0]
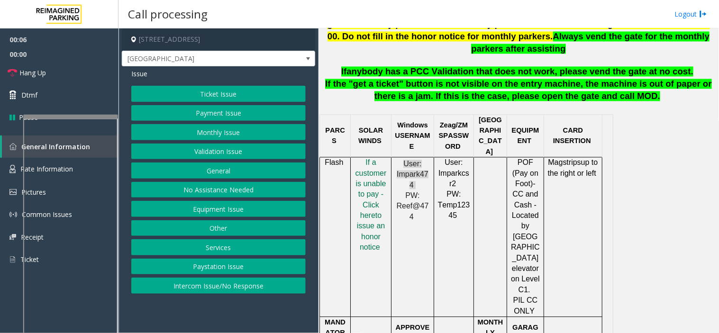
click at [366, 176] on p "I f a customer is unable to pay - Click her e to issue an honor notice" at bounding box center [371, 206] width 34 height 96
click at [377, 212] on span "to issue an honor notice" at bounding box center [371, 232] width 28 height 40
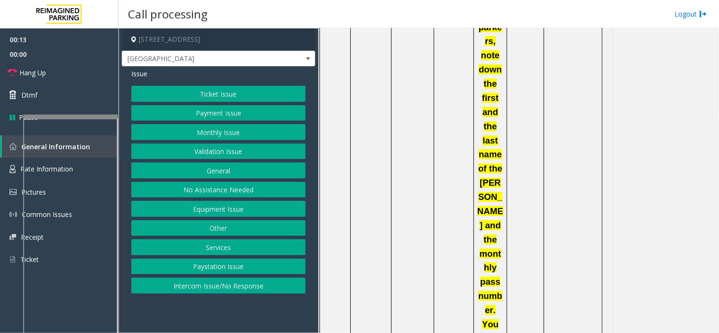
scroll to position [948, 0]
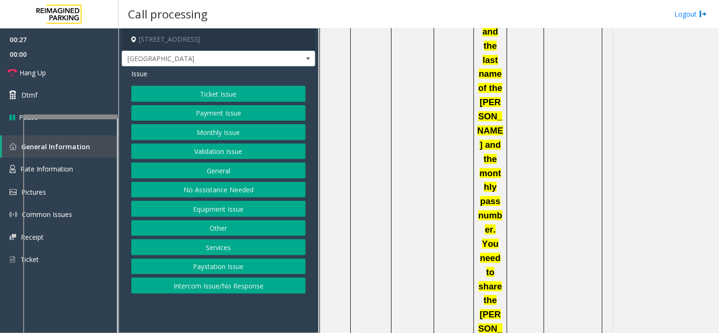
click at [223, 134] on button "Monthly Issue" at bounding box center [218, 132] width 174 height 16
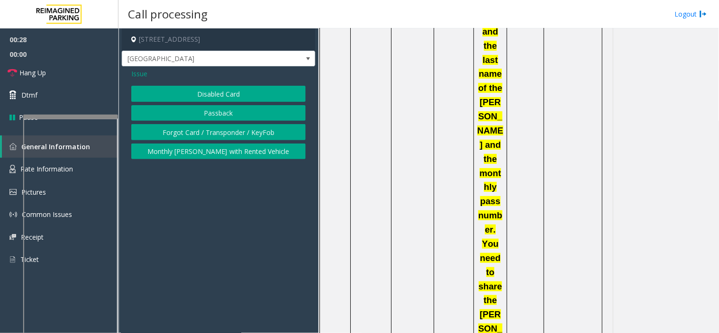
click at [139, 74] on span "Issue" at bounding box center [139, 74] width 16 height 10
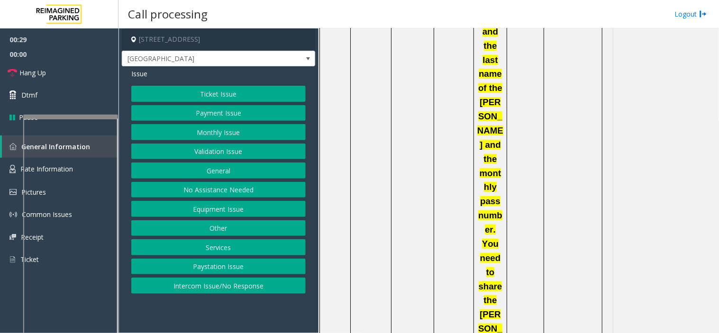
click at [185, 115] on button "Payment Issue" at bounding box center [218, 113] width 174 height 16
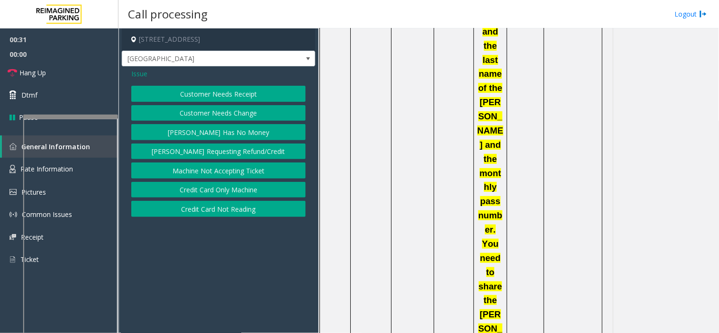
click at [196, 186] on button "Credit Card Only Machine" at bounding box center [218, 190] width 174 height 16
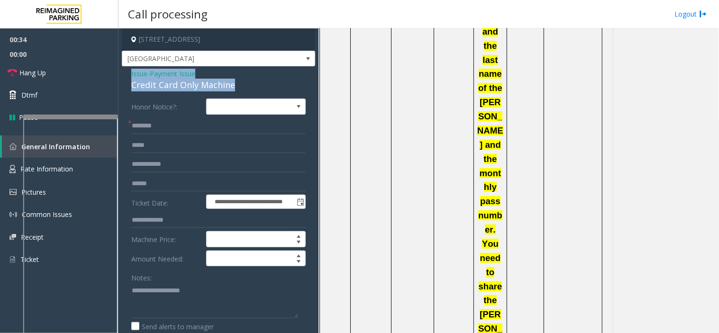
drag, startPoint x: 236, startPoint y: 82, endPoint x: 122, endPoint y: 75, distance: 113.5
click at [122, 75] on div "**********" at bounding box center [218, 300] width 193 height 469
copy div "Issue - Payment Issue Credit Card Only Machine"
click at [150, 289] on textarea at bounding box center [214, 301] width 167 height 36
paste textarea "**********"
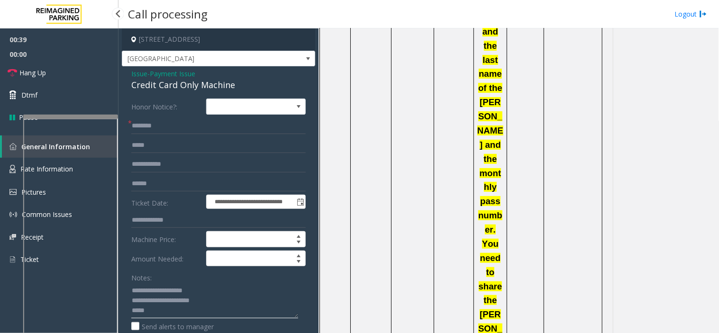
type textarea "**********"
click at [176, 126] on input "text" at bounding box center [218, 126] width 174 height 16
type input "**"
click at [158, 310] on textarea at bounding box center [214, 301] width 167 height 36
click at [65, 76] on link "Hang Up" at bounding box center [59, 73] width 118 height 22
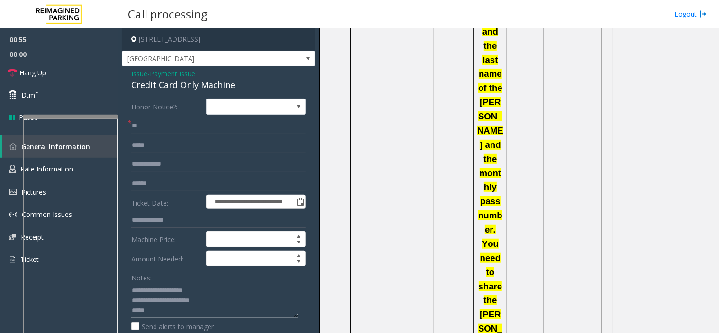
click at [162, 316] on textarea at bounding box center [214, 301] width 167 height 36
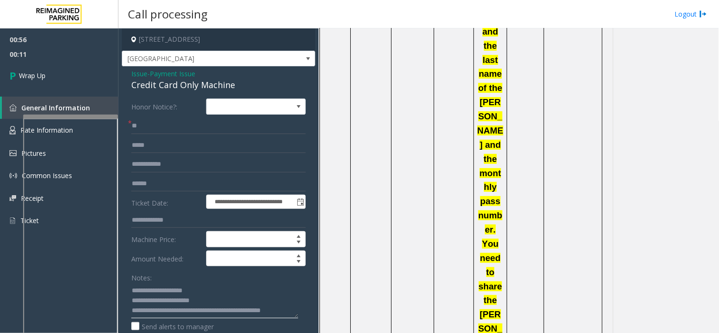
scroll to position [7, 0]
type textarea "**********"
click at [81, 76] on link "Wrap Up" at bounding box center [59, 76] width 118 height 28
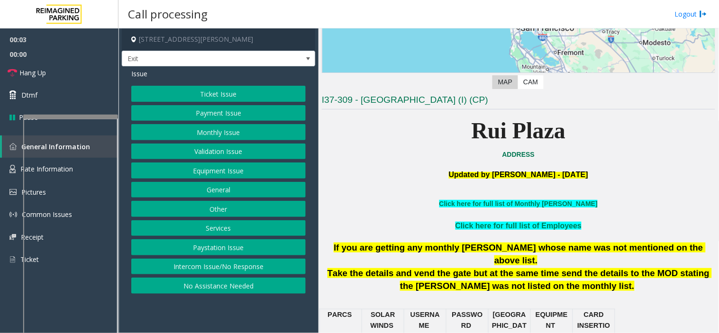
scroll to position [263, 0]
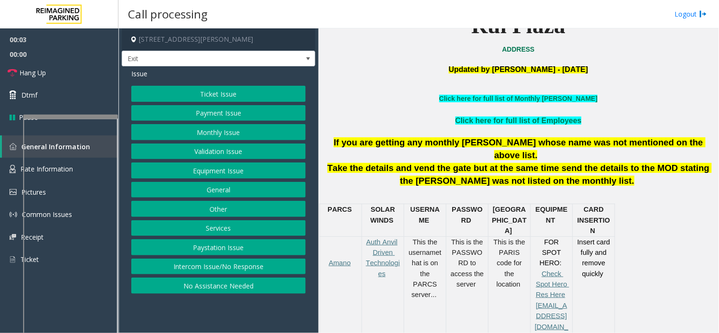
click at [227, 225] on button "Services" at bounding box center [218, 228] width 174 height 16
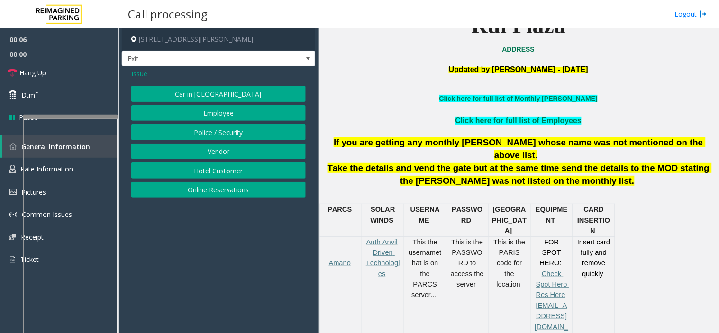
click at [136, 75] on span "Issue" at bounding box center [139, 74] width 16 height 10
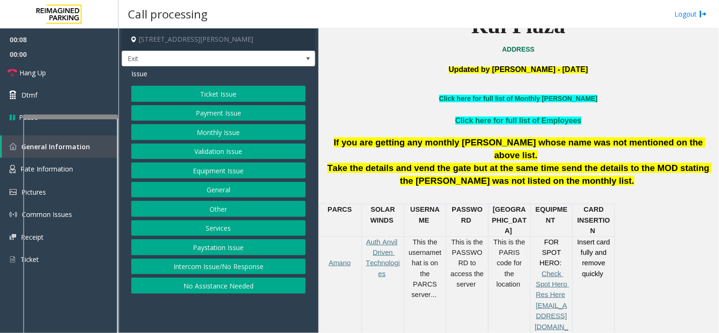
click at [513, 101] on link "Click here for full list of Monthly [PERSON_NAME]" at bounding box center [518, 99] width 158 height 8
click at [520, 98] on link "Click here for full list of Monthly [PERSON_NAME]" at bounding box center [518, 99] width 158 height 8
click at [237, 229] on button "Services" at bounding box center [218, 228] width 174 height 16
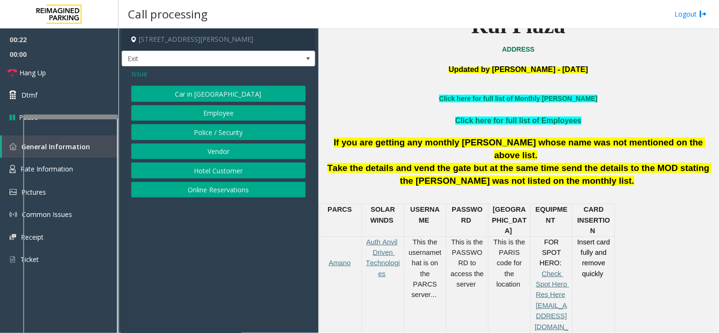
click at [214, 136] on button "Police / Security" at bounding box center [218, 132] width 174 height 16
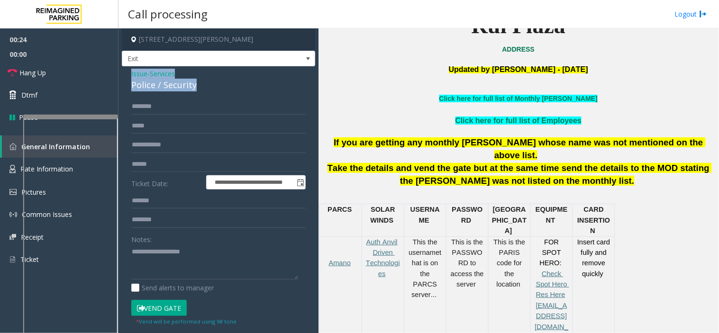
drag, startPoint x: 206, startPoint y: 87, endPoint x: 124, endPoint y: 76, distance: 82.7
click at [124, 76] on div "**********" at bounding box center [218, 237] width 193 height 343
copy div "Issue - Services Police / Security"
click at [168, 268] on textarea at bounding box center [214, 263] width 167 height 36
paste textarea "**********"
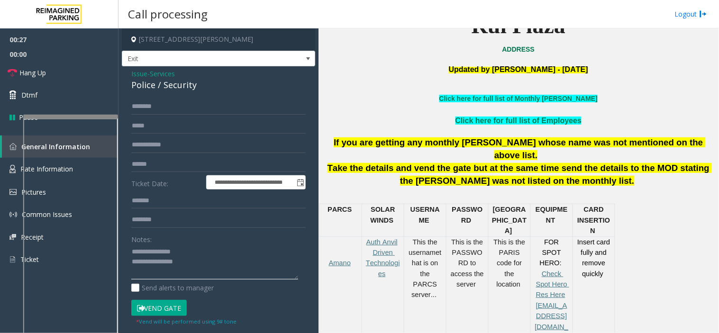
drag, startPoint x: 153, startPoint y: 263, endPoint x: 131, endPoint y: 264, distance: 22.3
click at [131, 264] on textarea at bounding box center [214, 263] width 167 height 36
click at [153, 148] on input "text" at bounding box center [218, 145] width 174 height 16
click at [182, 263] on textarea at bounding box center [214, 263] width 167 height 36
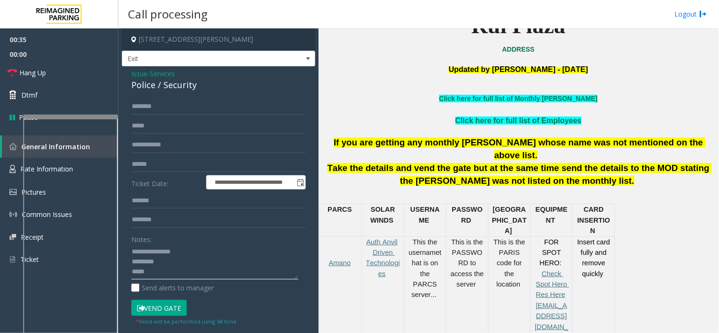
type textarea "**********"
click at [522, 97] on link "Click here for full list of Monthly [PERSON_NAME]" at bounding box center [518, 99] width 158 height 8
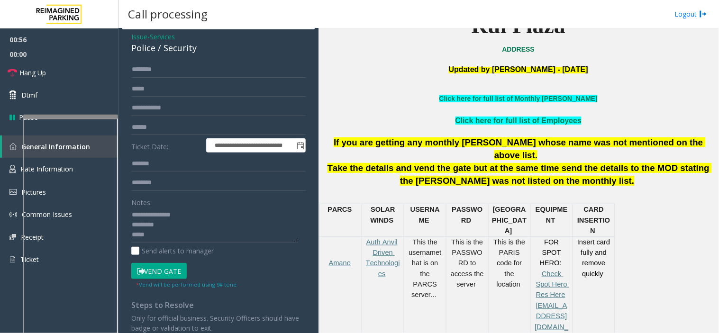
scroll to position [76, 0]
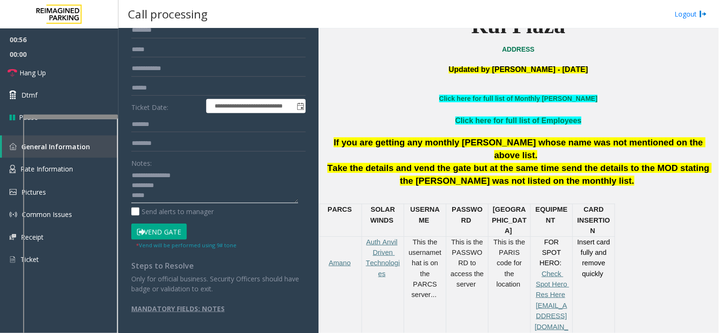
click at [187, 182] on textarea at bounding box center [214, 186] width 167 height 36
click at [186, 194] on textarea at bounding box center [214, 186] width 167 height 36
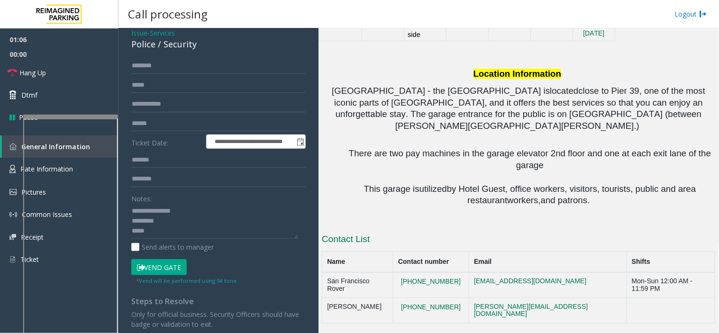
scroll to position [0, 0]
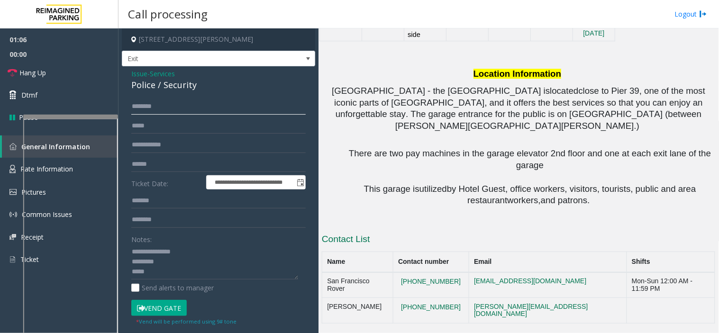
click at [186, 103] on input "text" at bounding box center [218, 107] width 174 height 16
type input "****"
click at [178, 264] on textarea at bounding box center [214, 263] width 167 height 36
click at [177, 273] on textarea at bounding box center [214, 263] width 167 height 36
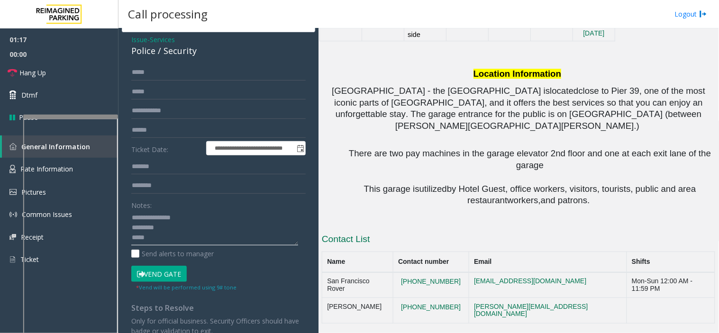
scroll to position [53, 0]
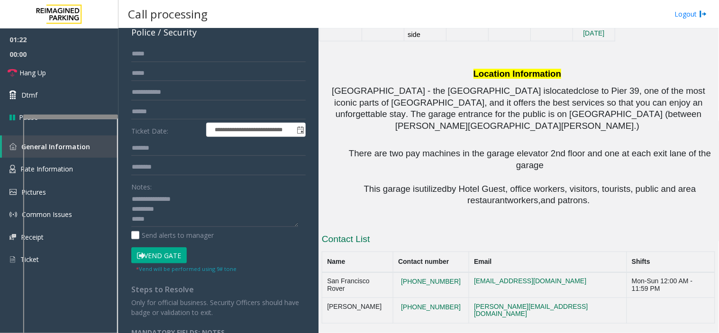
click at [156, 255] on button "Vend Gate" at bounding box center [158, 255] width 55 height 16
click at [157, 221] on textarea at bounding box center [214, 210] width 167 height 36
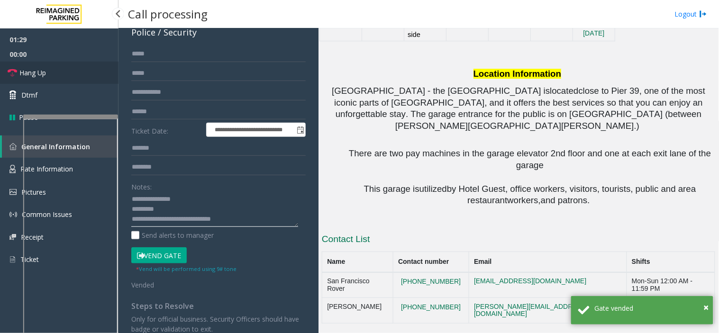
type textarea "**********"
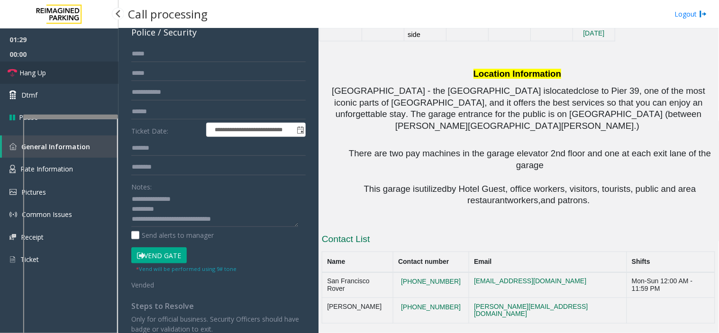
click at [85, 73] on link "Hang Up" at bounding box center [59, 73] width 118 height 22
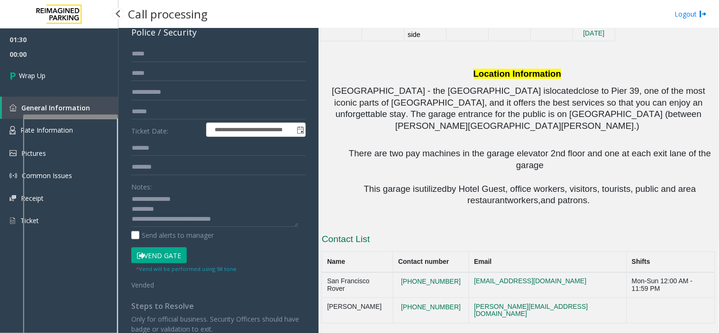
click at [85, 73] on link "Wrap Up" at bounding box center [59, 76] width 118 height 28
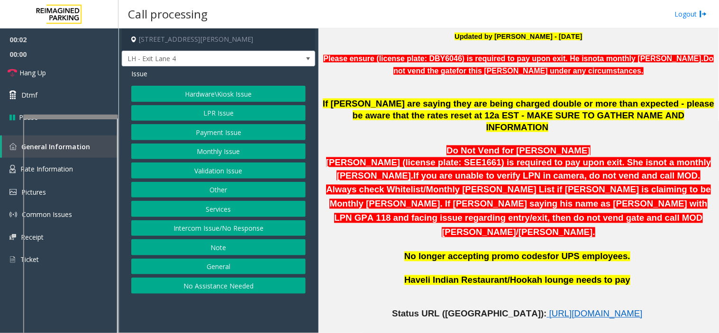
scroll to position [421, 0]
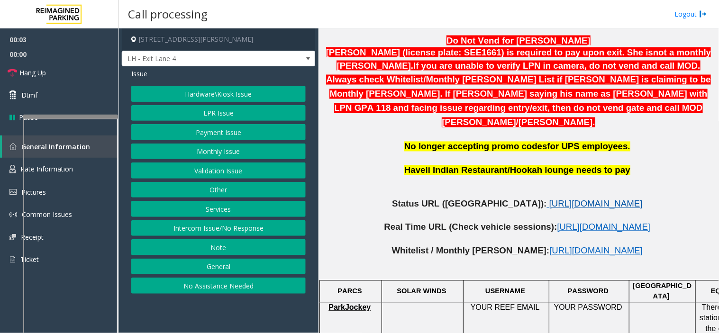
click at [549, 199] on span "[URL][DOMAIN_NAME]" at bounding box center [595, 204] width 93 height 10
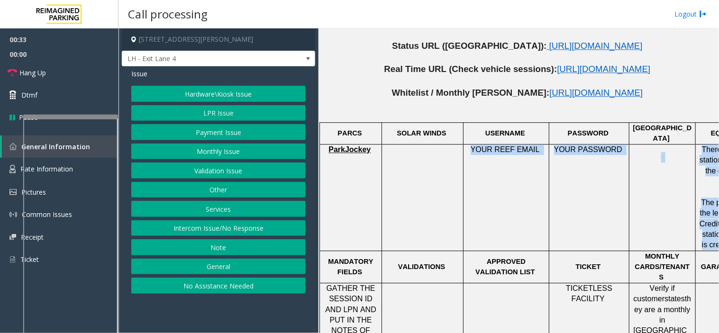
scroll to position [579, 128]
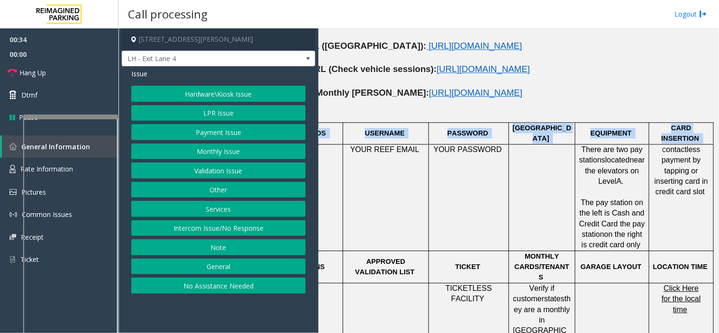
drag, startPoint x: 502, startPoint y: 173, endPoint x: 718, endPoint y: 164, distance: 216.3
click at [718, 164] on div "Main Revenue Control Manufacturer: Park Jockey ← Move left → Move right ↑ Move …" at bounding box center [518, 180] width 400 height 305
click at [561, 149] on td at bounding box center [542, 197] width 66 height 107
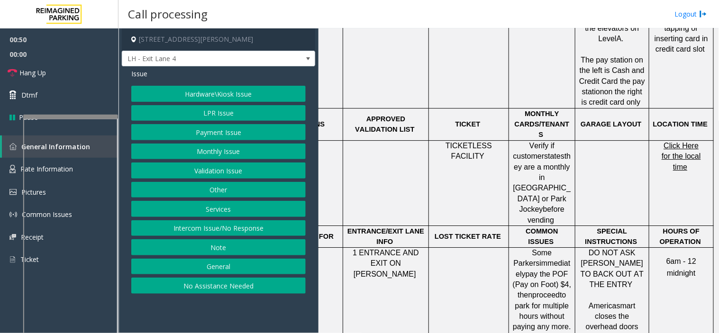
scroll to position [737, 128]
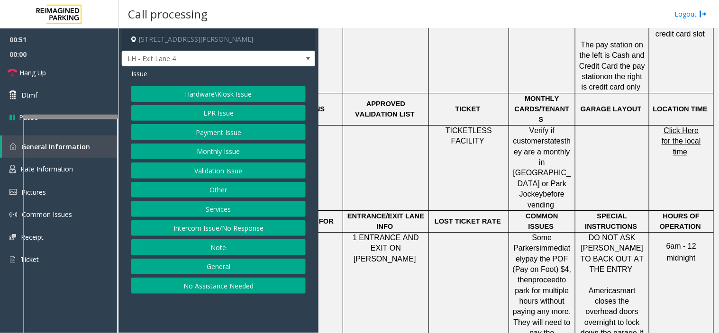
click at [234, 136] on button "Payment Issue" at bounding box center [218, 132] width 174 height 16
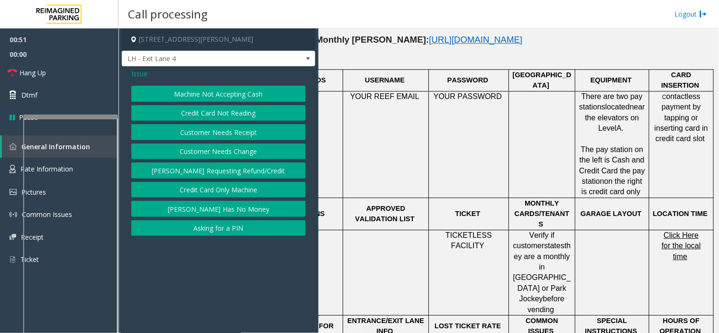
scroll to position [632, 128]
click at [232, 106] on button "Credit Card Not Reading" at bounding box center [218, 113] width 174 height 16
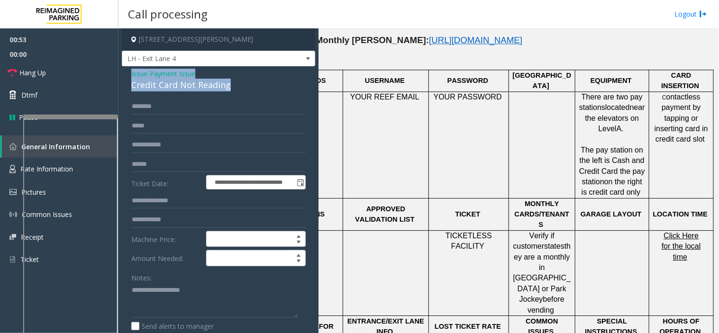
drag, startPoint x: 245, startPoint y: 87, endPoint x: 129, endPoint y: 68, distance: 117.7
click at [129, 68] on div "**********" at bounding box center [218, 310] width 193 height 489
copy div "Issue - Payment Issue Credit Card Not Reading"
click at [165, 303] on textarea at bounding box center [214, 301] width 167 height 36
paste textarea "**********"
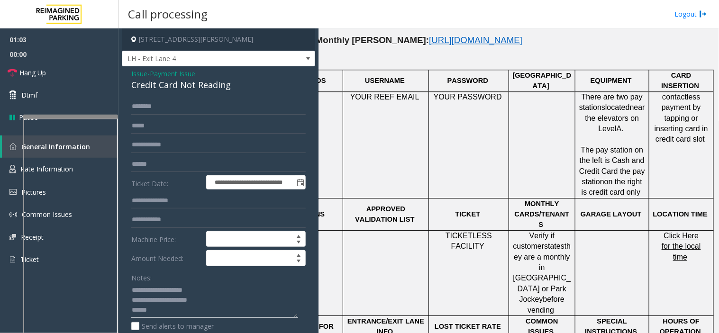
scroll to position [7, 0]
click at [153, 309] on textarea at bounding box center [214, 301] width 167 height 36
click at [150, 298] on textarea at bounding box center [214, 301] width 167 height 36
click at [152, 305] on textarea at bounding box center [214, 301] width 167 height 36
type textarea "**********"
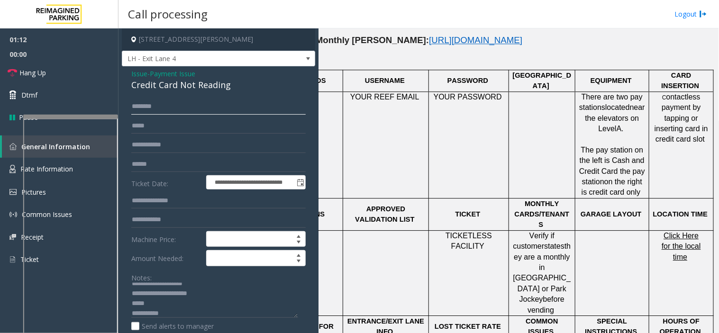
click at [140, 108] on input "text" at bounding box center [218, 107] width 174 height 16
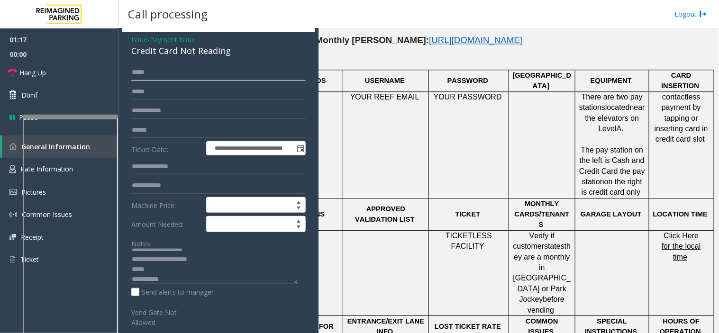
scroll to position [53, 0]
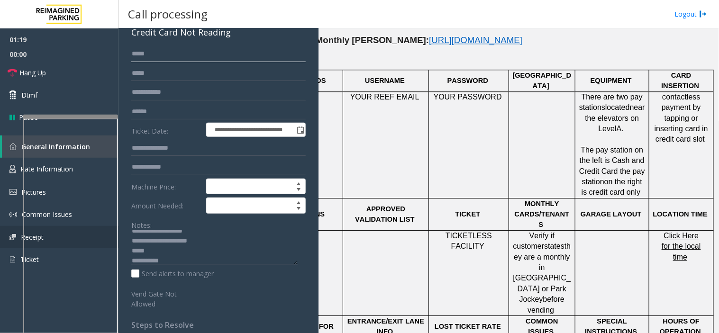
type input "*****"
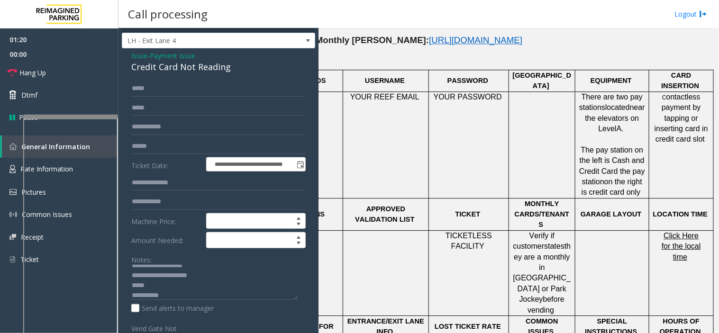
scroll to position [0, 0]
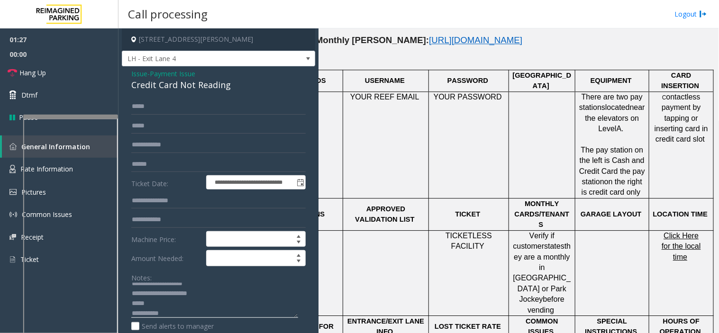
click at [158, 301] on textarea at bounding box center [214, 301] width 167 height 36
drag, startPoint x: 92, startPoint y: 77, endPoint x: 97, endPoint y: 81, distance: 6.4
click at [92, 77] on link "Hang Up" at bounding box center [59, 73] width 118 height 22
click at [209, 306] on textarea at bounding box center [214, 301] width 167 height 36
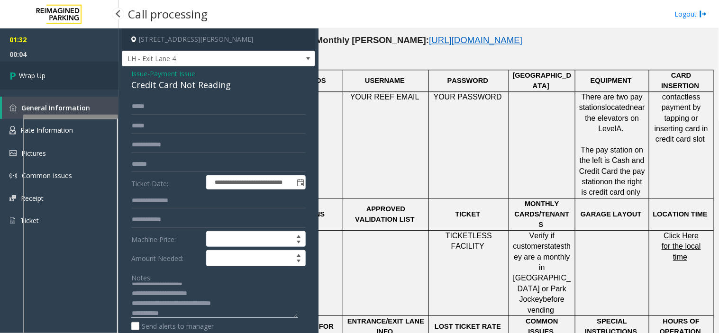
type textarea "**********"
click at [91, 65] on link "Wrap Up" at bounding box center [59, 76] width 118 height 28
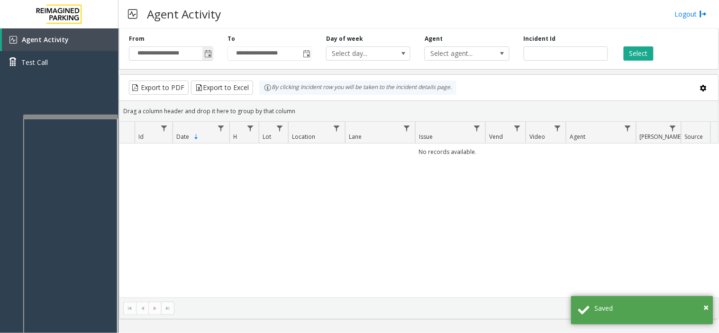
click at [206, 60] on span "Toggle popup" at bounding box center [207, 53] width 10 height 15
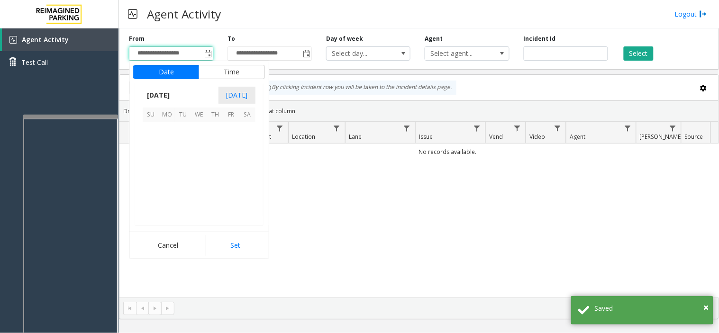
scroll to position [169949, 0]
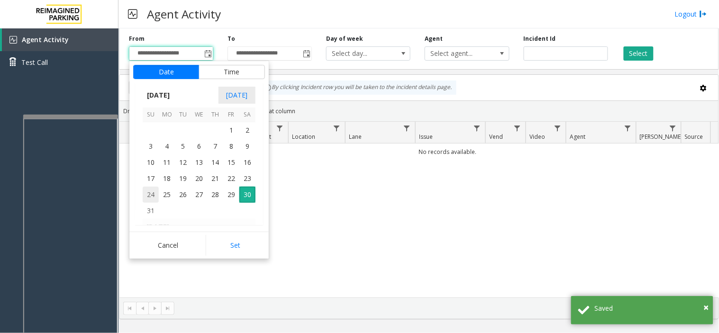
click at [145, 191] on span "24" at bounding box center [151, 195] width 16 height 16
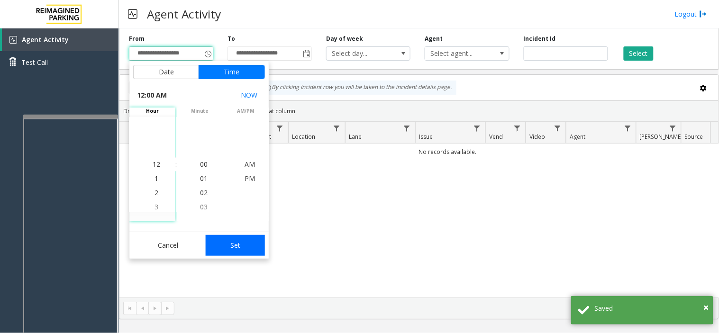
click at [234, 255] on button "Set" at bounding box center [236, 245] width 60 height 21
type input "**********"
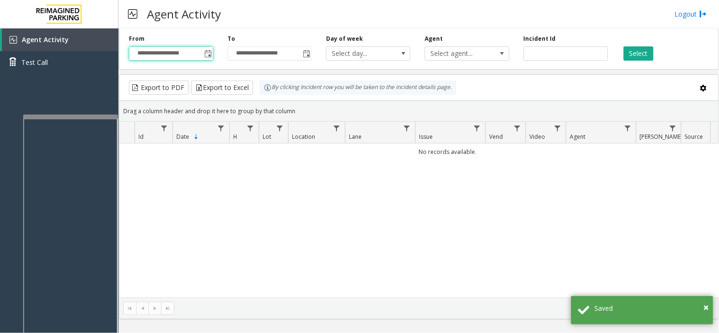
click at [627, 63] on div "**********" at bounding box center [419, 47] width 600 height 45
click at [629, 55] on button "Select" at bounding box center [639, 53] width 30 height 14
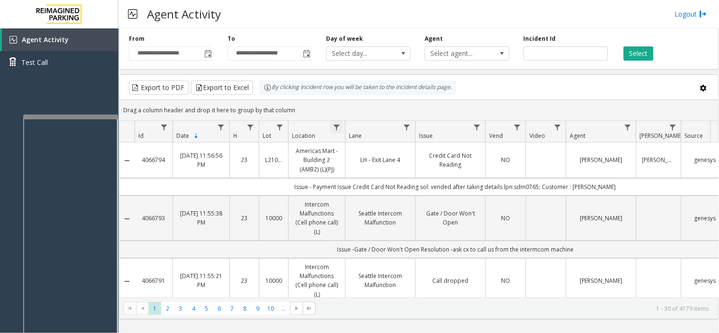
click at [338, 125] on span "Data table" at bounding box center [337, 128] width 8 height 8
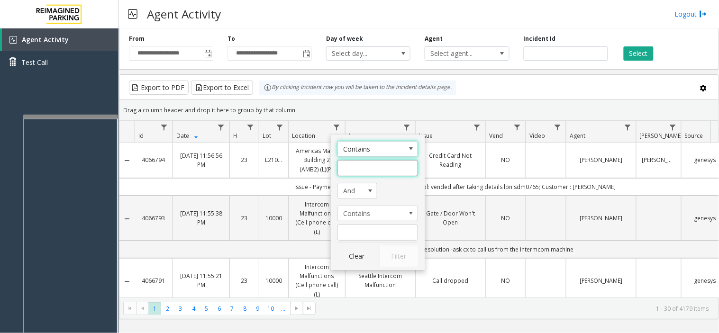
click at [372, 172] on input "Location Filter" at bounding box center [377, 168] width 81 height 16
type input "*"
type input "********"
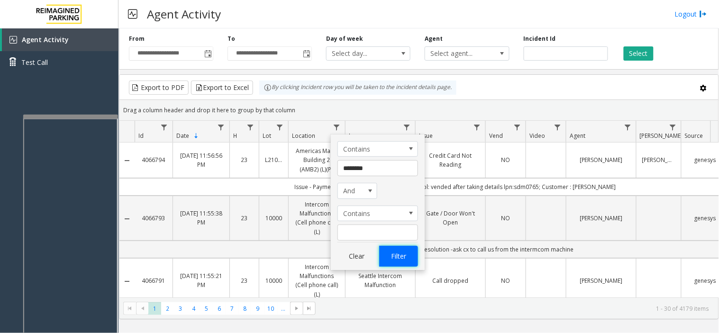
click at [390, 252] on button "Filter" at bounding box center [398, 256] width 39 height 21
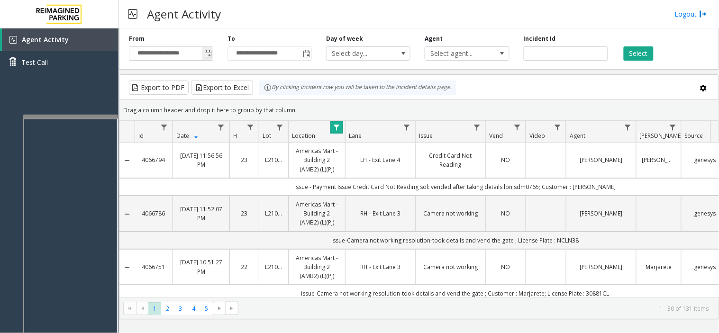
click at [209, 60] on span "Toggle popup" at bounding box center [207, 53] width 10 height 15
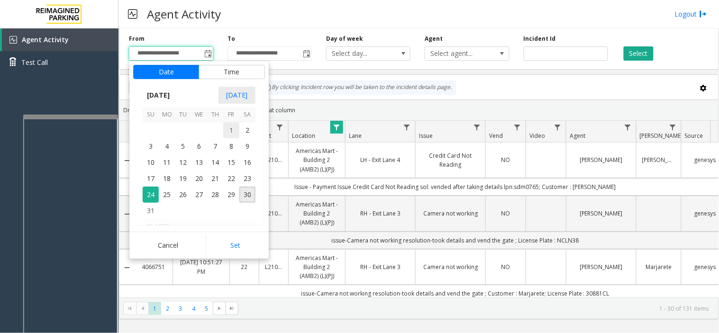
click at [229, 130] on span "1" at bounding box center [231, 130] width 16 height 16
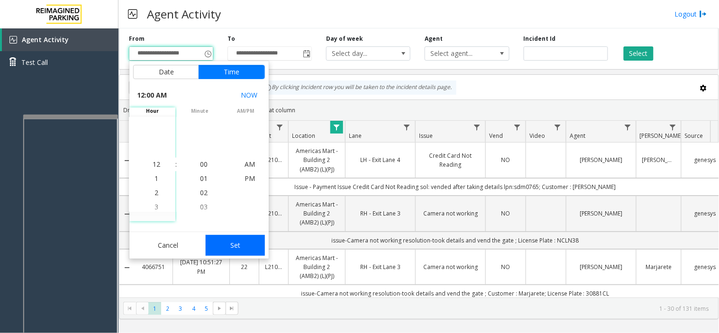
click at [245, 244] on button "Set" at bounding box center [236, 245] width 60 height 21
type input "**********"
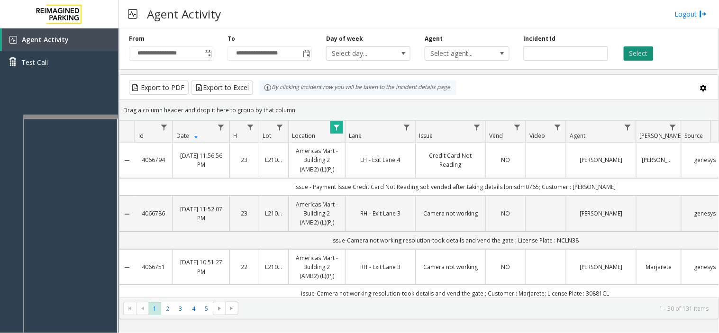
click at [633, 55] on button "Select" at bounding box center [639, 53] width 30 height 14
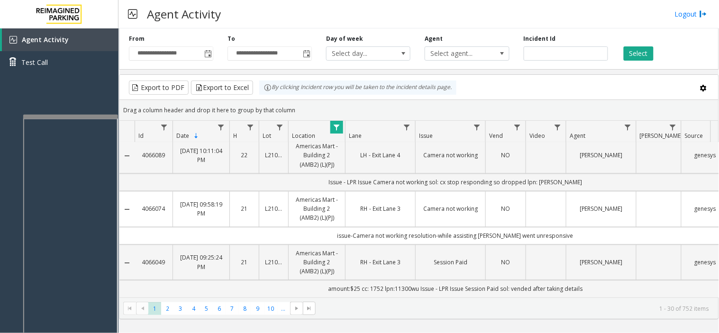
scroll to position [1461, 0]
click at [167, 309] on span "2" at bounding box center [167, 308] width 13 height 13
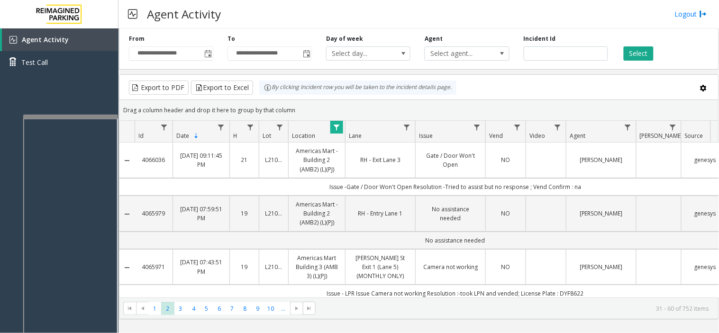
click at [340, 130] on span "Data table" at bounding box center [337, 128] width 8 height 8
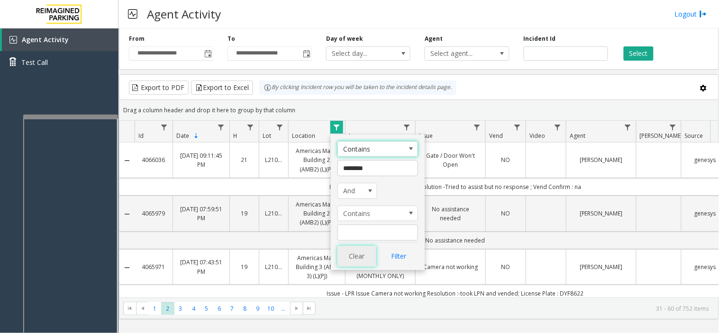
click at [365, 253] on button "Clear" at bounding box center [356, 256] width 39 height 21
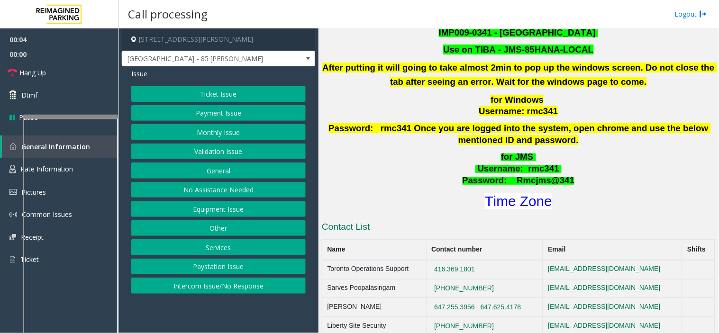
scroll to position [368, 0]
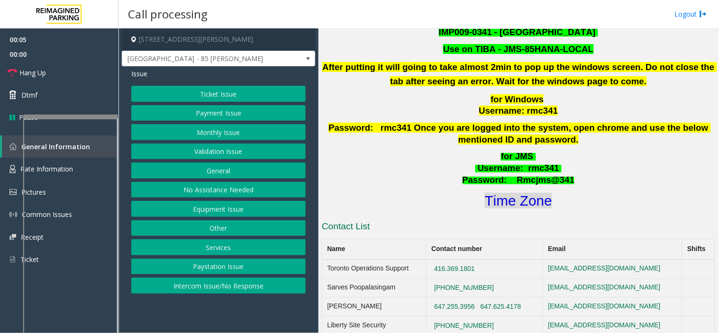
click at [498, 193] on font "Time Zone" at bounding box center [518, 201] width 67 height 16
click at [273, 151] on button "Validation Issue" at bounding box center [218, 152] width 174 height 16
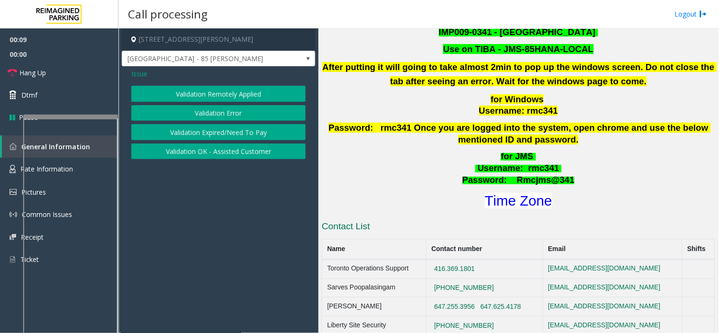
click at [221, 116] on button "Validation Error" at bounding box center [218, 113] width 174 height 16
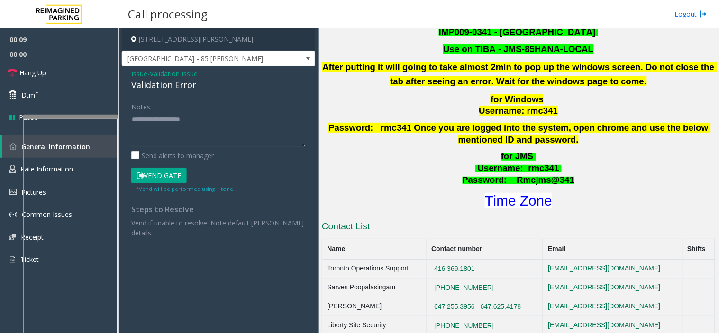
click at [215, 80] on div "Validation Error" at bounding box center [218, 85] width 174 height 13
drag, startPoint x: 207, startPoint y: 89, endPoint x: 123, endPoint y: 72, distance: 85.6
click at [123, 72] on div "Issue - Validation Issue Validation Error Notes: Send alerts to manager Vend Ga…" at bounding box center [218, 156] width 193 height 181
copy div "Issue - Validation Issue Validation Error"
click at [154, 127] on textarea at bounding box center [218, 130] width 174 height 36
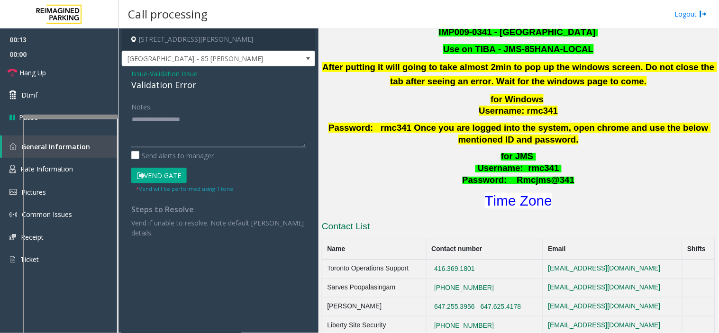
paste textarea "**********"
click at [167, 144] on textarea at bounding box center [218, 130] width 174 height 36
type textarea "**********"
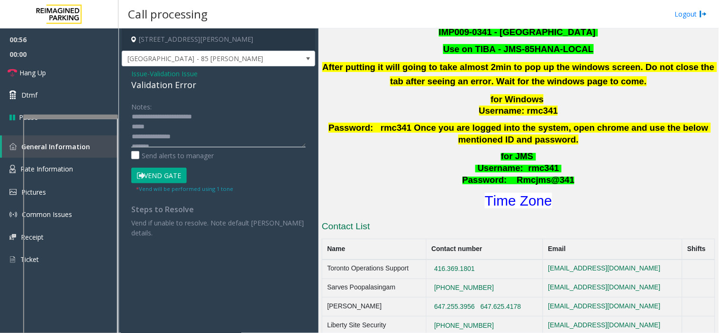
scroll to position [20, 0]
click at [138, 72] on span "Issue" at bounding box center [139, 74] width 16 height 10
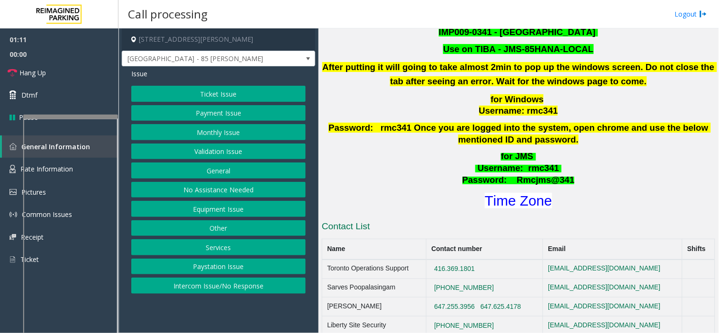
click at [204, 150] on button "Validation Issue" at bounding box center [218, 152] width 174 height 16
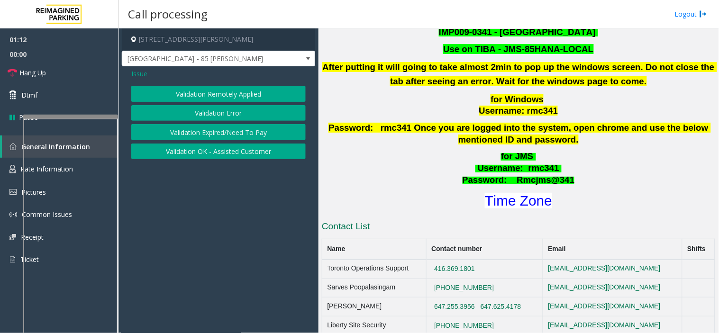
click at [199, 132] on button "Validation Expired/Need To Pay" at bounding box center [218, 132] width 174 height 16
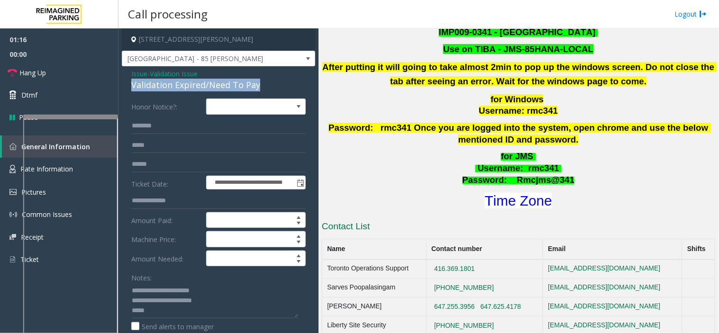
drag, startPoint x: 130, startPoint y: 82, endPoint x: 268, endPoint y: 82, distance: 137.4
click at [268, 82] on div "**********" at bounding box center [218, 261] width 193 height 391
drag, startPoint x: 180, startPoint y: 301, endPoint x: 133, endPoint y: 301, distance: 47.4
click at [133, 301] on textarea at bounding box center [214, 301] width 167 height 36
paste textarea "**********"
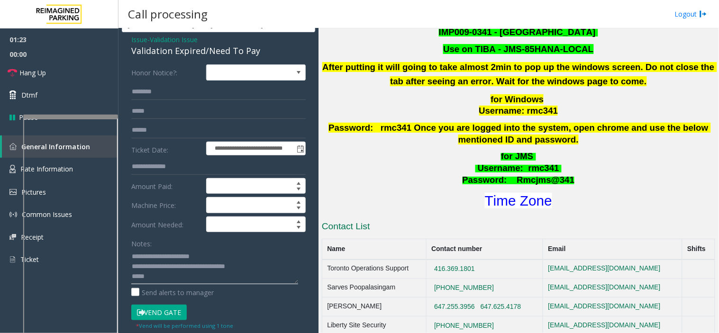
scroll to position [53, 0]
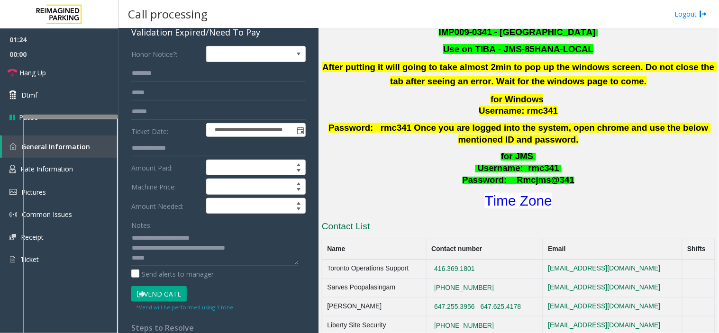
click at [175, 290] on button "Vend Gate" at bounding box center [158, 294] width 55 height 16
click at [172, 259] on textarea at bounding box center [214, 248] width 167 height 36
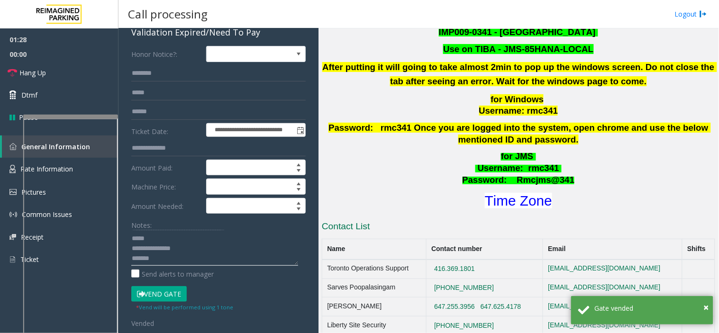
click at [168, 259] on textarea at bounding box center [214, 248] width 167 height 36
click at [147, 238] on textarea at bounding box center [214, 248] width 167 height 36
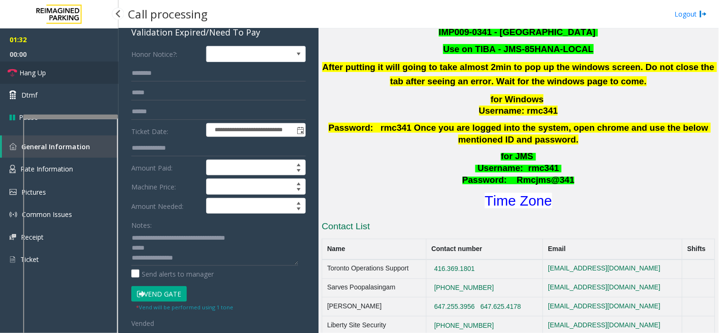
click at [82, 81] on link "Hang Up" at bounding box center [59, 73] width 118 height 22
click at [173, 237] on textarea at bounding box center [214, 248] width 167 height 36
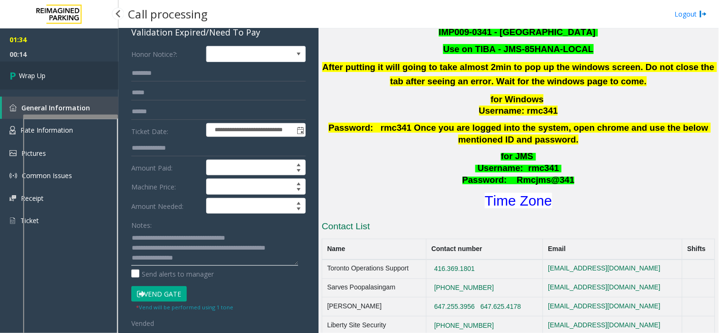
type textarea "**********"
click at [77, 77] on link "Wrap Up" at bounding box center [59, 76] width 118 height 28
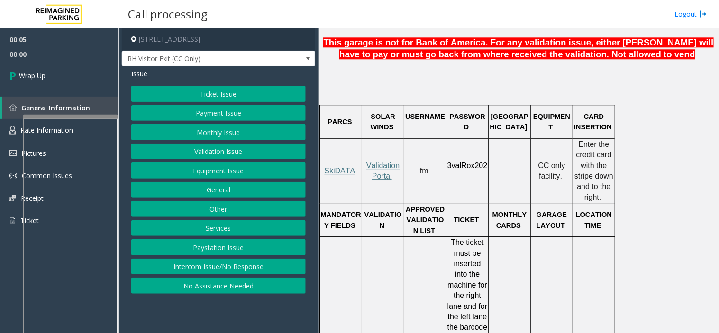
scroll to position [790, 0]
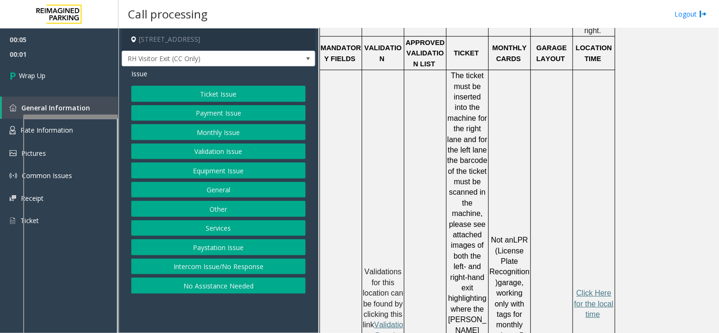
click at [233, 268] on button "Intercom Issue/No Response" at bounding box center [218, 267] width 174 height 16
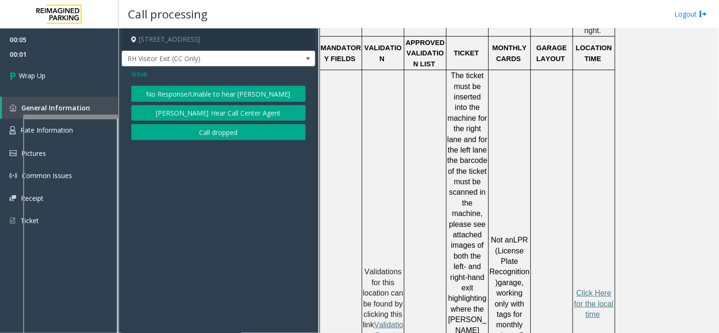
click at [190, 131] on button "Call dropped" at bounding box center [218, 132] width 174 height 16
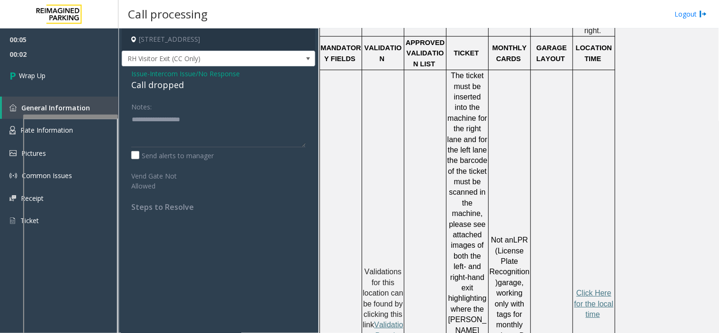
click at [148, 83] on div "Call dropped" at bounding box center [218, 85] width 174 height 13
type textarea "**********"
click at [29, 76] on span "Wrap Up" at bounding box center [32, 76] width 27 height 10
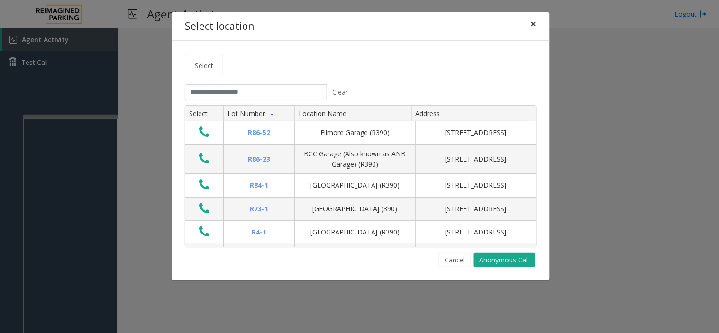
click at [532, 30] on span "×" at bounding box center [534, 23] width 6 height 13
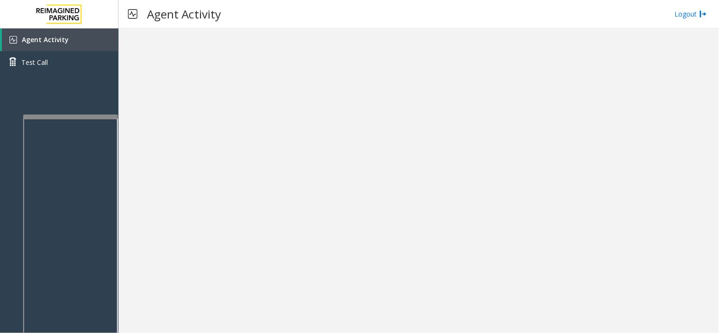
click at [37, 40] on span "Agent Activity" at bounding box center [45, 39] width 47 height 9
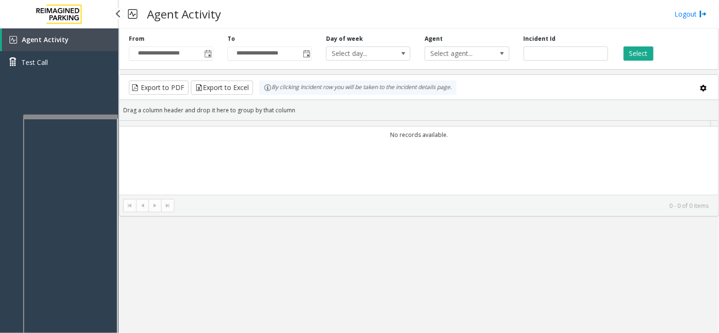
click at [37, 40] on span "Agent Activity" at bounding box center [45, 39] width 47 height 9
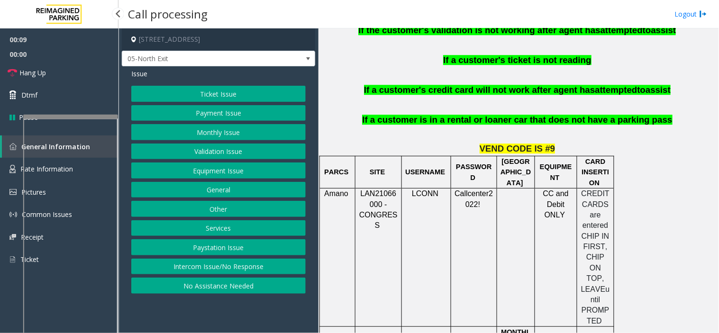
scroll to position [684, 0]
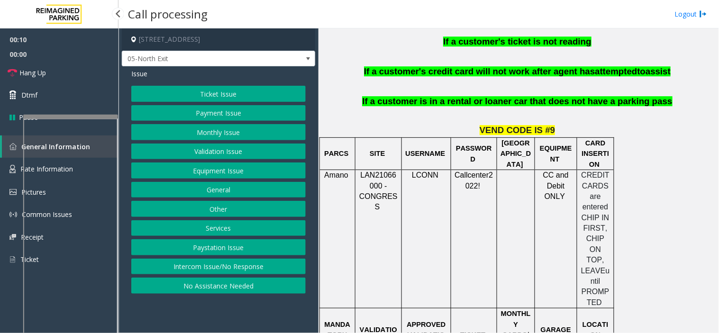
click at [214, 108] on button "Payment Issue" at bounding box center [218, 113] width 174 height 16
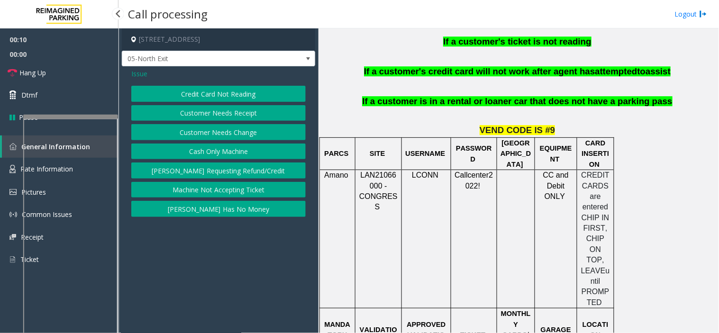
click at [210, 91] on button "Credit Card Not Reading" at bounding box center [218, 94] width 174 height 16
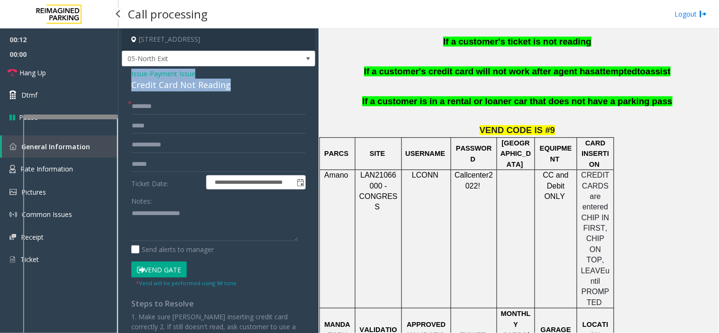
drag, startPoint x: 238, startPoint y: 86, endPoint x: 123, endPoint y: 68, distance: 116.1
click at [123, 68] on div "**********" at bounding box center [218, 228] width 193 height 325
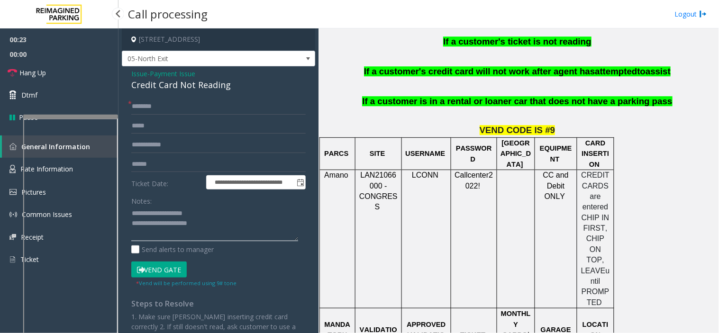
click at [263, 227] on textarea at bounding box center [214, 224] width 167 height 36
click at [179, 237] on textarea at bounding box center [214, 224] width 167 height 36
type textarea "**********"
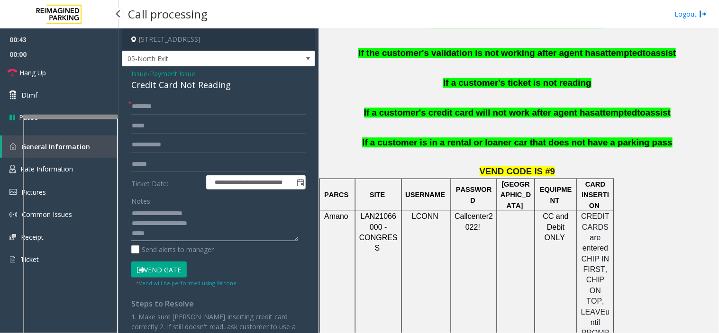
scroll to position [579, 0]
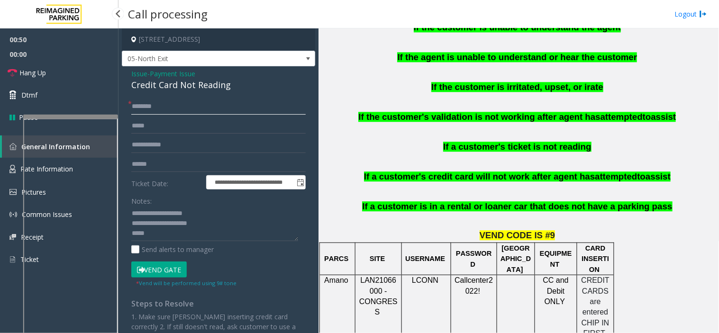
click at [189, 110] on input "text" at bounding box center [218, 107] width 174 height 16
drag, startPoint x: 134, startPoint y: 116, endPoint x: 131, endPoint y: 111, distance: 5.8
click at [131, 111] on input "*****" at bounding box center [218, 107] width 174 height 16
click at [149, 112] on input "*****" at bounding box center [218, 107] width 174 height 16
click at [159, 169] on input "text" at bounding box center [218, 164] width 174 height 16
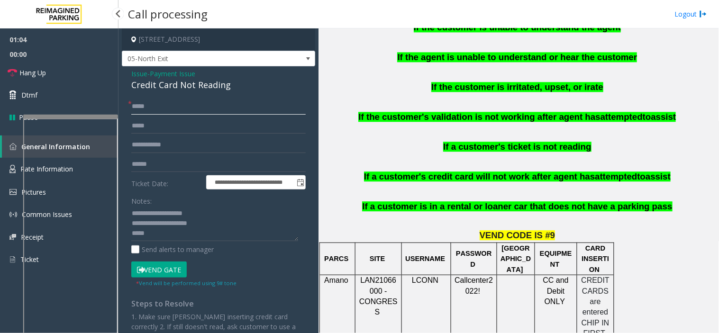
click at [147, 107] on input "*****" at bounding box center [218, 107] width 174 height 16
type input "*****"
click at [173, 168] on input "text" at bounding box center [218, 164] width 174 height 16
click at [186, 167] on input "text" at bounding box center [218, 164] width 174 height 16
click at [186, 236] on textarea at bounding box center [214, 224] width 167 height 36
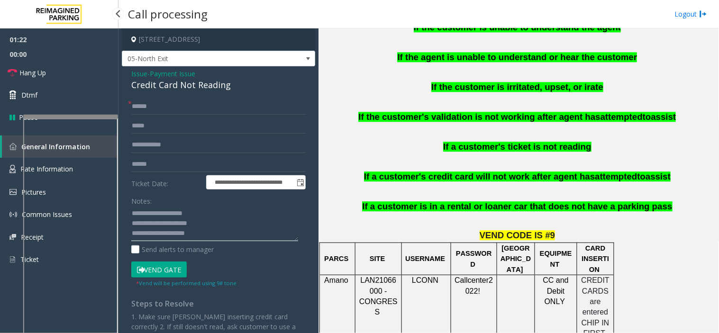
type textarea "**********"
click at [159, 164] on input "text" at bounding box center [218, 164] width 174 height 16
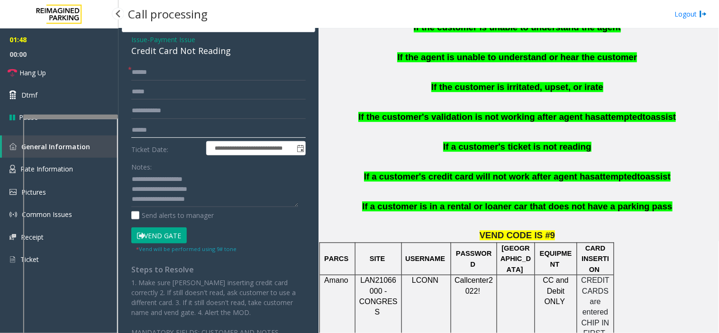
scroll to position [53, 0]
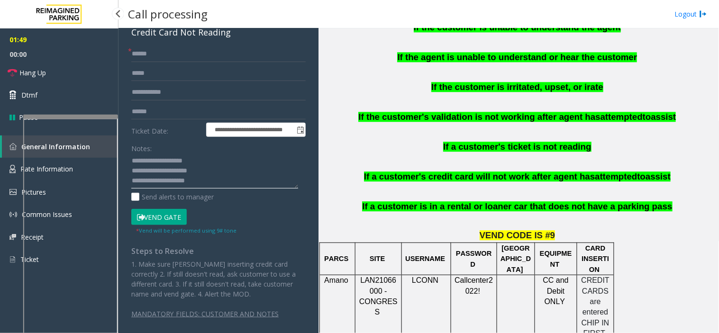
click at [220, 183] on textarea at bounding box center [214, 172] width 167 height 36
click at [148, 116] on input "******" at bounding box center [218, 112] width 174 height 16
type input "******"
click at [155, 219] on button "Vend Gate" at bounding box center [158, 217] width 55 height 16
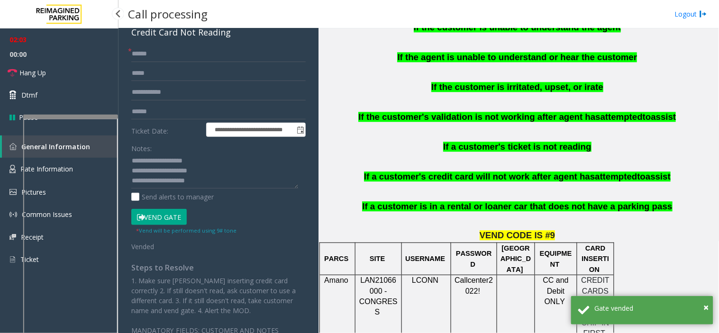
scroll to position [0, 0]
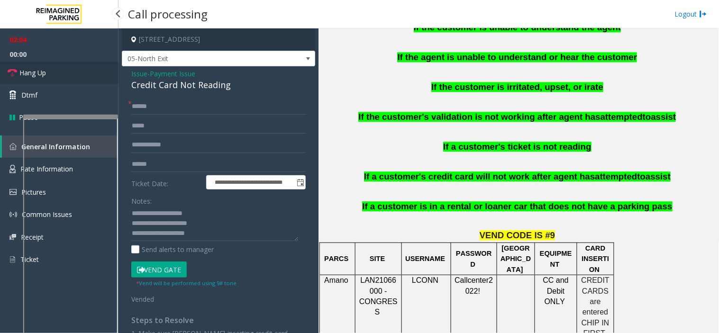
click at [64, 65] on link "Hang Up" at bounding box center [59, 73] width 118 height 22
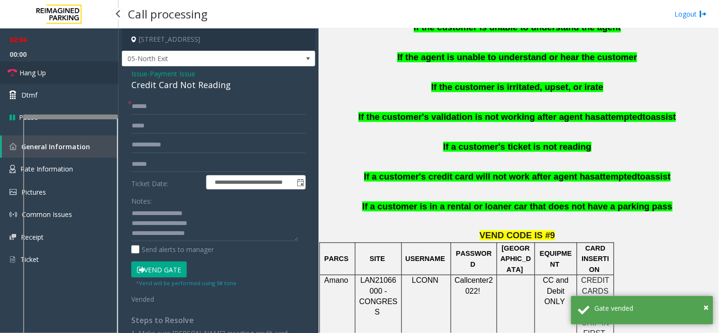
click at [64, 65] on link "Hang Up" at bounding box center [59, 73] width 118 height 22
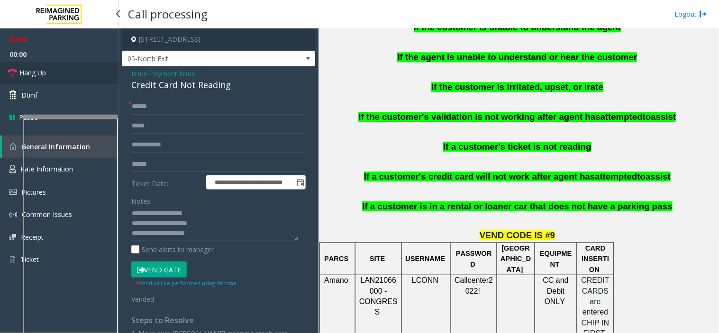
click at [64, 65] on link "Hang Up" at bounding box center [59, 73] width 118 height 22
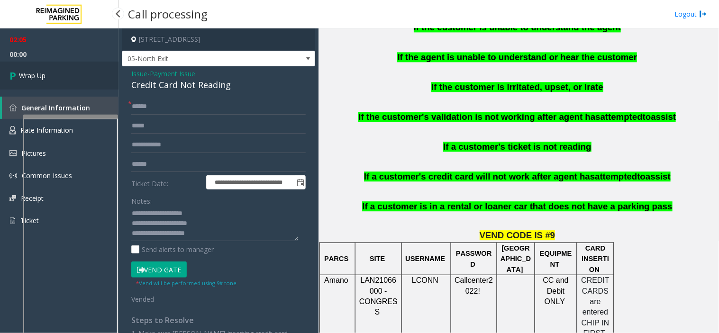
click at [73, 73] on link "Wrap Up" at bounding box center [59, 76] width 118 height 28
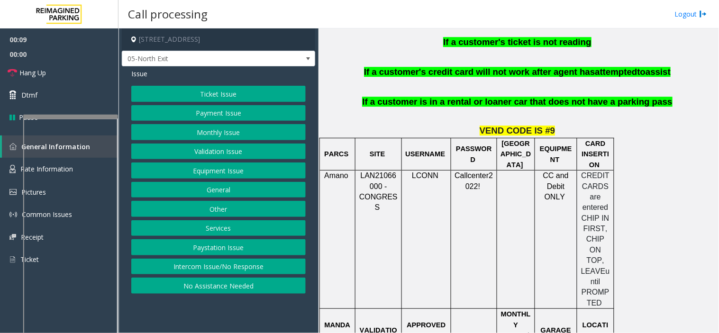
scroll to position [684, 0]
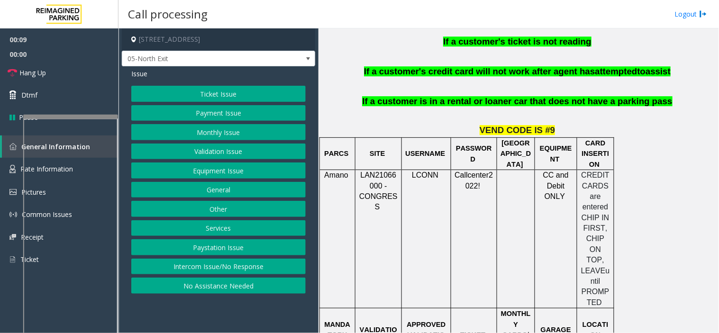
click at [238, 116] on button "Payment Issue" at bounding box center [218, 113] width 174 height 16
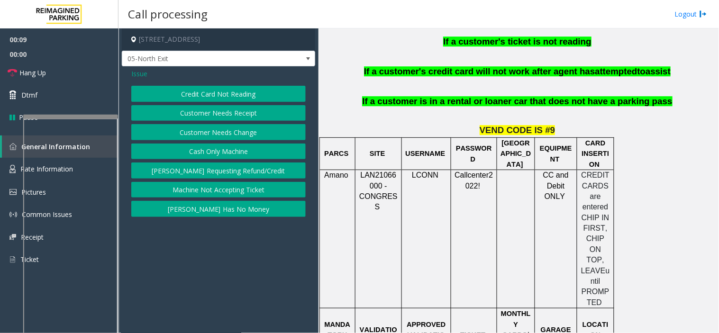
click at [209, 92] on button "Credit Card Not Reading" at bounding box center [218, 94] width 174 height 16
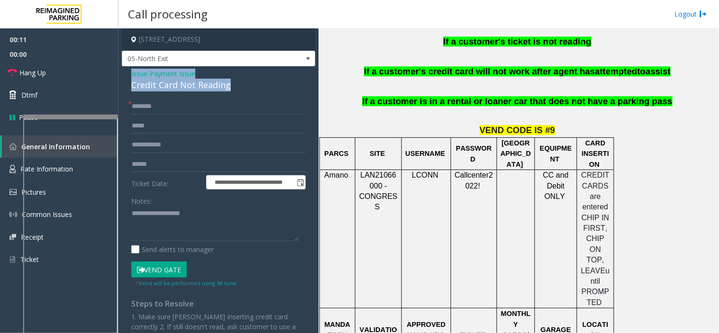
drag, startPoint x: 238, startPoint y: 89, endPoint x: 121, endPoint y: 76, distance: 117.3
click at [122, 76] on div "**********" at bounding box center [218, 228] width 193 height 325
click at [191, 213] on textarea at bounding box center [214, 224] width 167 height 36
paste textarea "**********"
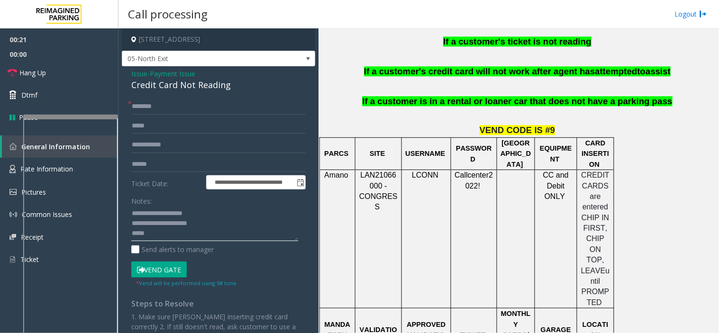
type textarea "**********"
click at [215, 244] on div "Notes: Send alerts to manager" at bounding box center [218, 224] width 174 height 62
click at [166, 170] on input "text" at bounding box center [218, 164] width 174 height 16
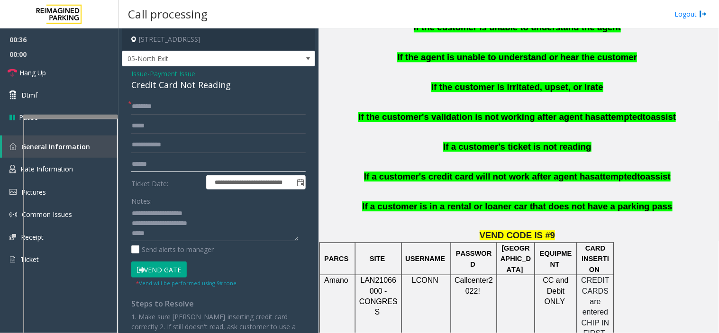
scroll to position [527, 0]
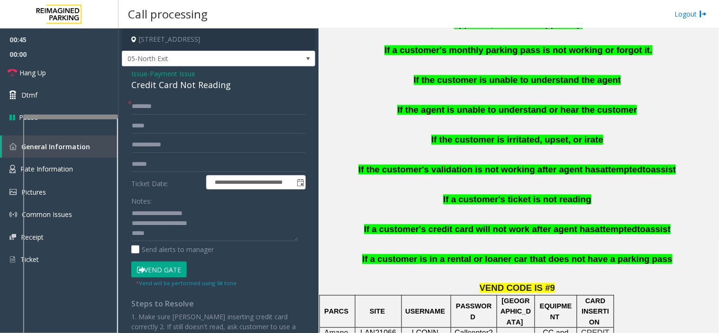
click at [482, 194] on span "If a customer's ticket is not reading" at bounding box center [517, 199] width 148 height 10
click at [182, 155] on form "**********" at bounding box center [218, 193] width 174 height 189
click at [190, 166] on input "text" at bounding box center [218, 164] width 174 height 16
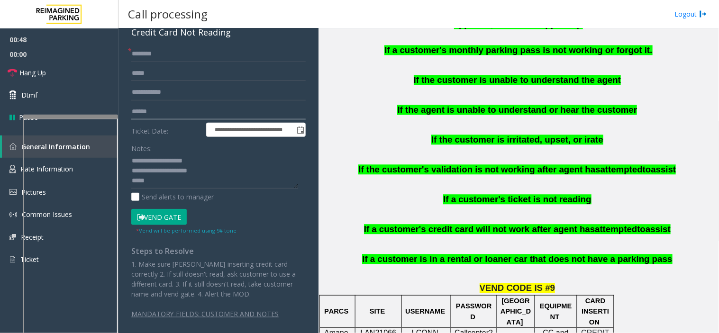
scroll to position [0, 0]
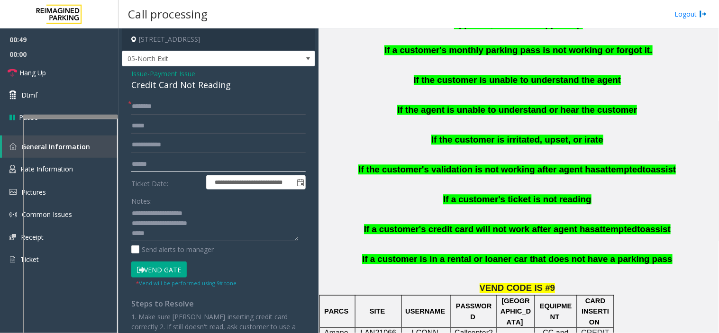
click at [190, 166] on input "text" at bounding box center [218, 164] width 174 height 16
type input "******"
click at [164, 107] on input "text" at bounding box center [218, 107] width 174 height 16
click at [187, 235] on textarea at bounding box center [214, 224] width 167 height 36
type textarea "**********"
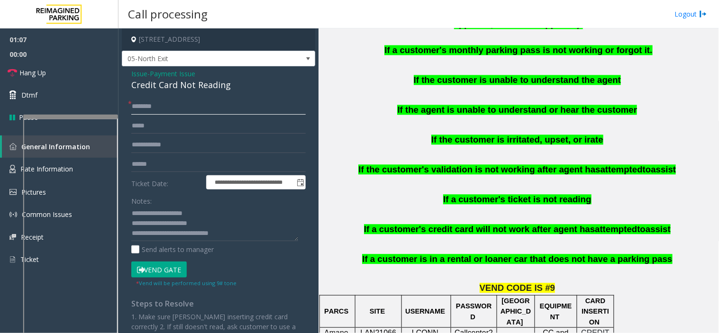
click at [155, 106] on input "text" at bounding box center [218, 107] width 174 height 16
type input "********"
drag, startPoint x: 148, startPoint y: 103, endPoint x: 139, endPoint y: 94, distance: 13.4
click at [139, 94] on div "**********" at bounding box center [218, 228] width 193 height 325
click at [160, 108] on input "********" at bounding box center [218, 107] width 174 height 16
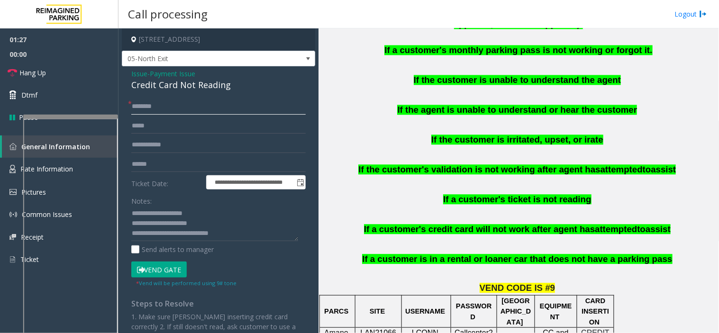
click at [226, 105] on input "********" at bounding box center [218, 107] width 174 height 16
click at [239, 237] on textarea at bounding box center [214, 224] width 167 height 36
type textarea "**********"
click at [158, 273] on button "Vend Gate" at bounding box center [158, 270] width 55 height 16
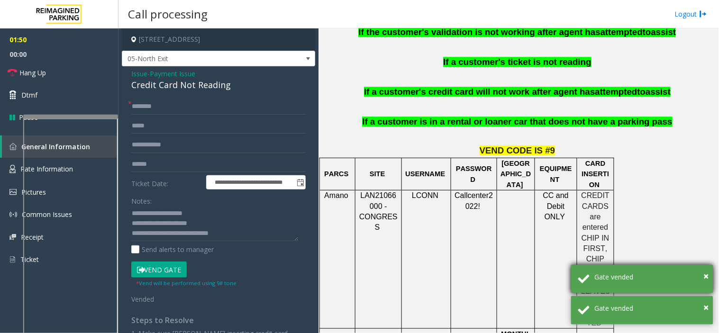
scroll to position [737, 0]
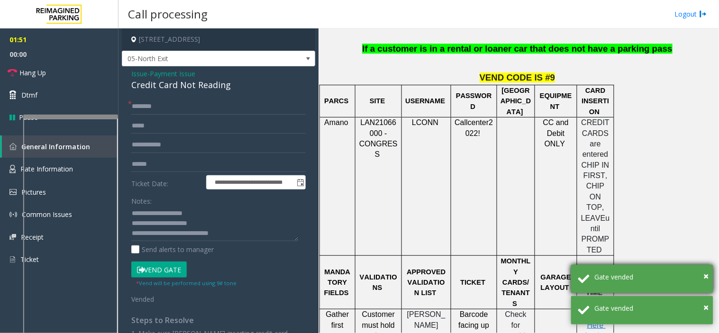
click at [703, 280] on div "Gate vended" at bounding box center [650, 277] width 111 height 10
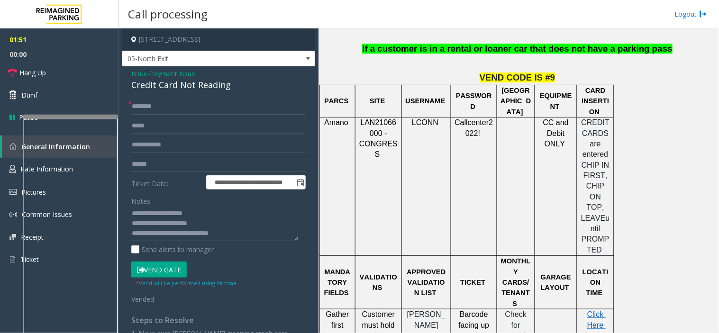
click at [703, 280] on div "Gate vended" at bounding box center [650, 277] width 111 height 10
click at [82, 78] on link "Hang Up" at bounding box center [59, 73] width 118 height 22
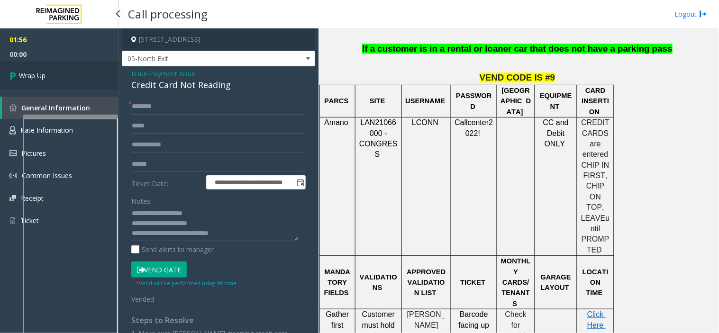
click at [82, 78] on link "Wrap Up" at bounding box center [59, 76] width 118 height 28
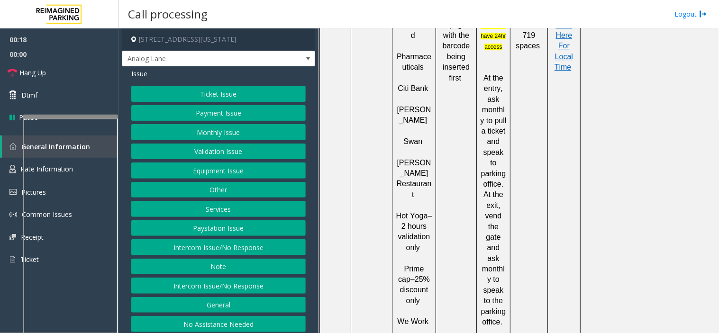
scroll to position [579, 0]
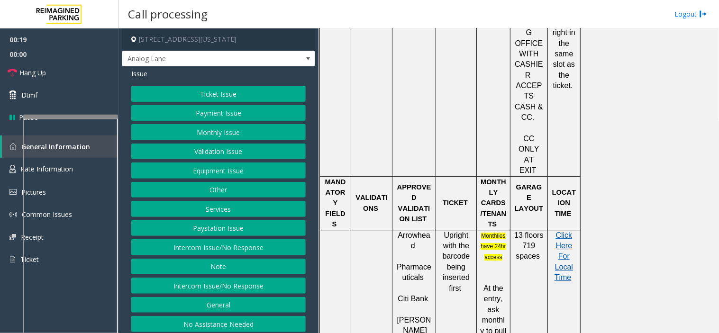
click at [567, 231] on span "Click Here For Local Time" at bounding box center [564, 256] width 18 height 51
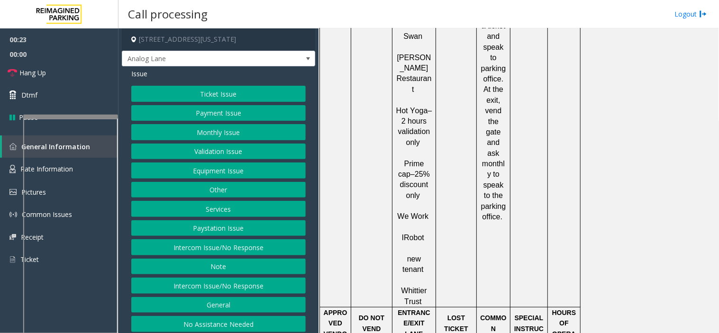
scroll to position [948, 0]
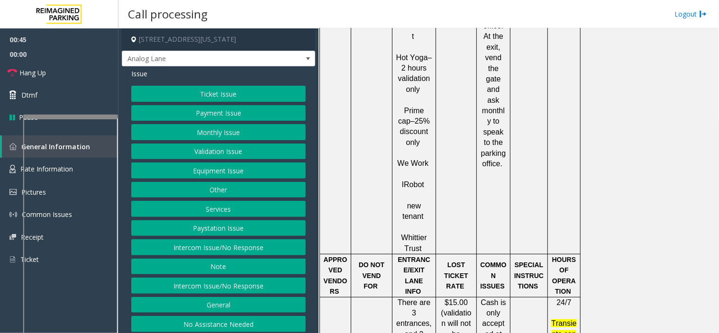
click at [209, 188] on button "Other" at bounding box center [218, 190] width 174 height 16
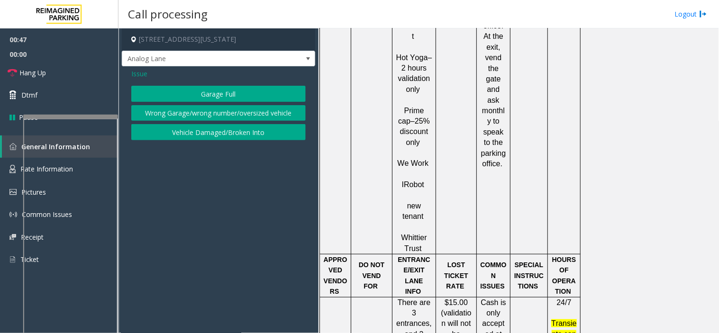
click at [135, 73] on span "Issue" at bounding box center [139, 74] width 16 height 10
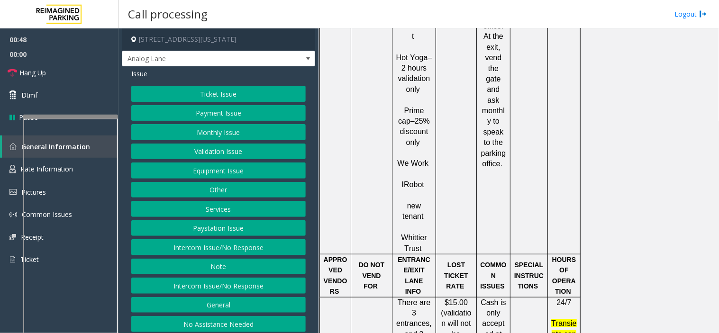
scroll to position [5, 0]
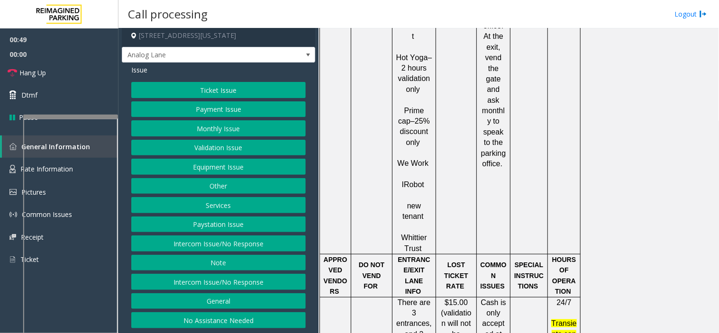
click at [211, 301] on button "General" at bounding box center [218, 301] width 174 height 16
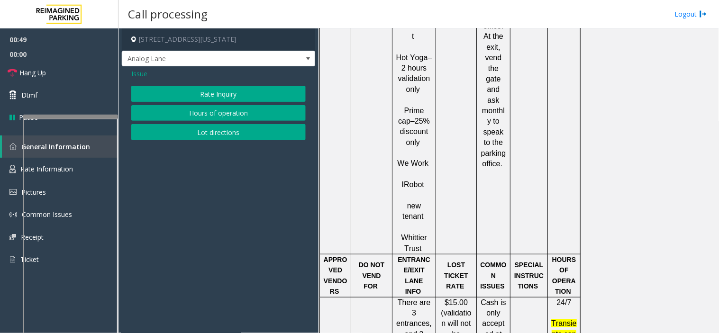
scroll to position [0, 0]
click at [185, 114] on button "Hours of operation" at bounding box center [218, 113] width 174 height 16
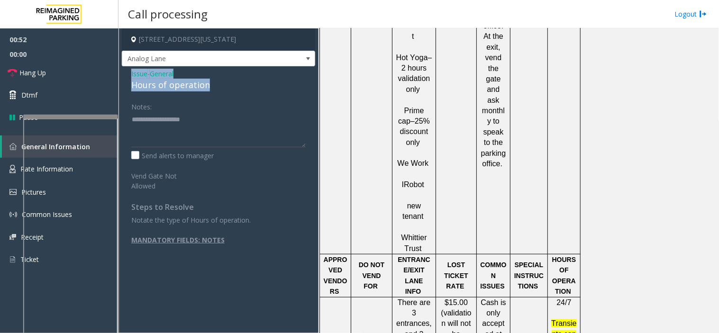
drag, startPoint x: 217, startPoint y: 88, endPoint x: 126, endPoint y: 74, distance: 92.5
click at [126, 74] on div "Issue - General Hours of operation Notes: Send alerts to manager Vend Gate Not …" at bounding box center [218, 195] width 193 height 258
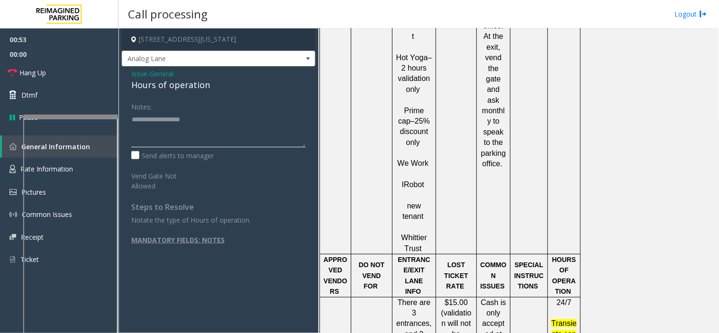
click at [153, 123] on textarea at bounding box center [218, 130] width 174 height 36
paste textarea "**********"
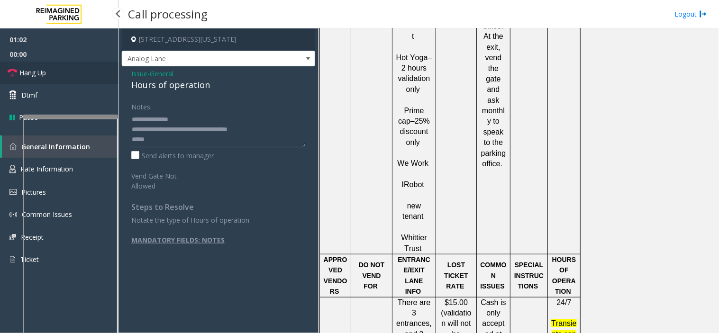
click at [84, 78] on link "Hang Up" at bounding box center [59, 73] width 118 height 22
click at [185, 143] on textarea at bounding box center [218, 130] width 174 height 36
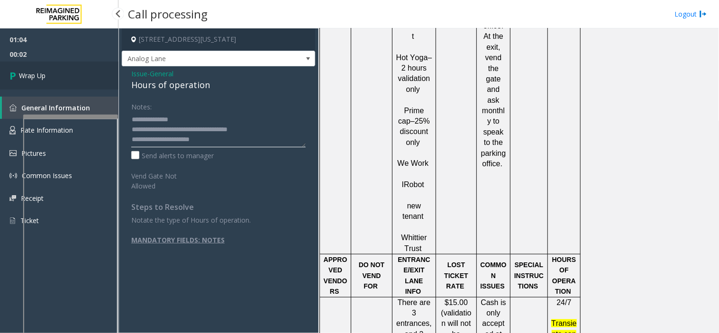
type textarea "**********"
click at [97, 66] on link "Wrap Up" at bounding box center [59, 76] width 118 height 28
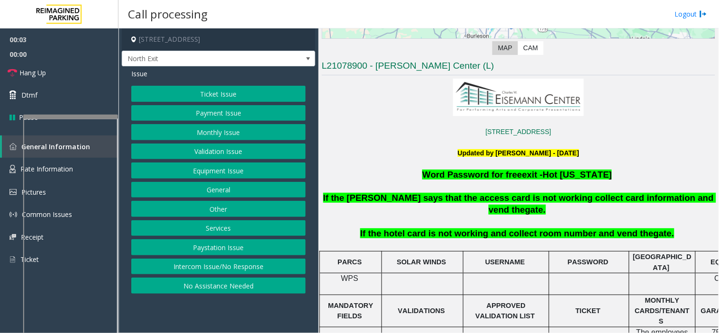
scroll to position [210, 0]
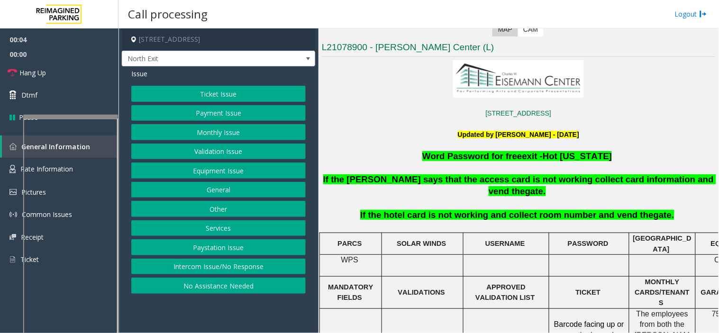
click at [196, 226] on button "Services" at bounding box center [218, 228] width 174 height 16
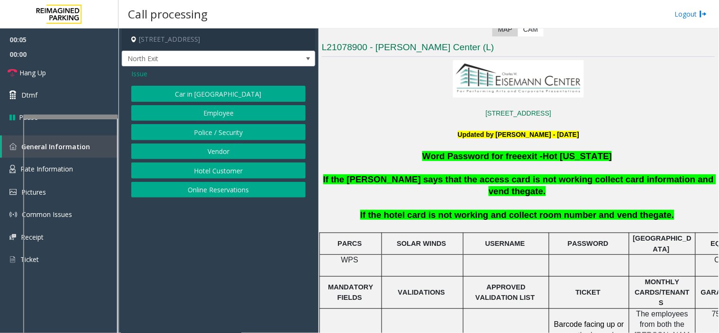
click at [212, 171] on button "Hotel Customer" at bounding box center [218, 171] width 174 height 16
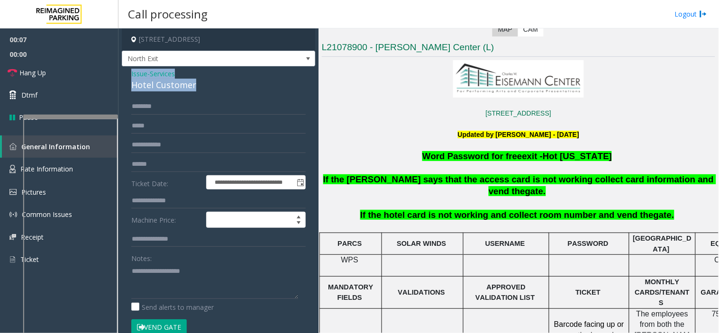
drag, startPoint x: 181, startPoint y: 83, endPoint x: 130, endPoint y: 67, distance: 53.1
click at [130, 67] on div "**********" at bounding box center [218, 227] width 193 height 322
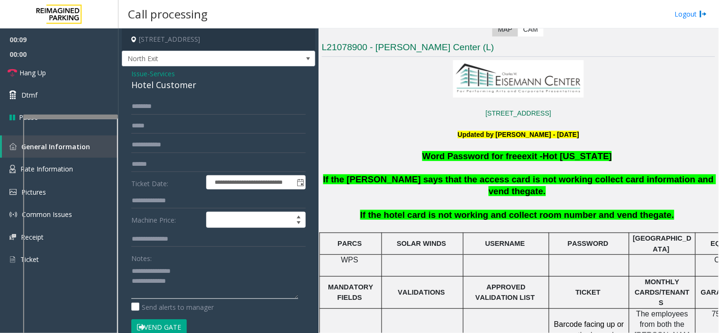
click at [208, 282] on textarea at bounding box center [214, 282] width 167 height 36
type textarea "**********"
click at [164, 201] on input "text" at bounding box center [218, 201] width 174 height 16
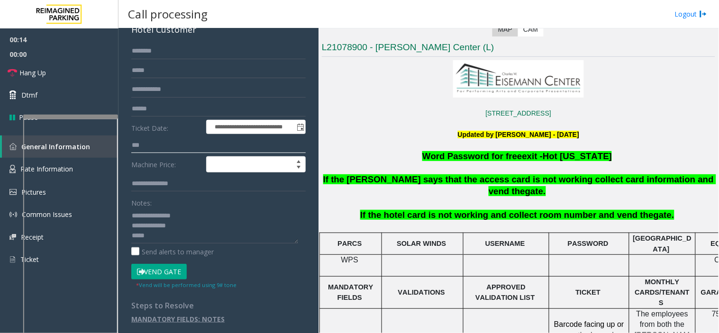
type input "***"
click at [161, 271] on button "Vend Gate" at bounding box center [158, 272] width 55 height 16
click at [401, 210] on span "If the hotel card is not working and collect room number and vend the" at bounding box center [506, 215] width 293 height 10
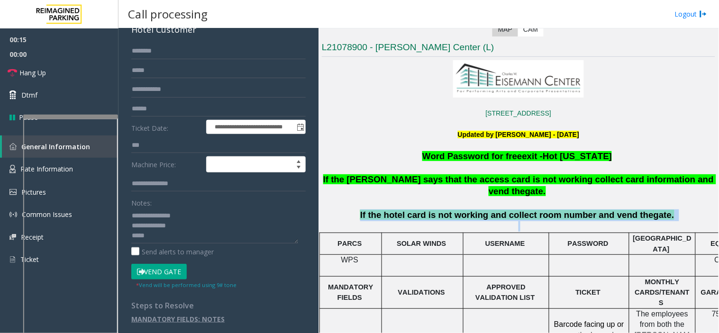
click at [401, 210] on span "If the hotel card is not working and collect room number and vend the" at bounding box center [506, 215] width 293 height 10
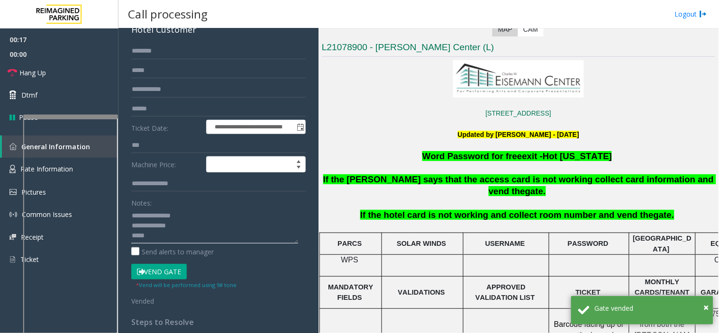
click at [187, 238] on textarea at bounding box center [214, 226] width 167 height 36
paste textarea "**********"
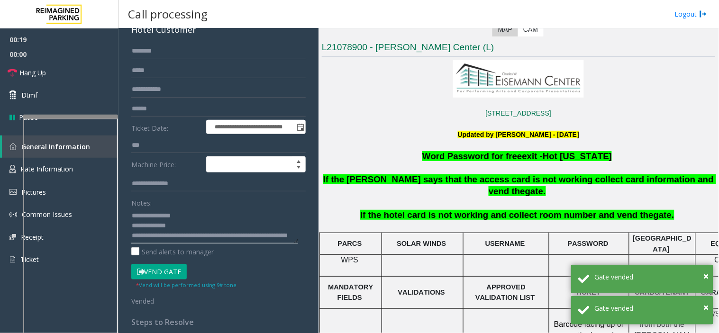
scroll to position [30, 0]
click at [240, 220] on textarea at bounding box center [214, 226] width 167 height 36
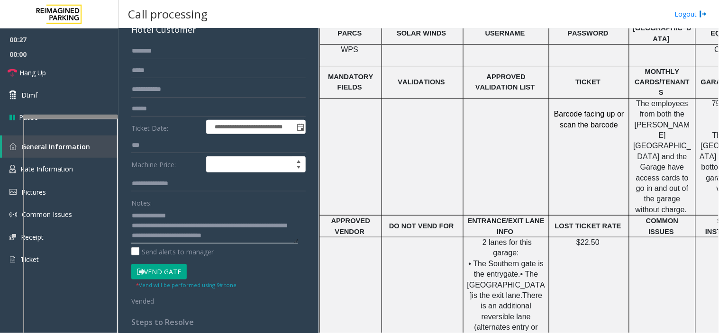
scroll to position [674, 0]
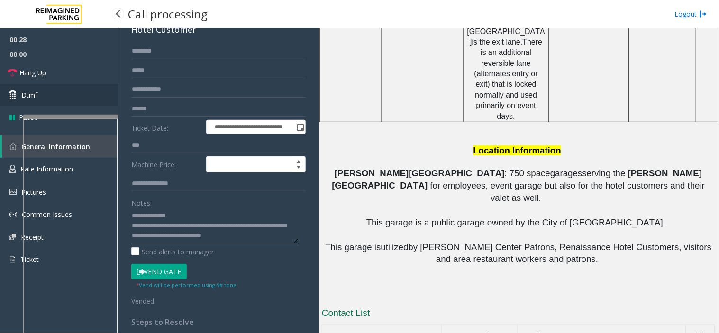
type textarea "**********"
click at [22, 97] on span "Dtmf" at bounding box center [29, 95] width 16 height 10
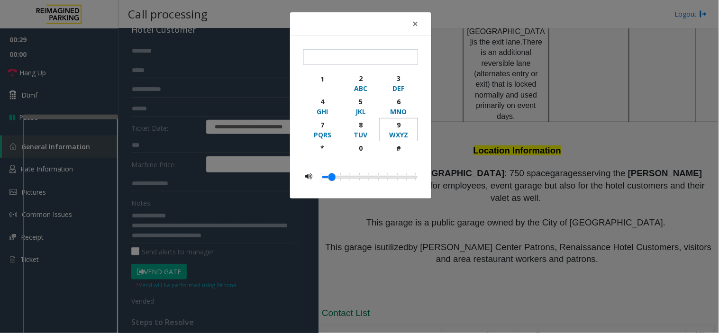
drag, startPoint x: 396, startPoint y: 127, endPoint x: 399, endPoint y: 91, distance: 36.6
click at [396, 127] on div "9" at bounding box center [399, 125] width 26 height 10
type input "*"
click at [416, 20] on span "×" at bounding box center [415, 23] width 6 height 13
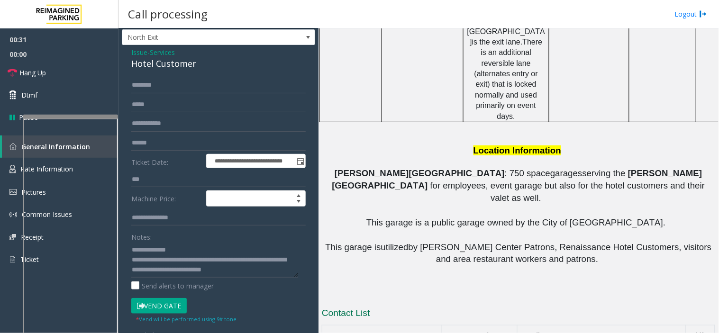
scroll to position [0, 0]
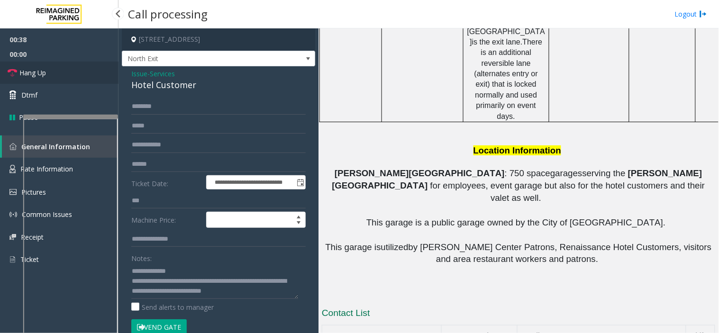
click at [70, 78] on link "Hang Up" at bounding box center [59, 73] width 118 height 22
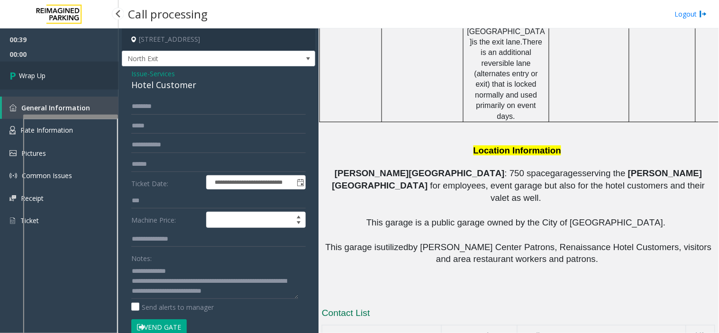
click at [70, 78] on link "Wrap Up" at bounding box center [59, 76] width 118 height 28
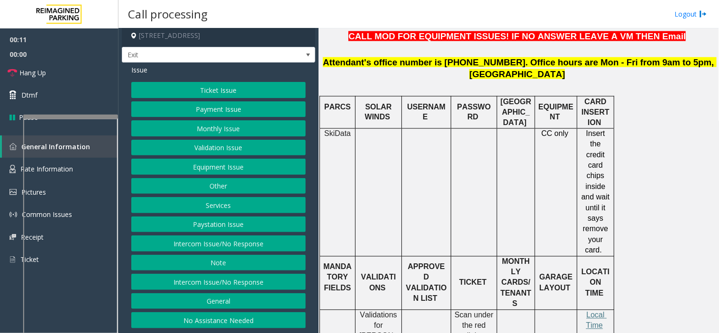
scroll to position [263, 0]
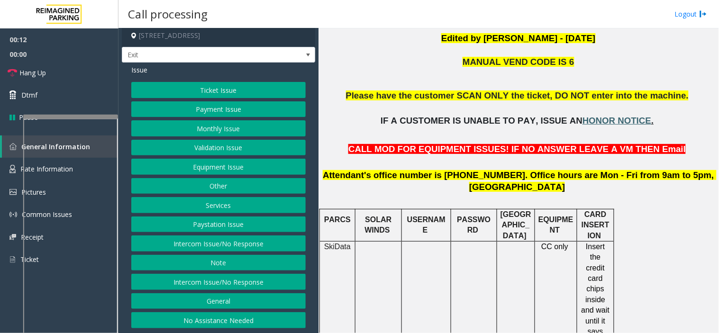
click at [582, 121] on span "HONOR NOTICE" at bounding box center [616, 121] width 69 height 10
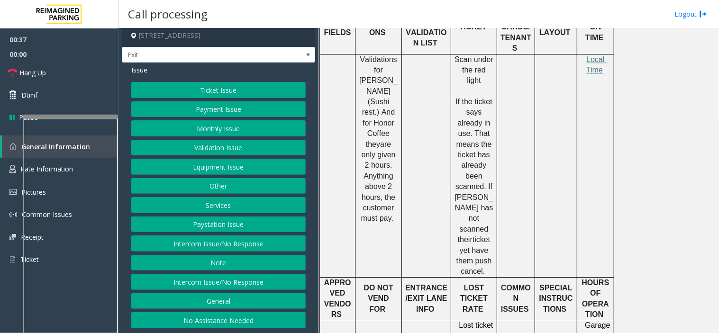
scroll to position [474, 0]
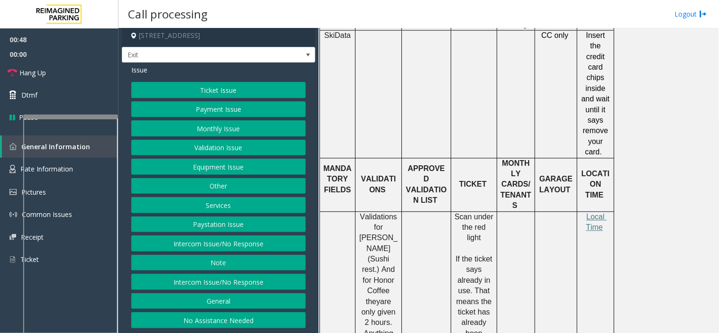
click at [215, 91] on button "Ticket Issue" at bounding box center [218, 90] width 174 height 16
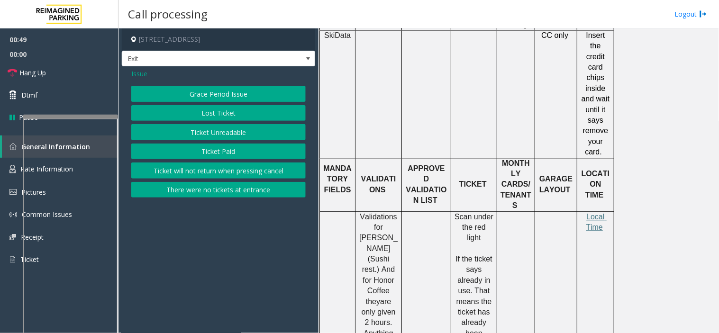
scroll to position [0, 0]
click at [134, 72] on span "Issue" at bounding box center [139, 74] width 16 height 10
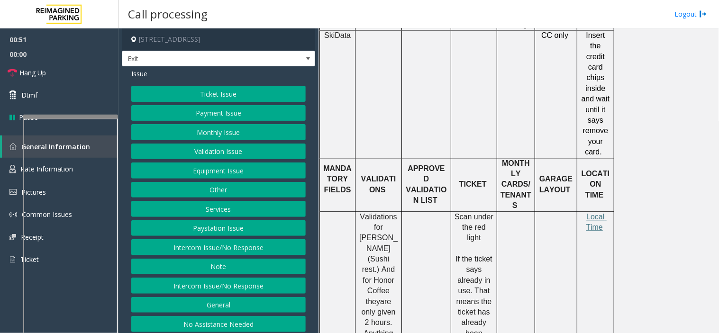
click at [196, 145] on button "Validation Issue" at bounding box center [218, 152] width 174 height 16
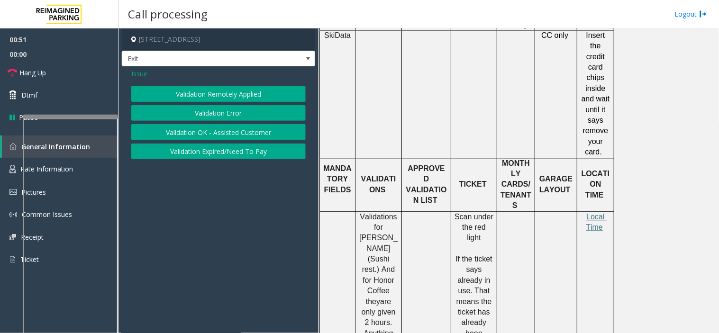
click at [197, 114] on button "Validation Error" at bounding box center [218, 113] width 174 height 16
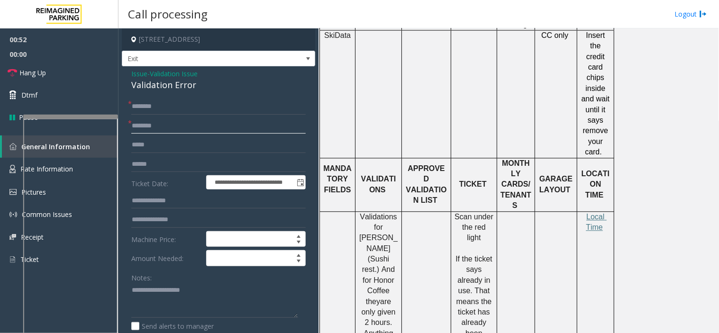
click at [173, 133] on input "text" at bounding box center [218, 126] width 174 height 16
click at [159, 167] on input "text" at bounding box center [218, 164] width 174 height 16
type input "******"
drag, startPoint x: 395, startPoint y: 230, endPoint x: 363, endPoint y: 230, distance: 32.2
click at [363, 230] on span "Validations for [PERSON_NAME] (Sushi rest.) And for Honor Coffee they" at bounding box center [379, 259] width 40 height 93
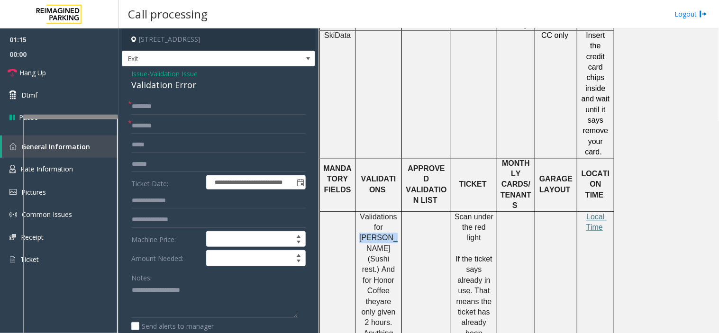
copy span "Minamoto"
click at [167, 129] on input "text" at bounding box center [218, 126] width 174 height 16
paste input "********"
type input "********"
click at [598, 217] on span "Local Time" at bounding box center [596, 222] width 21 height 18
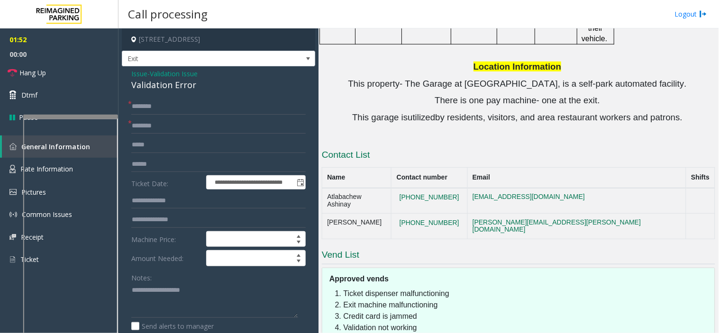
scroll to position [1156, 0]
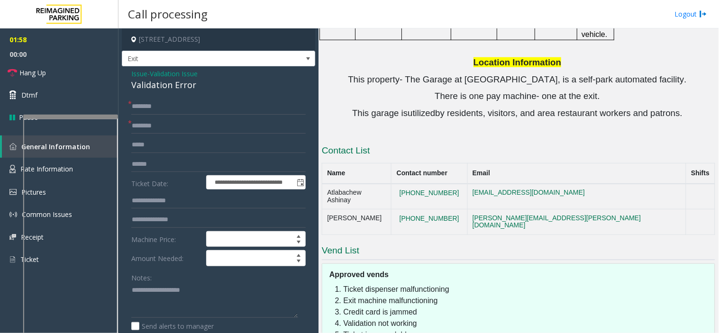
drag, startPoint x: 473, startPoint y: 127, endPoint x: 418, endPoint y: 132, distance: 55.2
click at [418, 184] on td "(206) 696-9939" at bounding box center [429, 197] width 76 height 26
drag, startPoint x: 468, startPoint y: 131, endPoint x: 412, endPoint y: 132, distance: 55.5
click at [412, 184] on td "(206) 696-9939" at bounding box center [429, 197] width 76 height 26
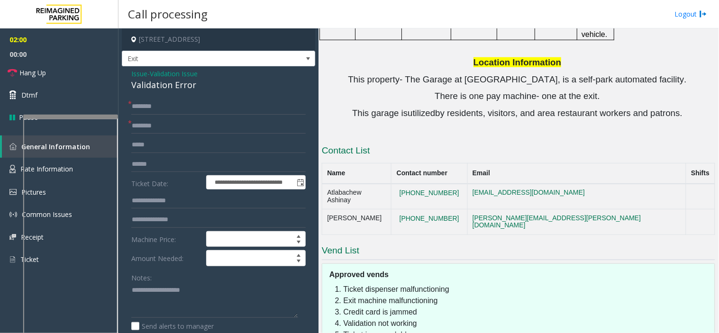
copy button "(206) 696-9939"
drag, startPoint x: 204, startPoint y: 88, endPoint x: 133, endPoint y: 73, distance: 72.6
click at [133, 73] on div "Issue - Validation Issue Validation Error" at bounding box center [218, 80] width 174 height 23
click at [203, 87] on div "Validation Error" at bounding box center [218, 85] width 174 height 13
drag, startPoint x: 203, startPoint y: 87, endPoint x: 121, endPoint y: 77, distance: 82.7
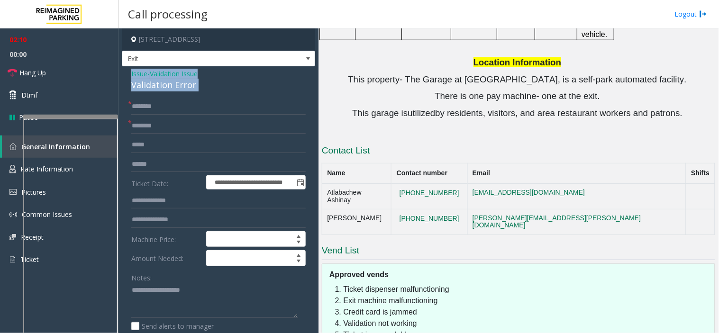
click at [121, 77] on app-call-processing-form "**********" at bounding box center [218, 180] width 200 height 305
click at [162, 291] on textarea at bounding box center [214, 301] width 167 height 36
paste textarea "**********"
click at [461, 215] on button "206-573-1682" at bounding box center [429, 219] width 65 height 9
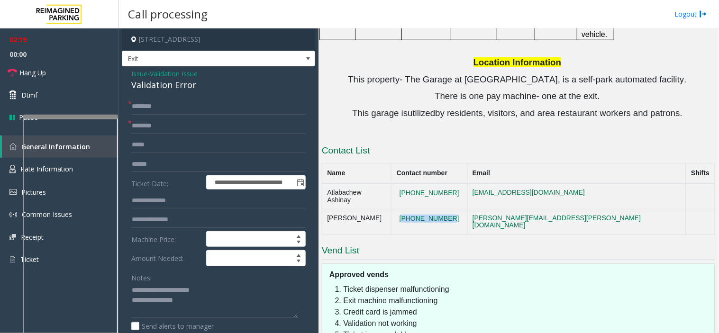
drag, startPoint x: 472, startPoint y: 145, endPoint x: 411, endPoint y: 145, distance: 60.7
click at [411, 209] on td "206-573-1682" at bounding box center [429, 222] width 76 height 26
copy button "206-573-1682"
click at [196, 302] on textarea at bounding box center [214, 301] width 167 height 36
click at [282, 307] on textarea at bounding box center [214, 301] width 167 height 36
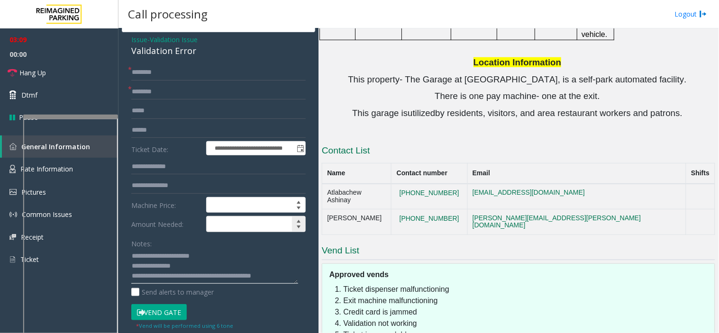
scroll to position [53, 0]
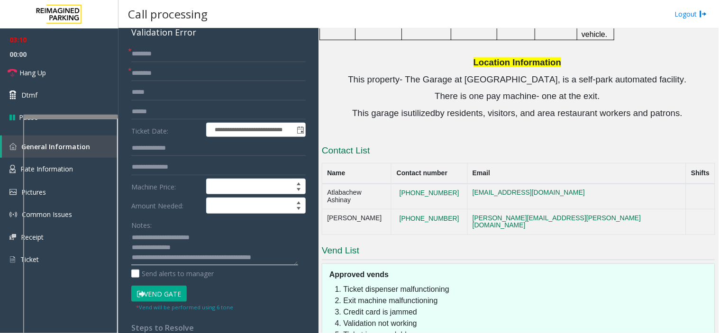
click at [282, 262] on textarea at bounding box center [214, 248] width 167 height 36
click at [178, 260] on textarea at bounding box center [214, 248] width 167 height 36
drag, startPoint x: 397, startPoint y: 140, endPoint x: 327, endPoint y: 144, distance: 69.8
click at [327, 209] on td "Rebecca Orman" at bounding box center [356, 222] width 69 height 26
copy td "Rebecca Orman"
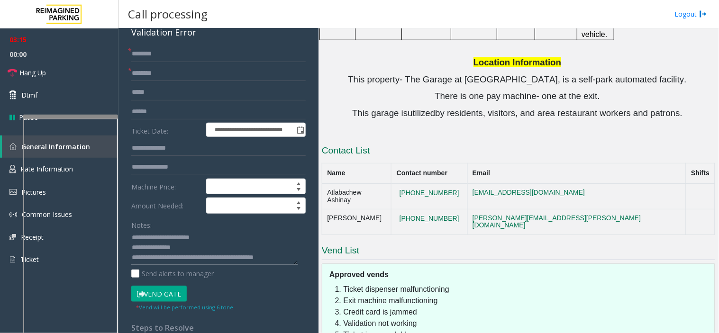
click at [170, 259] on textarea at bounding box center [214, 248] width 167 height 36
paste textarea "**********"
type textarea "**********"
click at [158, 57] on input "text" at bounding box center [218, 54] width 174 height 16
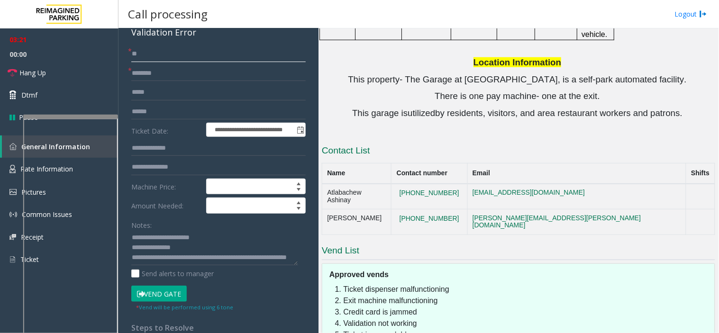
type input "**"
click at [162, 298] on button "Vend Gate" at bounding box center [158, 294] width 55 height 16
click at [226, 249] on textarea at bounding box center [214, 248] width 167 height 36
click at [74, 62] on link "Hang Up" at bounding box center [59, 73] width 118 height 22
click at [214, 256] on textarea at bounding box center [214, 248] width 167 height 36
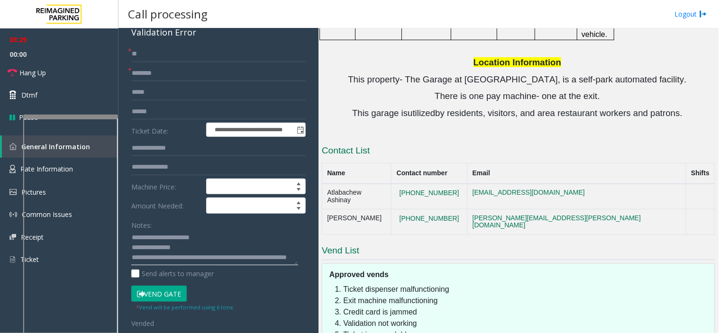
click at [210, 252] on textarea at bounding box center [214, 248] width 167 height 36
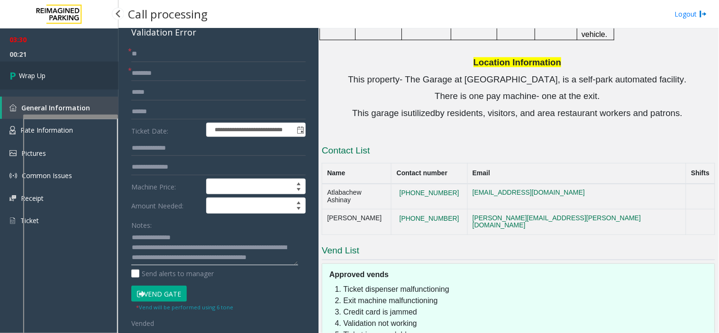
type textarea "**********"
click at [67, 64] on link "Wrap Up" at bounding box center [59, 76] width 118 height 28
